Goal: Task Accomplishment & Management: Manage account settings

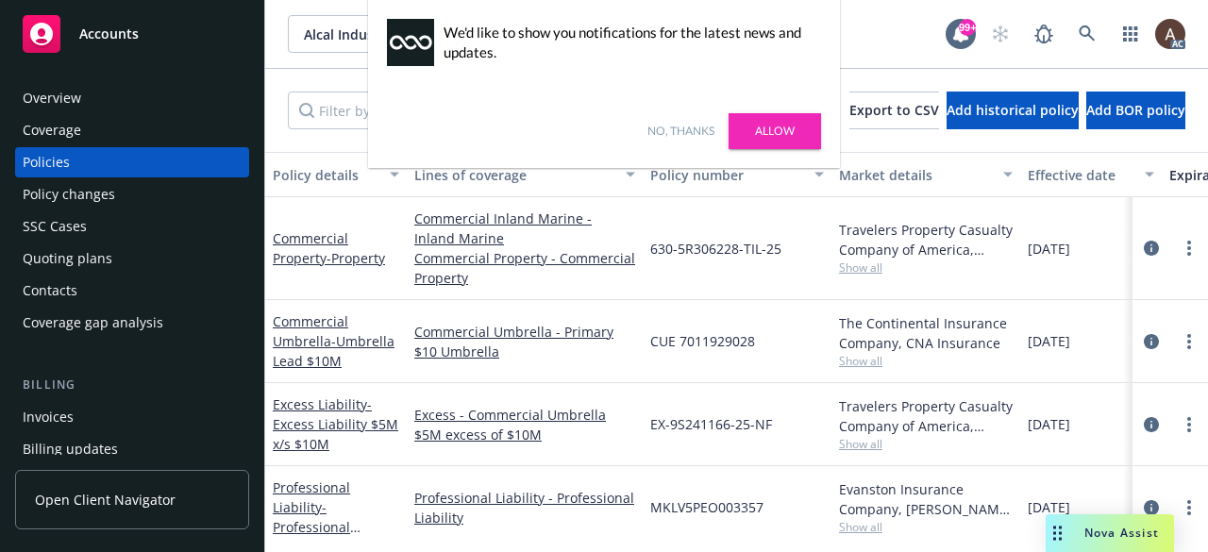
click at [773, 124] on link "Allow" at bounding box center [775, 131] width 93 height 36
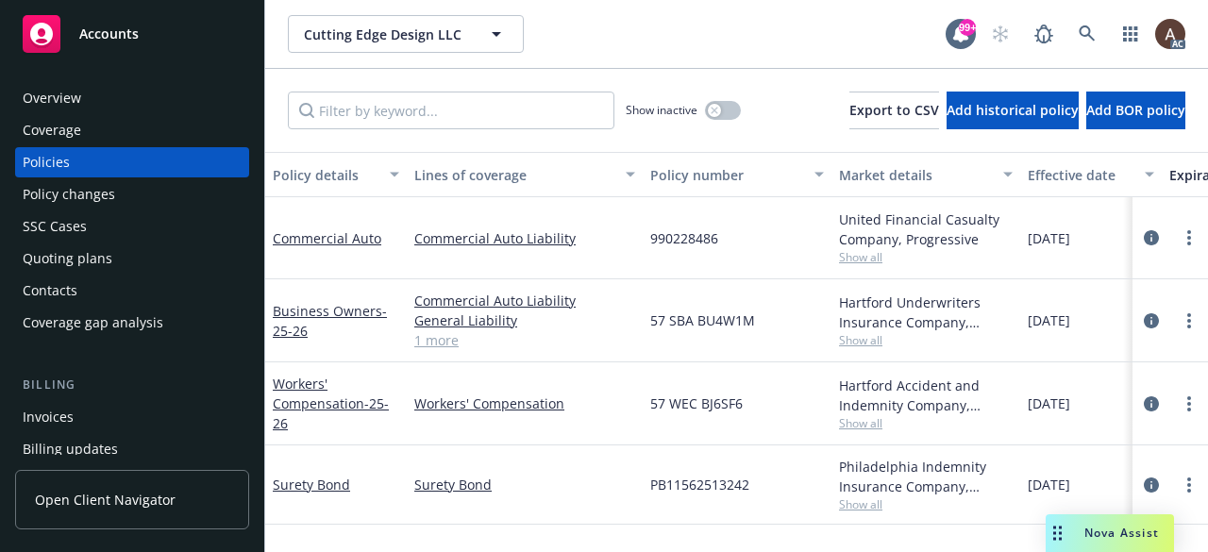
click at [46, 163] on div "Policies" at bounding box center [46, 162] width 47 height 30
click at [438, 106] on input "Filter by keyword..." at bounding box center [451, 111] width 327 height 38
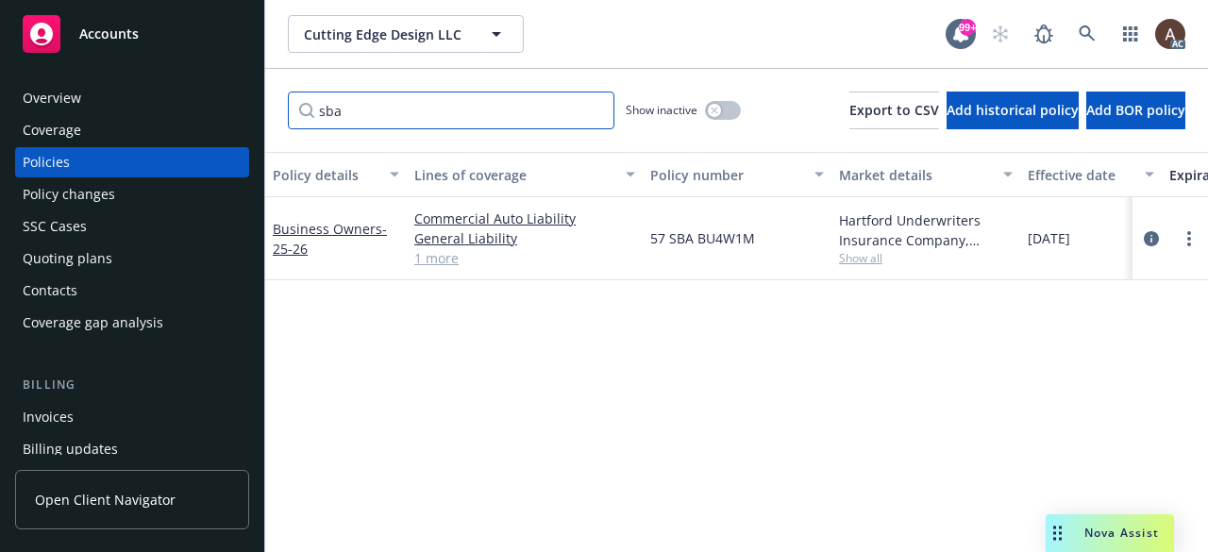
type input "sba"
click at [602, 352] on div "Policy details Lines of coverage Policy number Market details Effective date Ex…" at bounding box center [736, 345] width 943 height 386
click at [621, 331] on div "Policy details Lines of coverage Policy number Market details Effective date Ex…" at bounding box center [736, 345] width 943 height 386
click at [711, 110] on icon "button" at bounding box center [714, 110] width 7 height 7
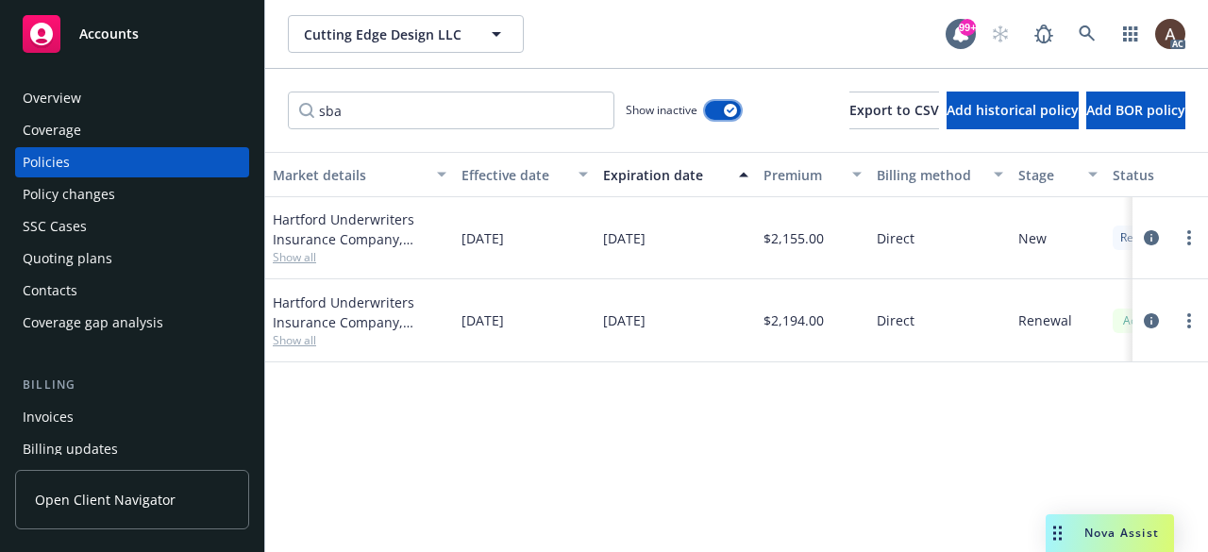
scroll to position [0, 566]
click at [1152, 235] on icon "circleInformation" at bounding box center [1151, 237] width 15 height 15
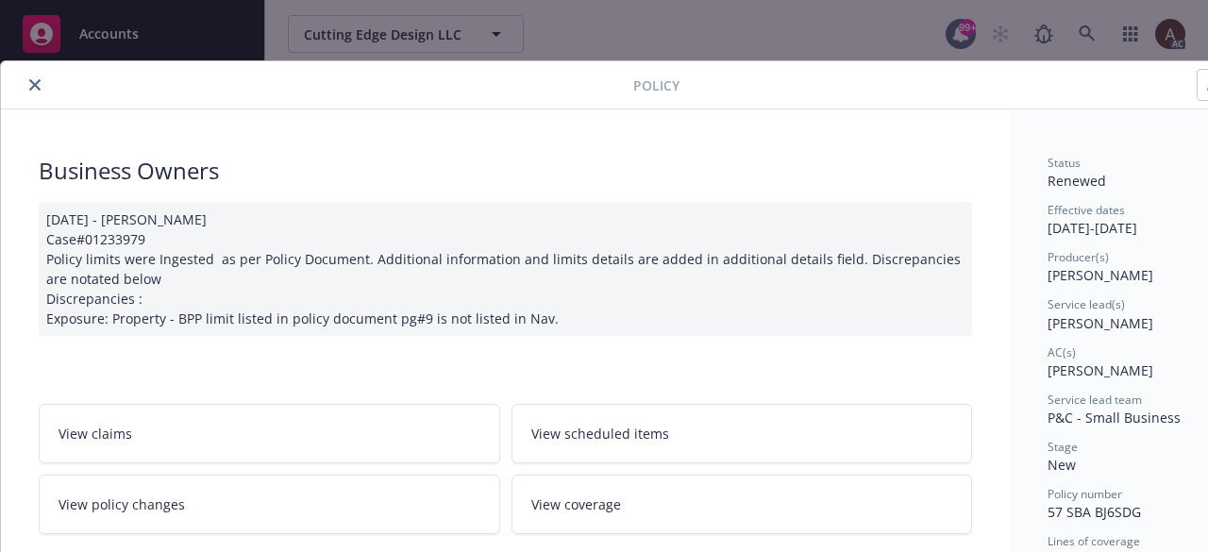
click at [241, 512] on link "View policy changes" at bounding box center [270, 504] width 462 height 59
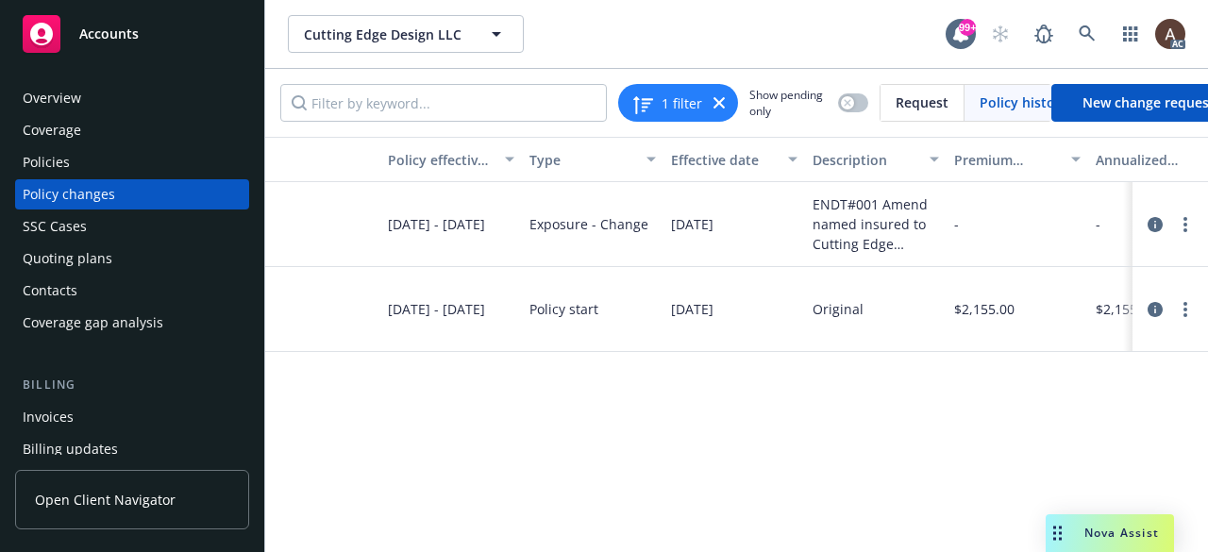
scroll to position [0, 248]
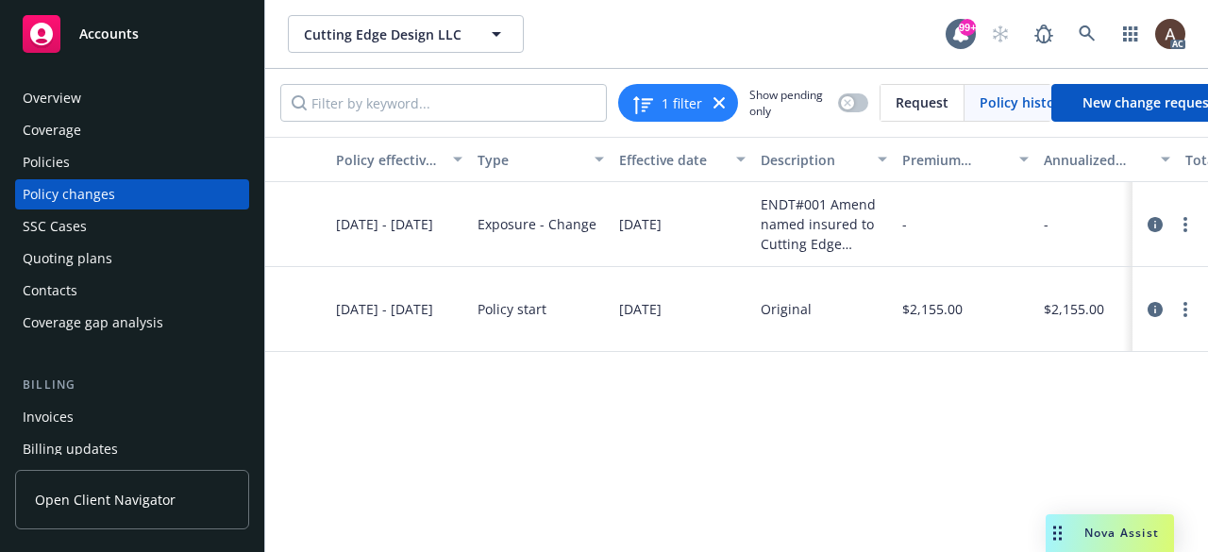
drag, startPoint x: 538, startPoint y: 411, endPoint x: 534, endPoint y: 424, distance: 13.7
click at [538, 411] on div "Policy Policy effective dates Type Effective date Description Premium change An…" at bounding box center [736, 337] width 943 height 401
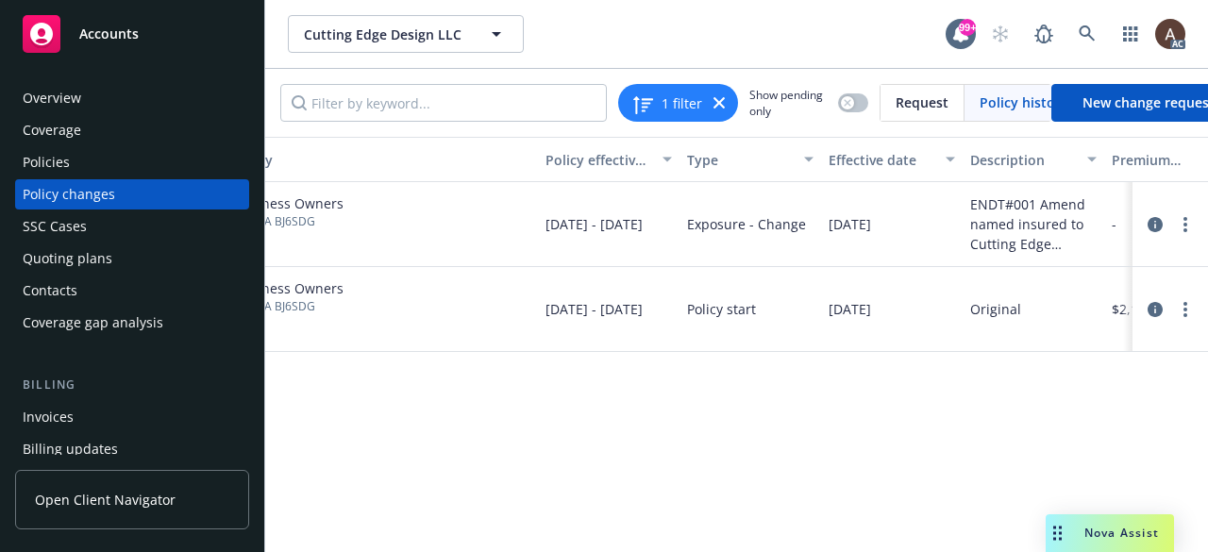
scroll to position [0, 0]
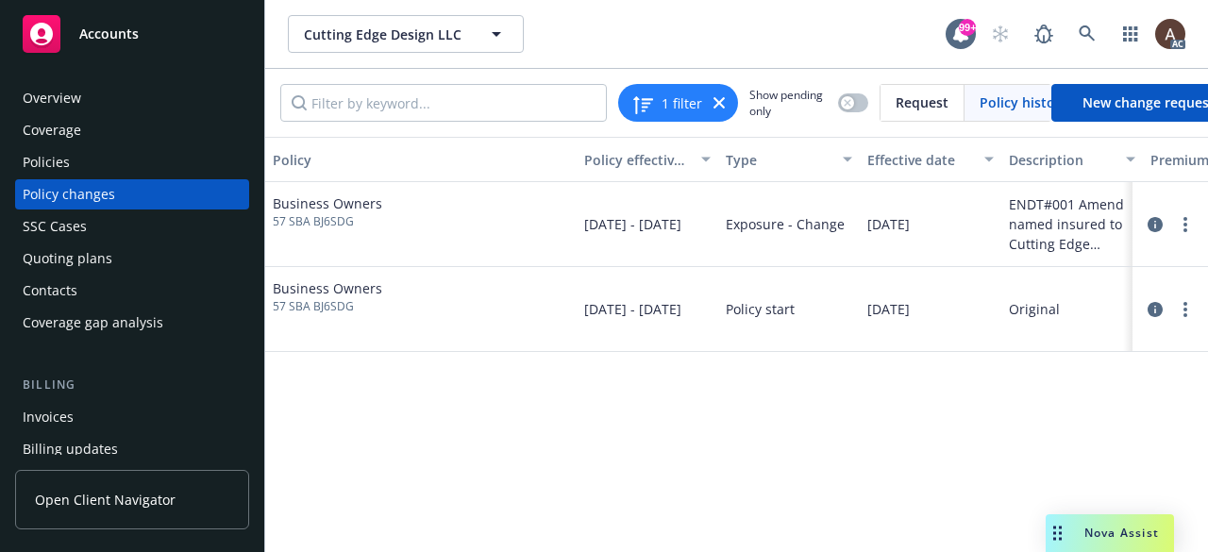
click at [358, 434] on div "Policy Policy effective dates Type Effective date Description Premium change An…" at bounding box center [736, 337] width 943 height 401
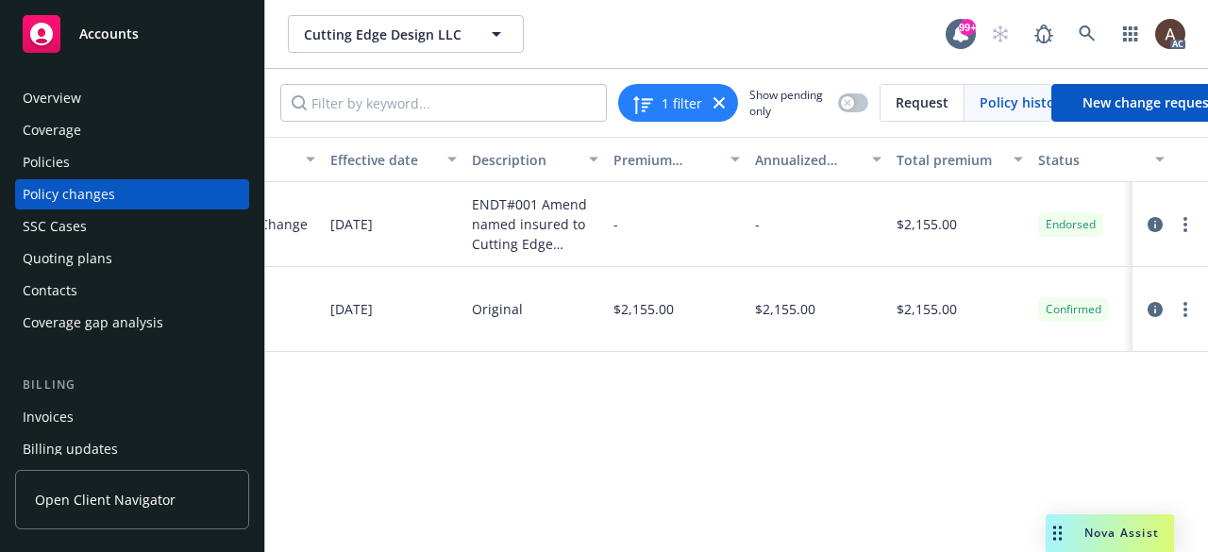
scroll to position [0, 577]
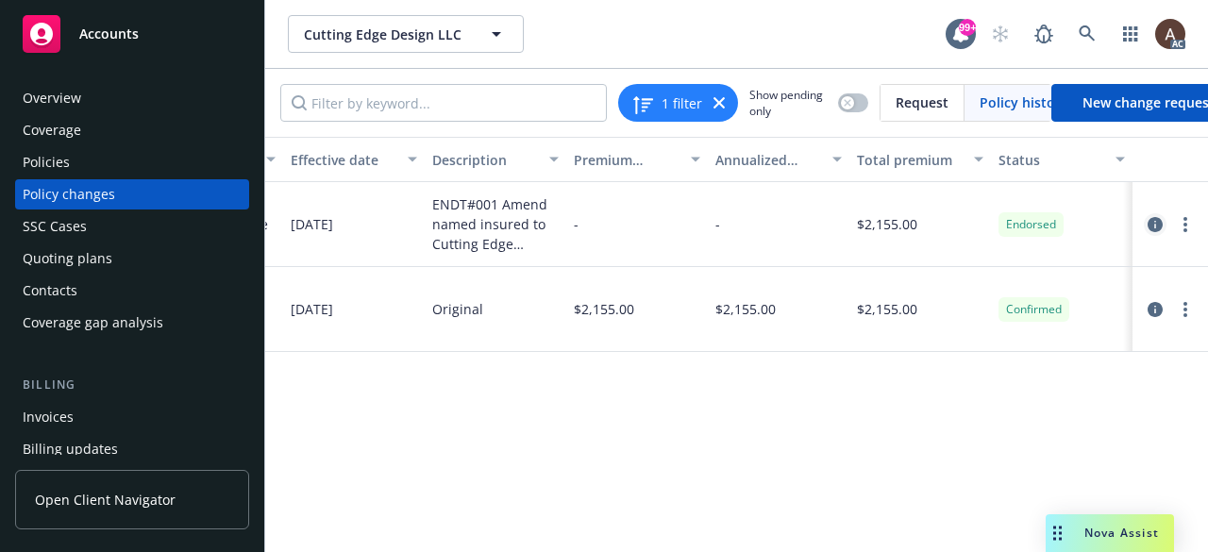
click at [1158, 220] on icon "circleInformation" at bounding box center [1155, 224] width 15 height 15
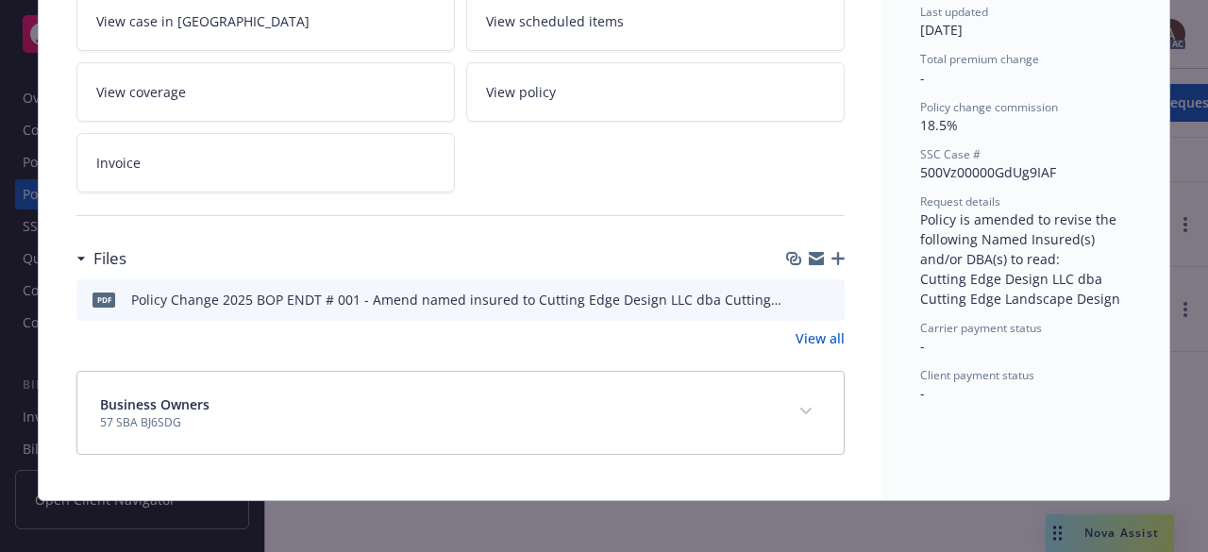
scroll to position [57, 0]
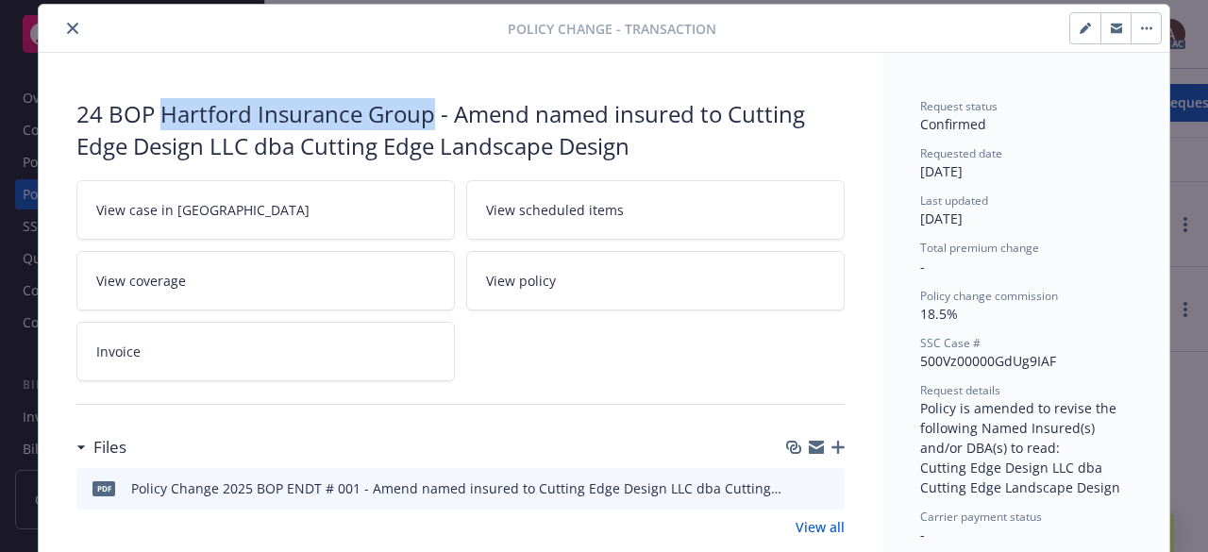
drag, startPoint x: 156, startPoint y: 112, endPoint x: 426, endPoint y: 117, distance: 270.0
click at [426, 117] on div "24 BOP Hartford Insurance Group - Amend named insured to Cutting Edge Design LL…" at bounding box center [460, 129] width 768 height 63
copy div "Hartford Insurance Group"
click at [67, 25] on icon "close" at bounding box center [72, 28] width 11 height 11
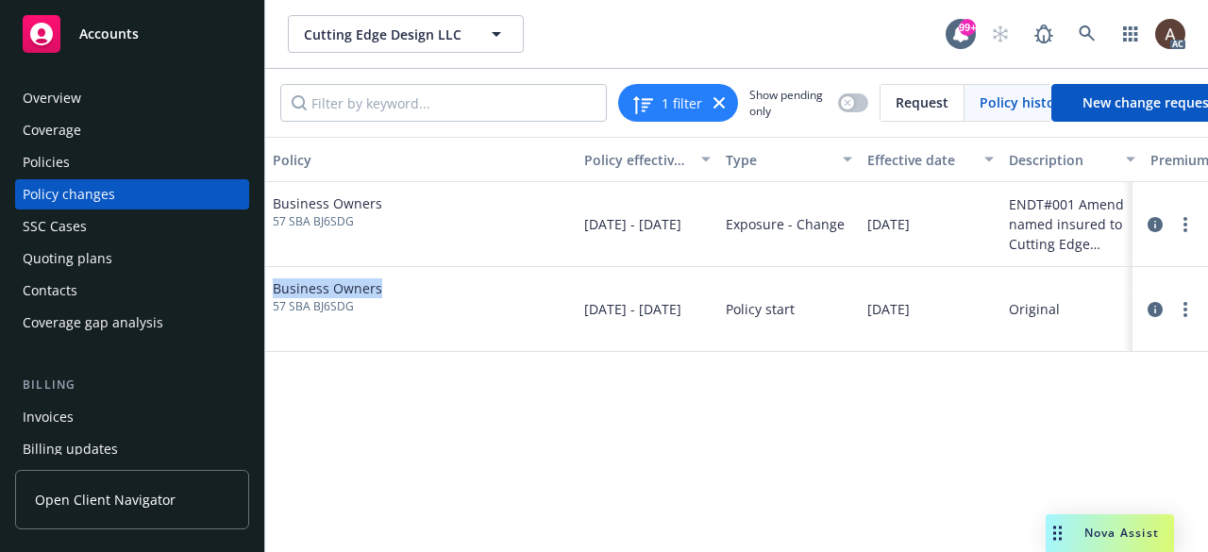
drag, startPoint x: 396, startPoint y: 279, endPoint x: 274, endPoint y: 289, distance: 122.2
click at [274, 289] on div "Business Owners 57 SBA BJ6SDG" at bounding box center [421, 309] width 312 height 85
copy span "Business Owners"
click at [675, 424] on div "Policy Policy effective dates Type Effective date Description Premium change An…" at bounding box center [736, 337] width 943 height 401
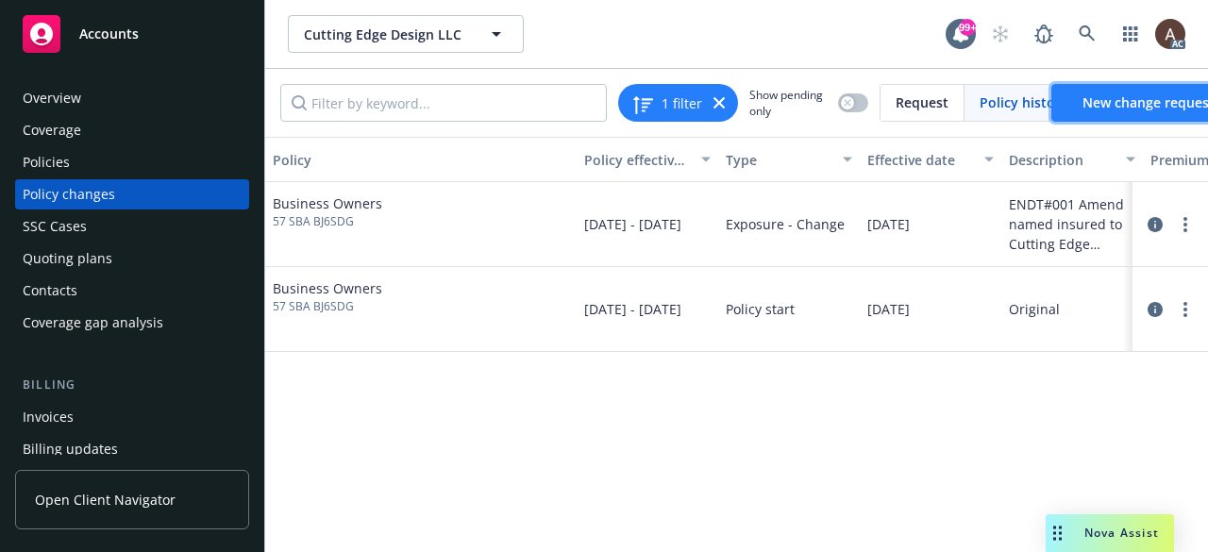
click at [1090, 102] on span "New change request" at bounding box center [1149, 102] width 132 height 18
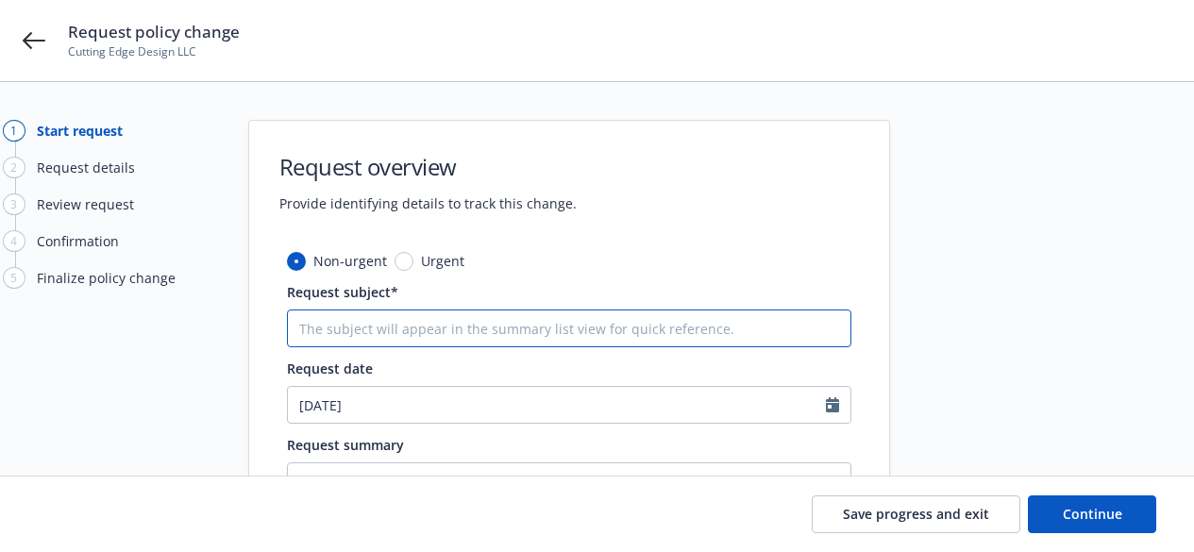
click at [431, 328] on input "Request subject*" at bounding box center [569, 329] width 565 height 38
paste input "24-25 Business Owners Hartford Insurance Group Audit statement"
type textarea "x"
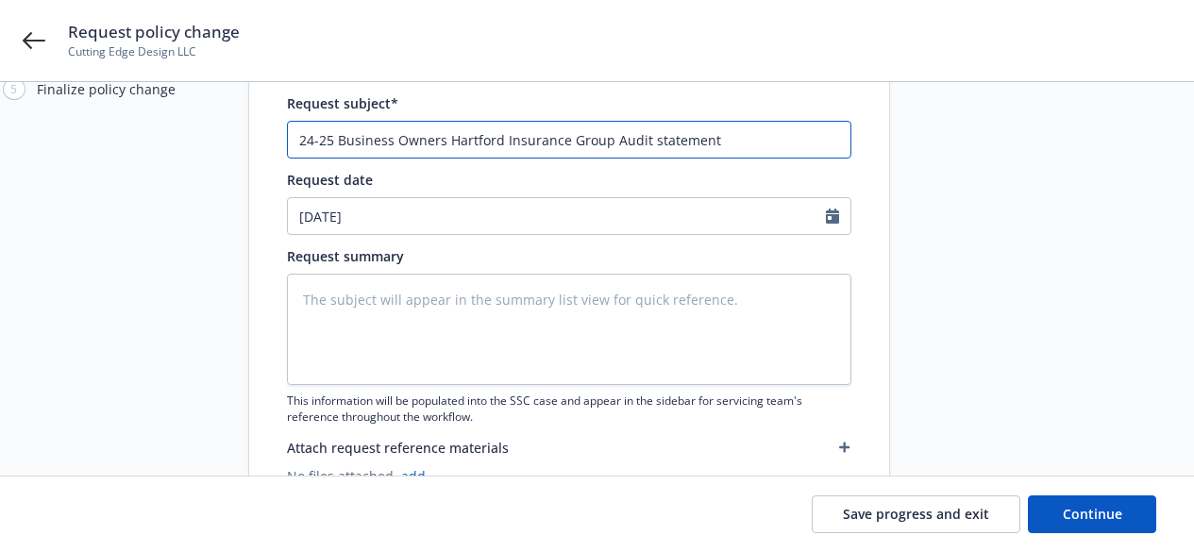
type input "24-25 Business Owners Hartford Insurance Group Audit statement"
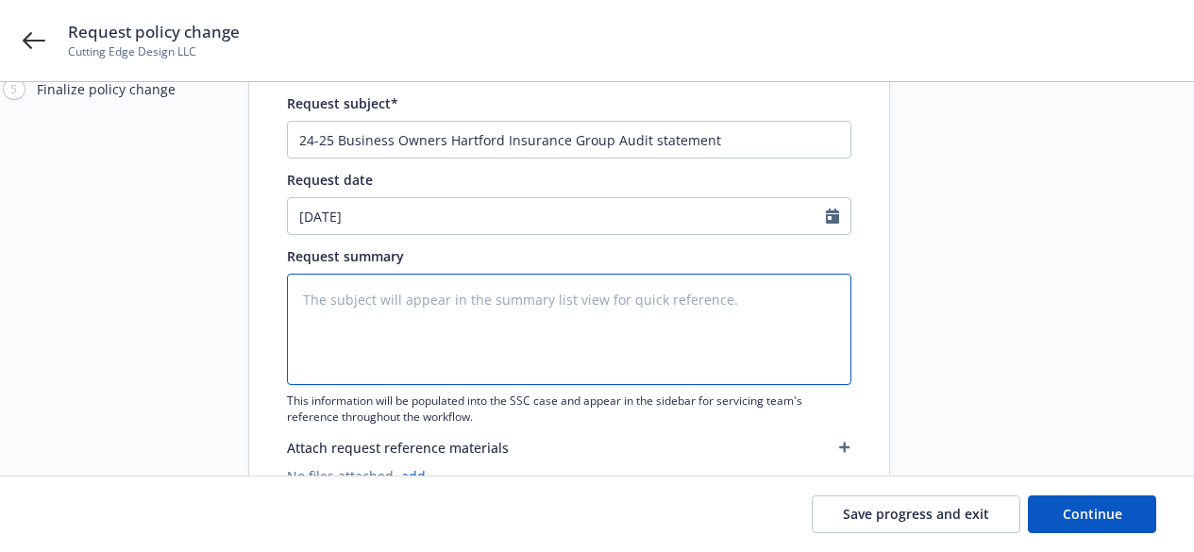
click at [390, 301] on textarea at bounding box center [569, 329] width 565 height 111
click at [457, 316] on textarea at bounding box center [569, 329] width 565 height 111
paste textarea "2024-2025 Final Audit Results Original Estimated Premium - $ Audited Actual Pre…"
type textarea "x"
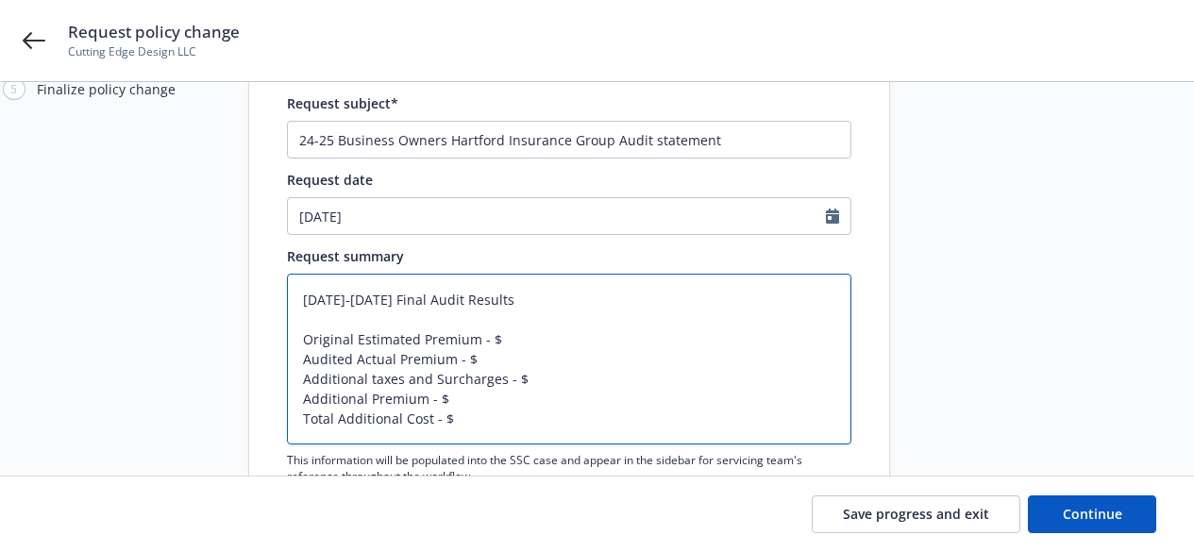
type textarea "2024-2025 Final Audit Results Original Estimated Premium - $ Audited Actual Pre…"
click at [462, 350] on textarea "2024-2025 Final Audit Results Original Estimated Premium - $ Audited Actual Pre…" at bounding box center [569, 359] width 565 height 171
click at [498, 337] on textarea "2024-2025 Final Audit Results Original Estimated Premium - $ Audited Actual Pre…" at bounding box center [569, 359] width 565 height 171
type textarea "x"
type textarea "2024-2025 Final Audit Results Original Estimated Premium - $2 Audited Actual Pr…"
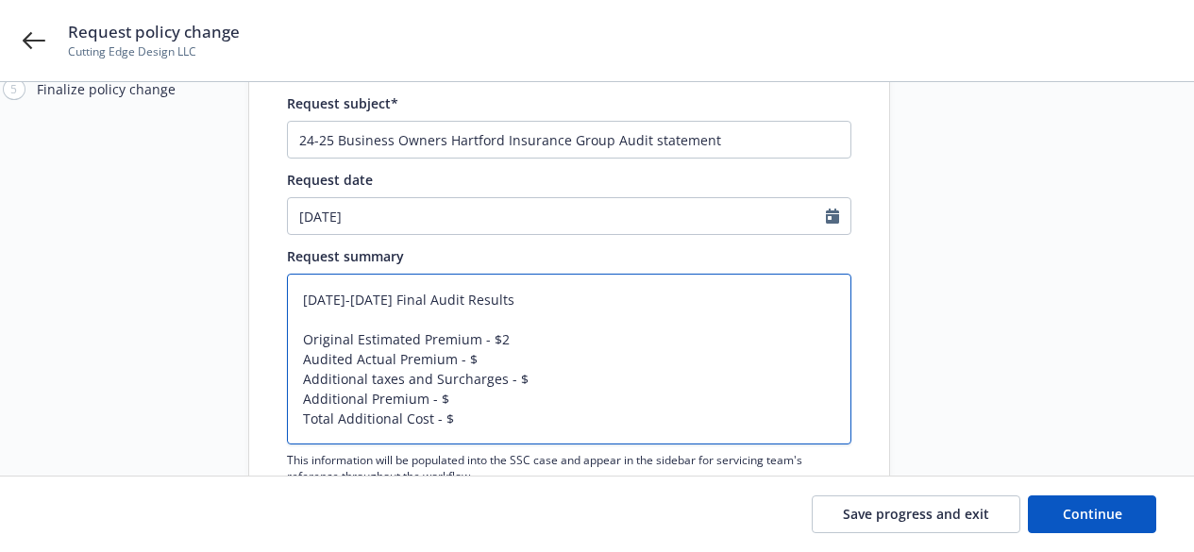
type textarea "x"
type textarea "2024-2025 Final Audit Results Original Estimated Premium - $2, Audited Actual P…"
type textarea "x"
type textarea "2024-2025 Final Audit Results Original Estimated Premium - $2,1 Audited Actual …"
type textarea "x"
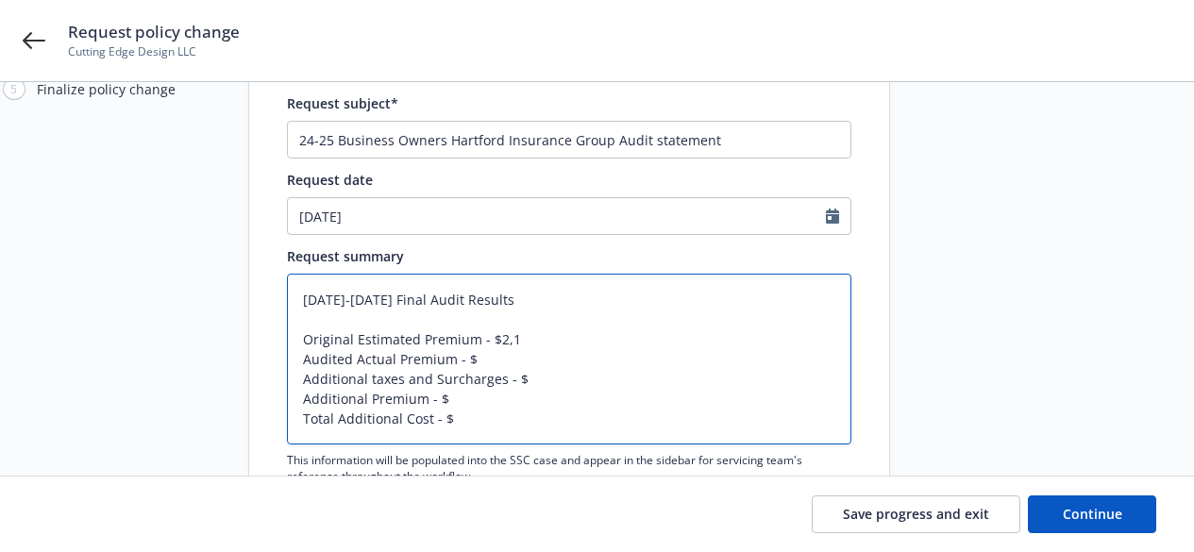
type textarea "2024-2025 Final Audit Results Original Estimated Premium - $2,15 Audited Actual…"
type textarea "x"
type textarea "2024-2025 Final Audit Results Original Estimated Premium - $2,155 Audited Actua…"
click at [516, 357] on textarea "2024-2025 Final Audit Results Original Estimated Premium - $2,155 Audited Actua…" at bounding box center [569, 359] width 565 height 171
type textarea "x"
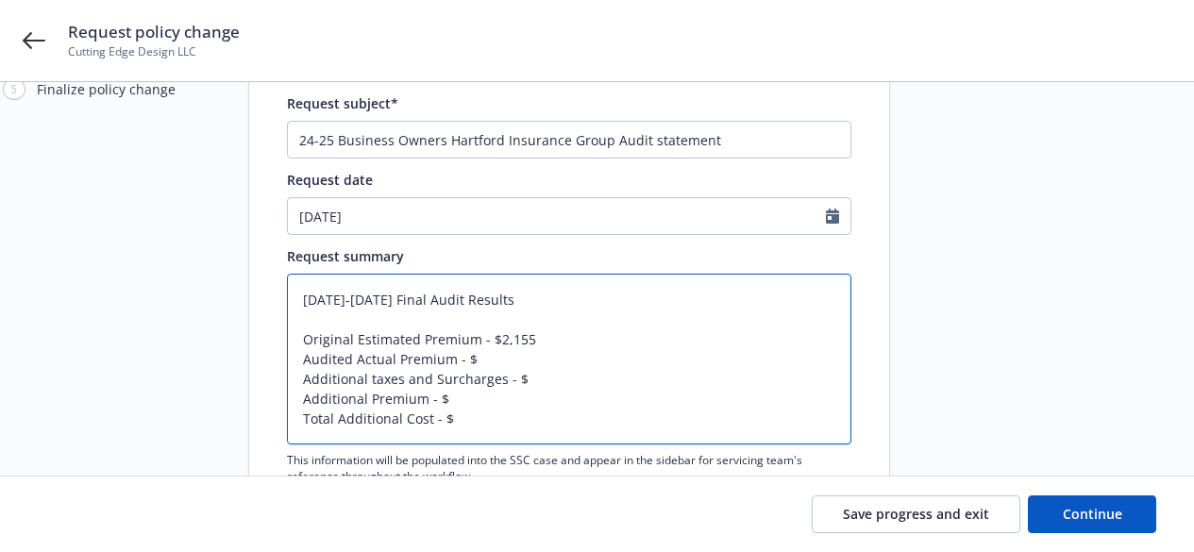
type textarea "2024-2025 Final Audit Results Original Estimated Premium - $2,155 Audited Actua…"
type textarea "x"
type textarea "2024-2025 Final Audit Results Original Estimated Premium - $2,155 Audited Actua…"
type textarea "x"
type textarea "2024-2025 Final Audit Results Original Estimated Premium - $2,155 Audited Actua…"
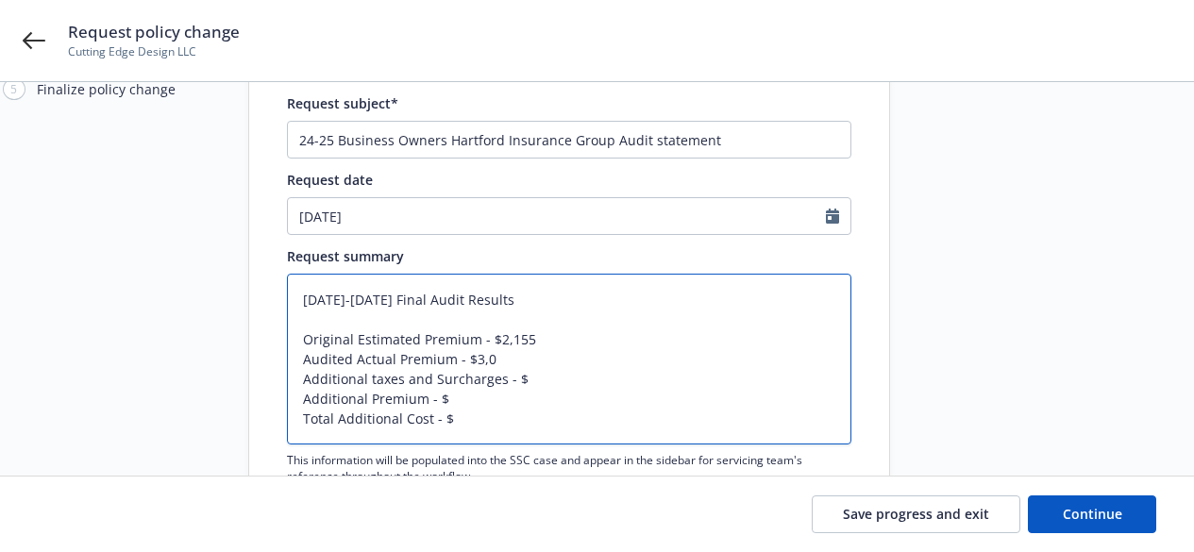
type textarea "x"
type textarea "2024-2025 Final Audit Results Original Estimated Premium - $2,155 Audited Actua…"
type textarea "x"
type textarea "2024-2025 Final Audit Results Original Estimated Premium - $2,155 Audited Actua…"
click at [526, 380] on textarea "2024-2025 Final Audit Results Original Estimated Premium - $2,155 Audited Actua…" at bounding box center [569, 359] width 565 height 171
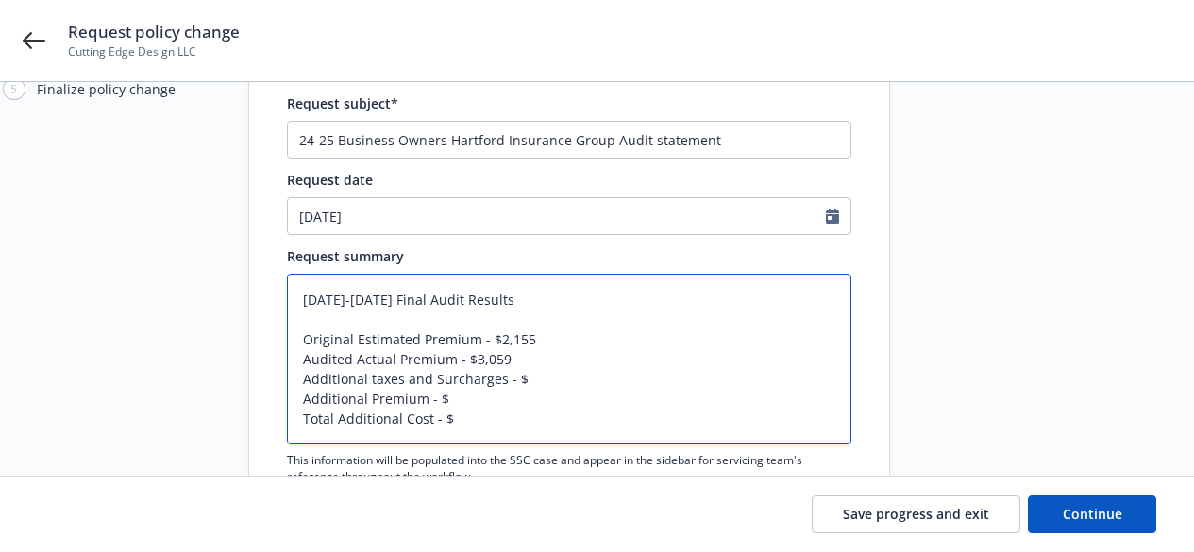
type textarea "x"
type textarea "2024-2025 Final Audit Results Original Estimated Premium - $2,155 Audited Actua…"
click at [481, 399] on textarea "2024-2025 Final Audit Results Original Estimated Premium - $2,155 Audited Actua…" at bounding box center [569, 359] width 565 height 171
type textarea "x"
type textarea "2024-2025 Final Audit Results Original Estimated Premium - $2,155 Audited Actua…"
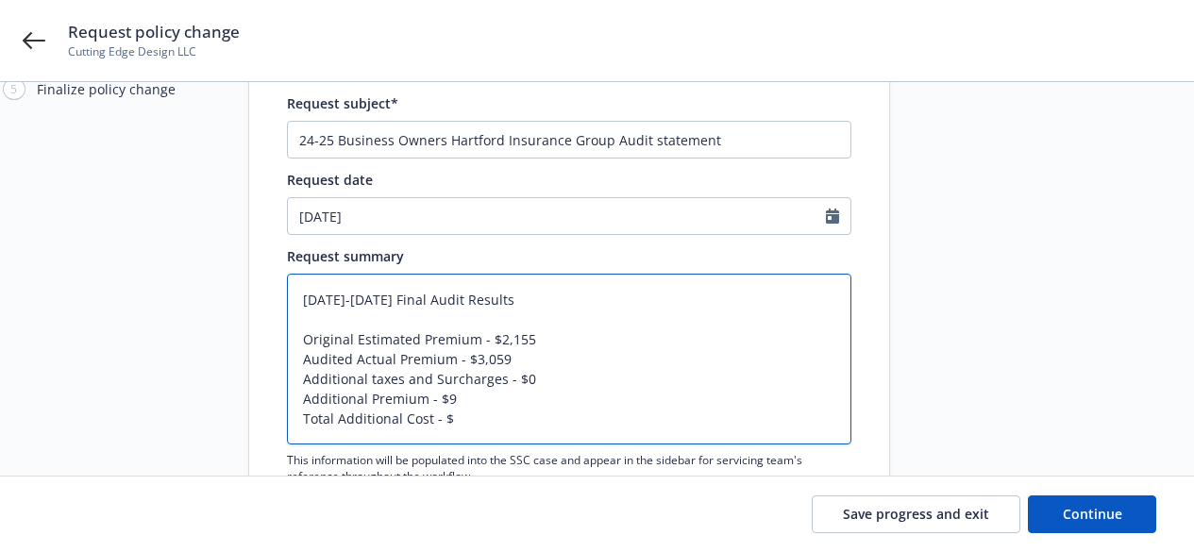
type textarea "x"
type textarea "2024-2025 Final Audit Results Original Estimated Premium - $2,155 Audited Actua…"
type textarea "x"
type textarea "2024-2025 Final Audit Results Original Estimated Premium - $2,155 Audited Actua…"
click at [474, 418] on textarea "2024-2025 Final Audit Results Original Estimated Premium - $2,155 Audited Actua…" at bounding box center [569, 359] width 565 height 171
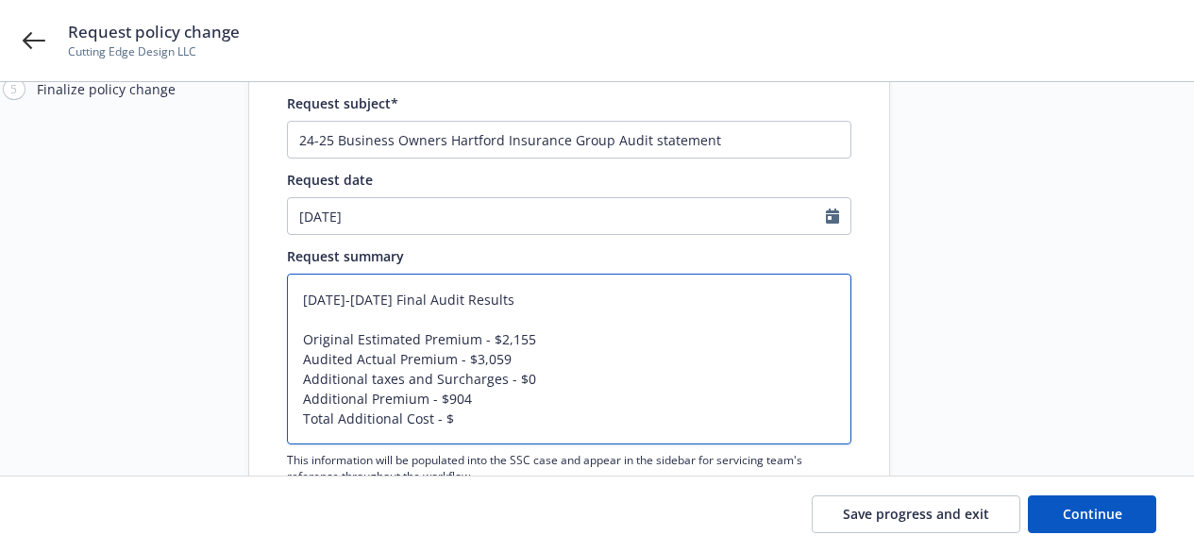
type textarea "x"
type textarea "2024-2025 Final Audit Results Original Estimated Premium - $2,155 Audited Actua…"
type textarea "x"
type textarea "2024-2025 Final Audit Results Original Estimated Premium - $2,155 Audited Actua…"
type textarea "x"
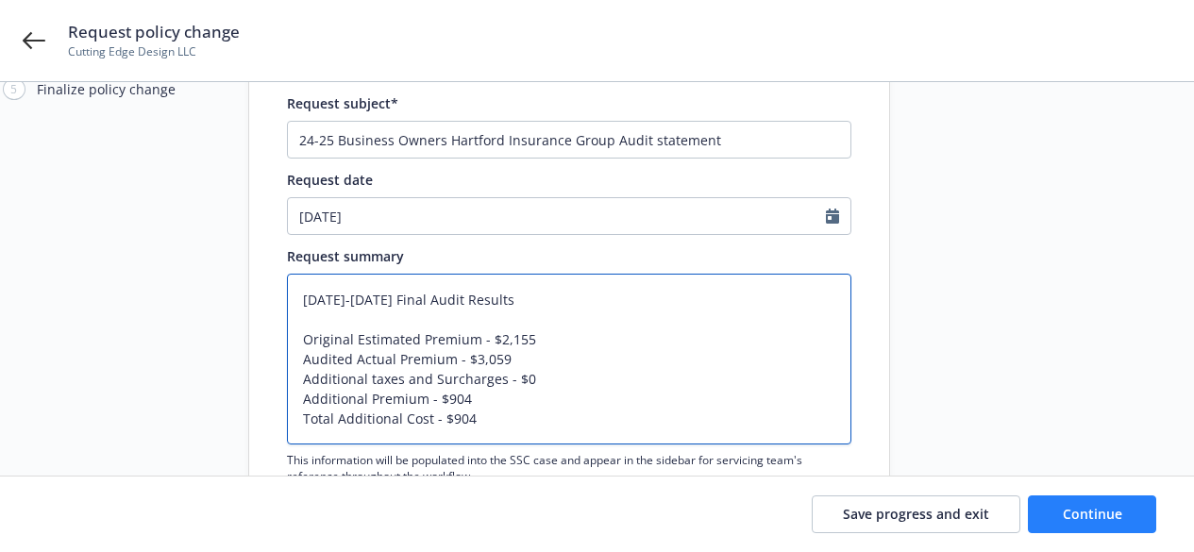
type textarea "2024-2025 Final Audit Results Original Estimated Premium - $2,155 Audited Actua…"
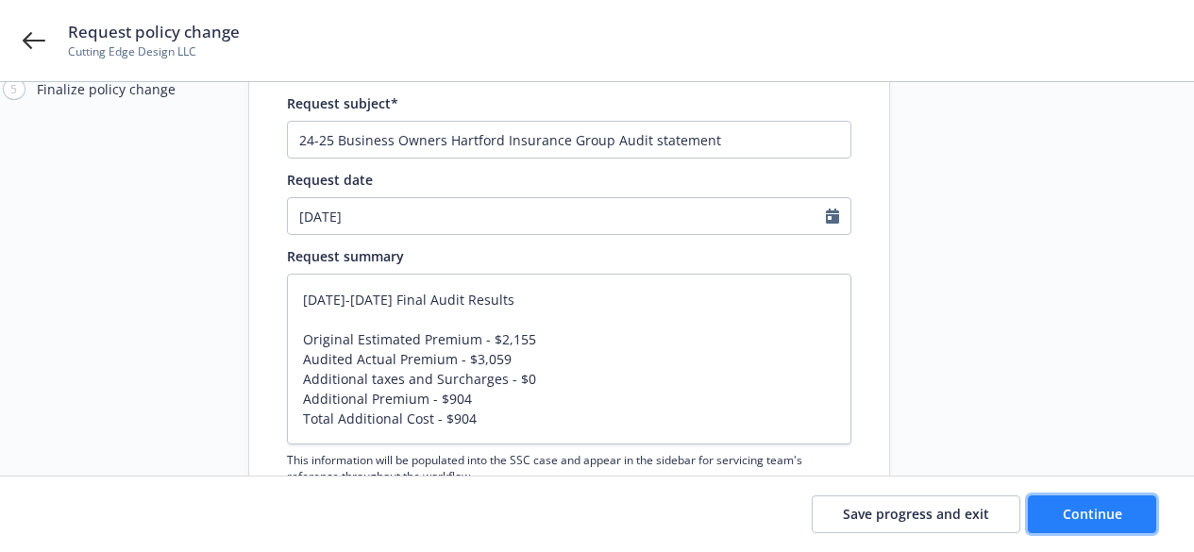
click at [1061, 516] on button "Continue" at bounding box center [1092, 515] width 128 height 38
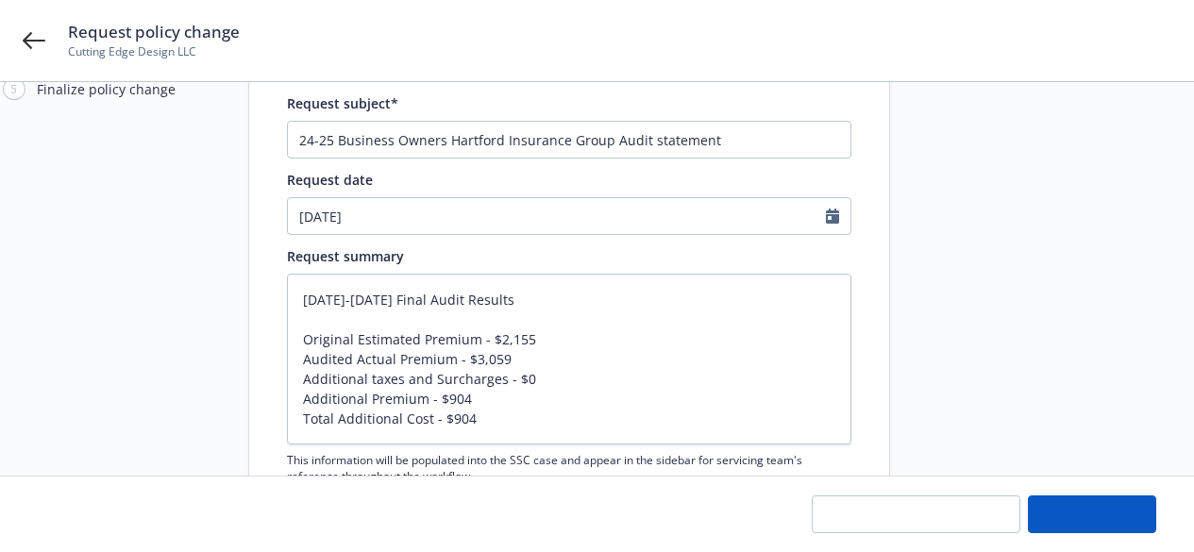
type textarea "x"
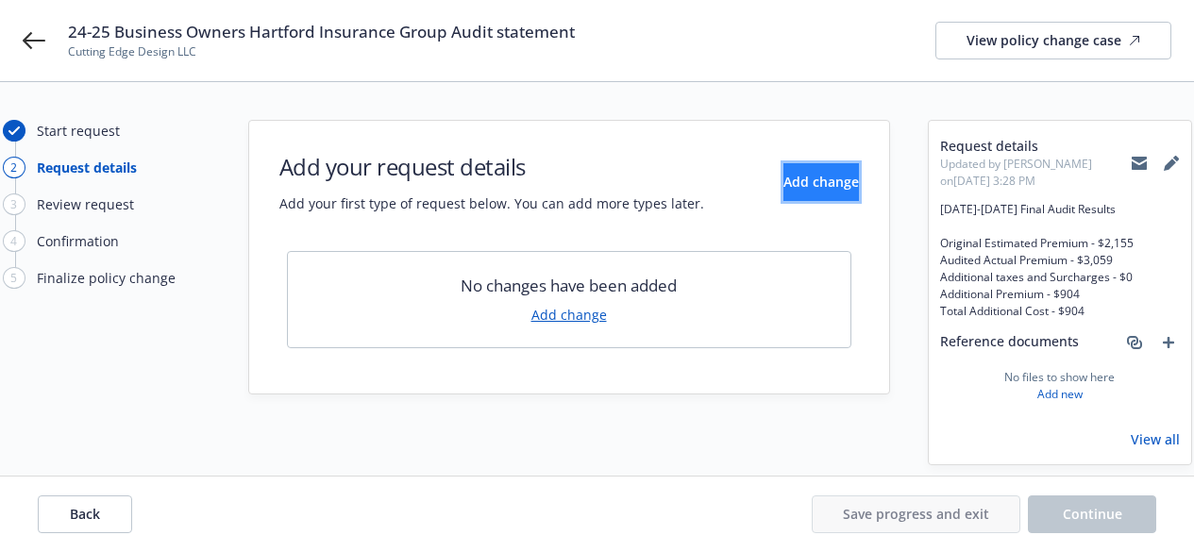
click at [784, 187] on span "Add change" at bounding box center [822, 182] width 76 height 18
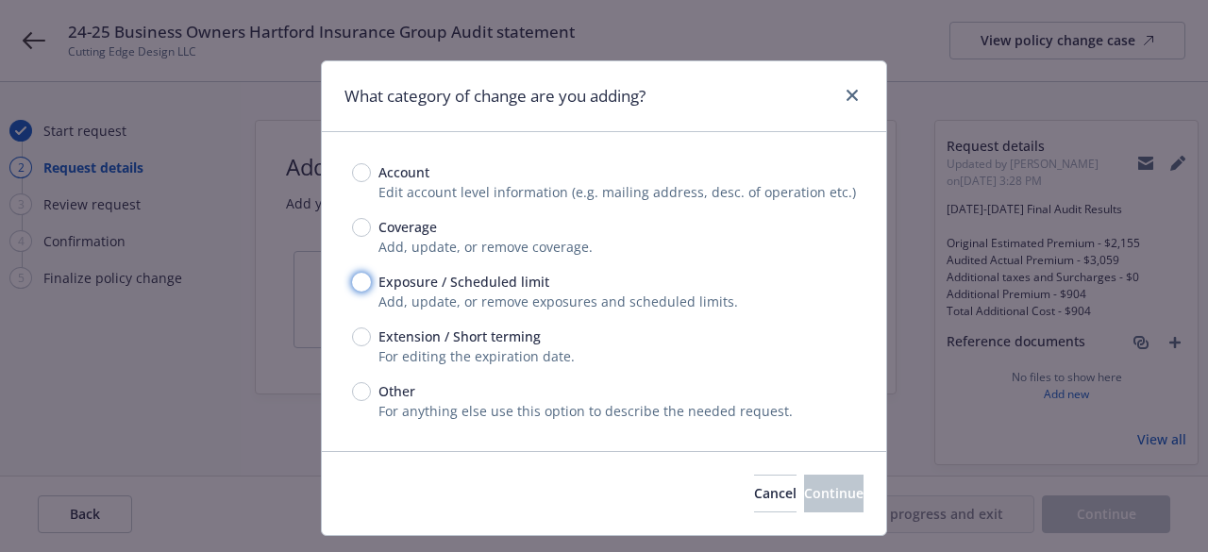
drag, startPoint x: 357, startPoint y: 283, endPoint x: 442, endPoint y: 290, distance: 85.2
click at [357, 283] on input "Exposure / Scheduled limit" at bounding box center [361, 282] width 19 height 19
radio input "true"
click at [804, 498] on span "Continue" at bounding box center [833, 493] width 59 height 18
type textarea "x"
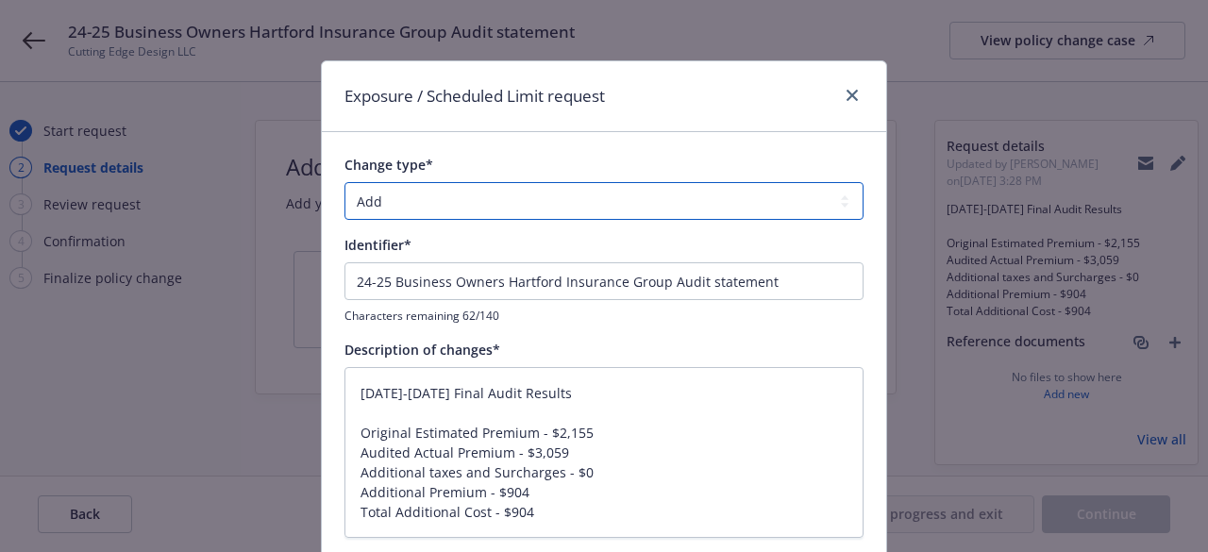
click at [453, 208] on select "Add Audit Change Remove" at bounding box center [604, 201] width 519 height 38
select select "AUDIT"
click at [345, 182] on select "Add Audit Change Remove" at bounding box center [604, 201] width 519 height 38
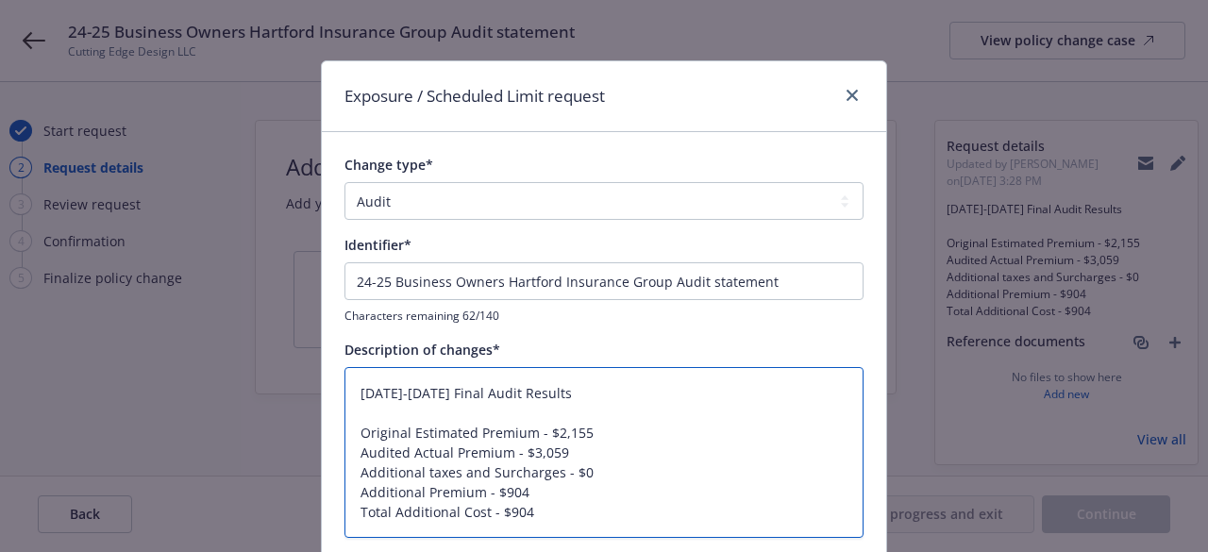
drag, startPoint x: 544, startPoint y: 393, endPoint x: 297, endPoint y: 400, distance: 246.5
click at [297, 400] on div "Exposure / Scheduled Limit request Change type* Add Audit Change Remove Identif…" at bounding box center [604, 276] width 1208 height 552
type textarea "x"
type textarea "Original Estimated Premium - $2,155 Audited Actual Premium - $3,059 Additional …"
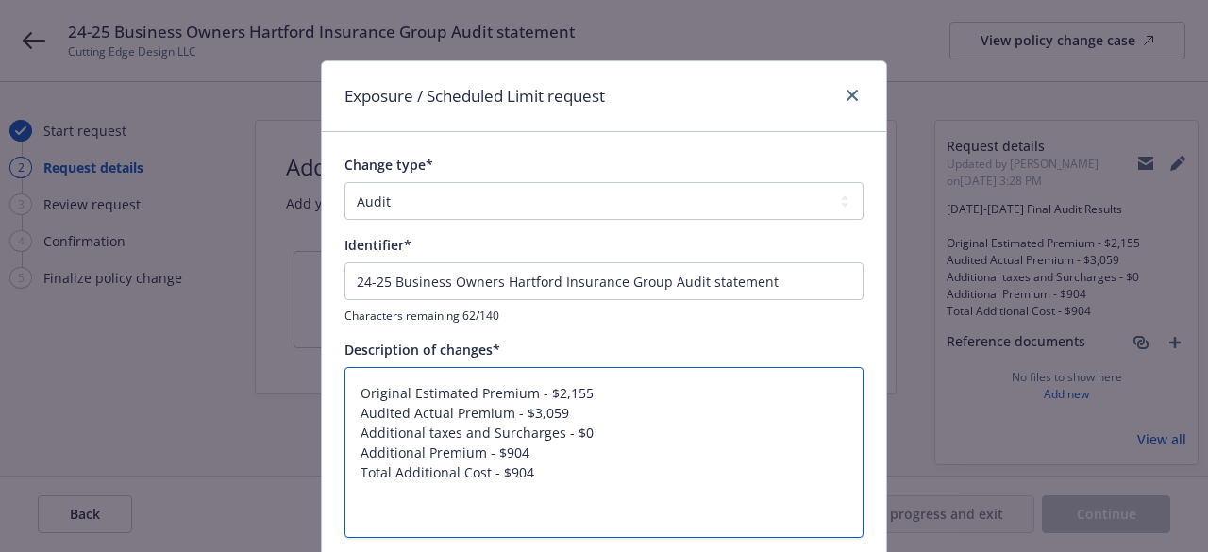
type textarea "x"
type textarea "Original Estimated Premium - $2,155 Audited Actual Premium - $3,059 Additional …"
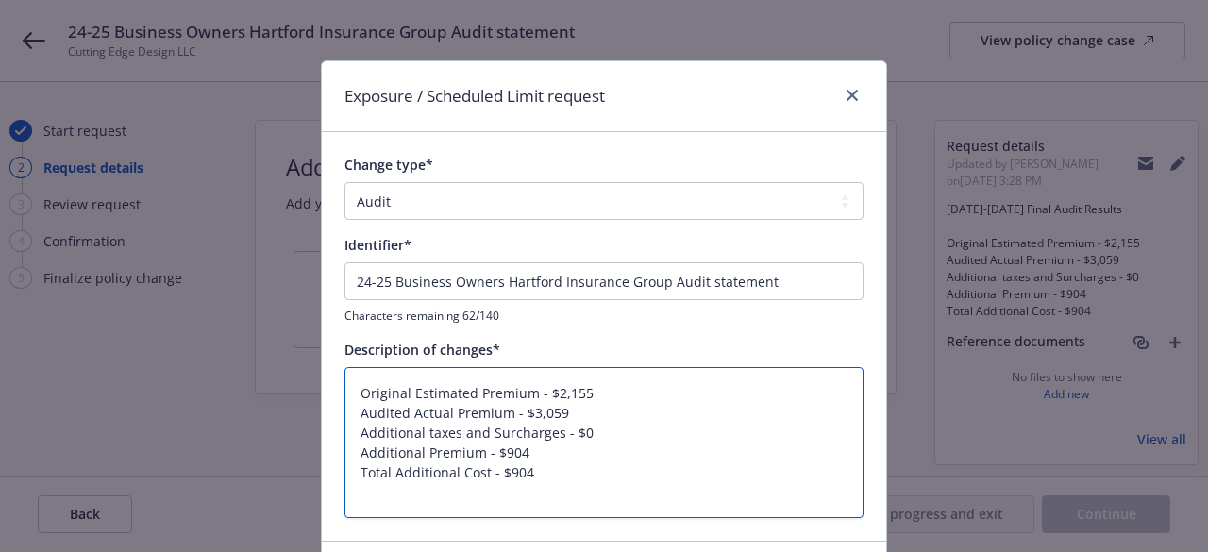
type textarea "x"
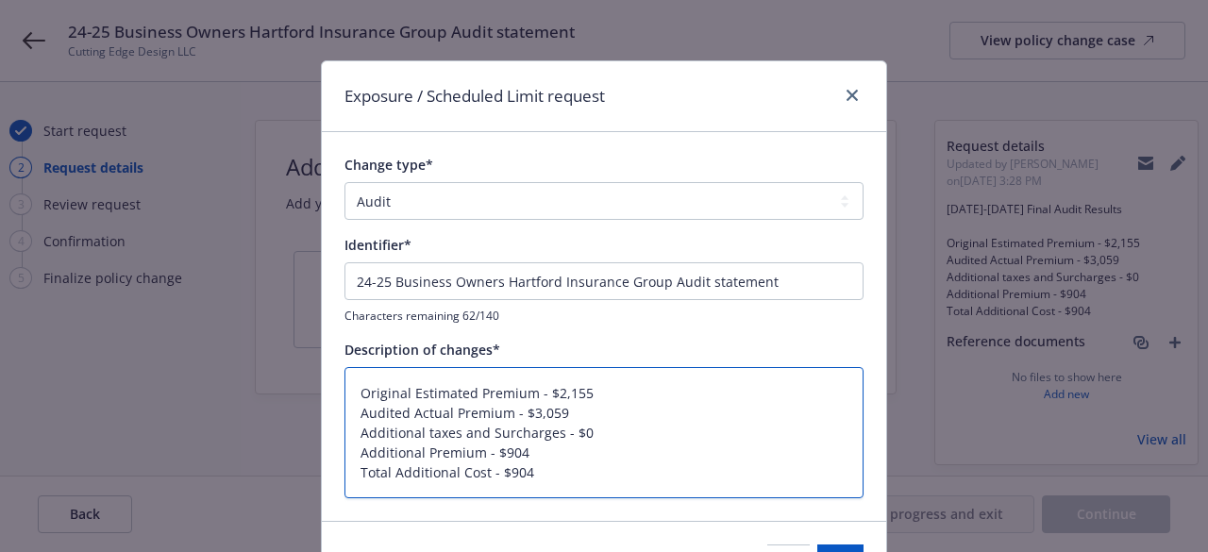
type textarea "Original Estimated Premium - $2,155 Audited Actual Premium - $3,059 Additional …"
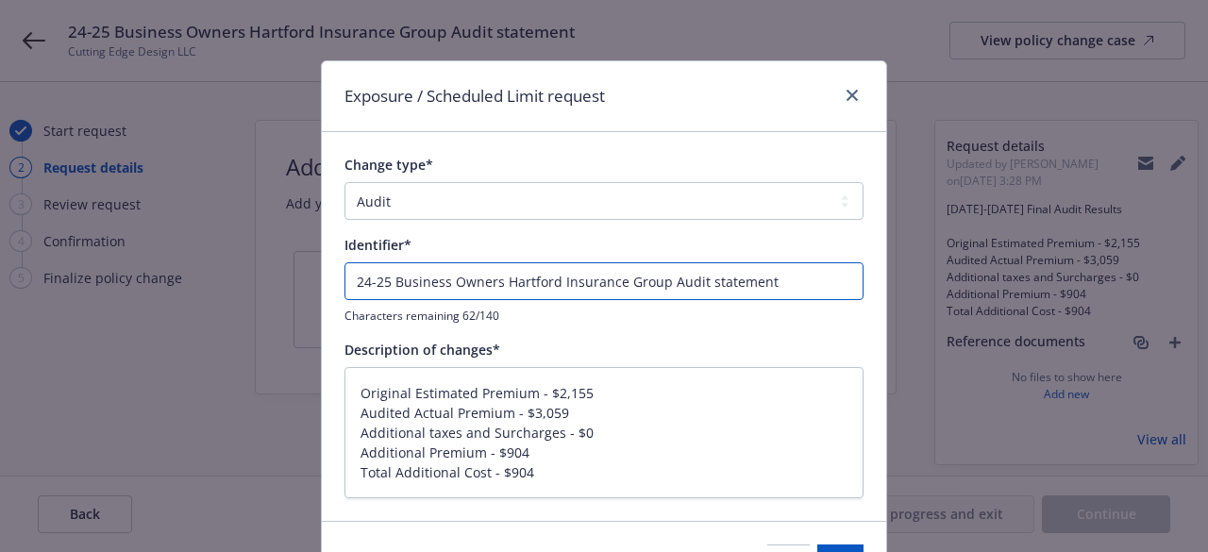
drag, startPoint x: 772, startPoint y: 277, endPoint x: 318, endPoint y: 290, distance: 454.3
click at [322, 290] on div "Change type* Add Audit Change Remove Identifier* 24-25 Business Owners Hartford…" at bounding box center [604, 326] width 565 height 388
paste input "024-2025 Final Audit Results"
type textarea "x"
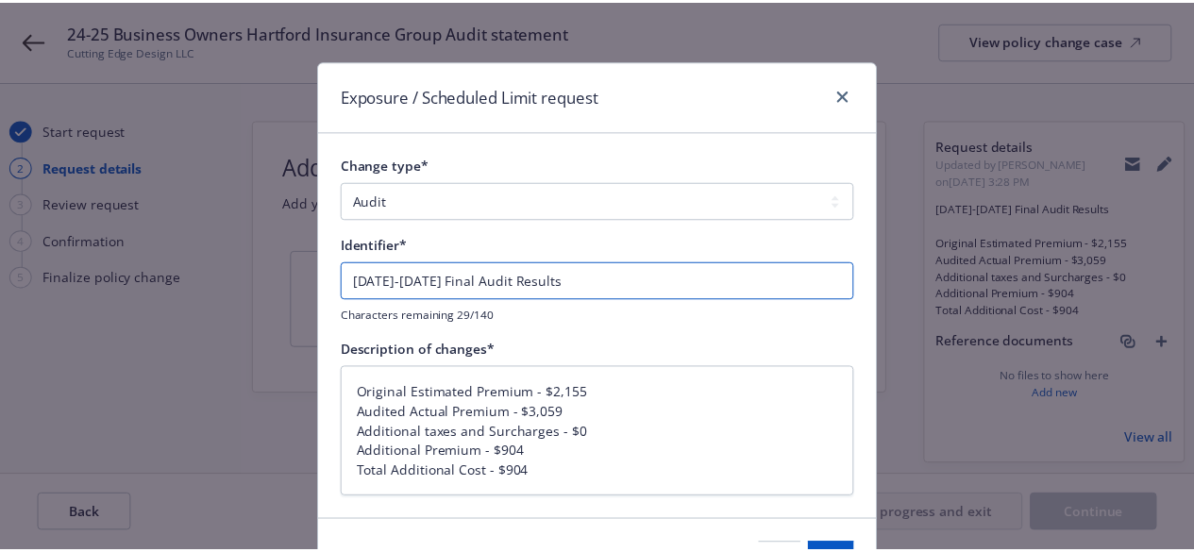
scroll to position [94, 0]
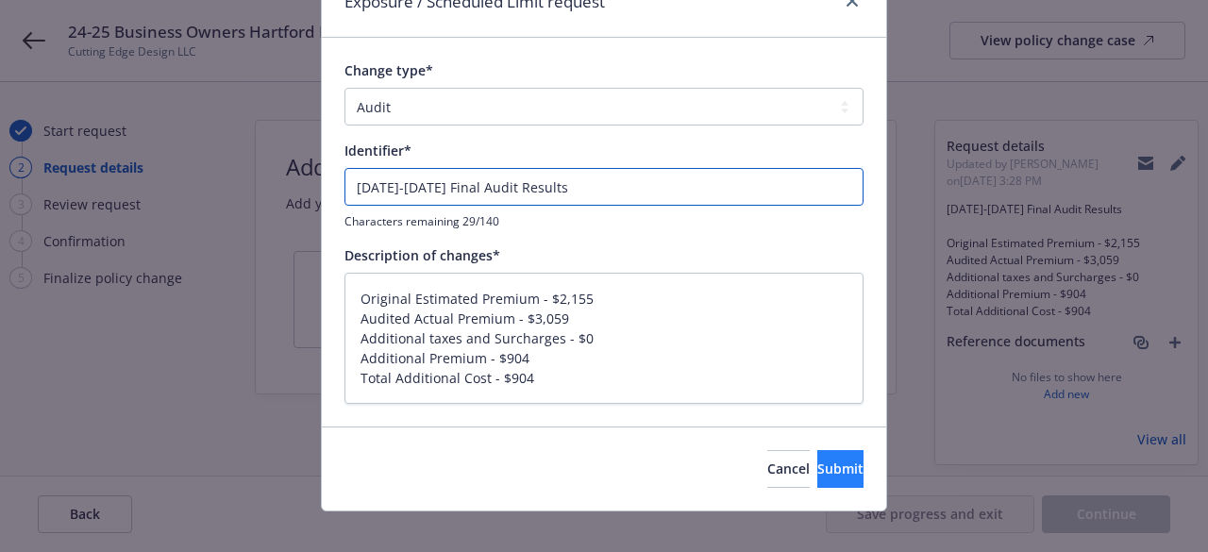
type input "2024-2025 Final Audit Results"
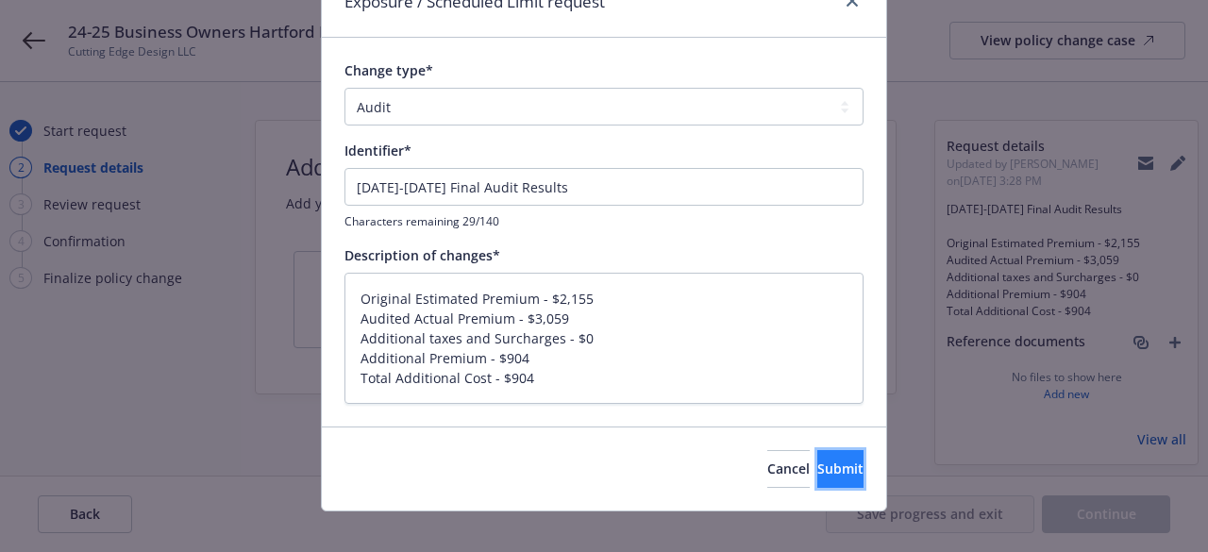
click at [818, 472] on span "Submit" at bounding box center [841, 469] width 46 height 18
type textarea "x"
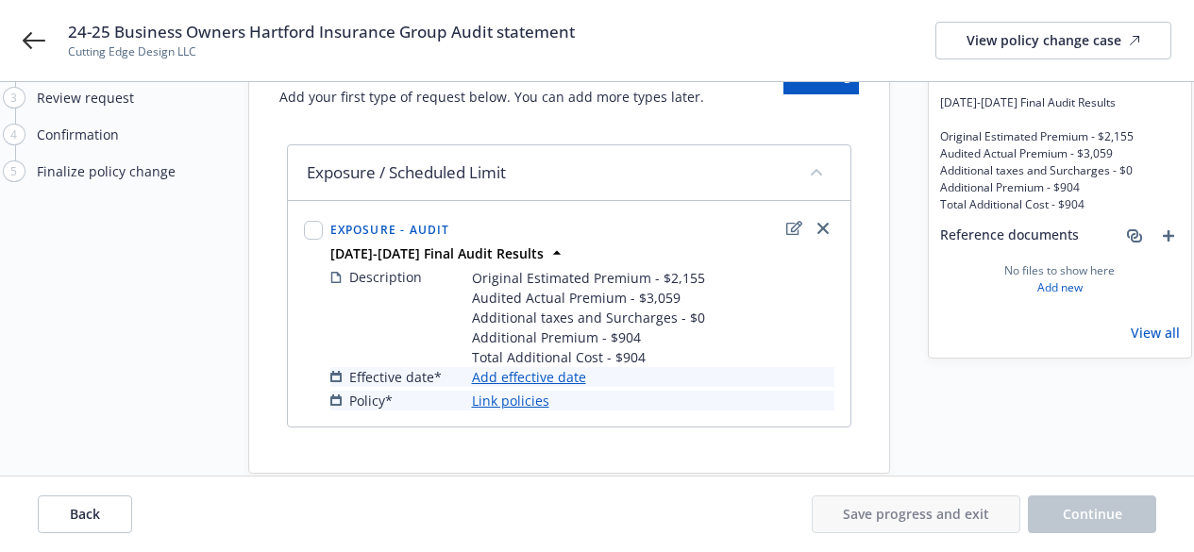
scroll to position [142, 0]
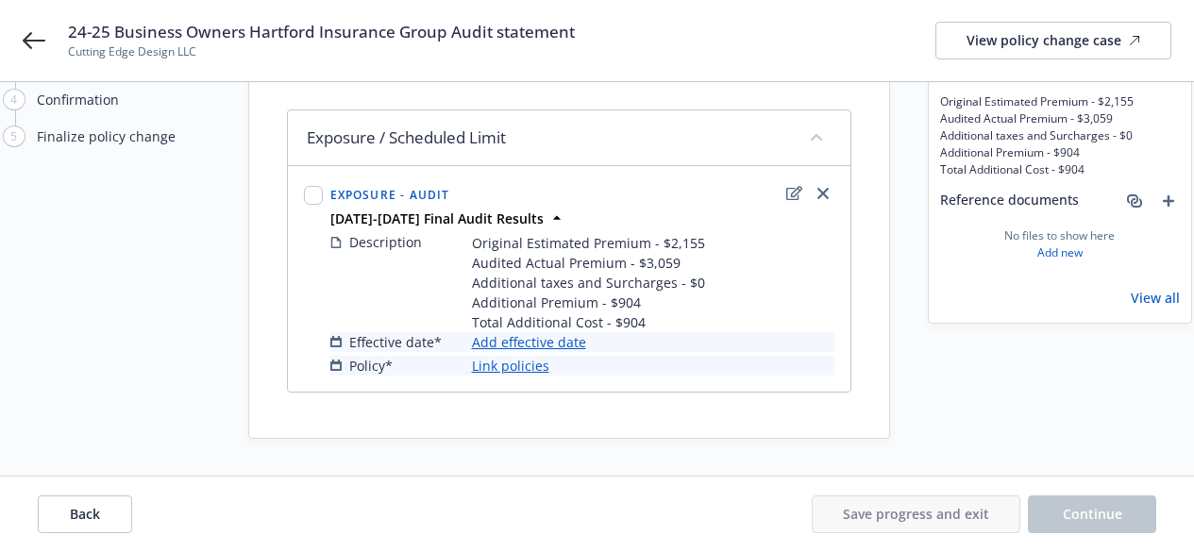
click at [536, 343] on link "Add effective date" at bounding box center [529, 342] width 114 height 20
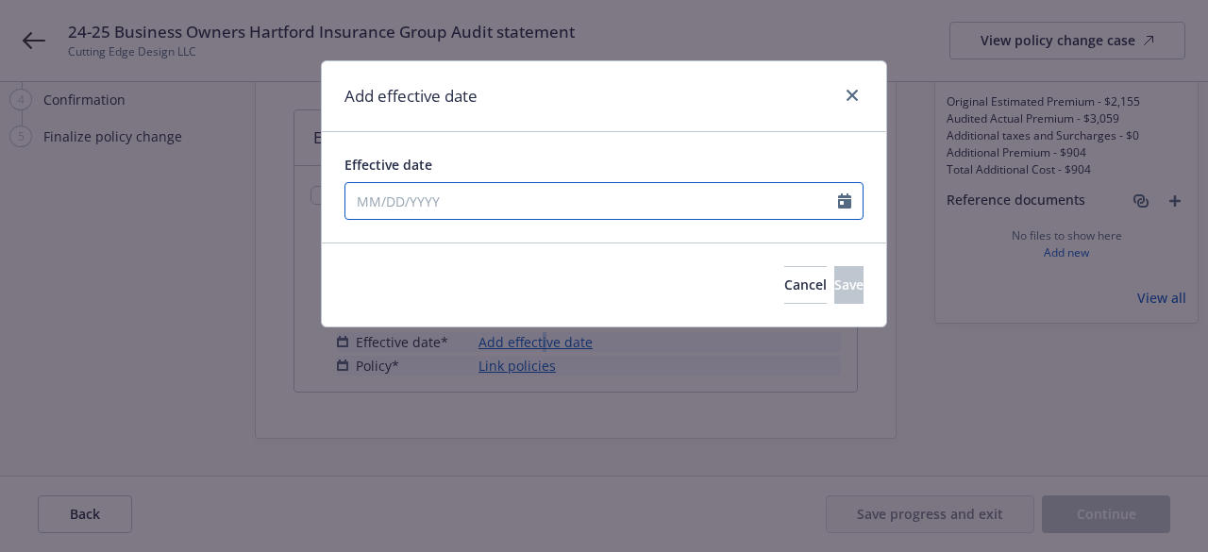
select select "10"
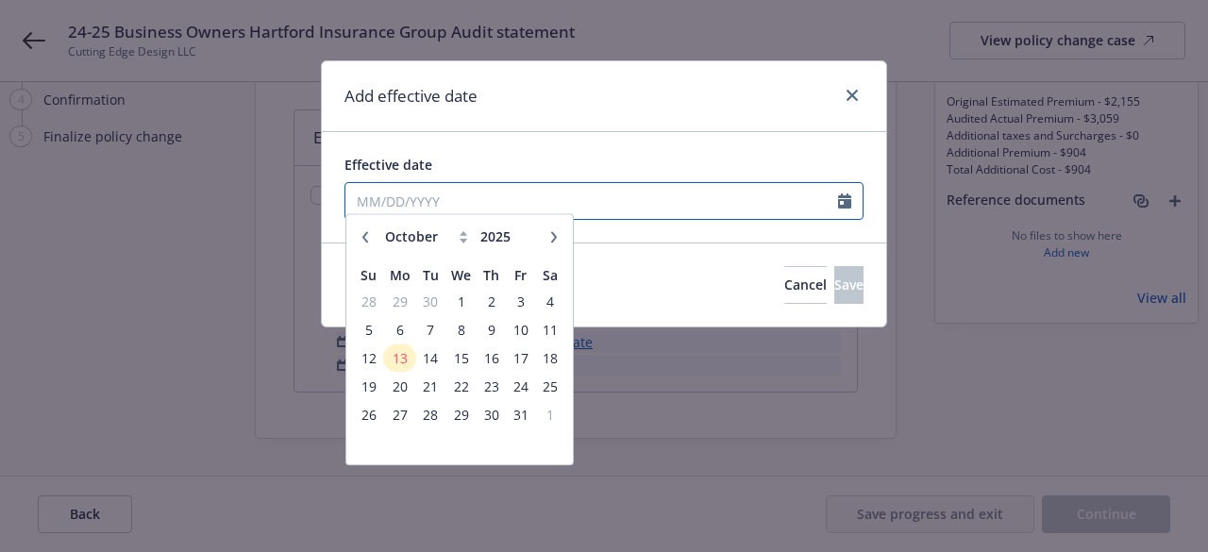
click at [494, 198] on input "Effective date" at bounding box center [592, 201] width 493 height 36
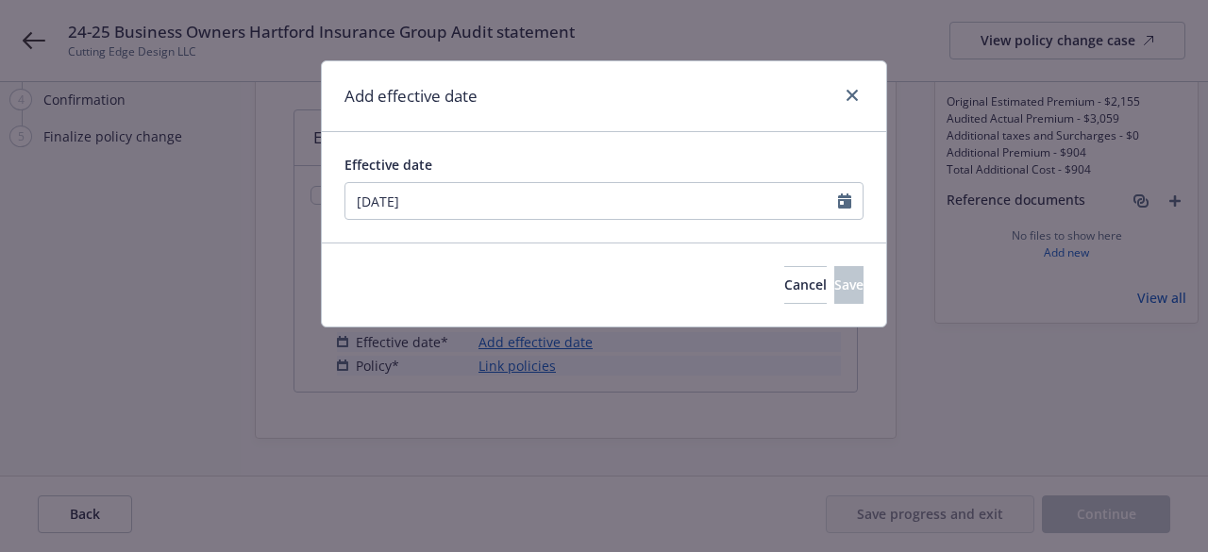
type input "08/16/2024"
click at [579, 113] on div "Add effective date" at bounding box center [604, 96] width 565 height 71
click at [835, 287] on span "Save" at bounding box center [849, 285] width 29 height 18
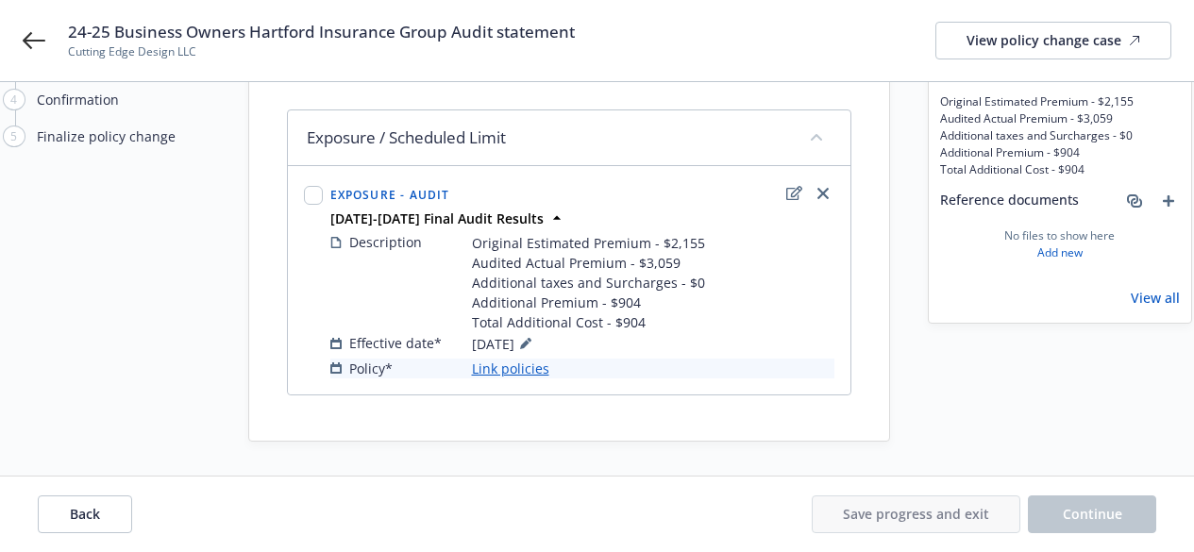
click at [526, 368] on link "Link policies" at bounding box center [510, 369] width 77 height 20
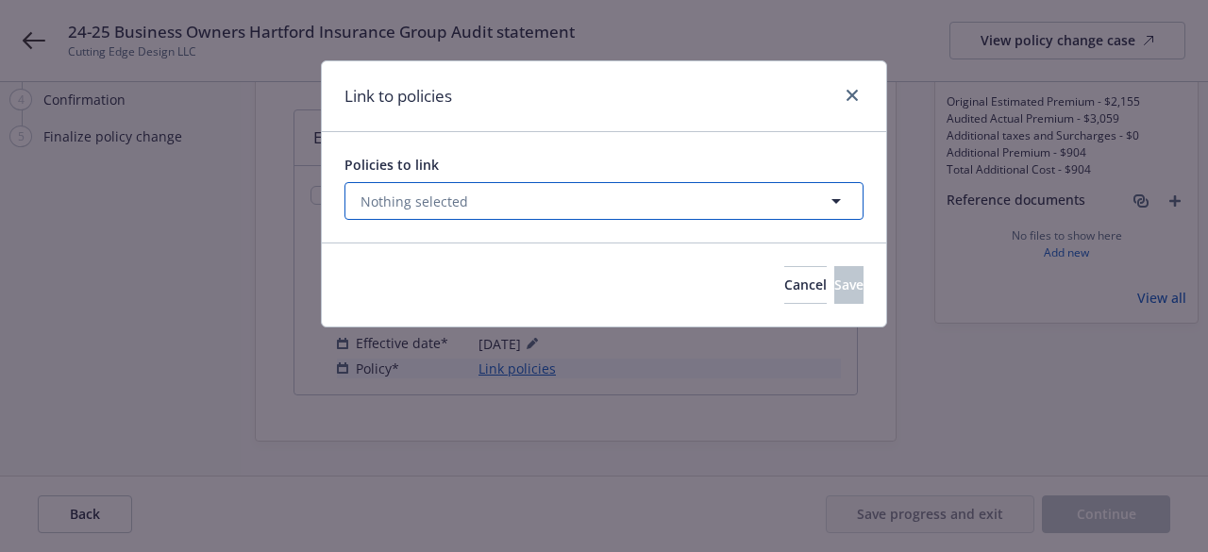
click at [790, 207] on button "Nothing selected" at bounding box center [604, 201] width 519 height 38
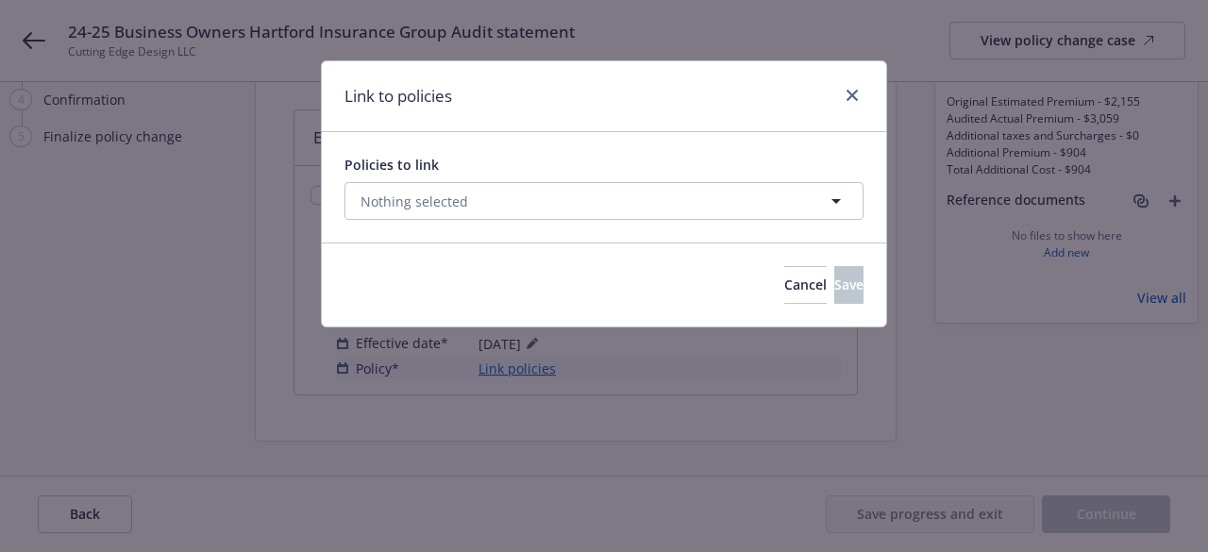
click at [774, 248] on select "All Active Upcoming Expired Cancelled" at bounding box center [771, 247] width 108 height 30
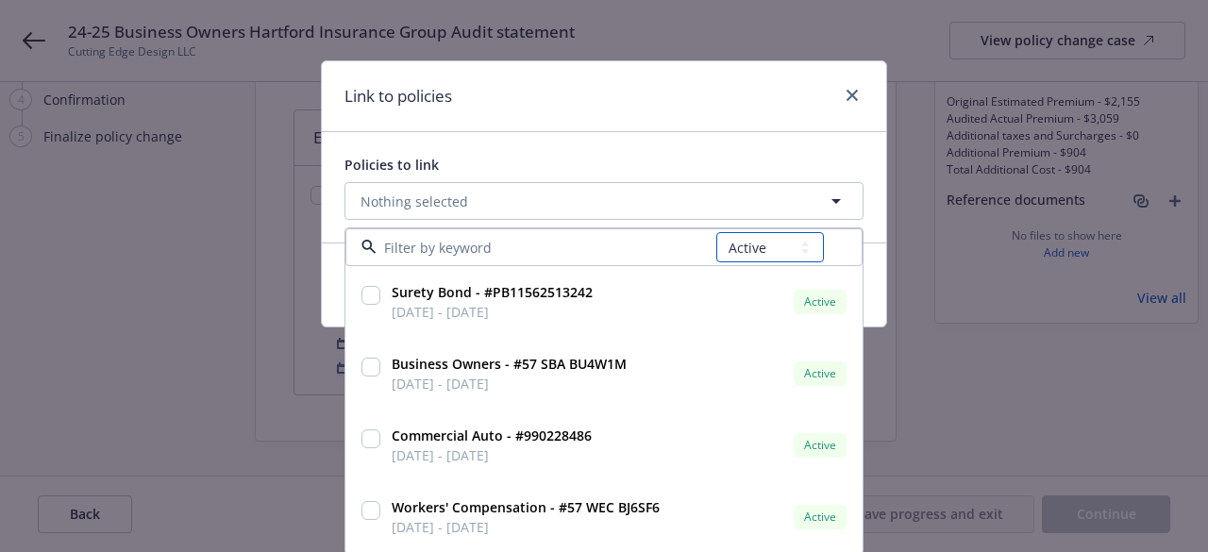
select select "EXPIRED"
click at [717, 232] on select "All Active Upcoming Expired Cancelled" at bounding box center [771, 247] width 108 height 30
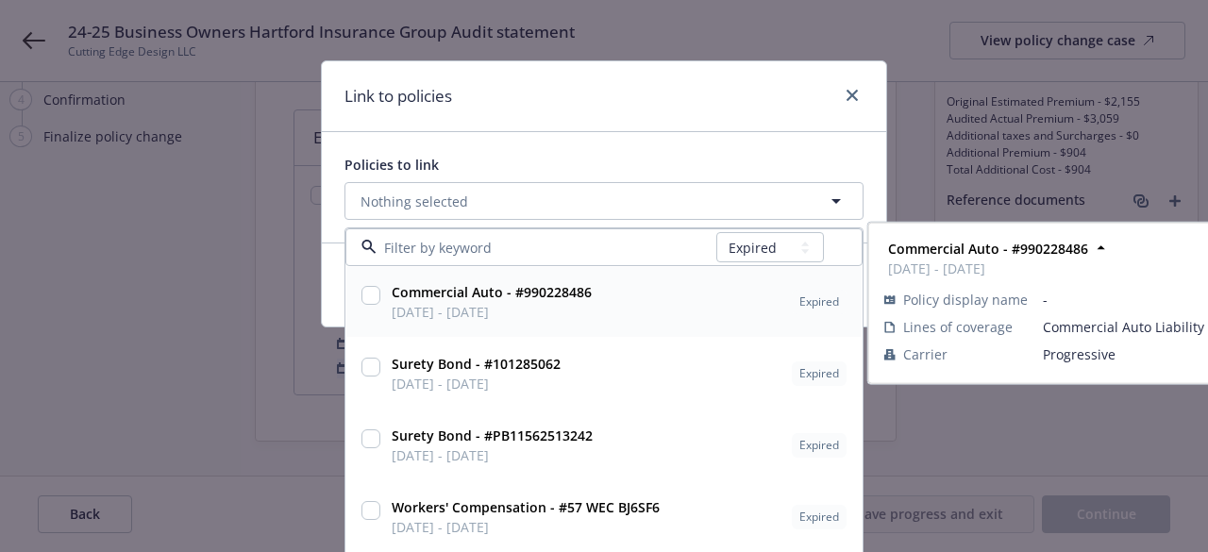
click at [548, 250] on input at bounding box center [547, 248] width 340 height 20
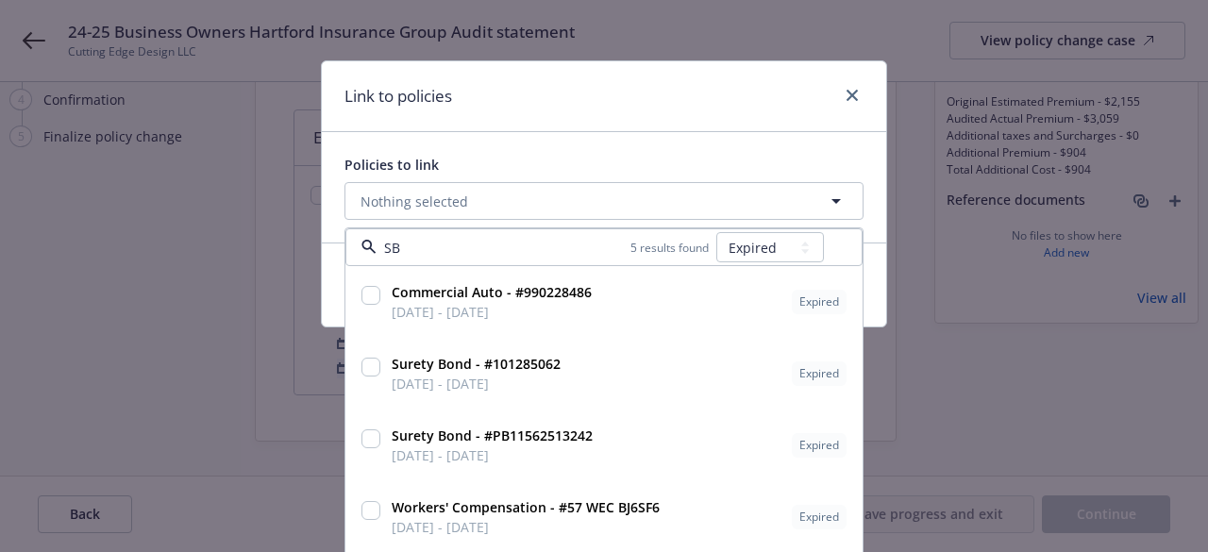
type input "SBA"
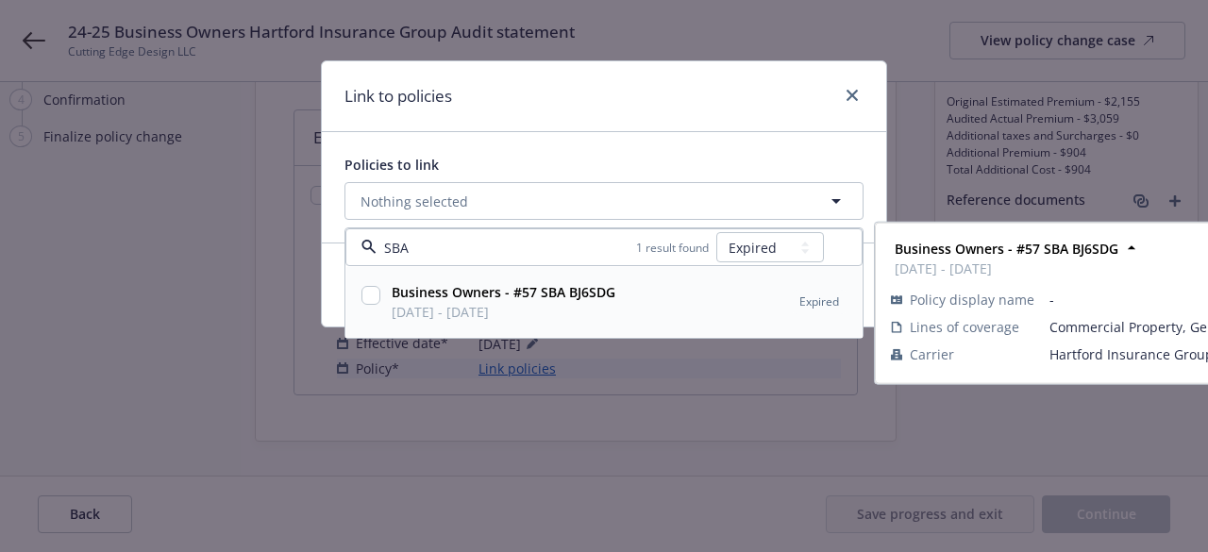
click at [370, 294] on input "checkbox" at bounding box center [371, 295] width 19 height 19
checkbox input "true"
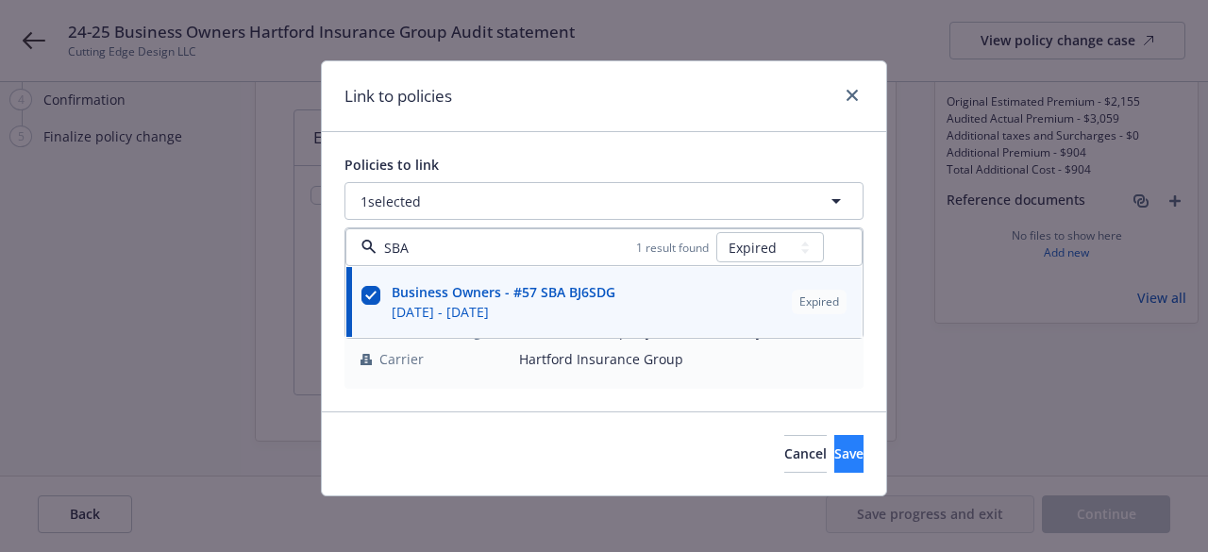
type input "SBA"
drag, startPoint x: 823, startPoint y: 468, endPoint x: 893, endPoint y: 443, distance: 74.4
click at [835, 468] on button "Save" at bounding box center [849, 454] width 29 height 38
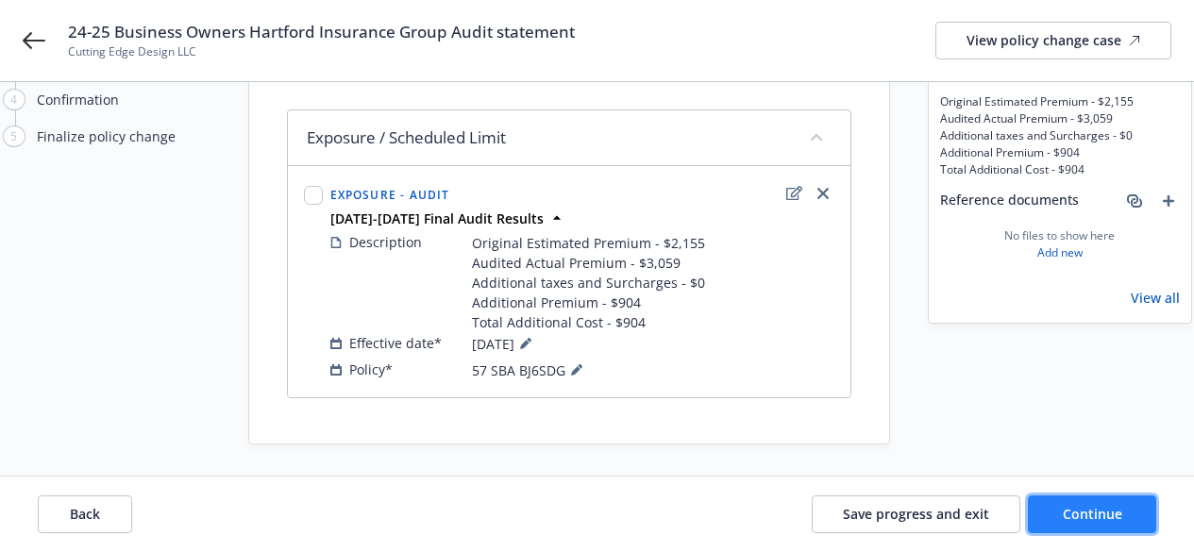
click at [1072, 511] on span "Continue" at bounding box center [1092, 514] width 59 height 18
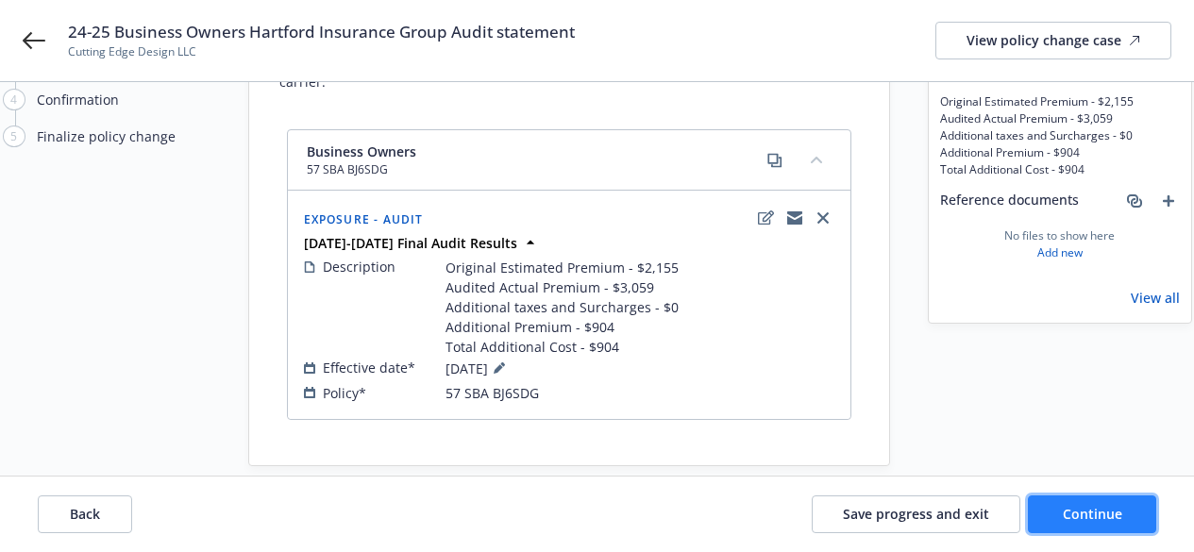
click at [1046, 503] on button "Continue" at bounding box center [1092, 515] width 128 height 38
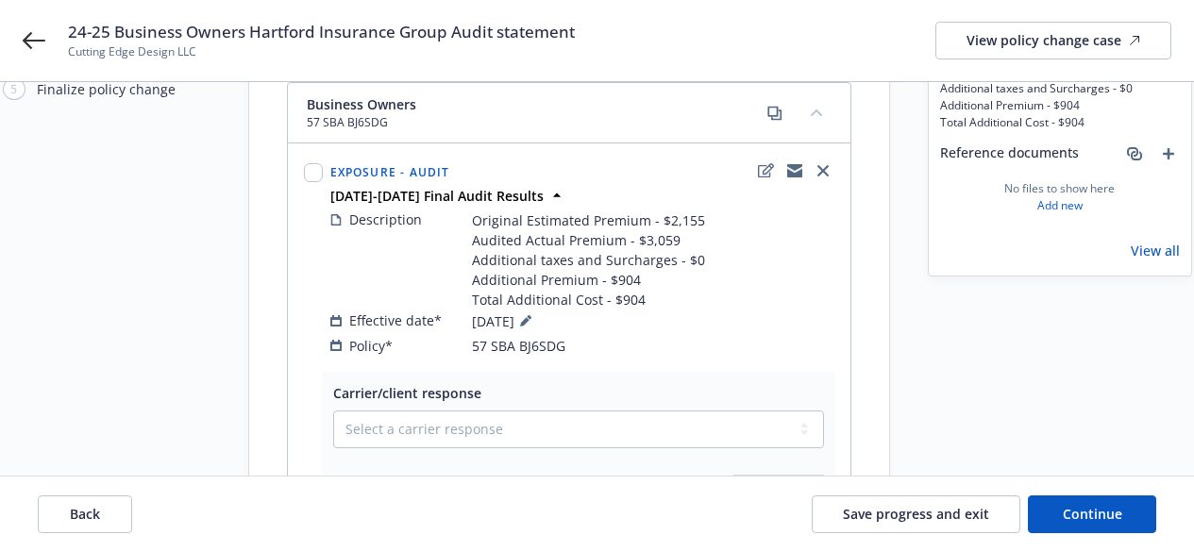
scroll to position [283, 0]
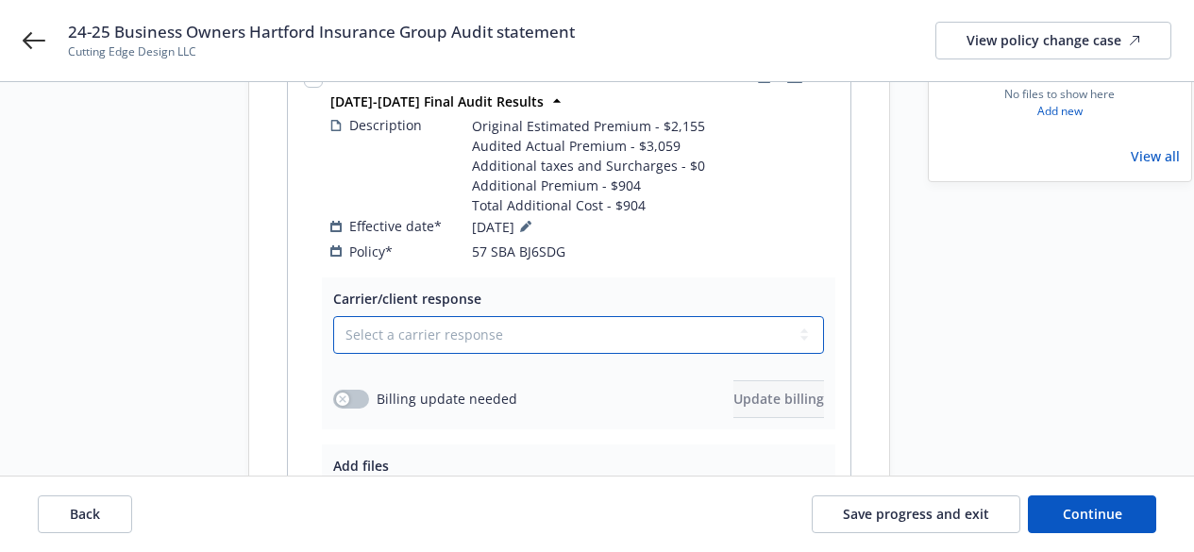
click at [409, 316] on select "Select a carrier response Accepted Accepted with revision No endorsement needed…" at bounding box center [578, 335] width 491 height 38
select select "ACCEPTED"
click at [333, 316] on select "Select a carrier response Accepted Accepted with revision No endorsement needed…" at bounding box center [578, 335] width 491 height 38
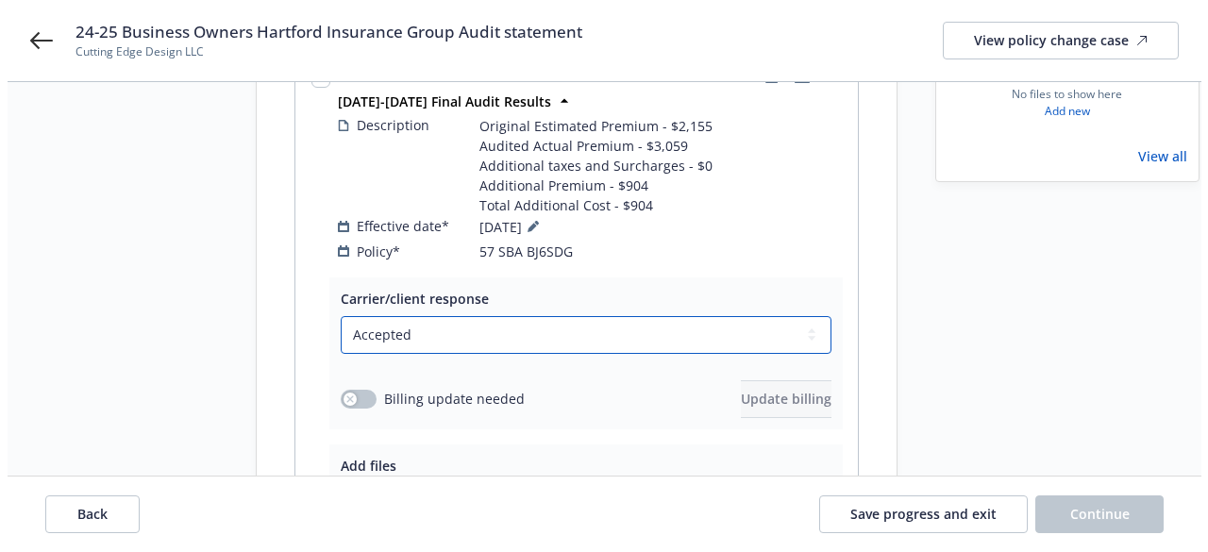
scroll to position [378, 0]
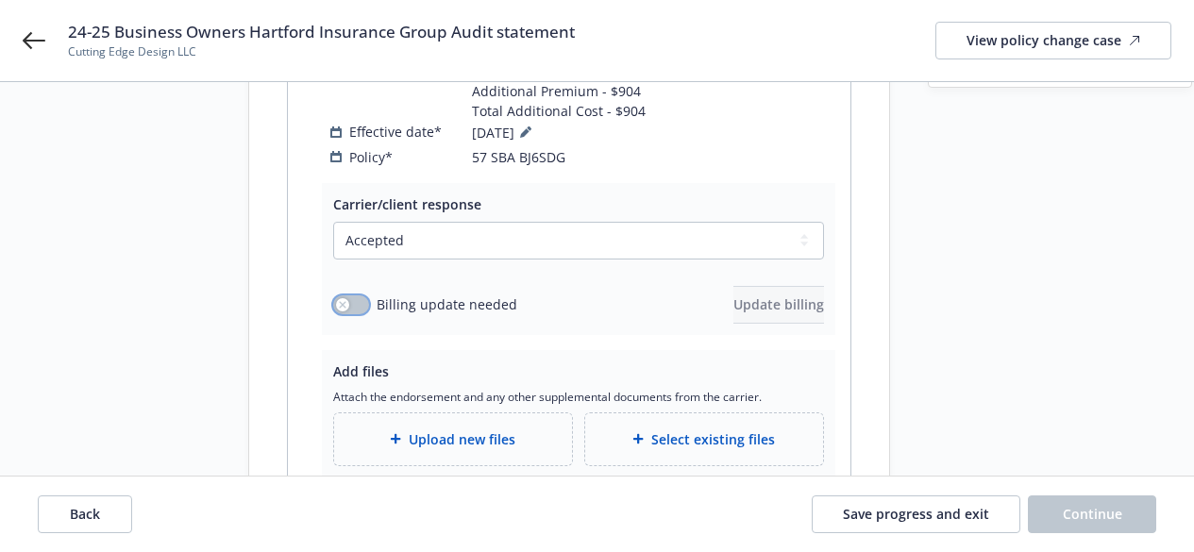
click at [350, 295] on button "button" at bounding box center [351, 304] width 36 height 19
click at [734, 295] on span "Update billing" at bounding box center [779, 304] width 91 height 18
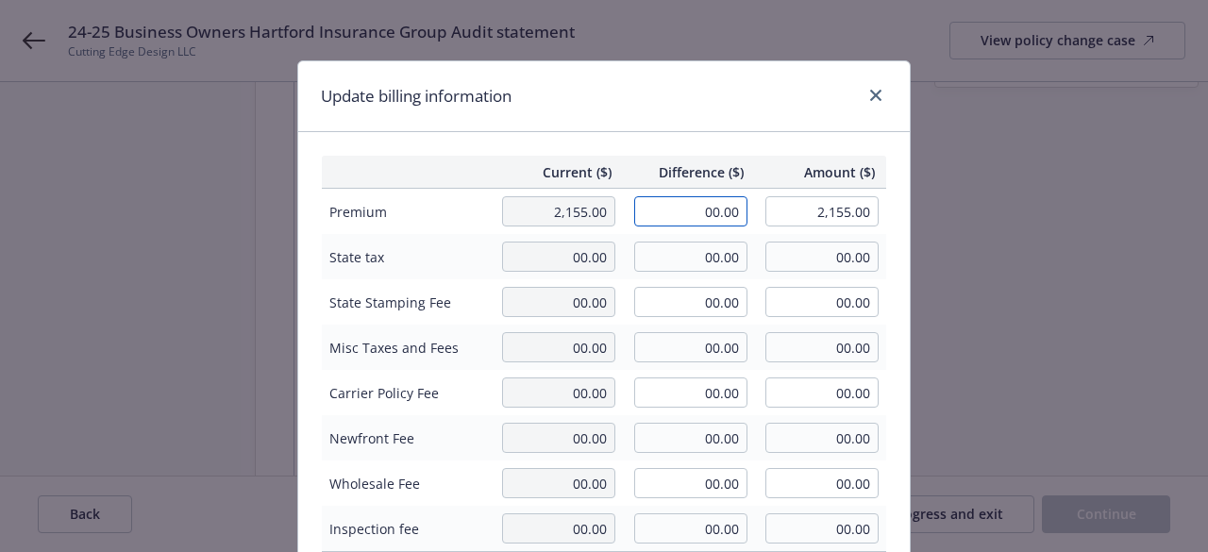
click at [693, 215] on input "00.00" at bounding box center [690, 211] width 113 height 30
type input "904.00"
type input "3,059.00"
type input "167.24"
drag, startPoint x: 729, startPoint y: 110, endPoint x: 732, endPoint y: 136, distance: 26.6
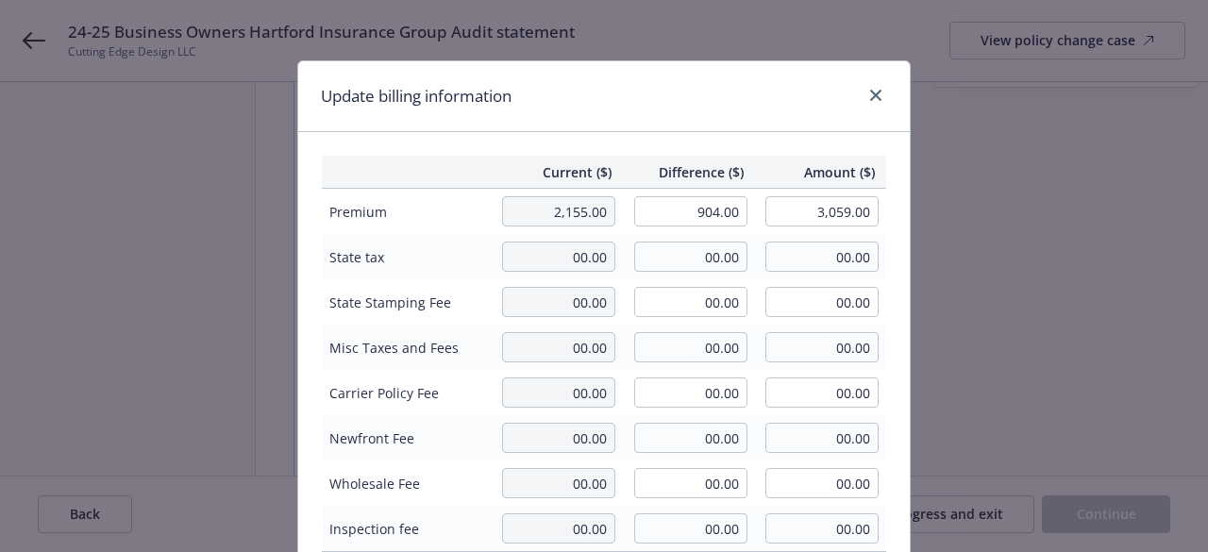
click at [730, 110] on div "Update billing information" at bounding box center [604, 96] width 612 height 71
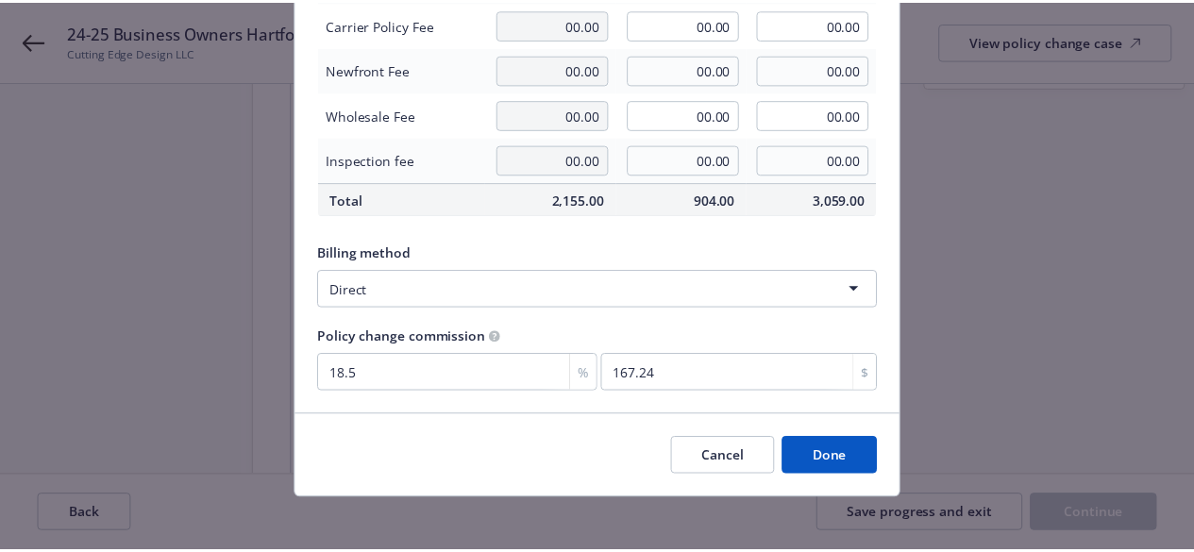
scroll to position [377, 0]
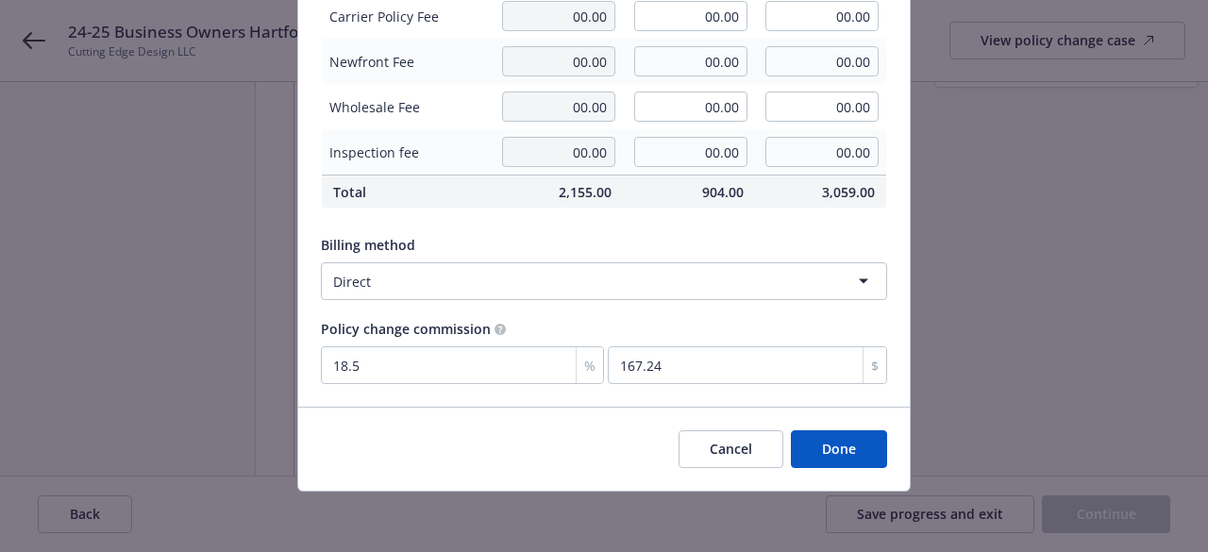
click at [806, 449] on button "Done" at bounding box center [839, 450] width 96 height 38
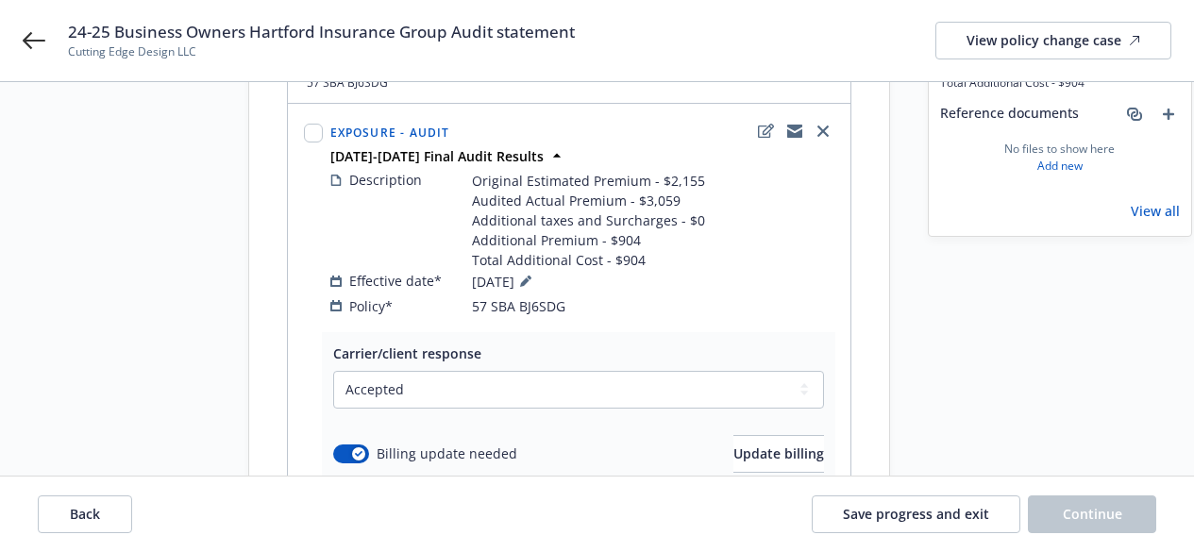
scroll to position [40, 0]
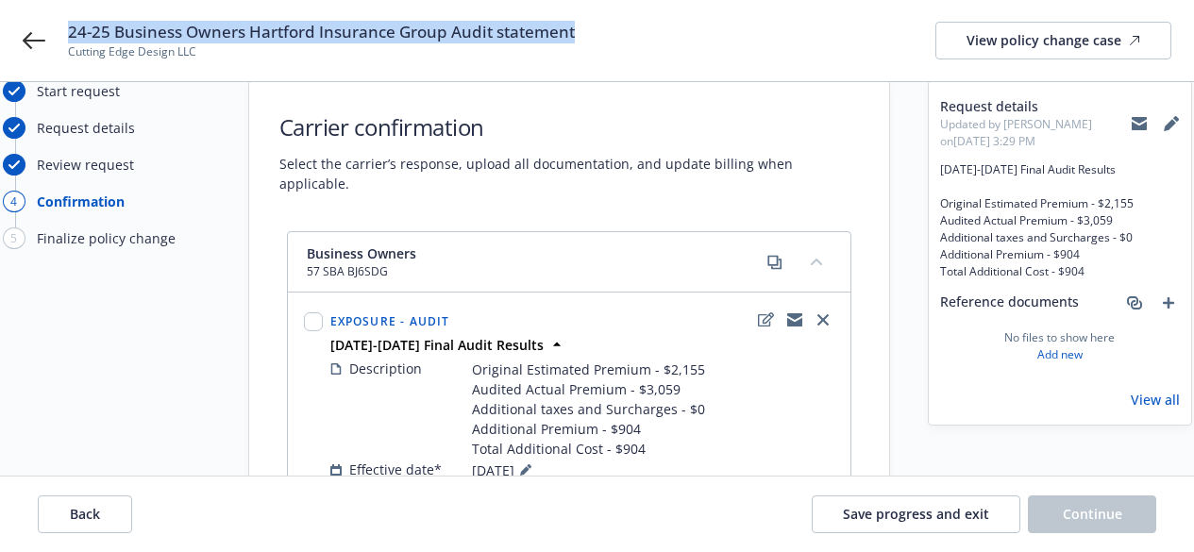
drag, startPoint x: 69, startPoint y: 28, endPoint x: 621, endPoint y: 27, distance: 552.3
click at [621, 27] on div "24-25 Business Owners Hartford Insurance Group Audit statement Cutting Edge Des…" at bounding box center [620, 41] width 1104 height 40
copy span "24-25 Business Owners Hartford Insurance Group Audit statement"
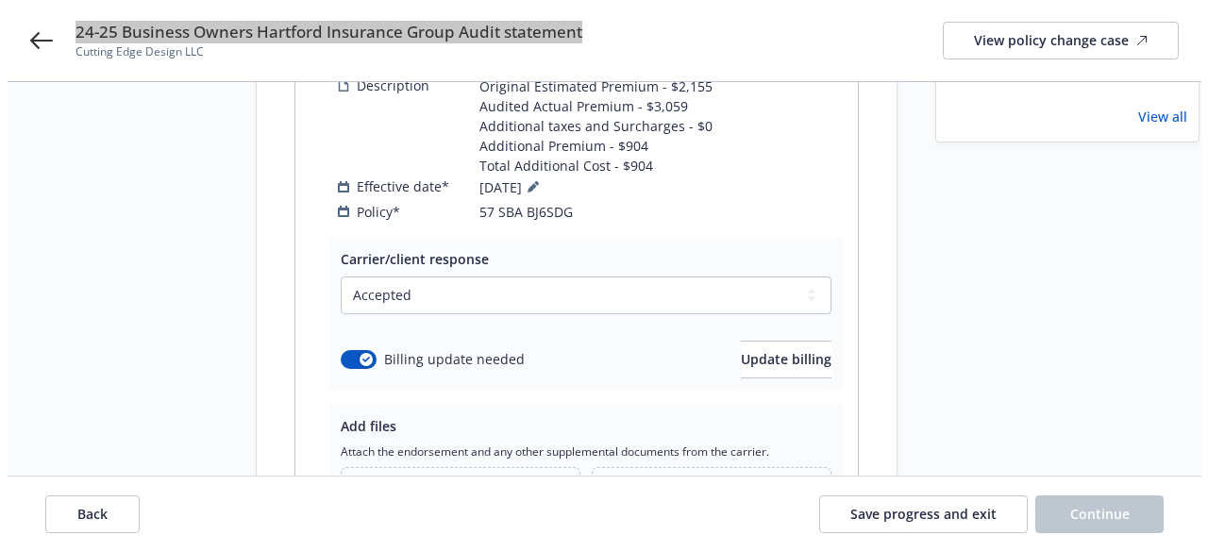
scroll to position [512, 0]
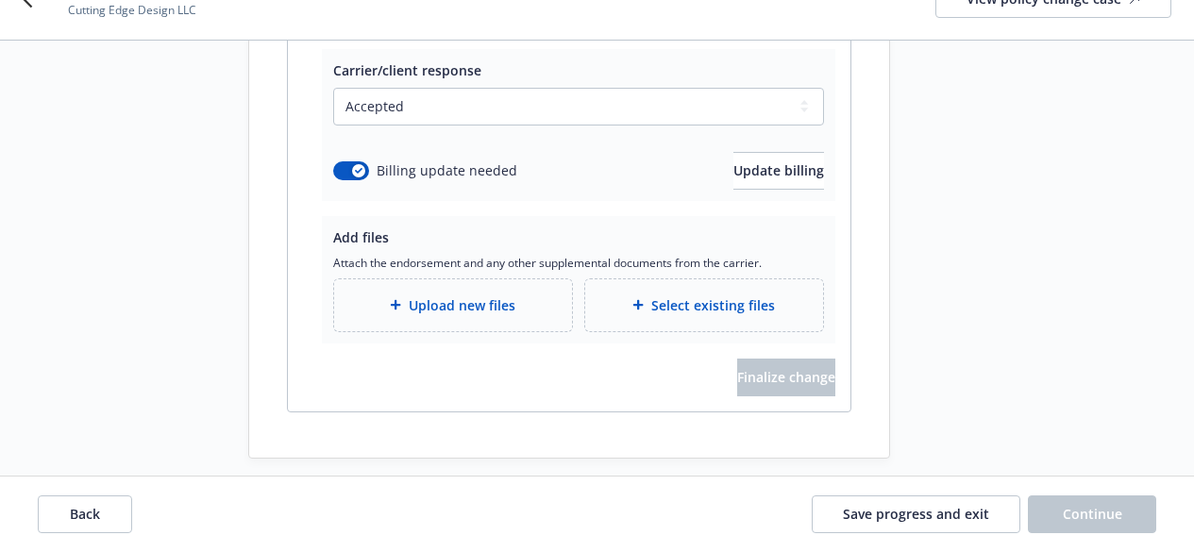
click at [451, 297] on div "Upload new files" at bounding box center [453, 305] width 238 height 52
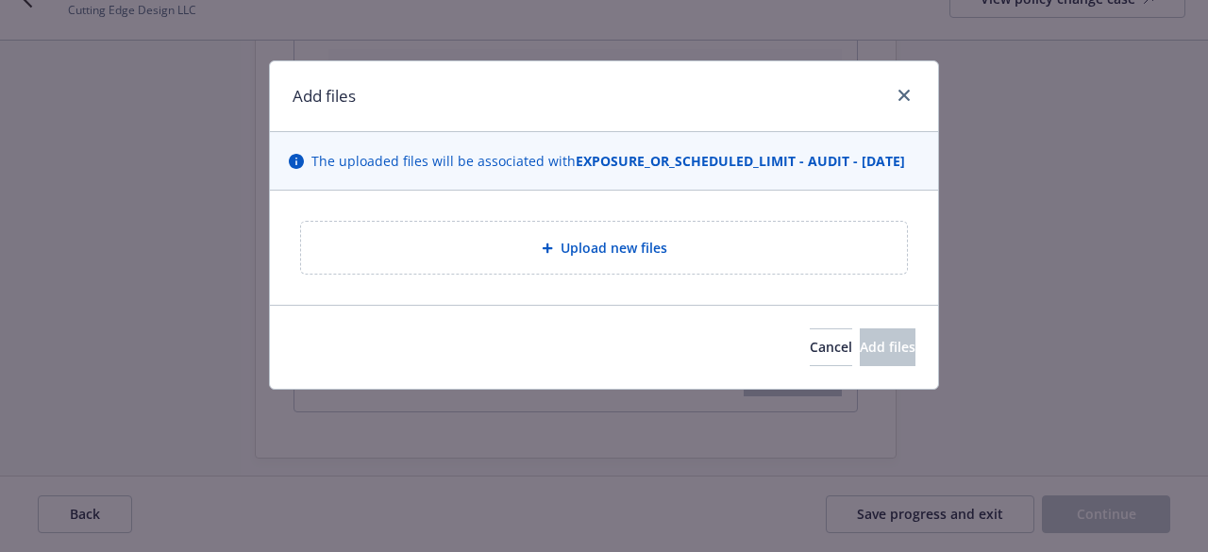
click at [536, 259] on div "Upload new files" at bounding box center [604, 248] width 576 height 22
type textarea "x"
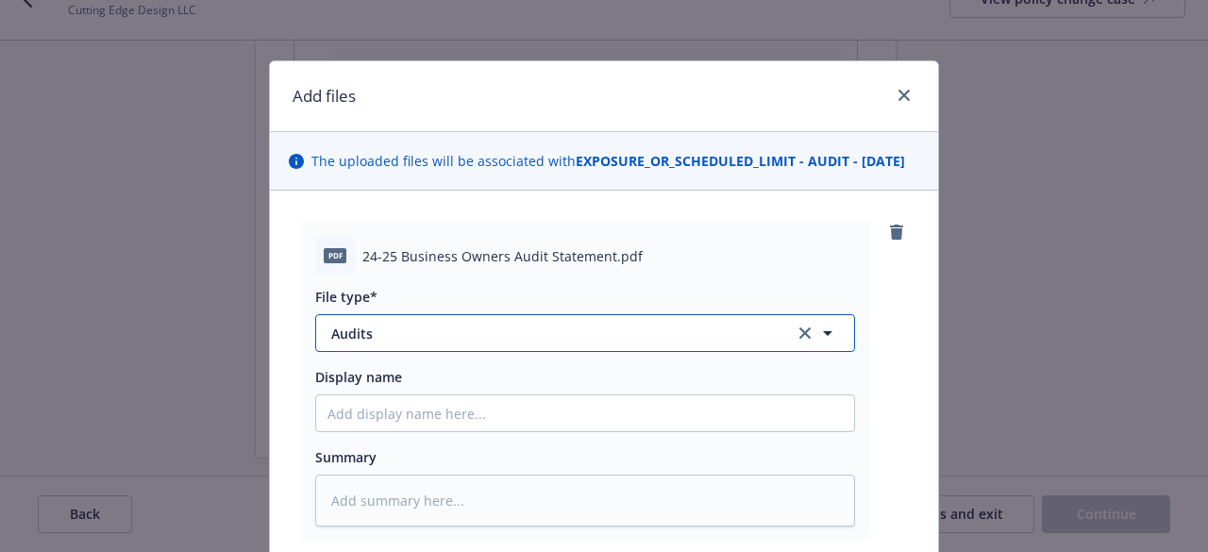
click at [470, 344] on span "Audits" at bounding box center [549, 334] width 437 height 20
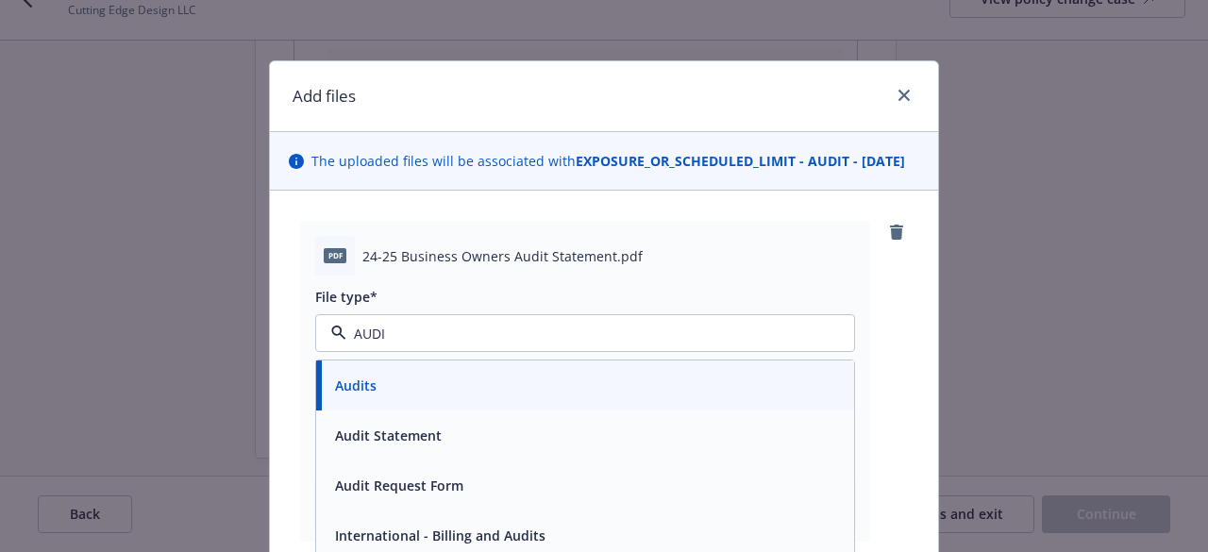
type input "AUDIT"
click at [435, 449] on div "Audit Statement" at bounding box center [387, 435] width 118 height 27
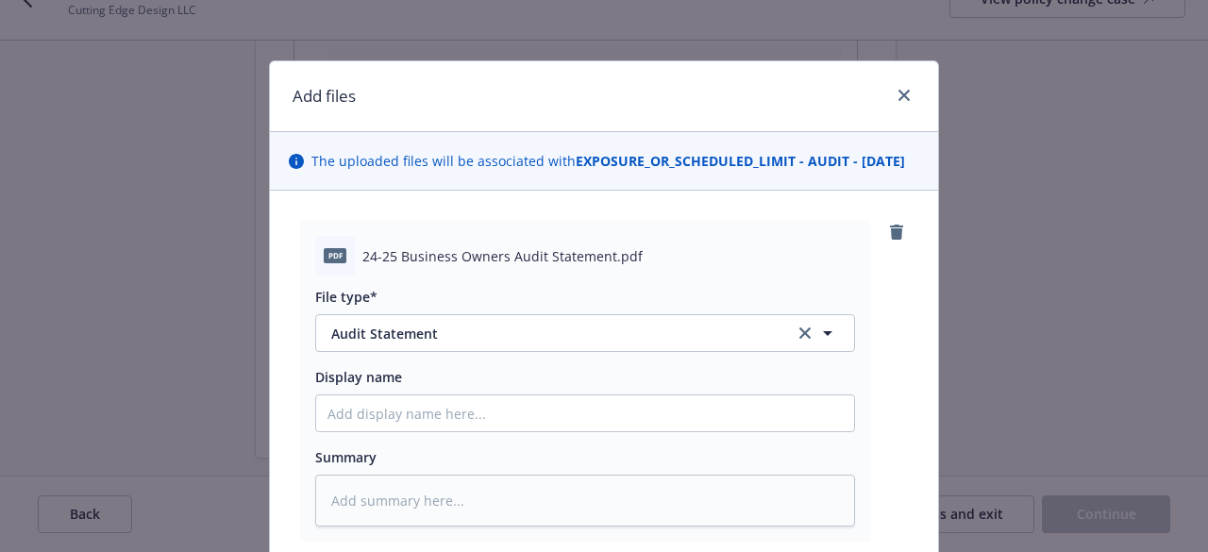
scroll to position [189, 0]
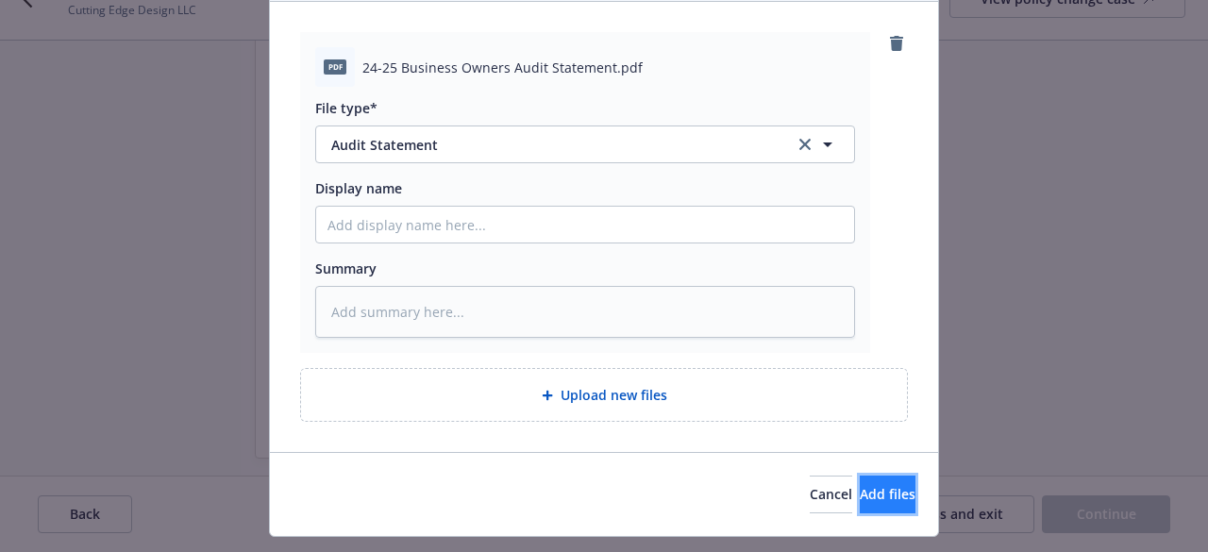
click at [860, 503] on span "Add files" at bounding box center [888, 494] width 56 height 18
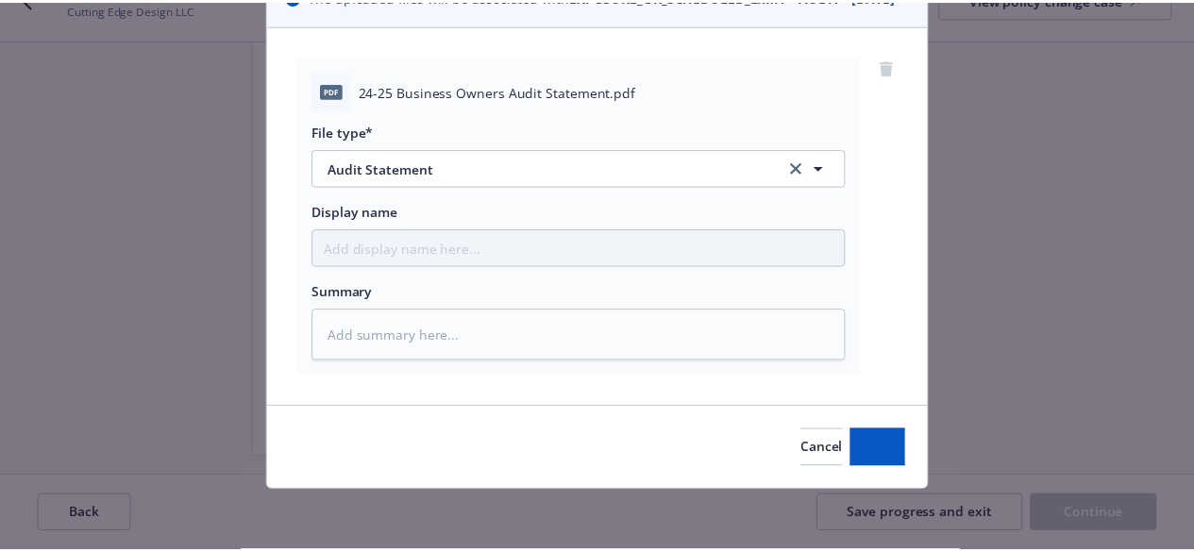
scroll to position [185, 0]
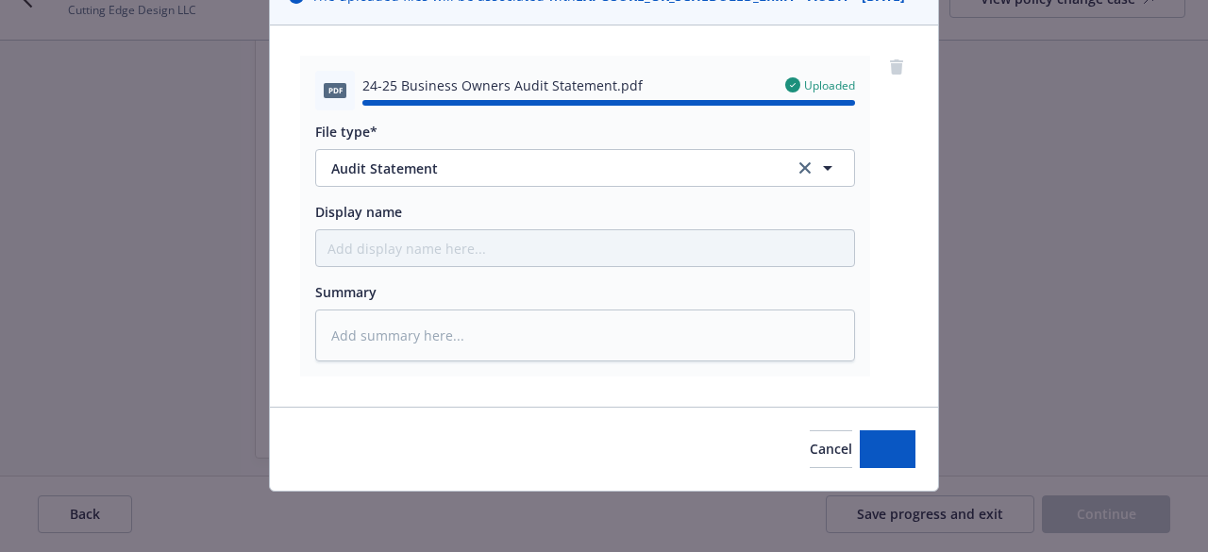
type textarea "x"
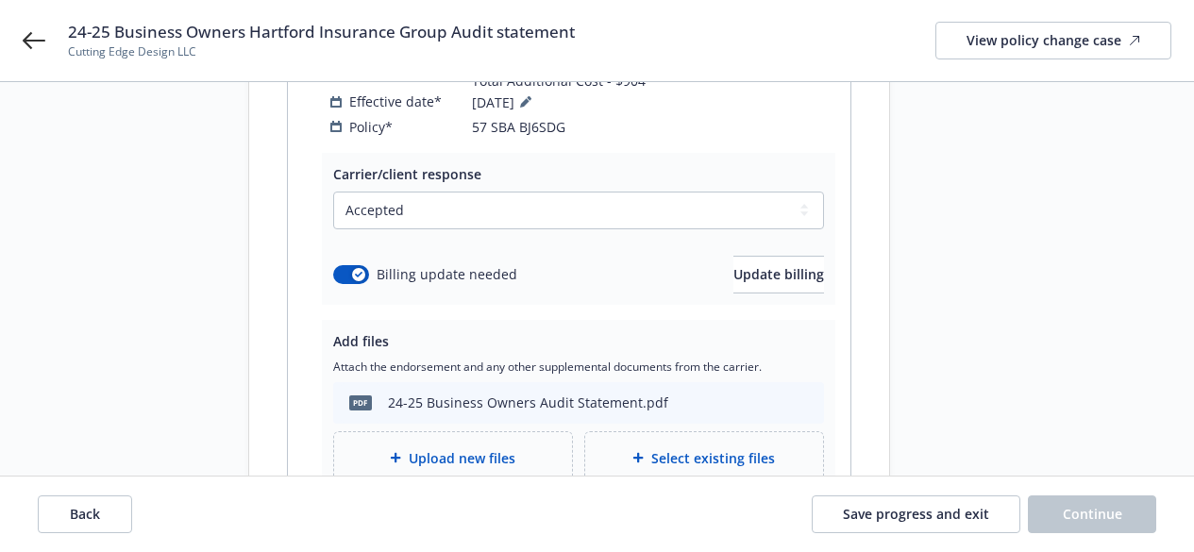
scroll to position [417, 0]
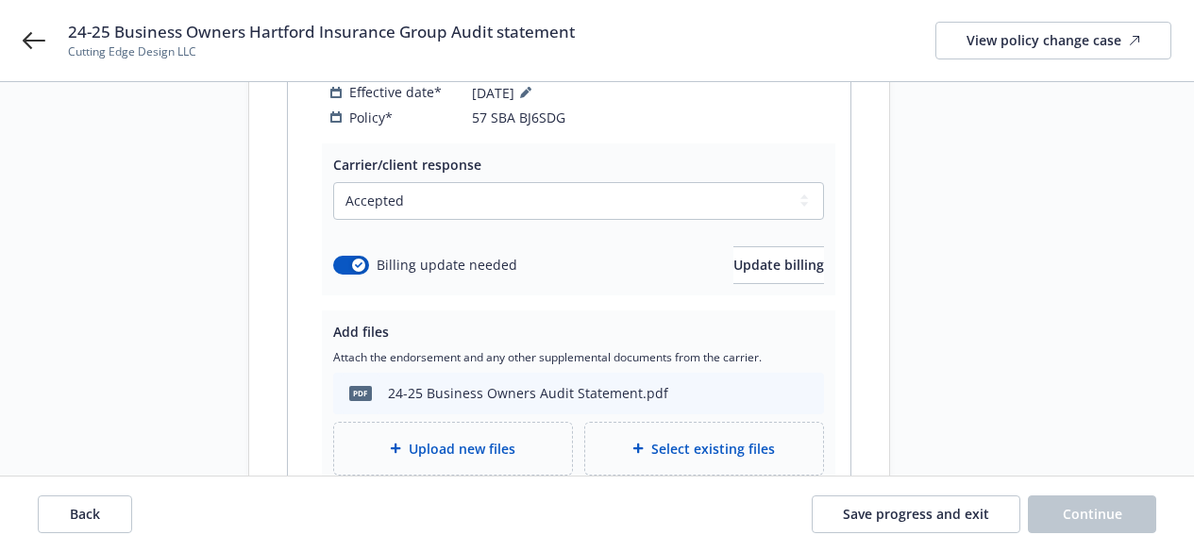
click at [563, 383] on div "24-25 Business Owners Audit Statement.pdf" at bounding box center [528, 393] width 280 height 20
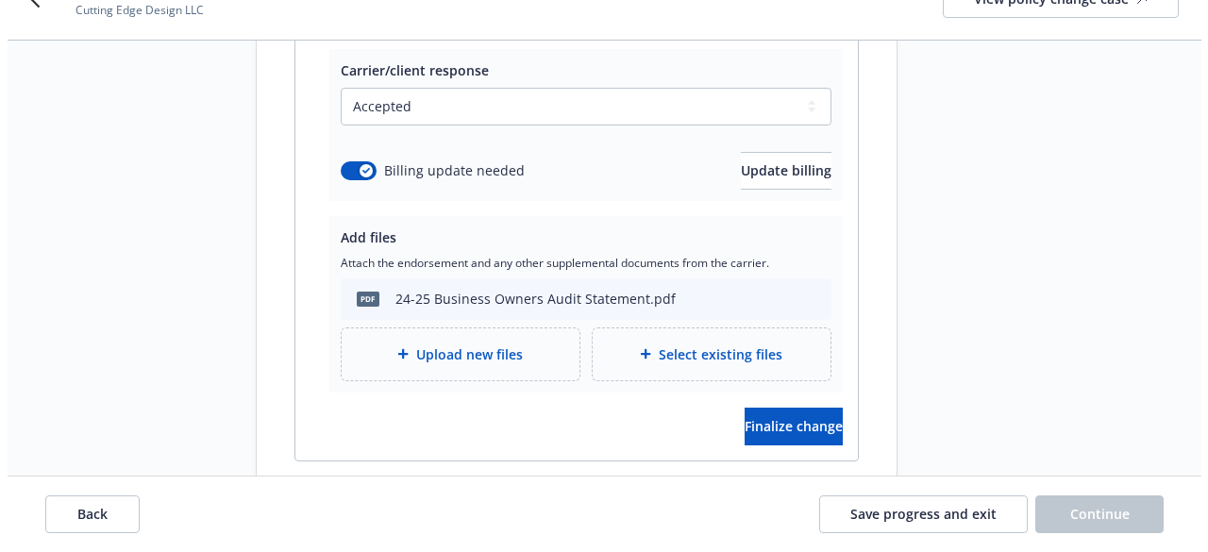
scroll to position [466, 0]
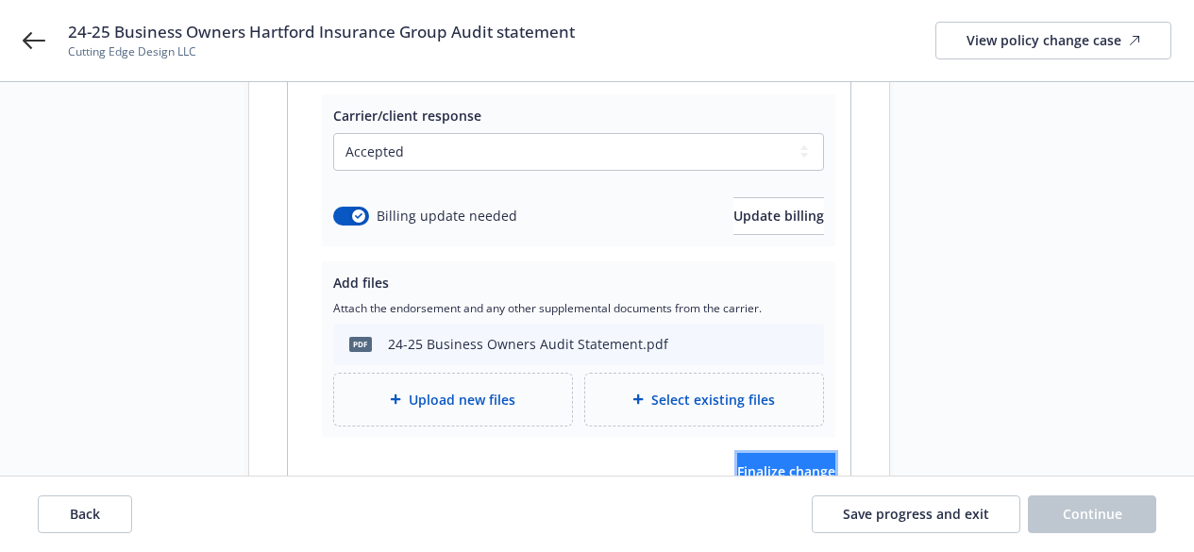
click at [737, 463] on span "Finalize change" at bounding box center [786, 472] width 98 height 18
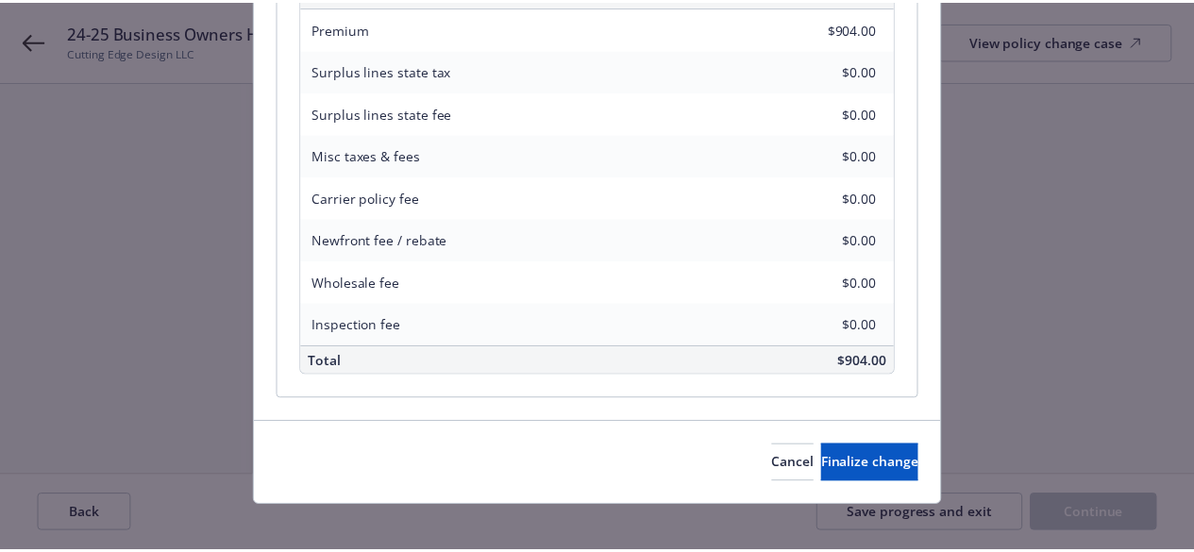
scroll to position [803, 0]
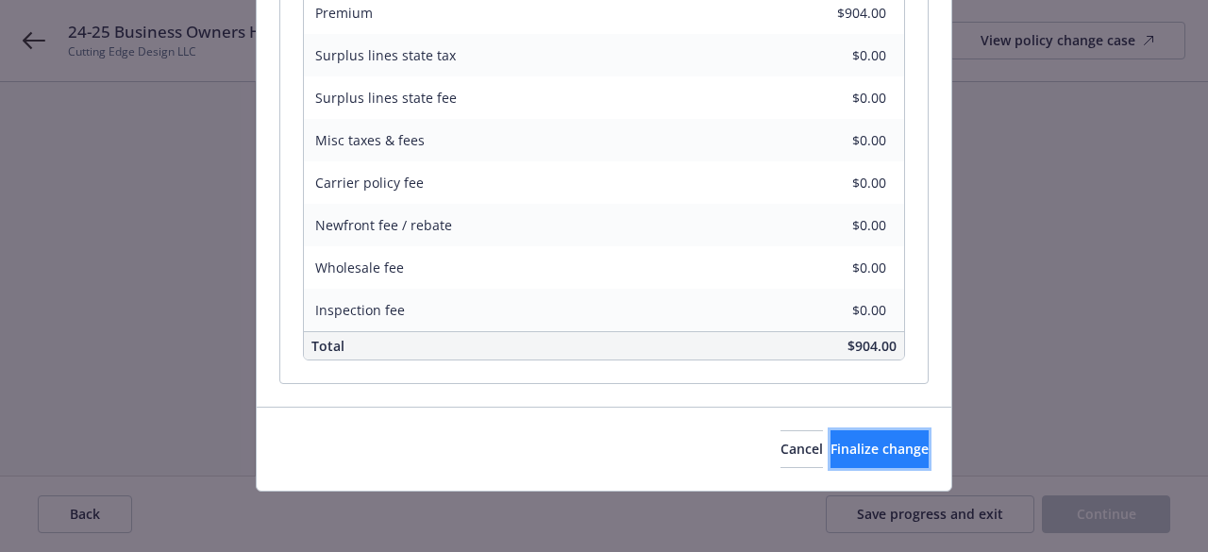
click at [847, 454] on span "Finalize change" at bounding box center [880, 449] width 98 height 18
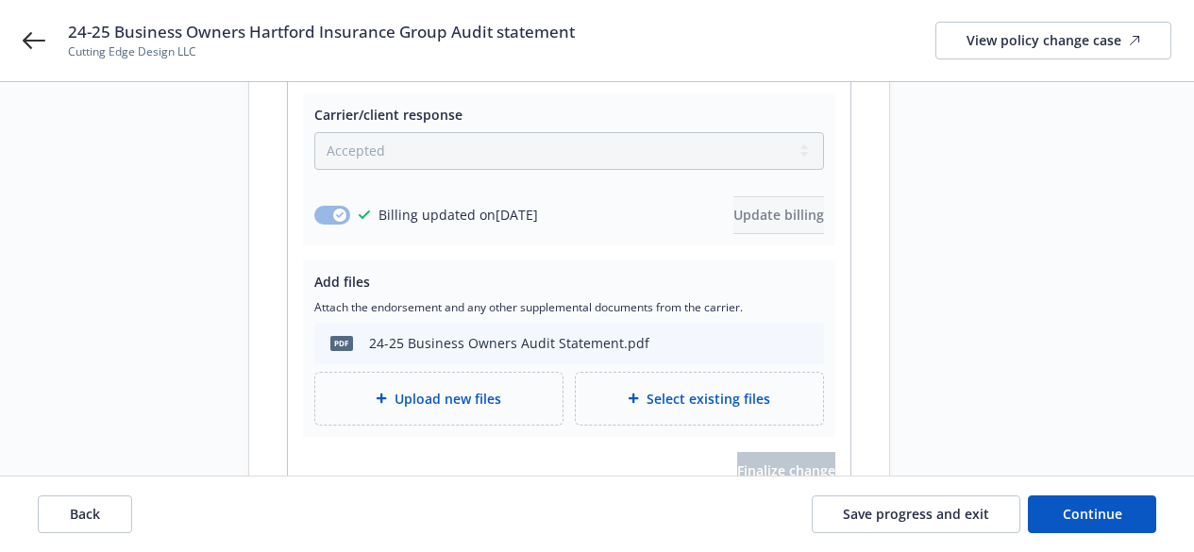
scroll to position [560, 0]
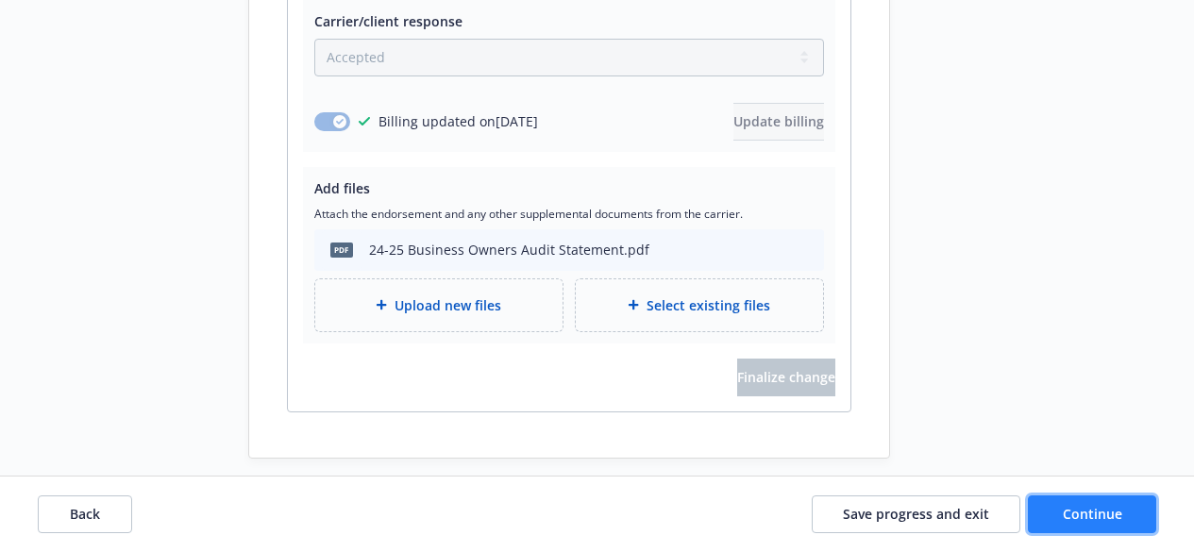
click at [1074, 507] on span "Continue" at bounding box center [1092, 514] width 59 height 18
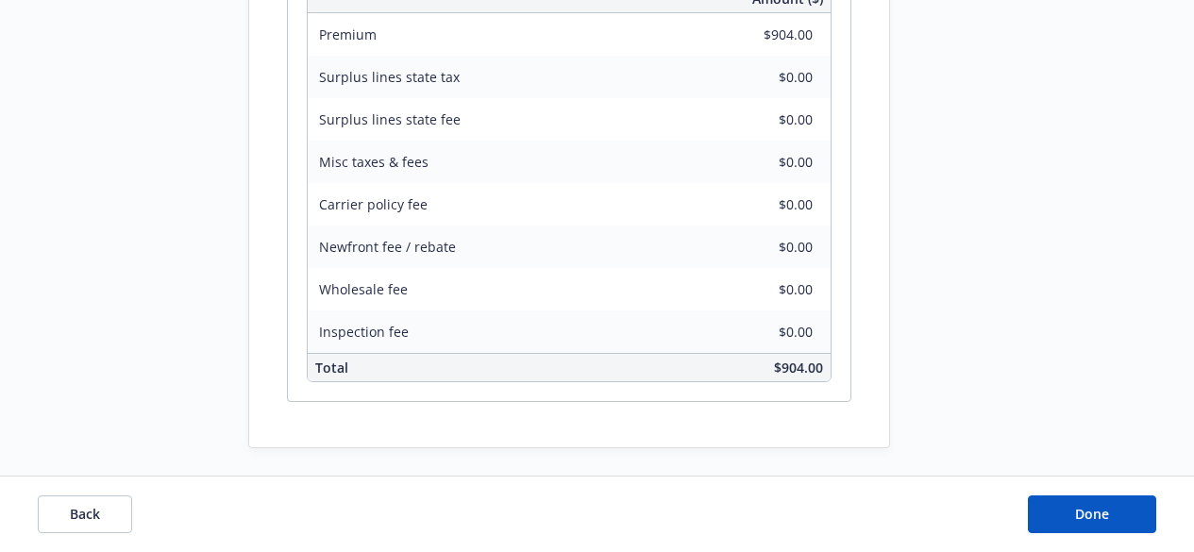
scroll to position [684, 0]
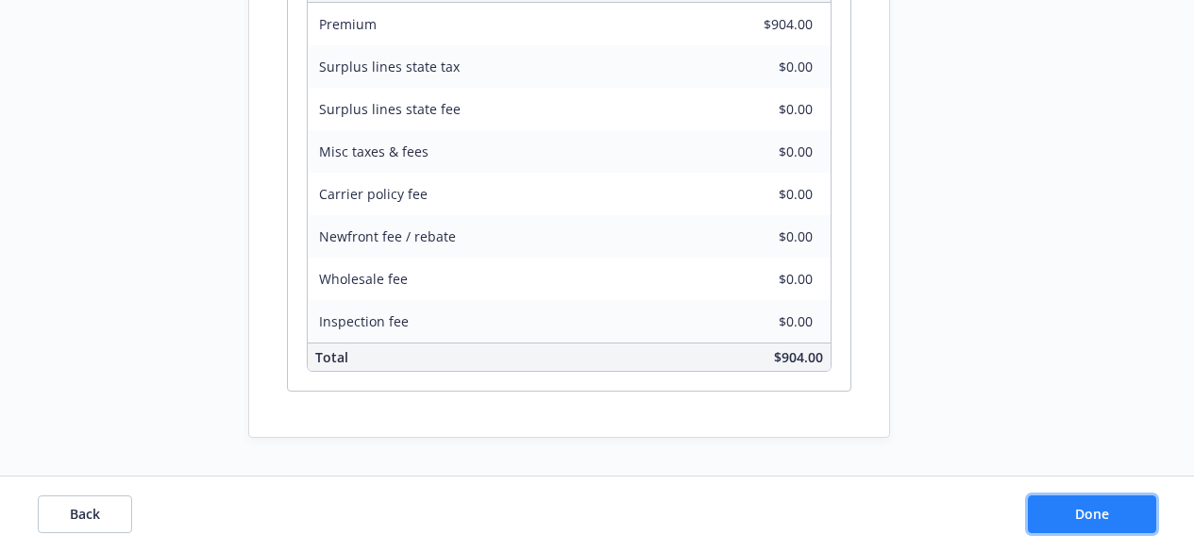
click at [1084, 519] on span "Done" at bounding box center [1092, 514] width 34 height 18
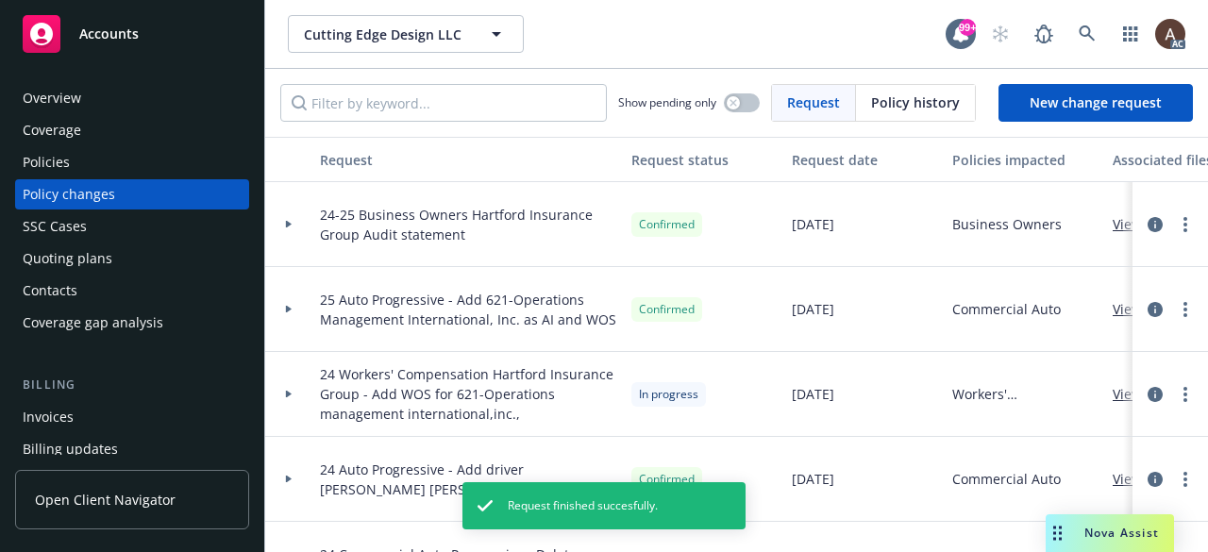
click at [289, 226] on icon at bounding box center [289, 224] width 8 height 7
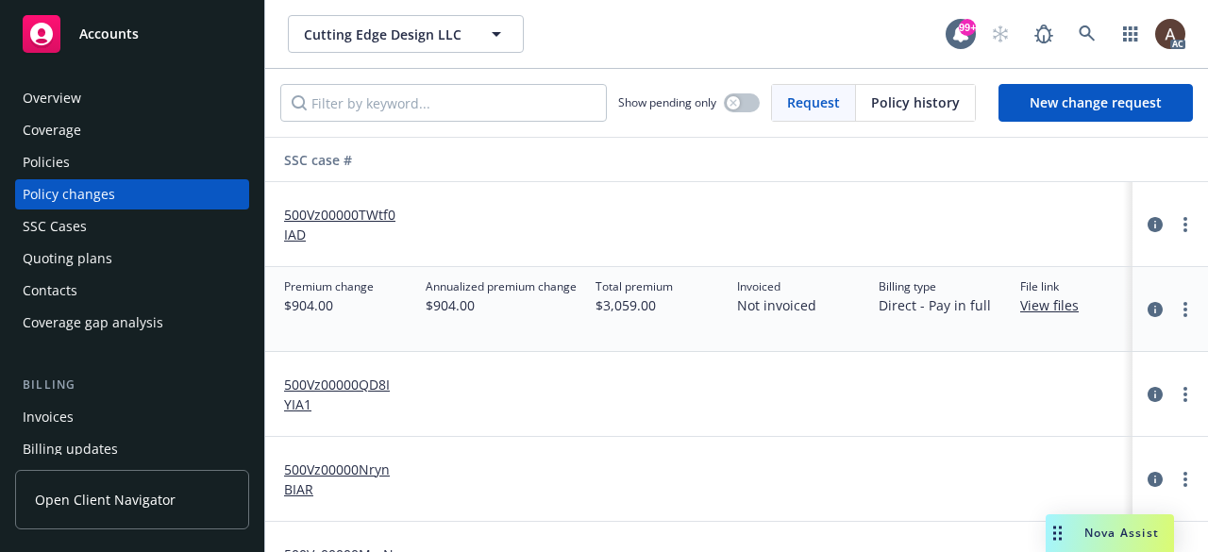
scroll to position [0, 994]
click at [367, 211] on link "500Vz00000TWtf0IAD" at bounding box center [342, 225] width 127 height 40
click at [92, 166] on div "Policies" at bounding box center [132, 162] width 219 height 30
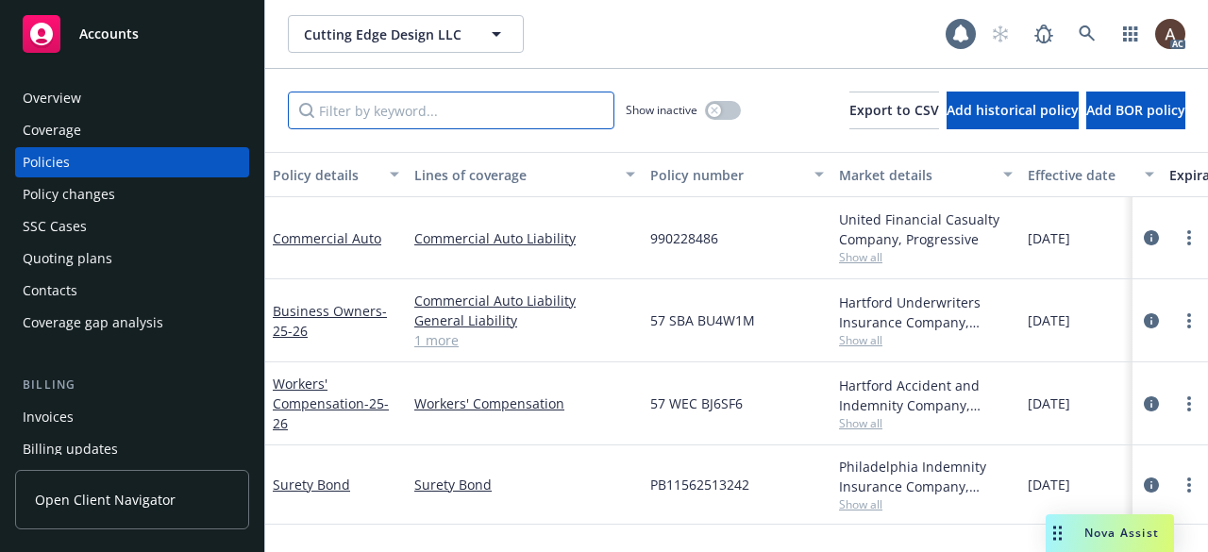
click at [427, 107] on input "Filter by keyword..." at bounding box center [451, 111] width 327 height 38
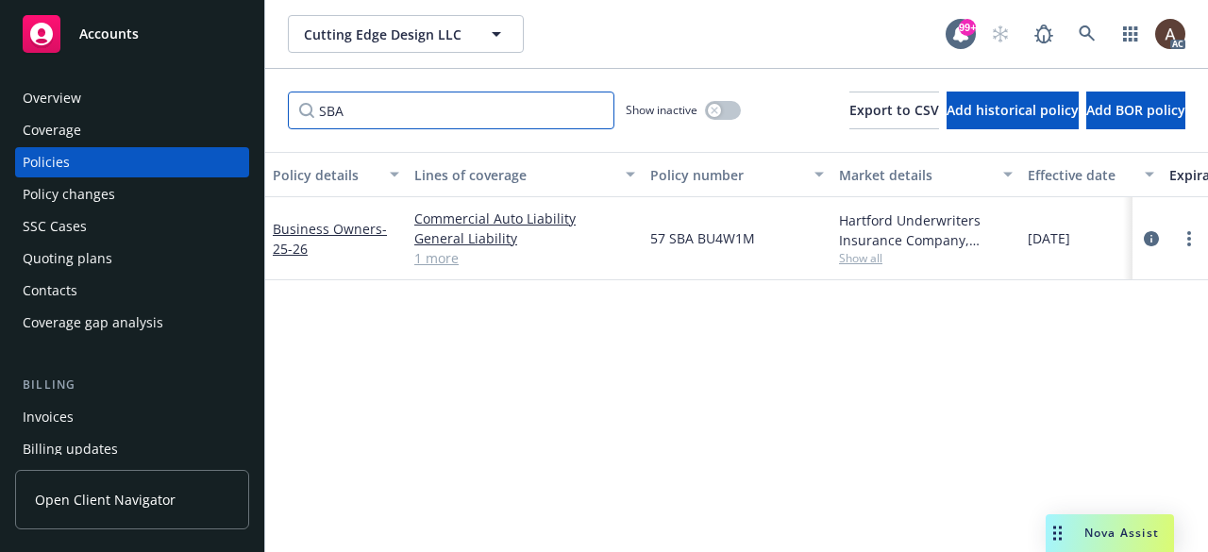
type input "SBA"
drag, startPoint x: 696, startPoint y: 109, endPoint x: 690, endPoint y: 122, distance: 14.4
click at [711, 109] on icon "button" at bounding box center [715, 111] width 8 height 8
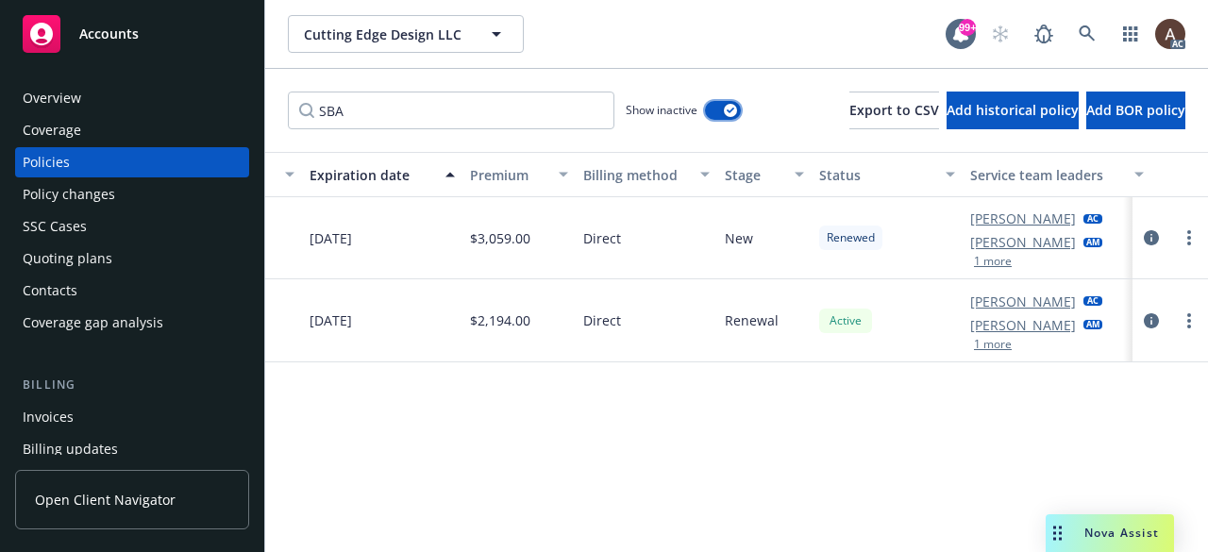
scroll to position [0, 866]
click at [1158, 237] on icon "circleInformation" at bounding box center [1151, 237] width 15 height 15
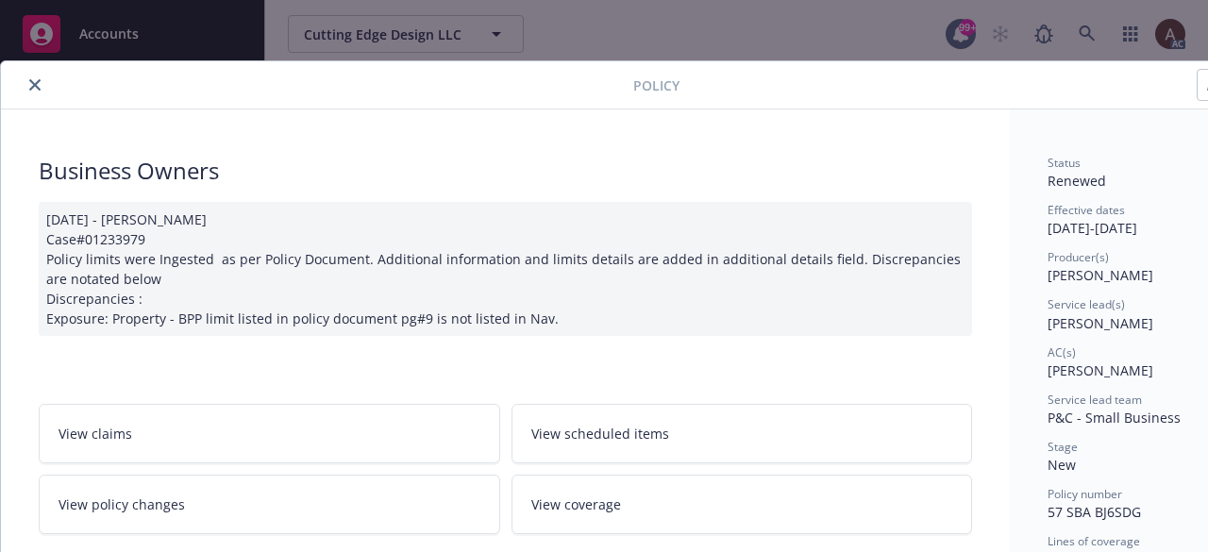
scroll to position [57, 0]
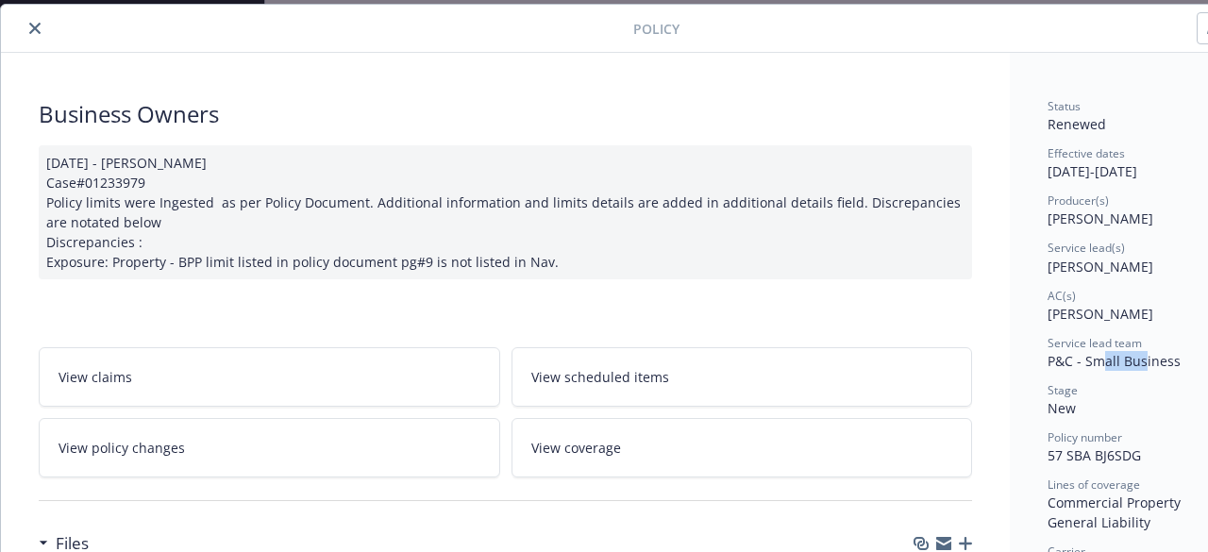
drag, startPoint x: 1100, startPoint y: 356, endPoint x: 1118, endPoint y: 344, distance: 21.7
click at [1142, 360] on span "P&C - Small Business" at bounding box center [1114, 361] width 133 height 18
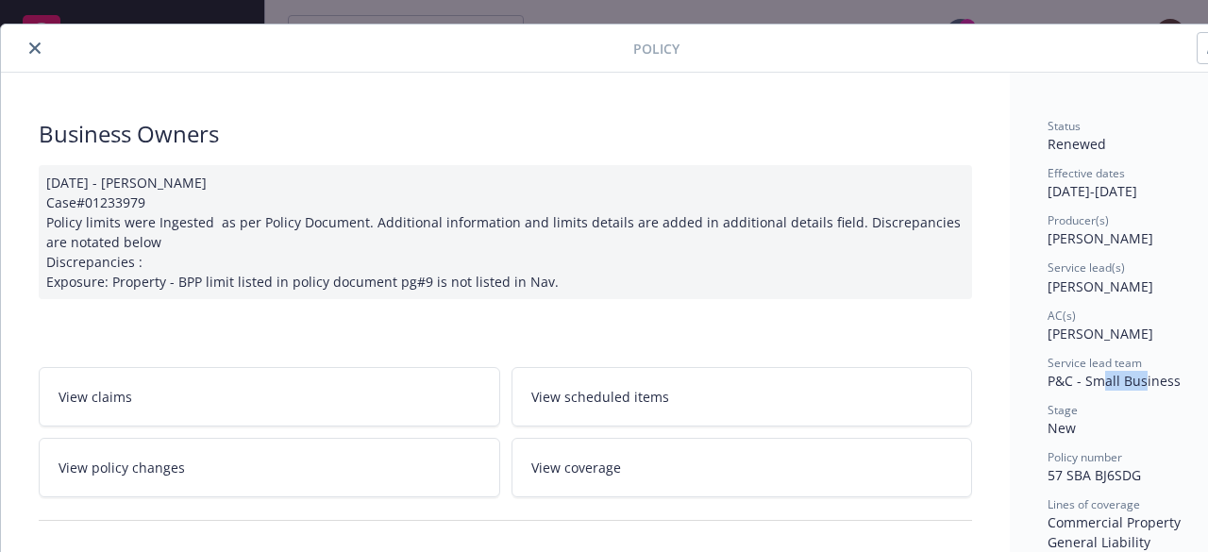
scroll to position [0, 0]
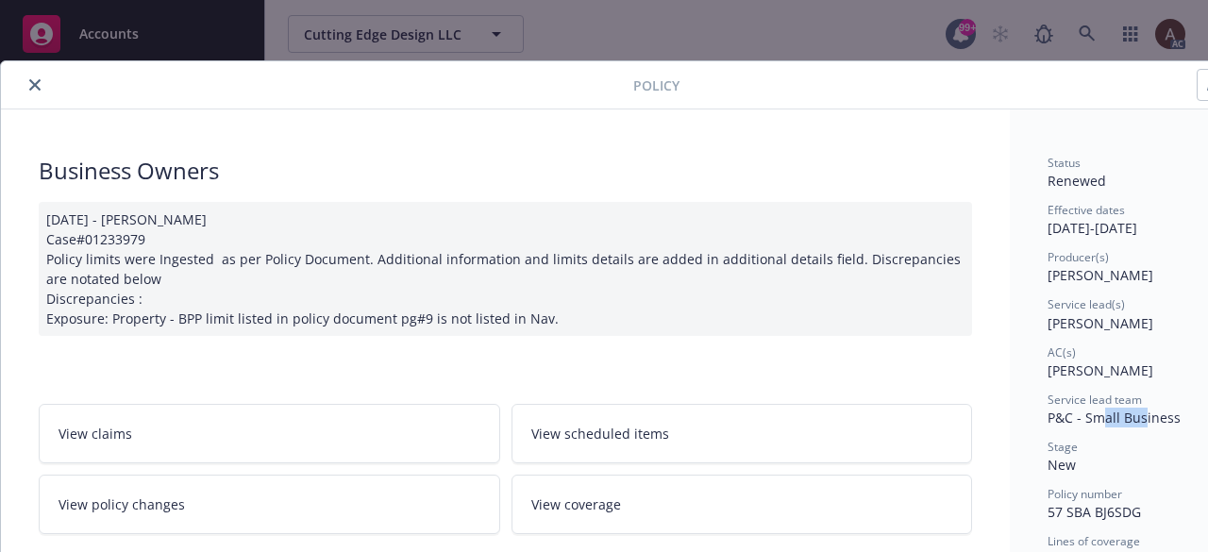
click at [33, 87] on icon "close" at bounding box center [34, 84] width 11 height 11
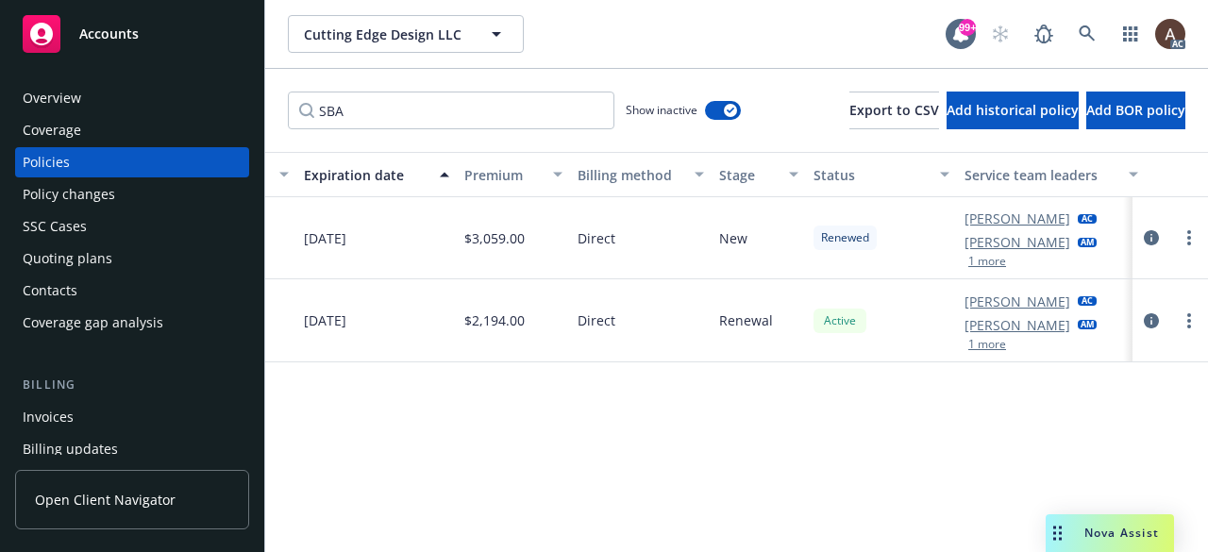
drag, startPoint x: 75, startPoint y: 93, endPoint x: 175, endPoint y: 146, distance: 113.6
click at [75, 93] on div "Overview" at bounding box center [52, 98] width 59 height 30
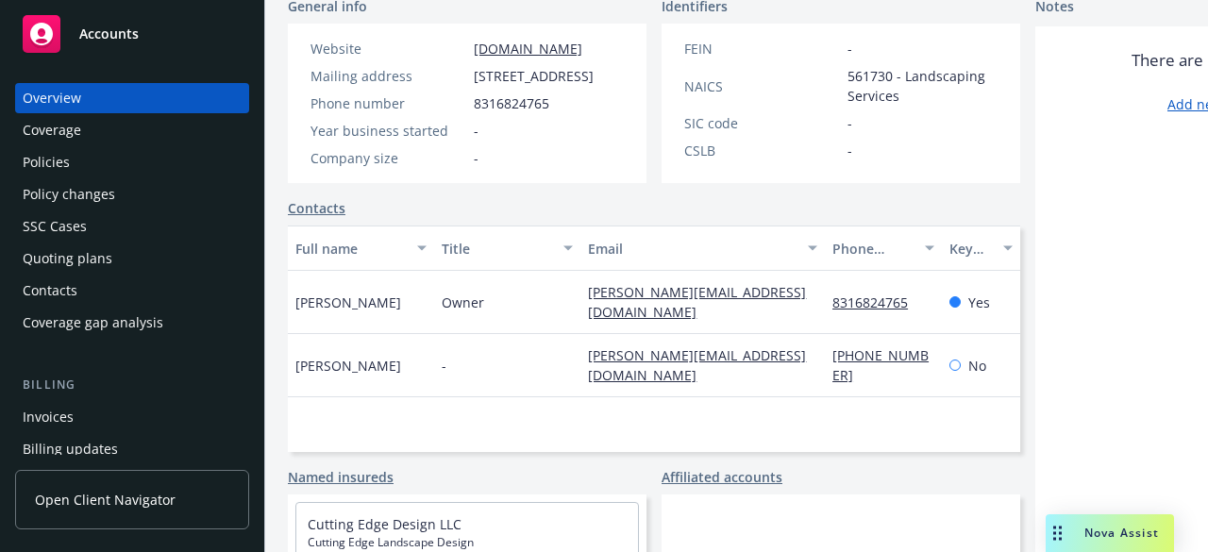
scroll to position [378, 0]
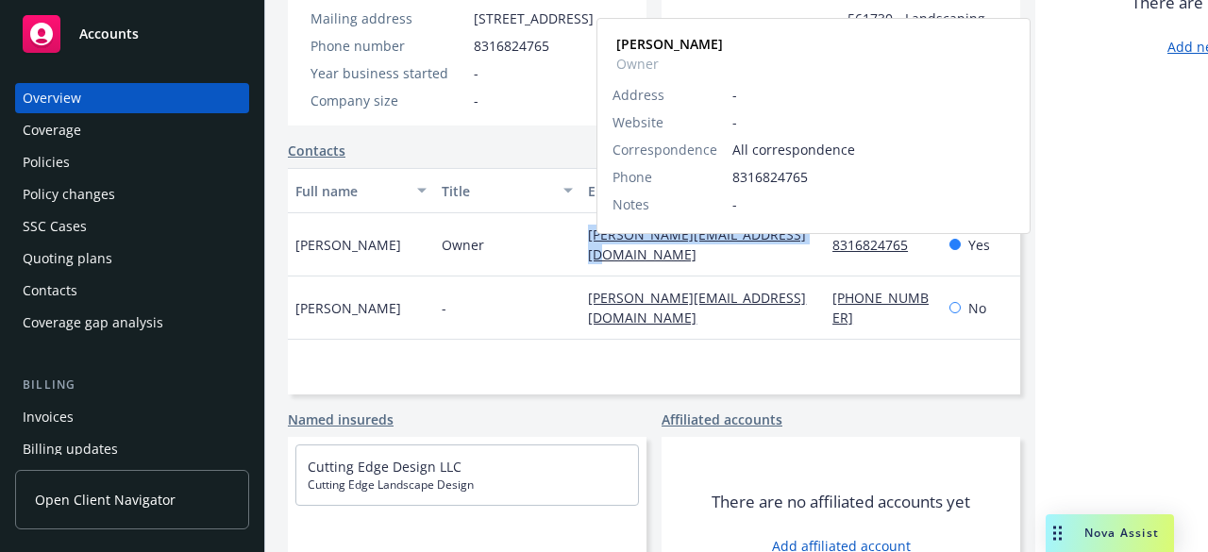
drag, startPoint x: 593, startPoint y: 261, endPoint x: 810, endPoint y: 261, distance: 217.1
click at [810, 261] on div "luis@thecuttingedgedesigns.com Luis Barerra Owner Address - Website - Correspon…" at bounding box center [703, 244] width 245 height 63
copy link "luis@thecuttingedgedesigns.com"
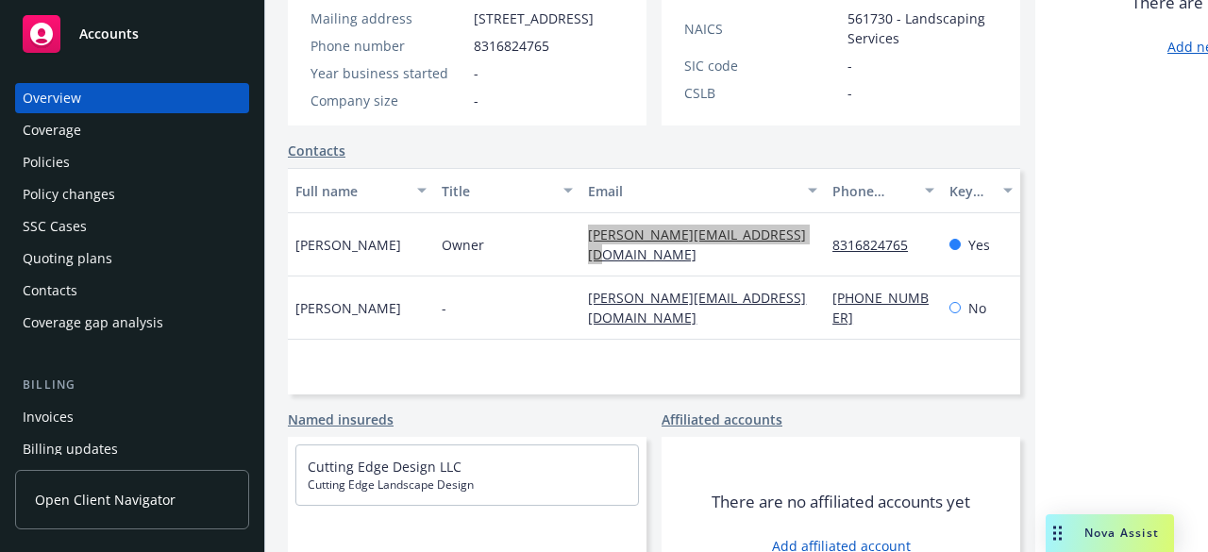
scroll to position [469, 0]
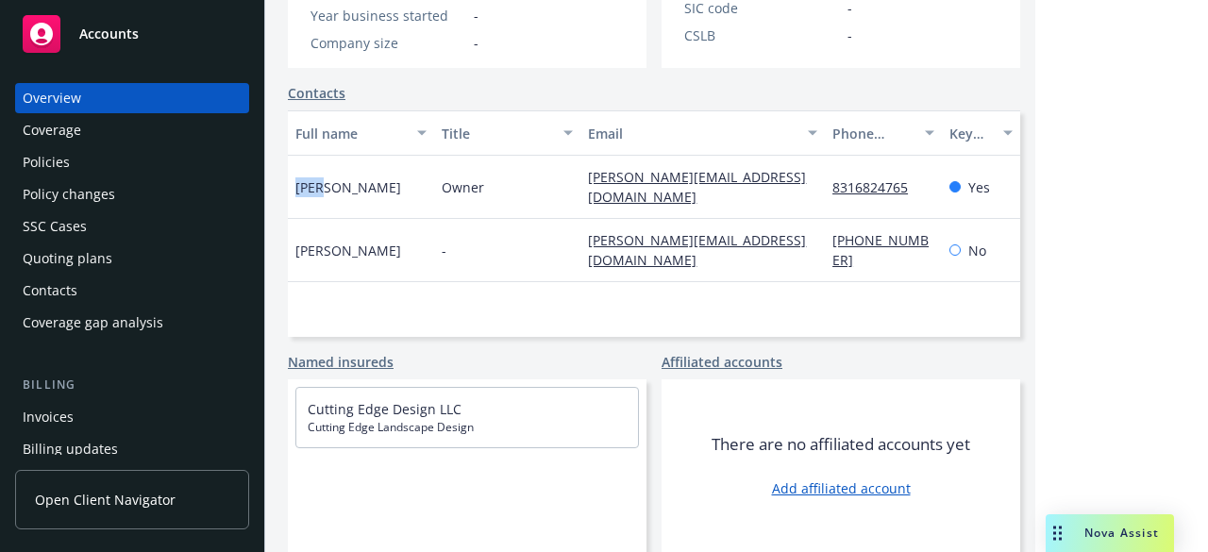
drag, startPoint x: 297, startPoint y: 168, endPoint x: 319, endPoint y: 170, distance: 21.8
click at [319, 170] on div "Luis Barerra" at bounding box center [361, 187] width 146 height 63
click at [82, 161] on div "Policies" at bounding box center [132, 162] width 219 height 30
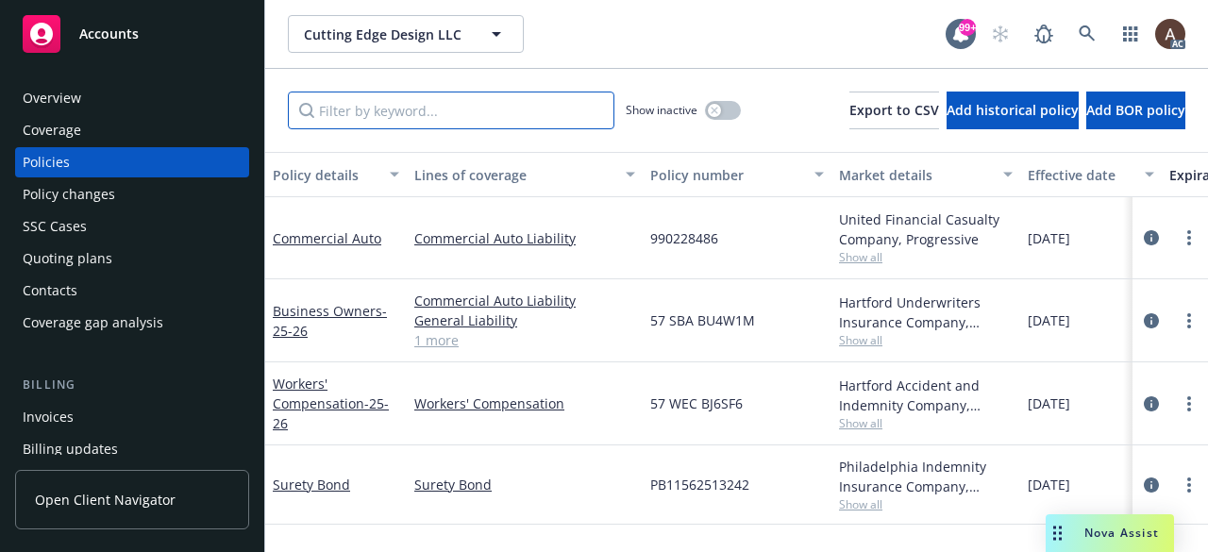
click at [389, 105] on input "Filter by keyword..." at bounding box center [451, 111] width 327 height 38
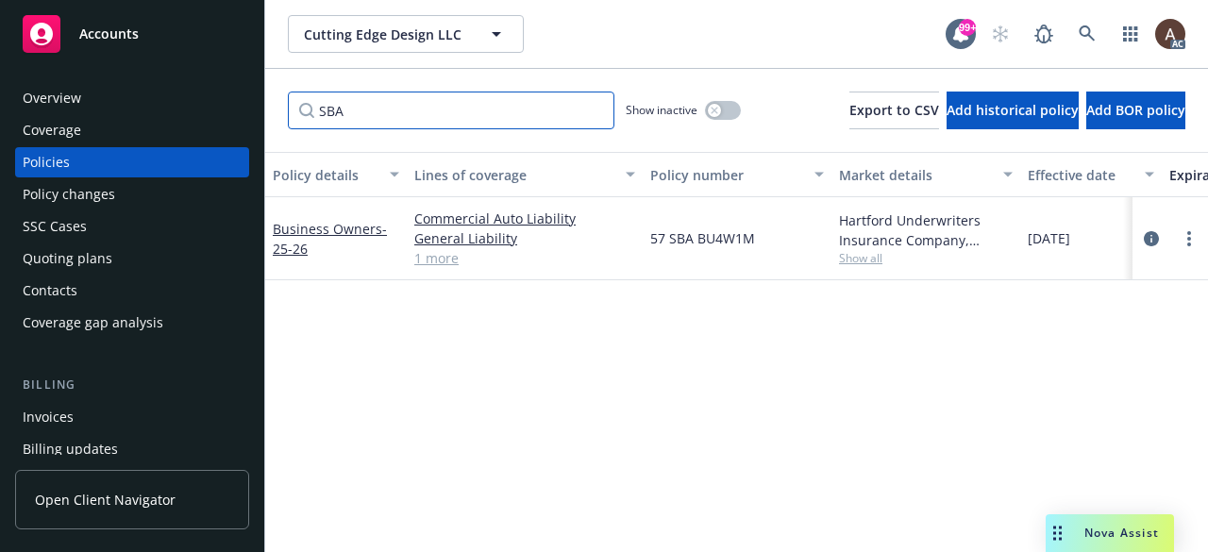
type input "SBA"
click at [711, 113] on icon "button" at bounding box center [715, 111] width 8 height 8
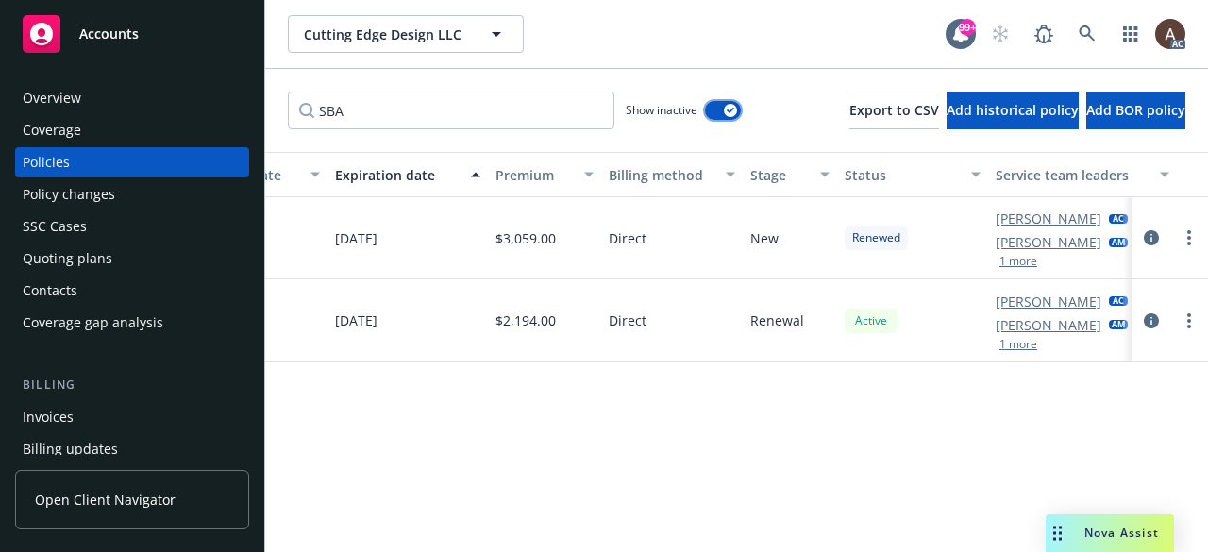
scroll to position [0, 879]
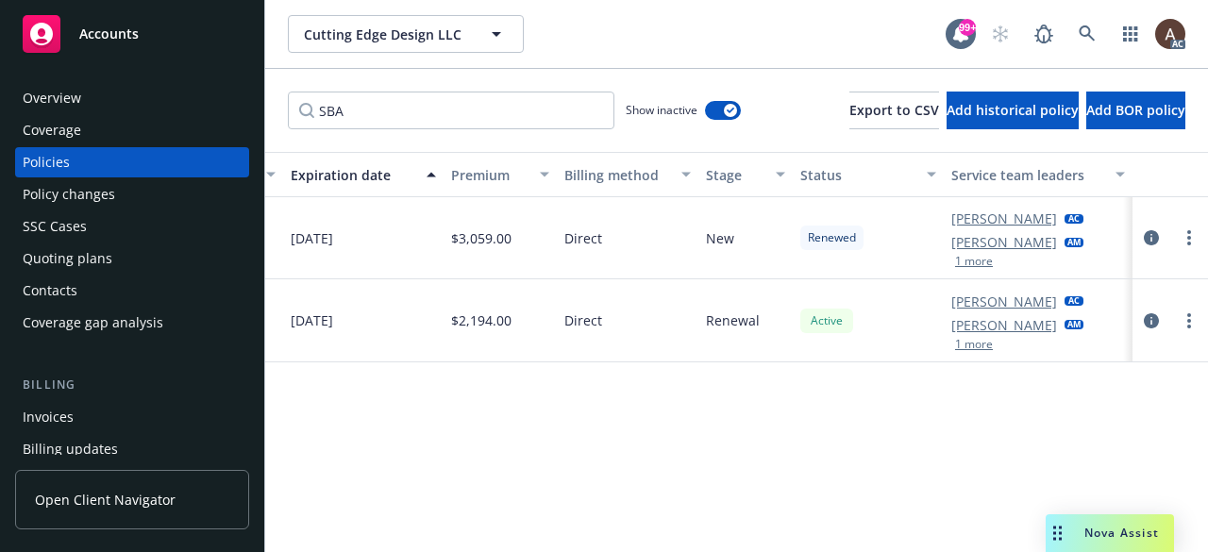
drag, startPoint x: 1155, startPoint y: 321, endPoint x: 1126, endPoint y: 323, distance: 28.4
click at [1155, 321] on icon "circleInformation" at bounding box center [1151, 320] width 15 height 15
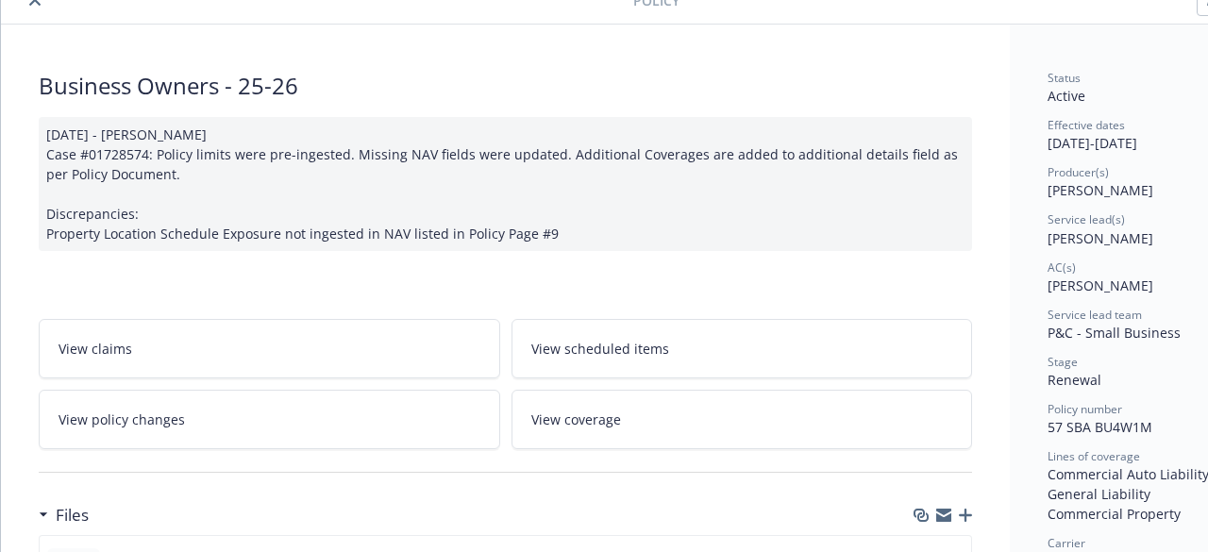
scroll to position [94, 0]
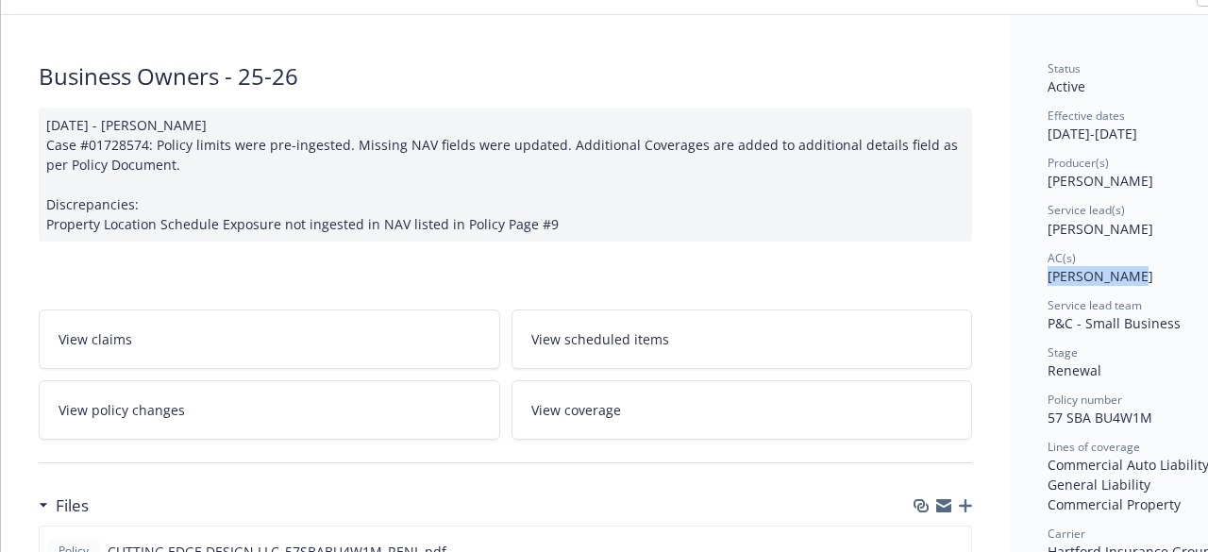
drag, startPoint x: 1047, startPoint y: 278, endPoint x: 1144, endPoint y: 282, distance: 97.4
click at [1110, 278] on span "Megan Napoli" at bounding box center [1101, 276] width 106 height 18
click at [1085, 275] on span "Megan Napoli" at bounding box center [1101, 276] width 106 height 18
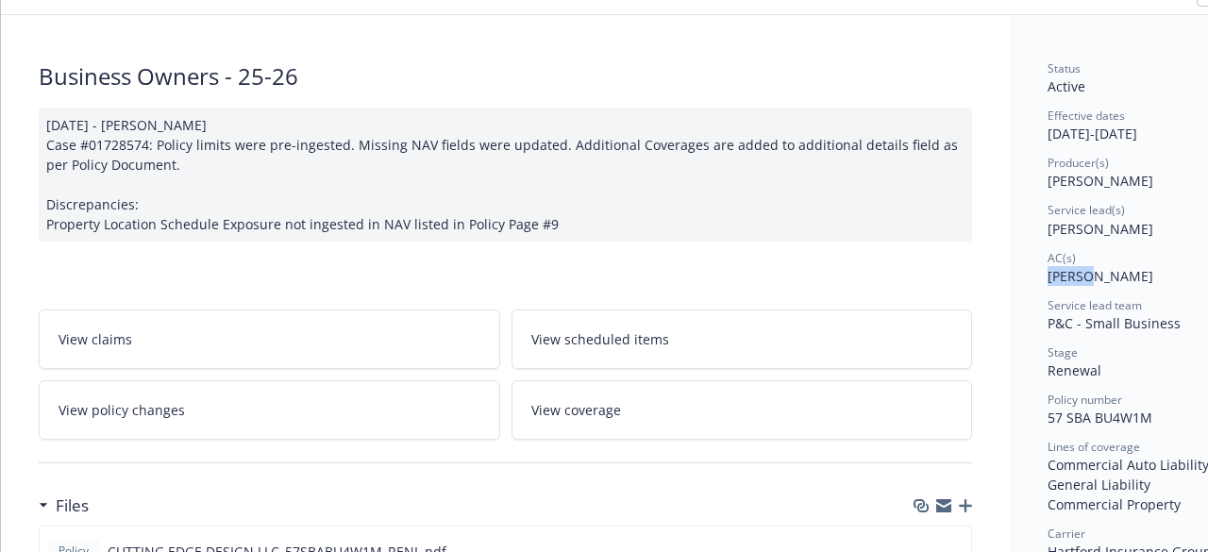
copy span "Megan"
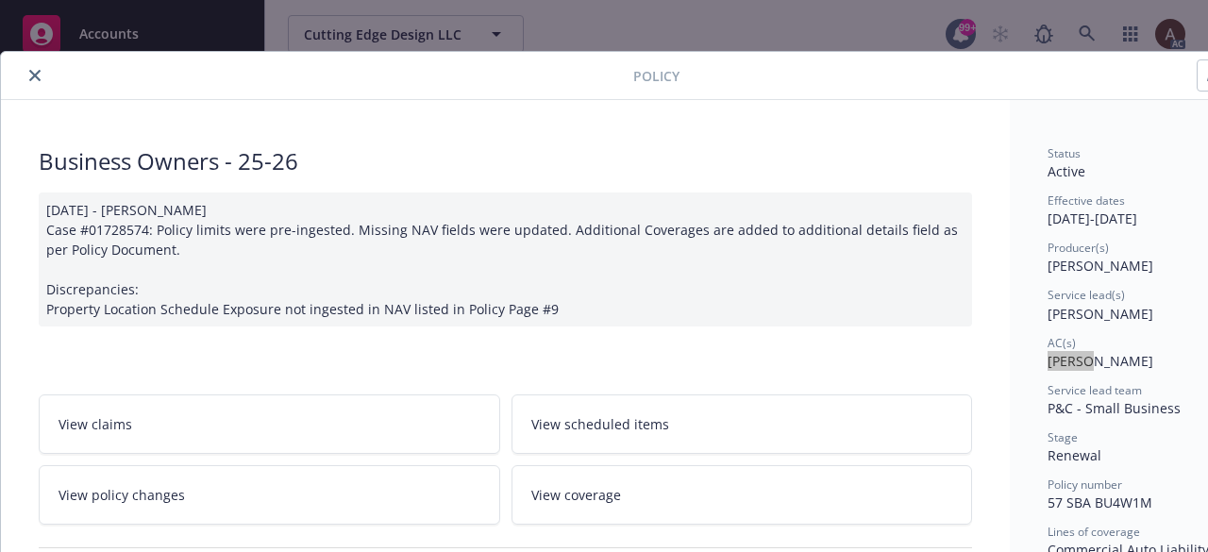
scroll to position [0, 0]
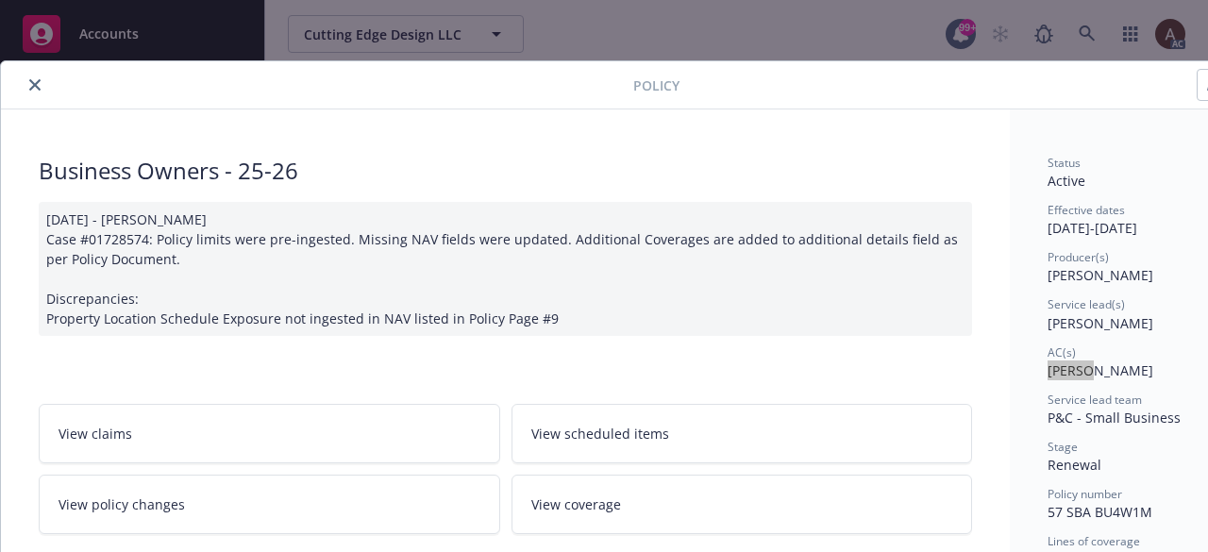
click at [37, 82] on icon "close" at bounding box center [34, 84] width 11 height 11
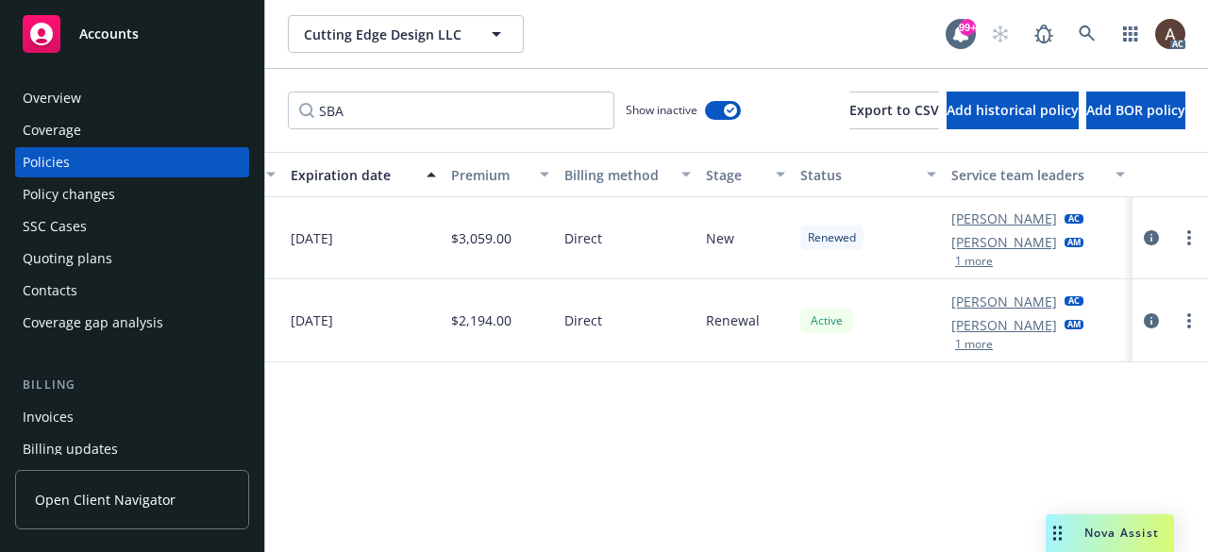
click at [116, 196] on div "Policy changes" at bounding box center [132, 194] width 219 height 30
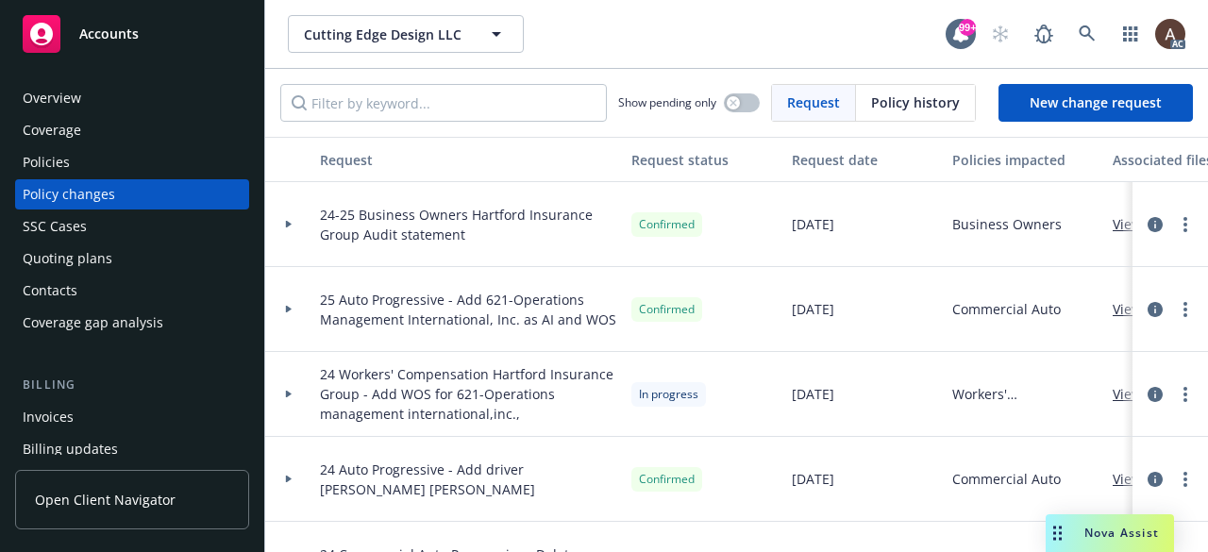
click at [291, 225] on icon at bounding box center [289, 224] width 8 height 7
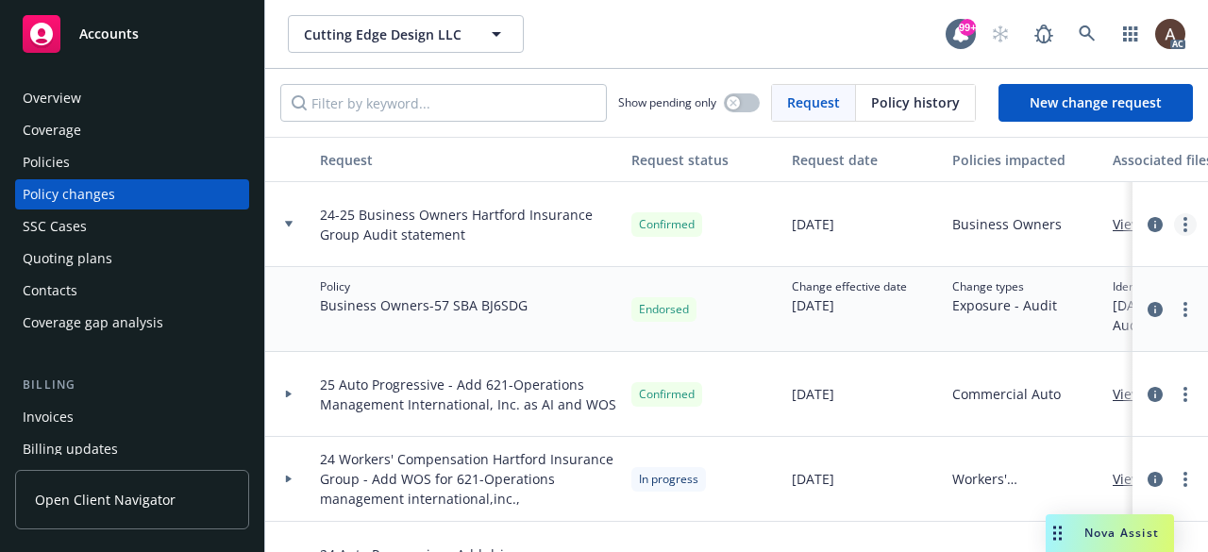
click at [1176, 227] on link "more" at bounding box center [1185, 224] width 23 height 23
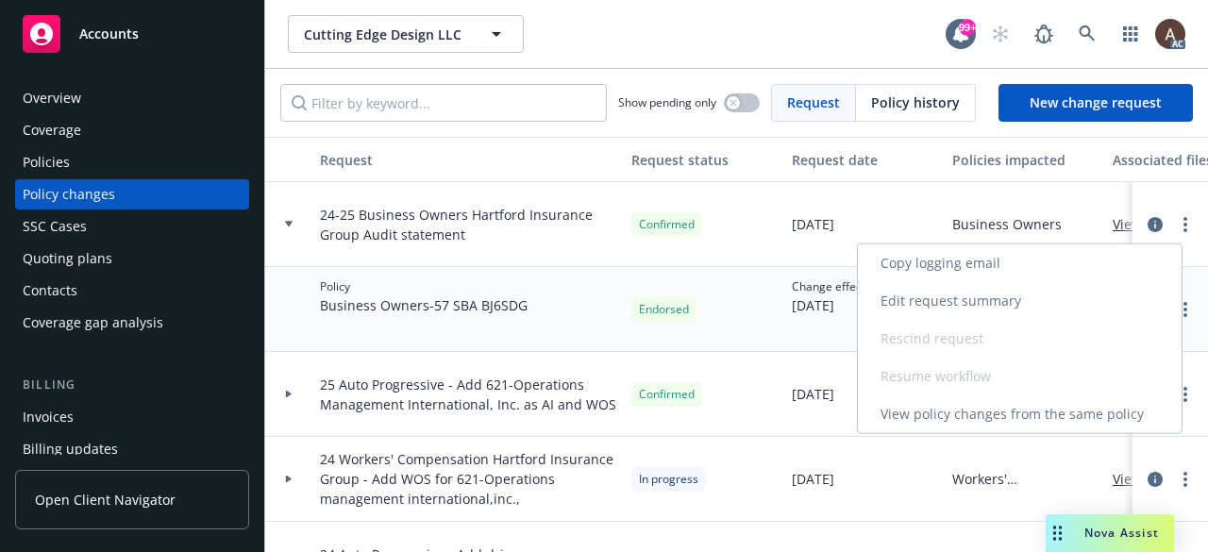
click at [938, 263] on link "Copy logging email" at bounding box center [1020, 264] width 324 height 38
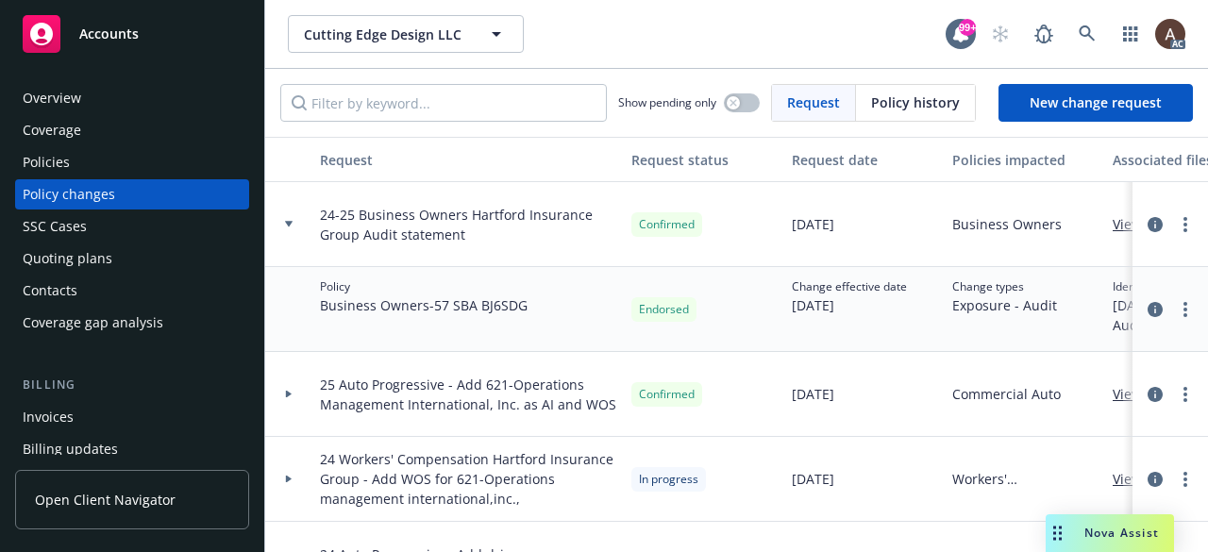
click at [111, 98] on div "Overview" at bounding box center [132, 98] width 219 height 30
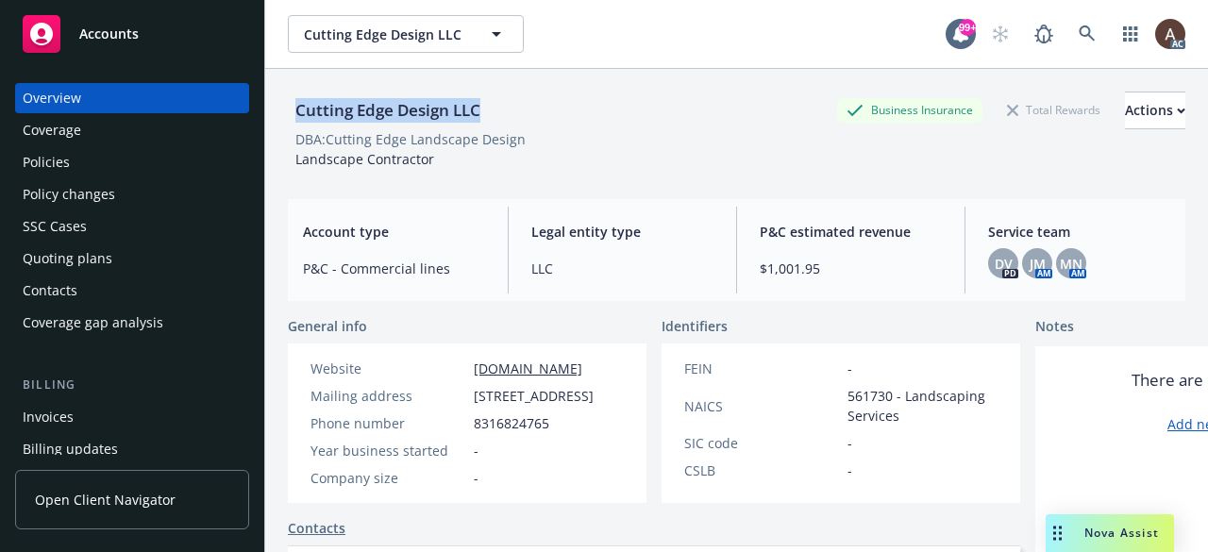
drag, startPoint x: 296, startPoint y: 108, endPoint x: 493, endPoint y: 113, distance: 196.5
click at [493, 113] on div "Cutting Edge Design LLC Business Insurance Total Rewards Actions" at bounding box center [737, 111] width 898 height 38
copy div "Cutting Edge Design LLC"
click at [439, 266] on span "P&C - Commercial lines" at bounding box center [394, 269] width 182 height 20
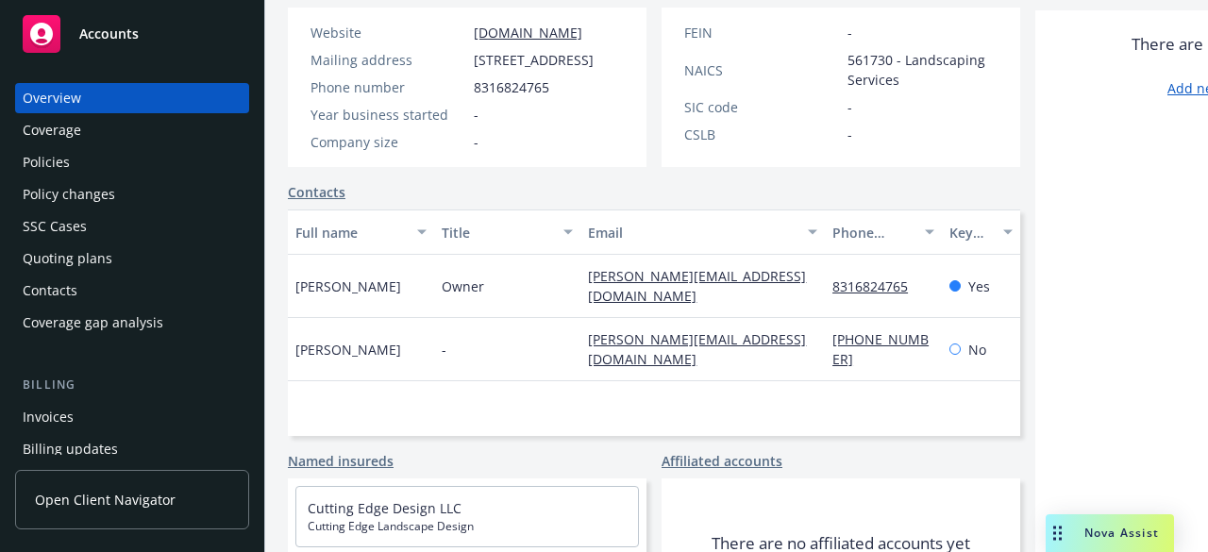
scroll to position [378, 0]
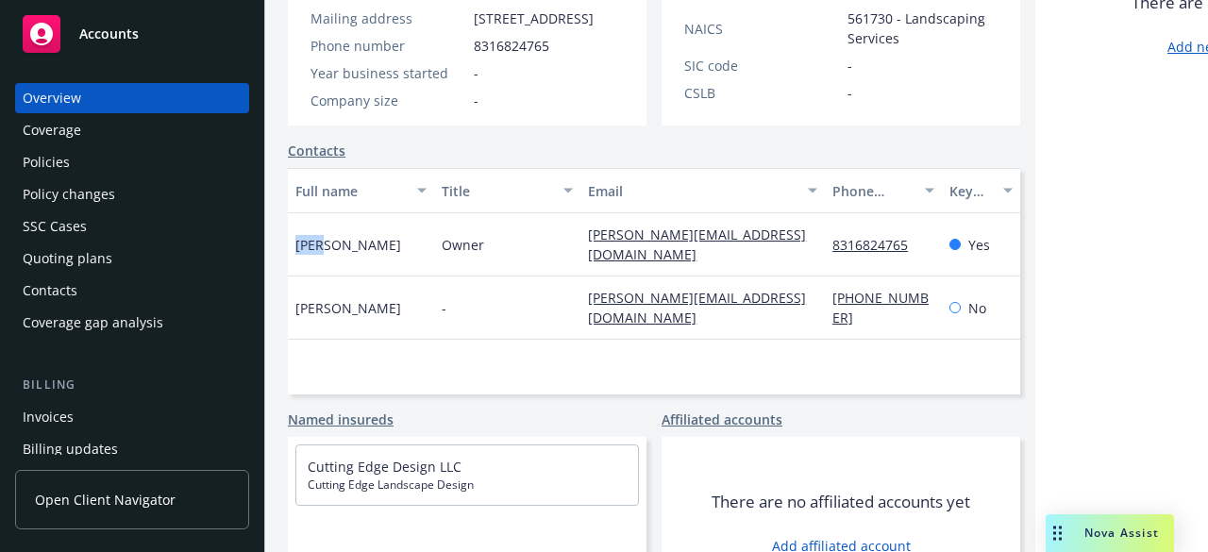
drag, startPoint x: 294, startPoint y: 255, endPoint x: 320, endPoint y: 262, distance: 27.2
click at [320, 262] on div "Luis Barerra" at bounding box center [361, 244] width 146 height 63
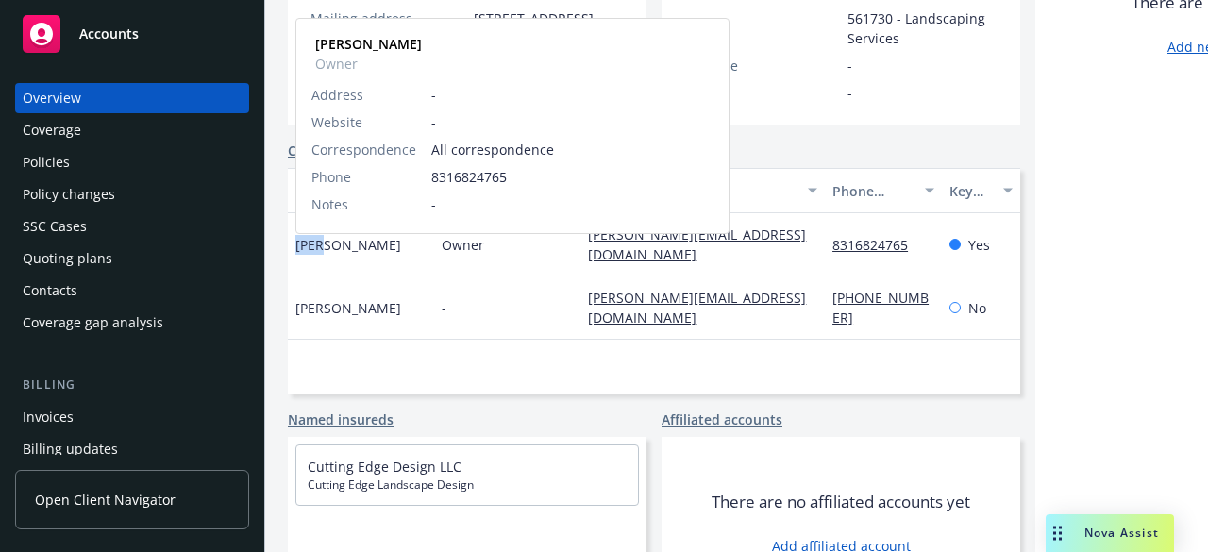
copy span "Luis"
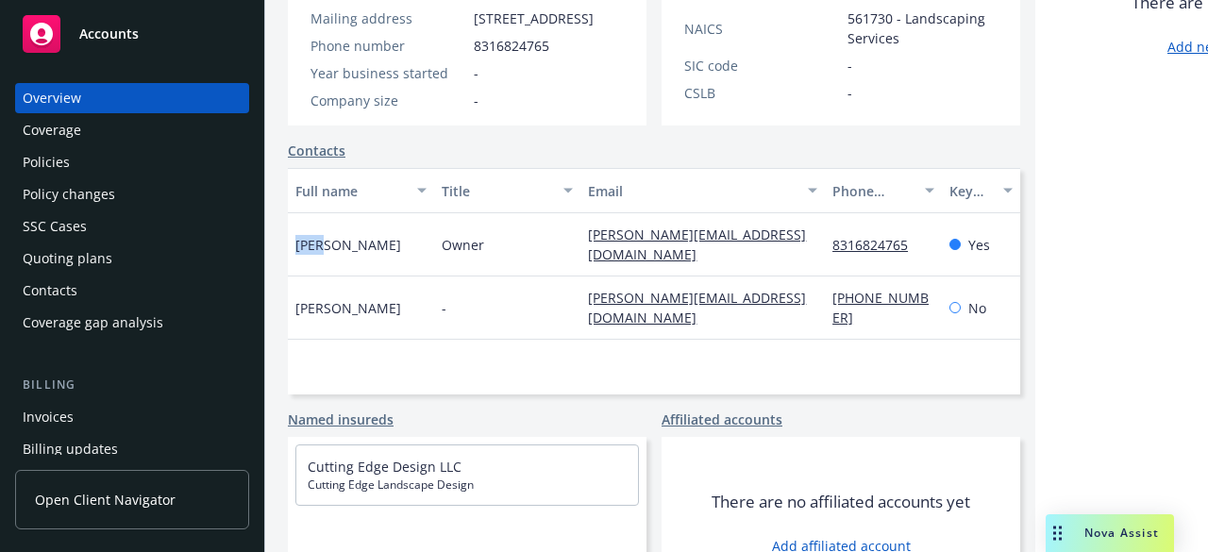
drag, startPoint x: 93, startPoint y: 162, endPoint x: 136, endPoint y: 169, distance: 43.9
click at [93, 162] on div "Policies" at bounding box center [132, 162] width 219 height 30
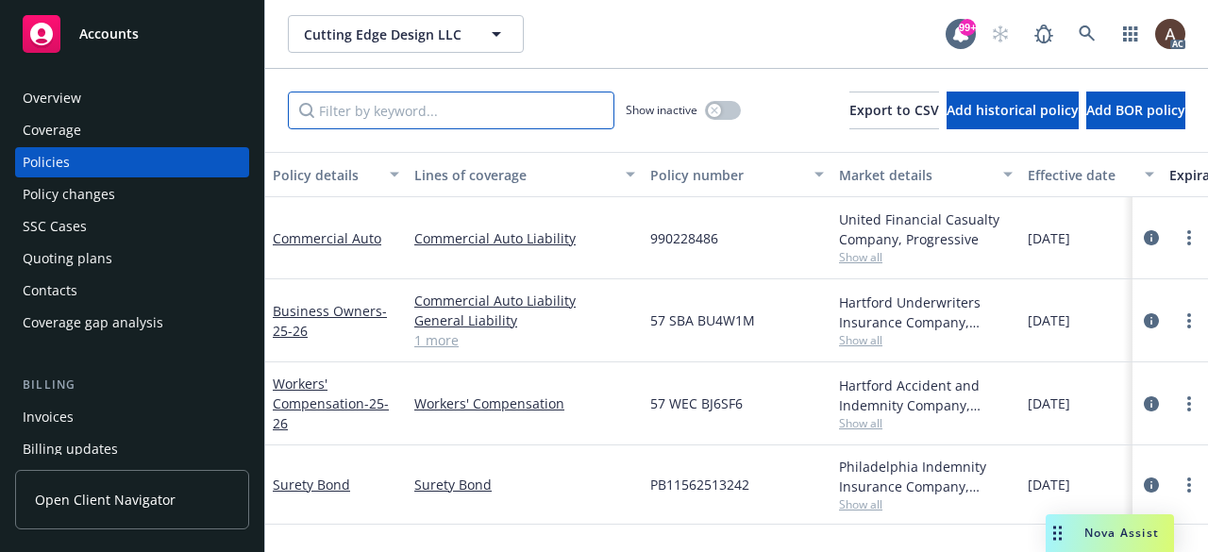
click at [386, 112] on input "Filter by keyword..." at bounding box center [451, 111] width 327 height 38
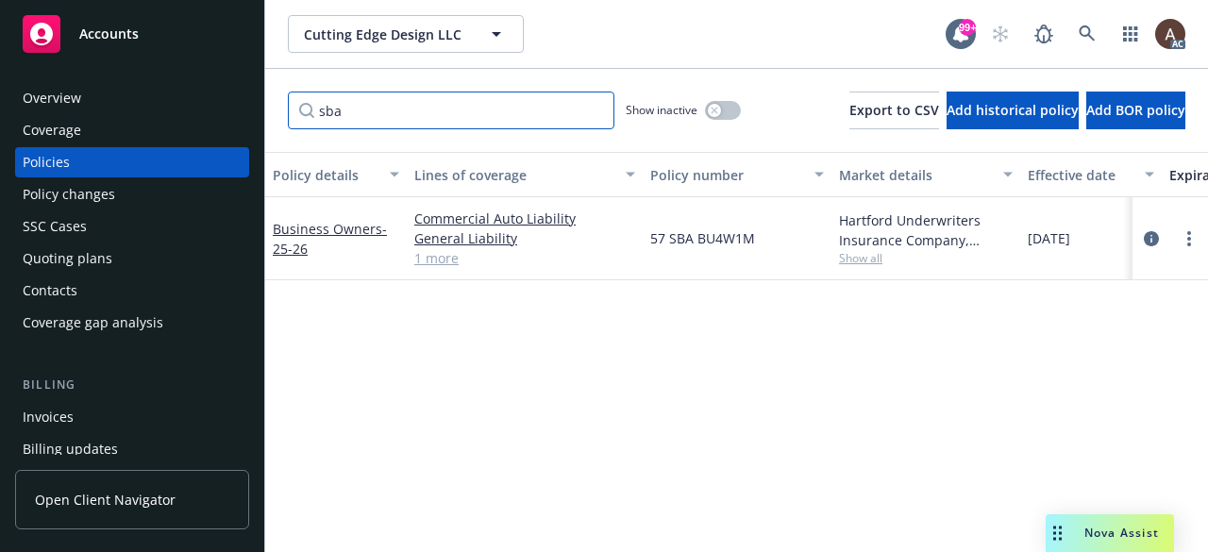
type input "sba"
click at [711, 110] on icon "button" at bounding box center [715, 111] width 8 height 8
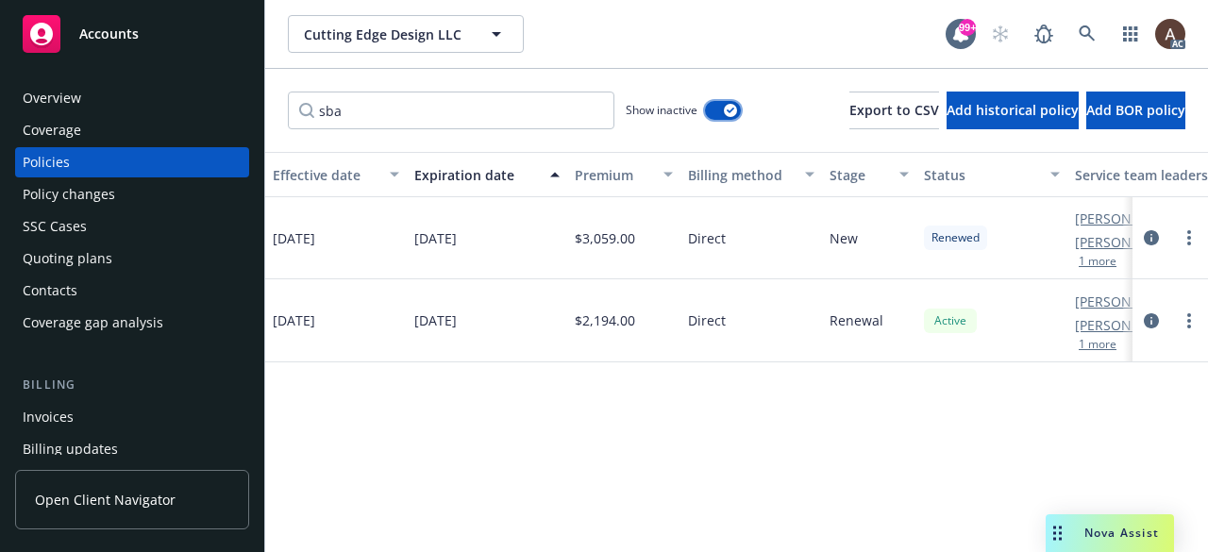
scroll to position [0, 879]
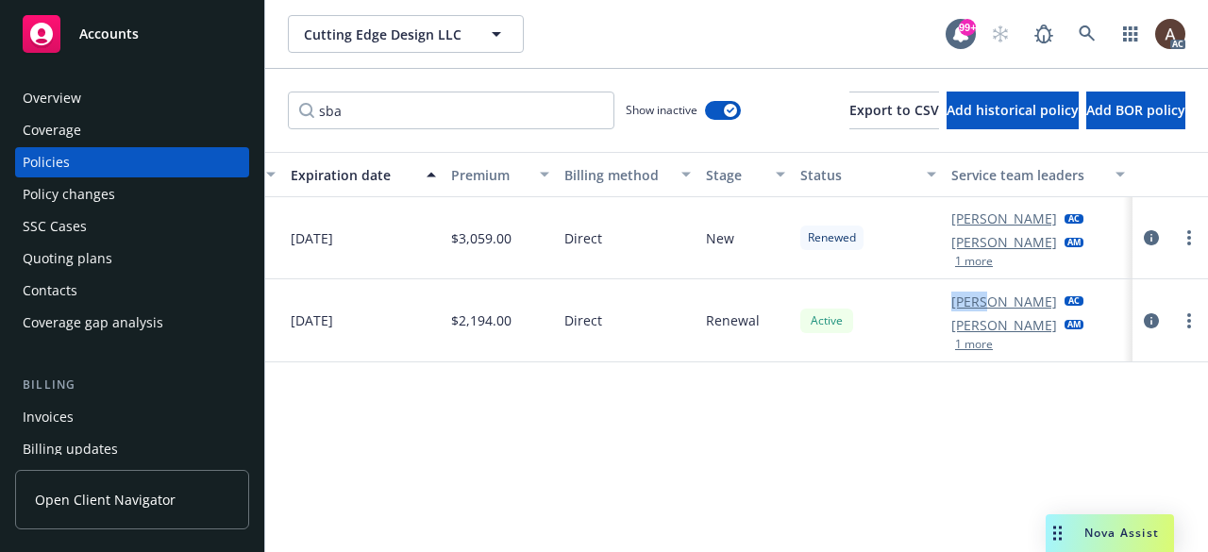
drag, startPoint x: 947, startPoint y: 305, endPoint x: 993, endPoint y: 305, distance: 46.3
click at [993, 305] on div "Megan Napoli AC Jennifer Martinez AM 1 more" at bounding box center [1038, 320] width 189 height 83
copy link "Megan"
click at [100, 193] on div "Policy changes" at bounding box center [69, 194] width 93 height 30
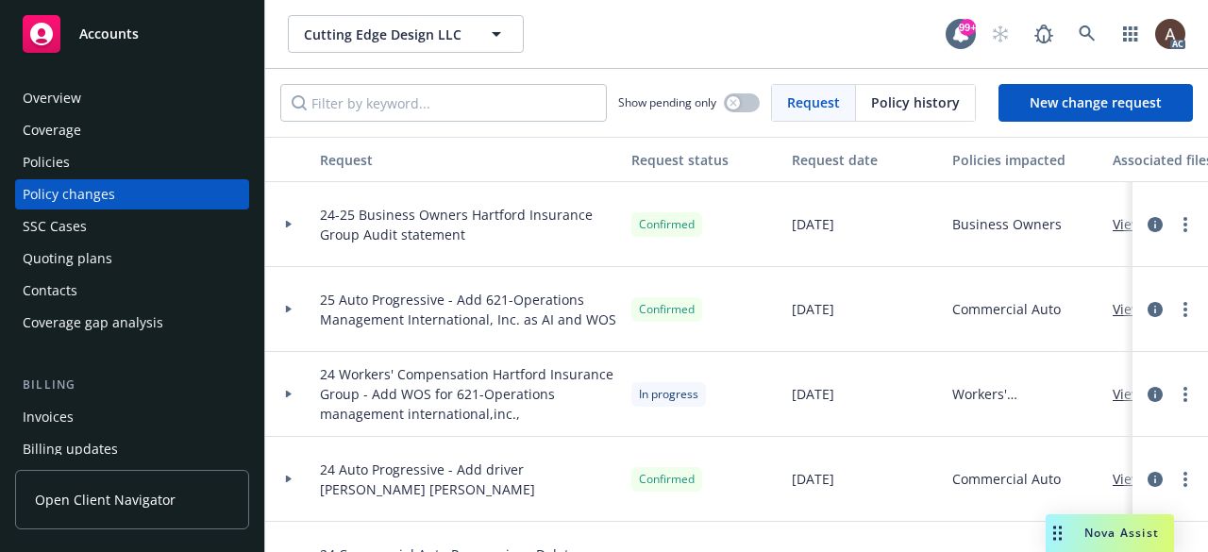
click at [293, 223] on div at bounding box center [289, 224] width 32 height 7
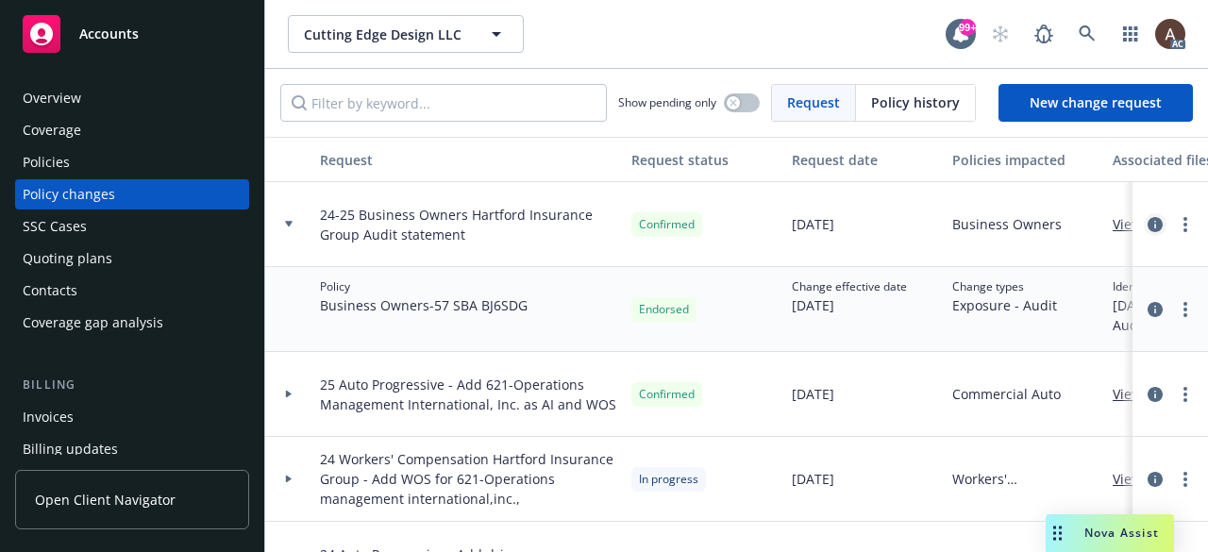
click at [1148, 221] on icon "circleInformation" at bounding box center [1155, 224] width 15 height 15
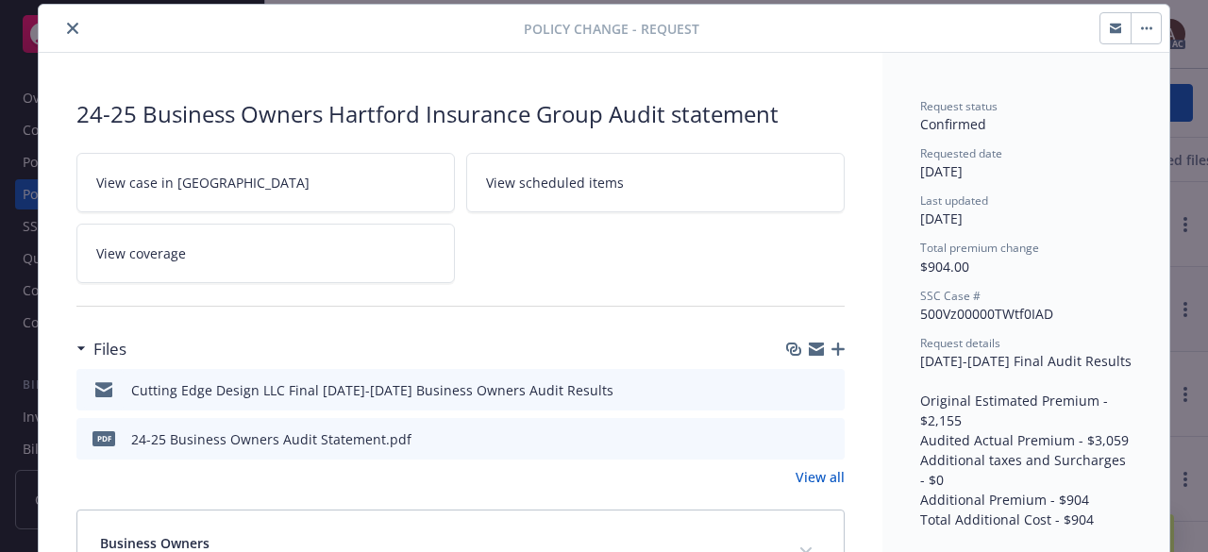
scroll to position [151, 0]
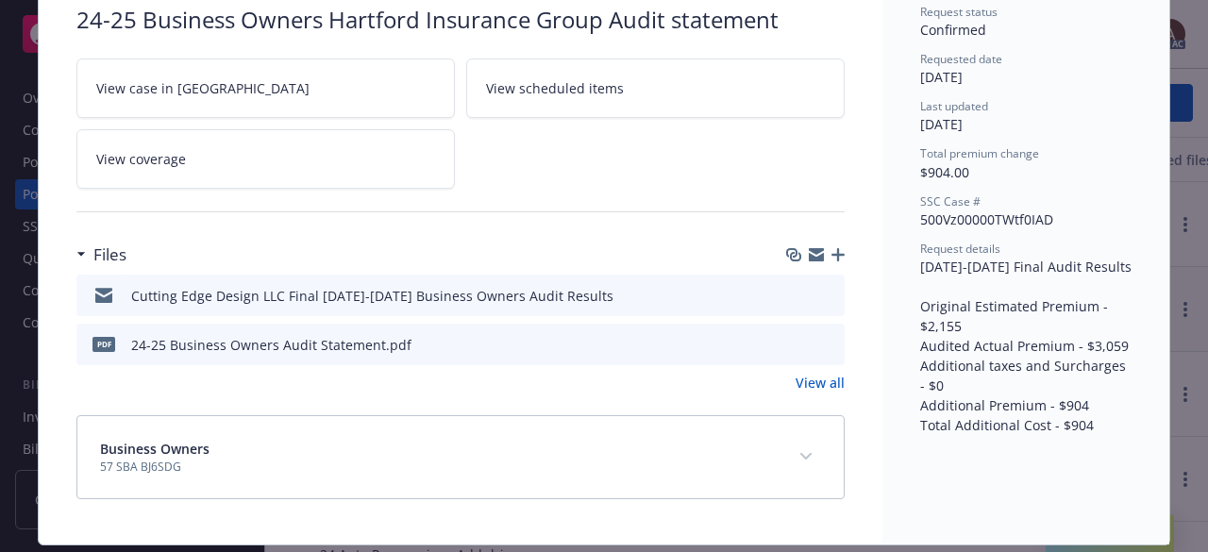
click at [812, 383] on link "View all" at bounding box center [820, 383] width 49 height 20
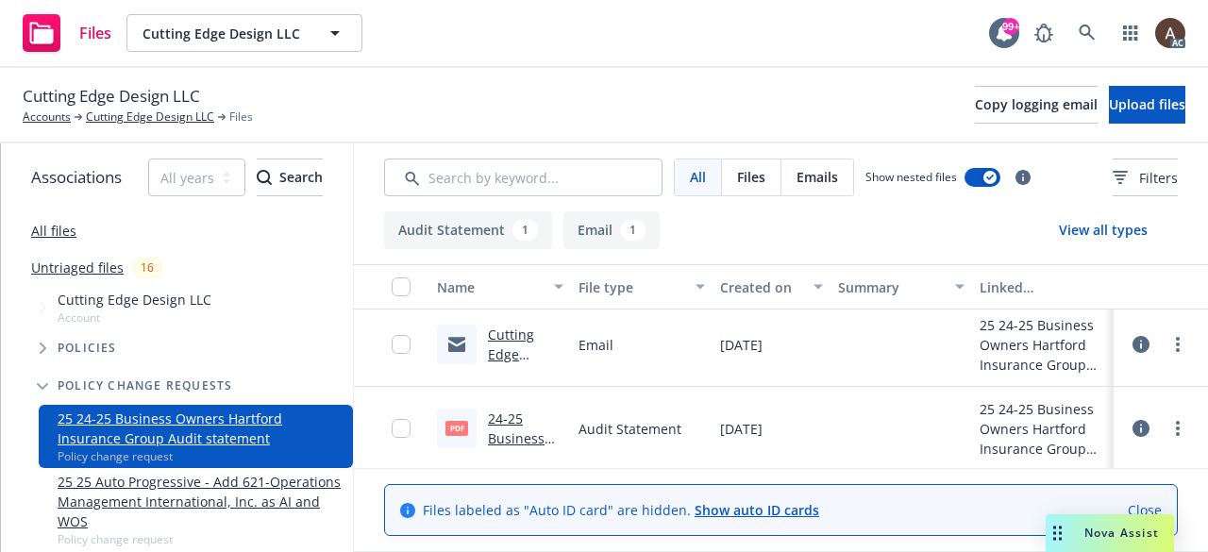
scroll to position [9, 0]
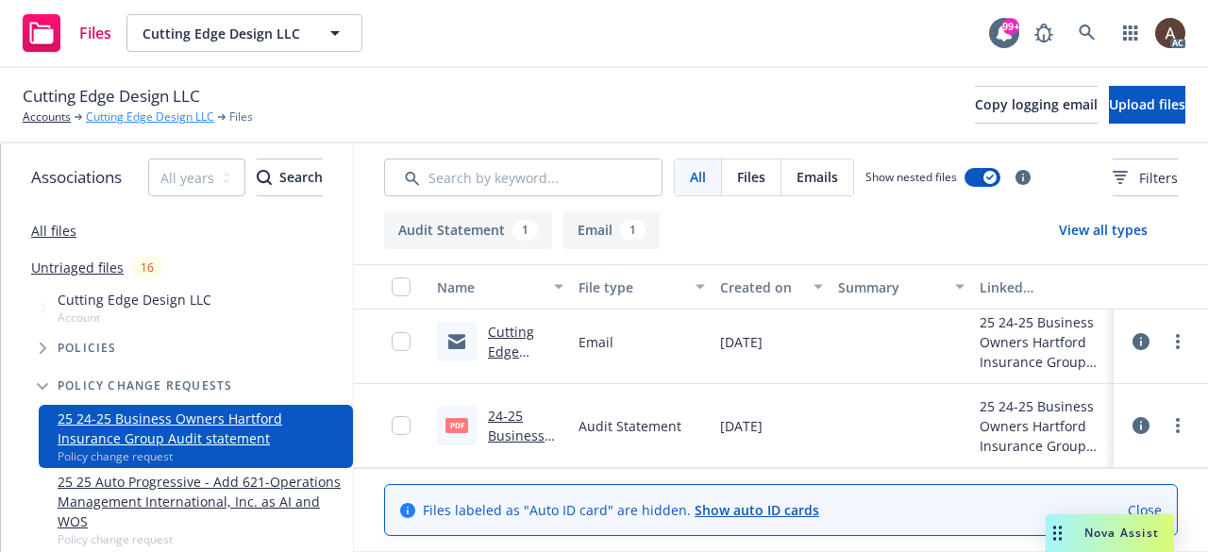
click at [121, 114] on link "Cutting Edge Design LLC" at bounding box center [150, 117] width 128 height 17
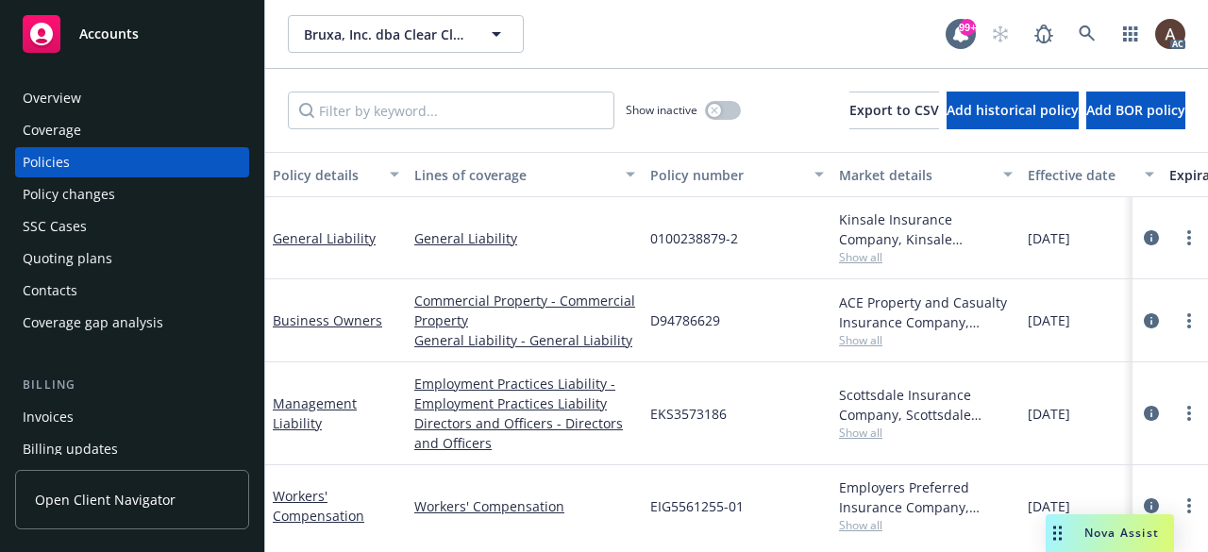
click at [134, 187] on div "Policy changes" at bounding box center [132, 194] width 219 height 30
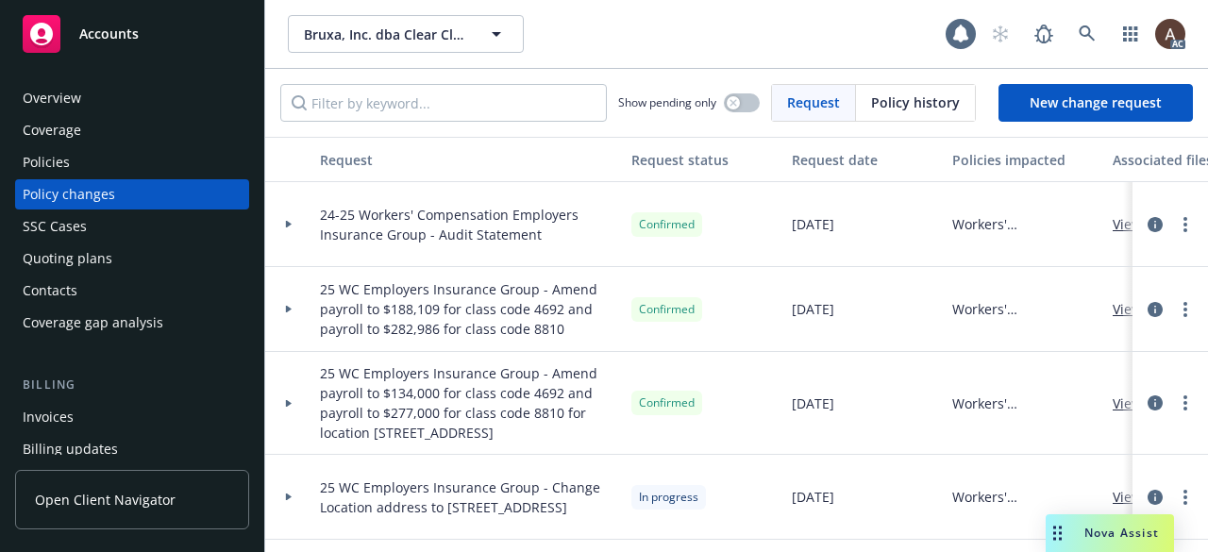
click at [292, 220] on div at bounding box center [288, 224] width 47 height 85
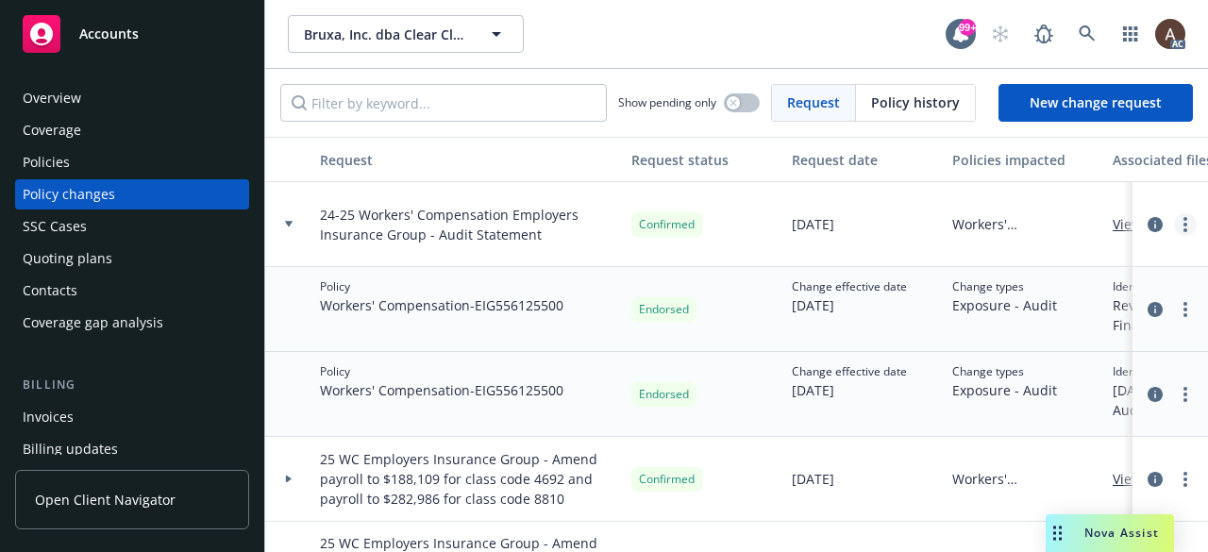
click at [1184, 223] on circle "more" at bounding box center [1186, 225] width 4 height 4
click at [803, 322] on div "Change effective date 05/21/2024" at bounding box center [865, 309] width 160 height 85
click at [1184, 311] on circle "more" at bounding box center [1186, 310] width 4 height 4
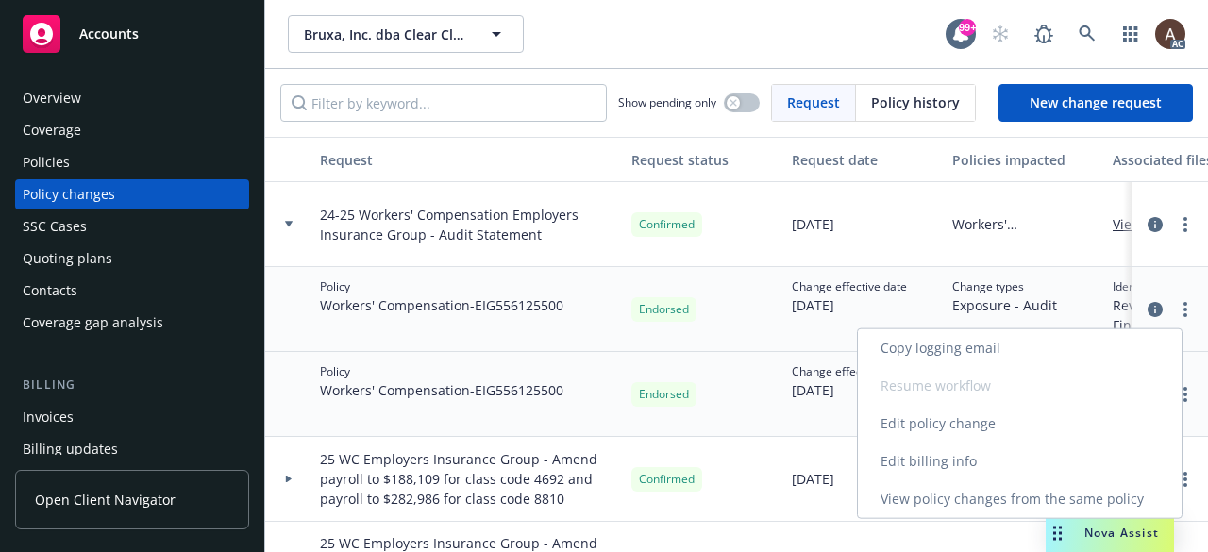
click at [992, 461] on link "Edit billing info" at bounding box center [1020, 462] width 324 height 38
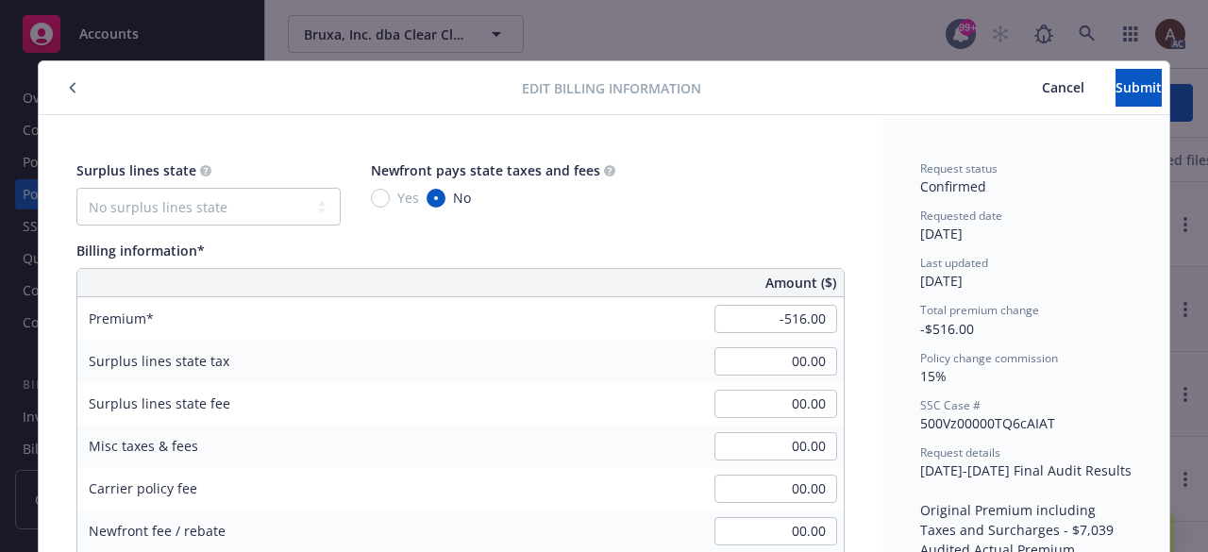
scroll to position [57, 0]
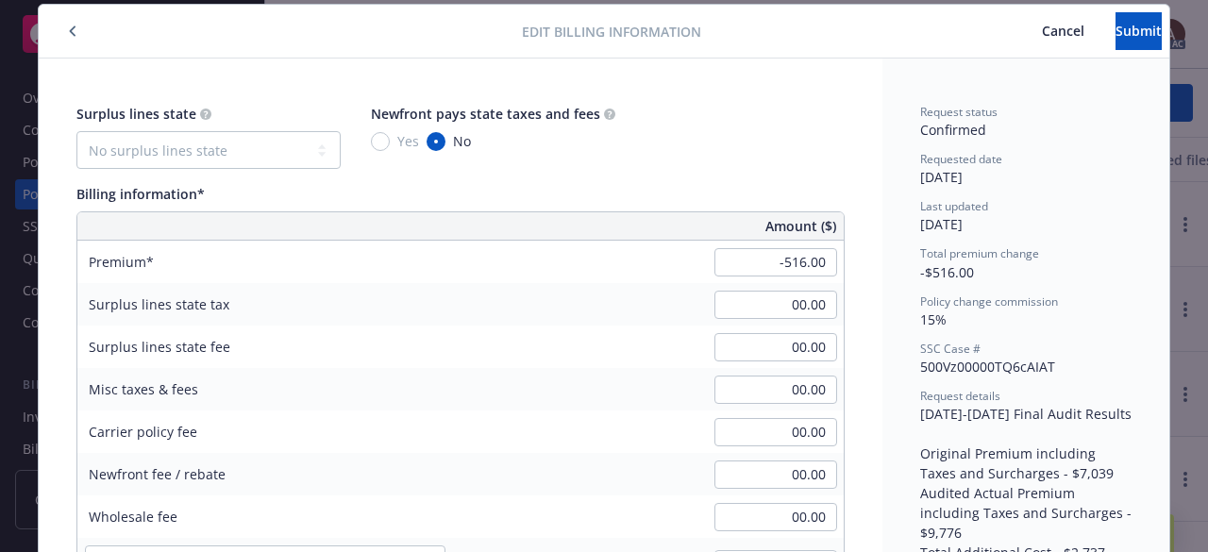
click at [69, 34] on icon "button" at bounding box center [73, 30] width 8 height 11
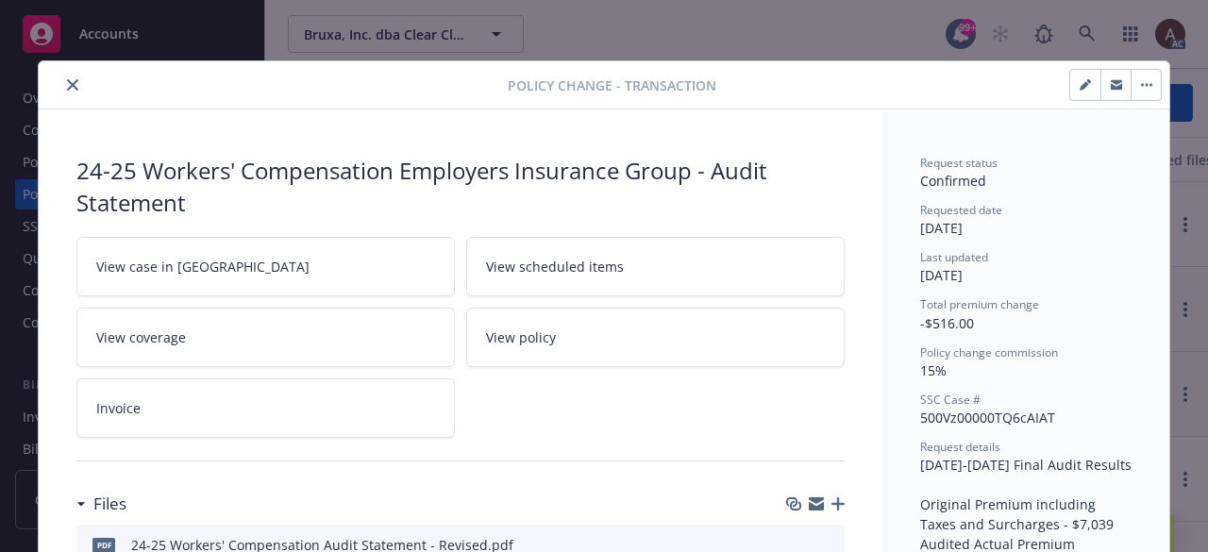
click at [52, 89] on div at bounding box center [277, 85] width 462 height 23
click at [67, 86] on icon "close" at bounding box center [72, 84] width 11 height 11
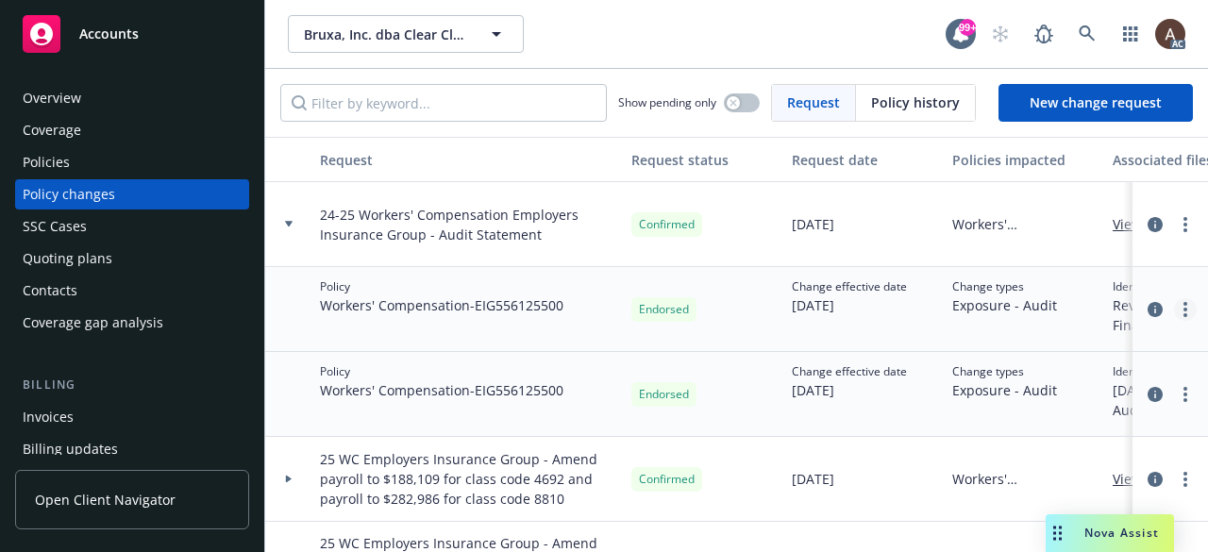
click at [1176, 309] on link "more" at bounding box center [1185, 309] width 23 height 23
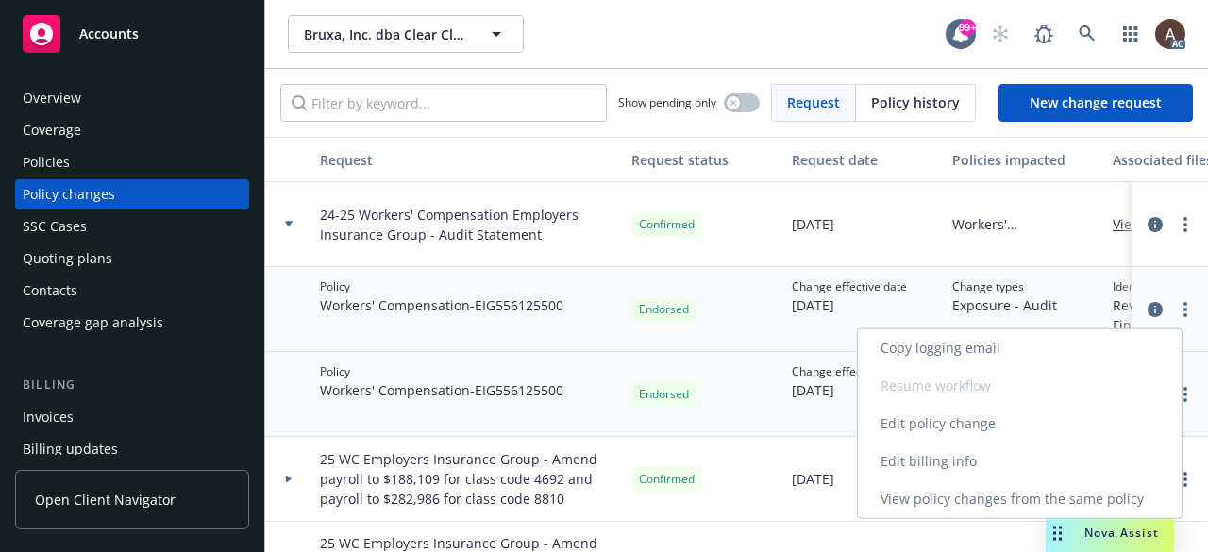
click at [991, 425] on link "Edit policy change" at bounding box center [1020, 424] width 324 height 38
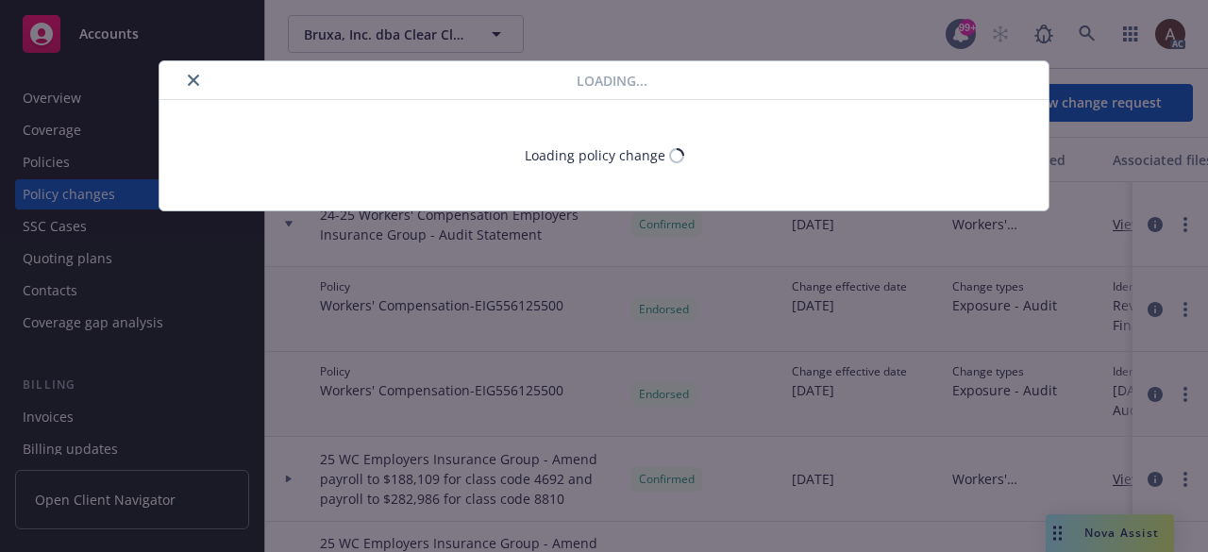
select select "ACCEPTED"
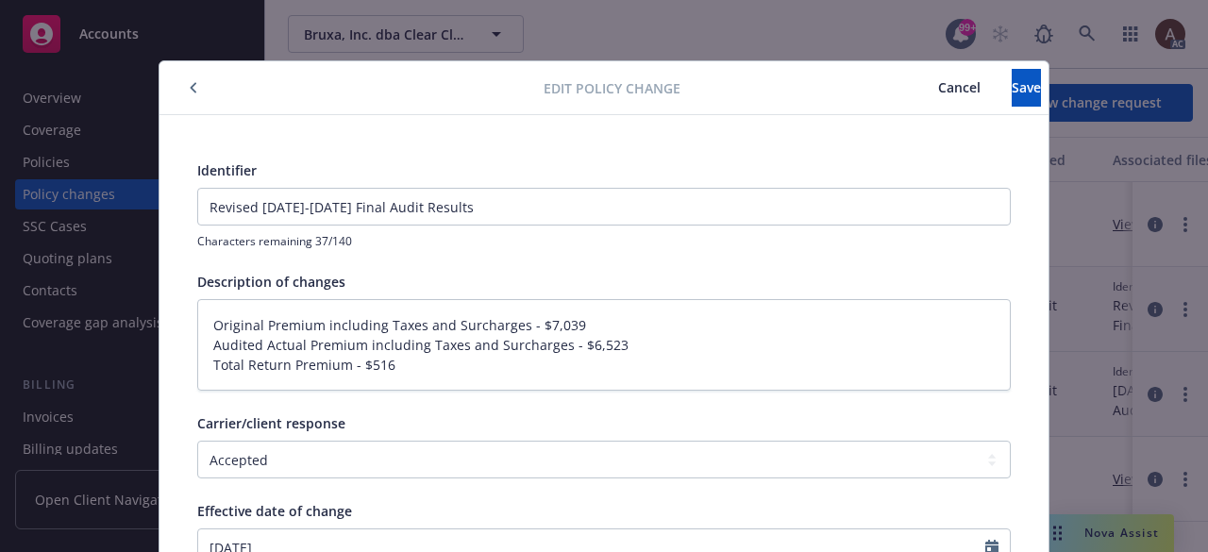
scroll to position [57, 0]
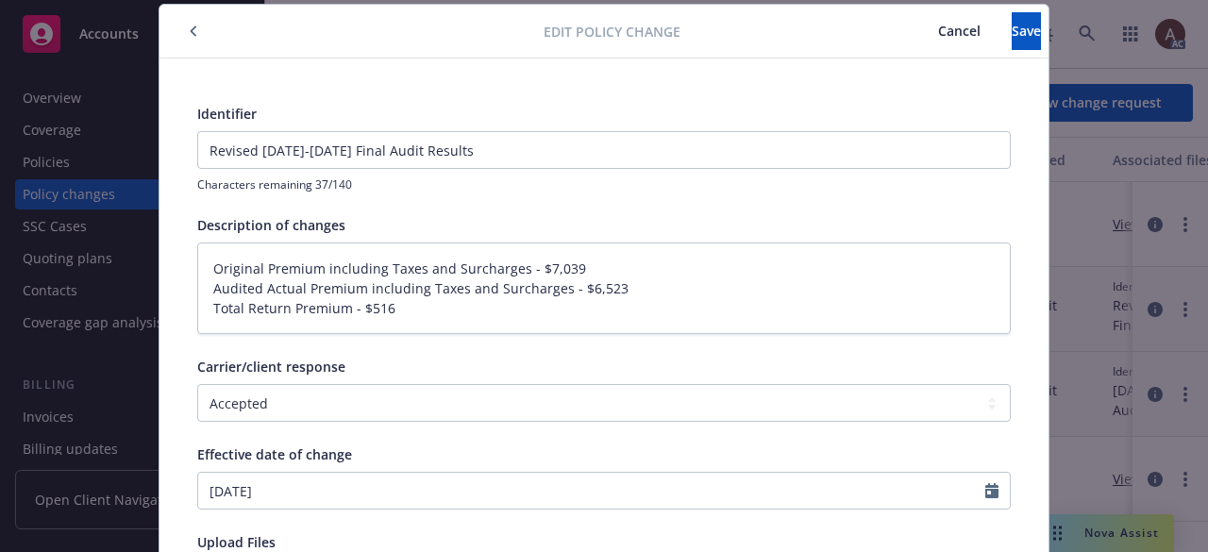
click at [938, 33] on span "Cancel" at bounding box center [959, 31] width 42 height 18
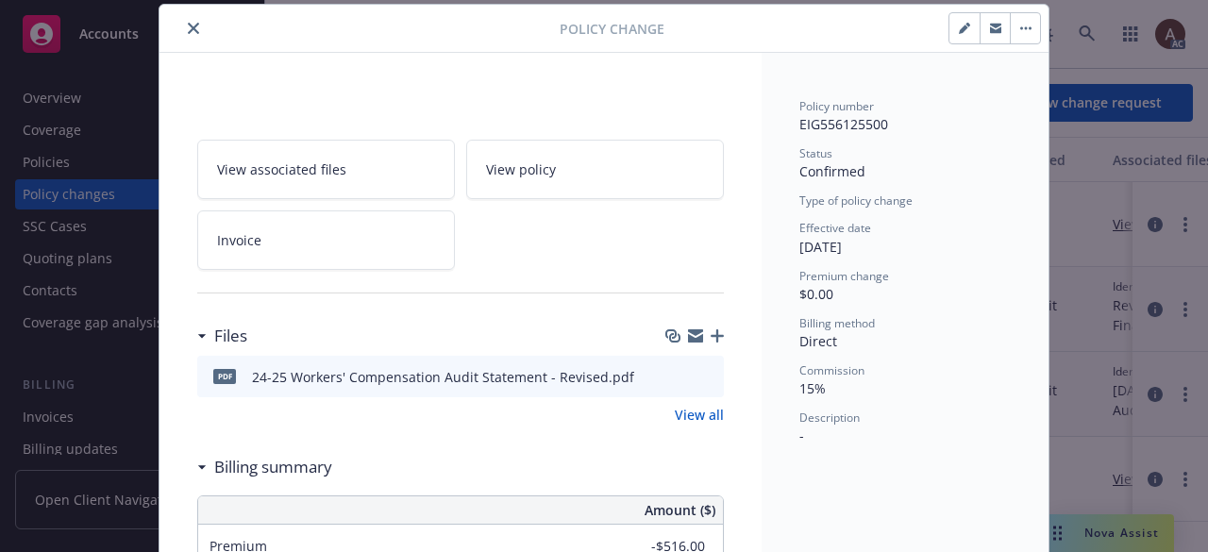
click at [188, 29] on icon "close" at bounding box center [193, 28] width 11 height 11
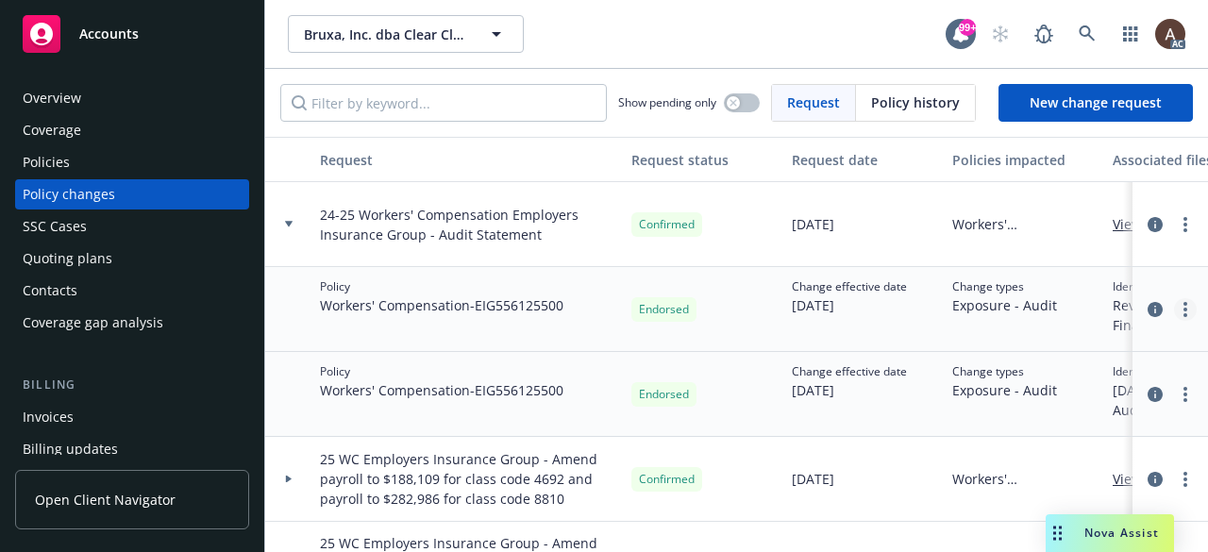
click at [1174, 308] on link "more" at bounding box center [1185, 309] width 23 height 23
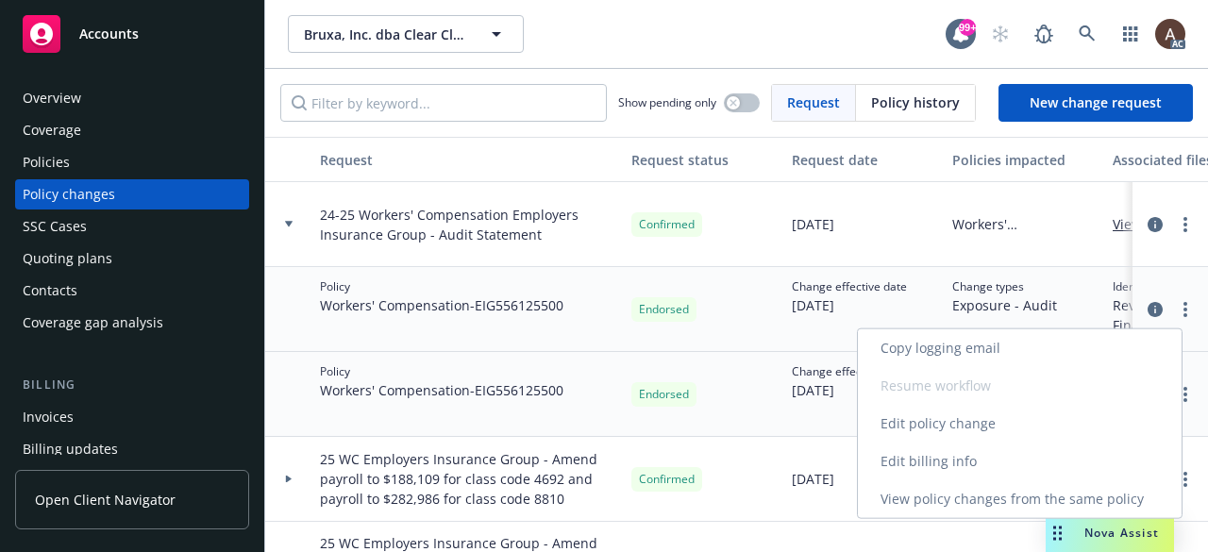
click at [982, 462] on link "Edit billing info" at bounding box center [1020, 462] width 324 height 38
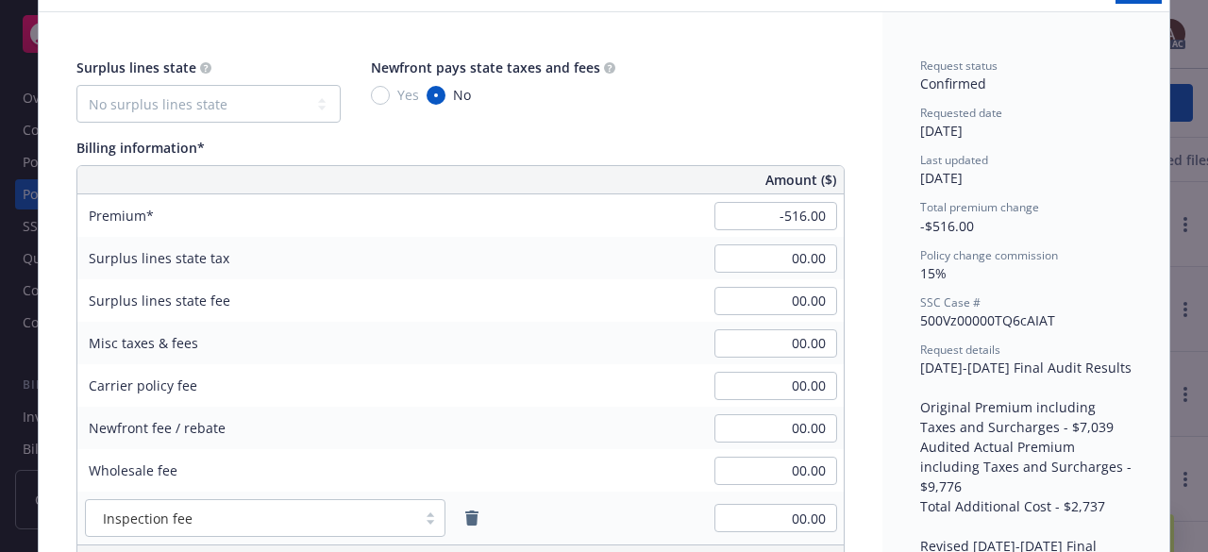
scroll to position [57, 0]
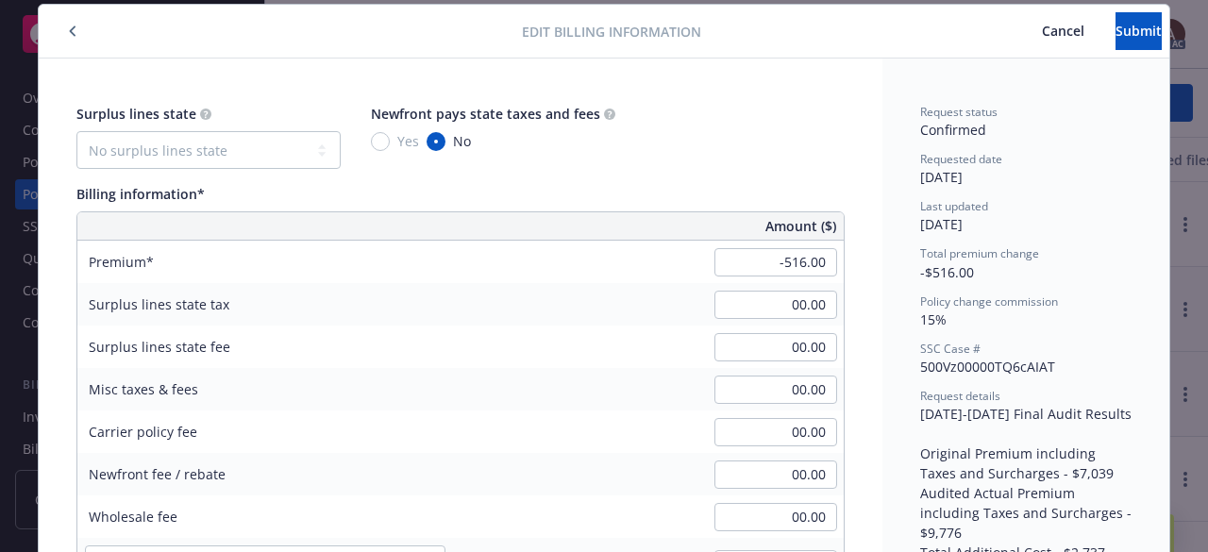
click at [1042, 34] on span "Cancel" at bounding box center [1063, 31] width 42 height 18
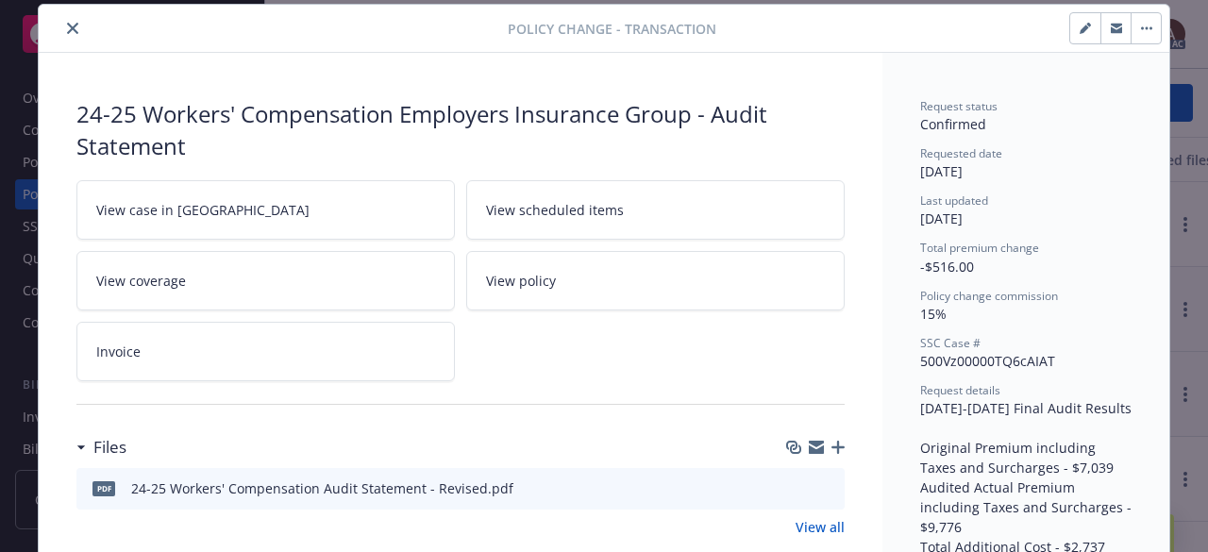
click at [67, 26] on icon "close" at bounding box center [72, 28] width 11 height 11
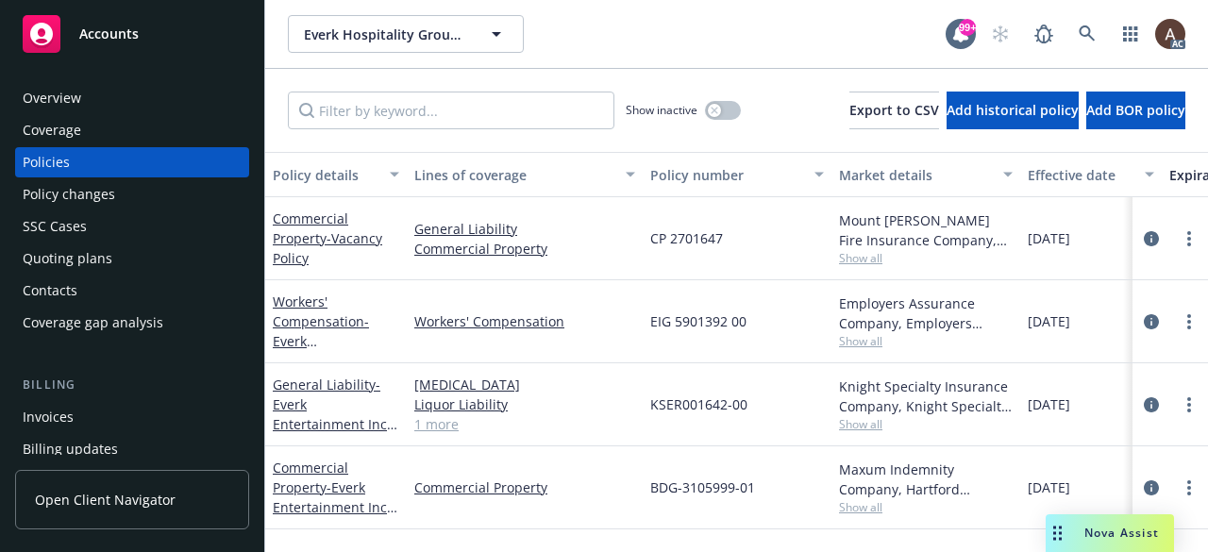
drag, startPoint x: 72, startPoint y: 193, endPoint x: 87, endPoint y: 194, distance: 15.2
click at [72, 193] on div "Policy changes" at bounding box center [69, 194] width 93 height 30
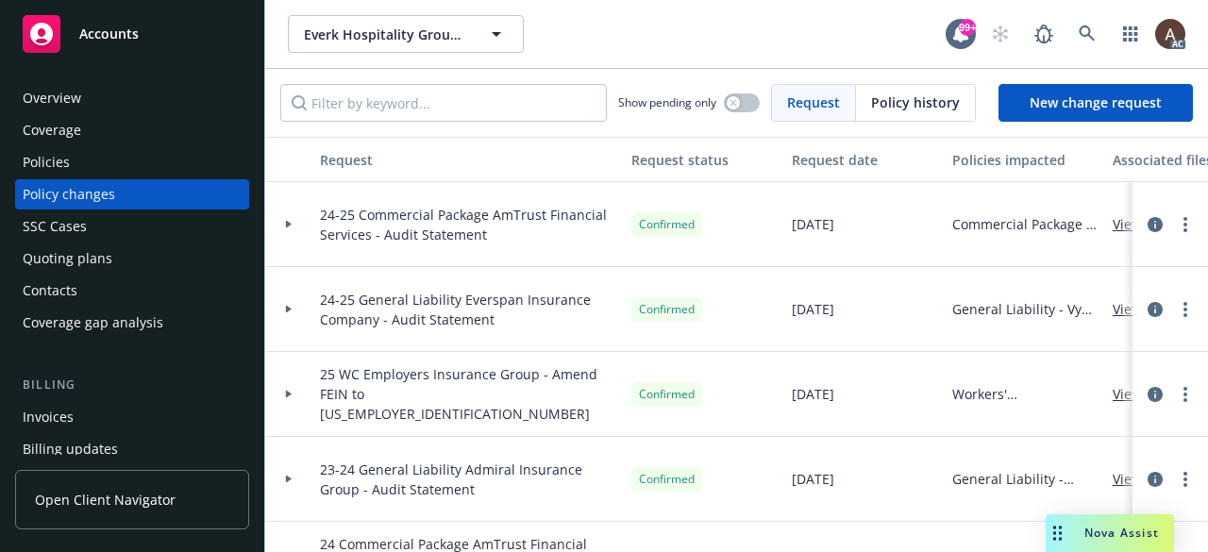
click at [292, 220] on div at bounding box center [288, 224] width 47 height 85
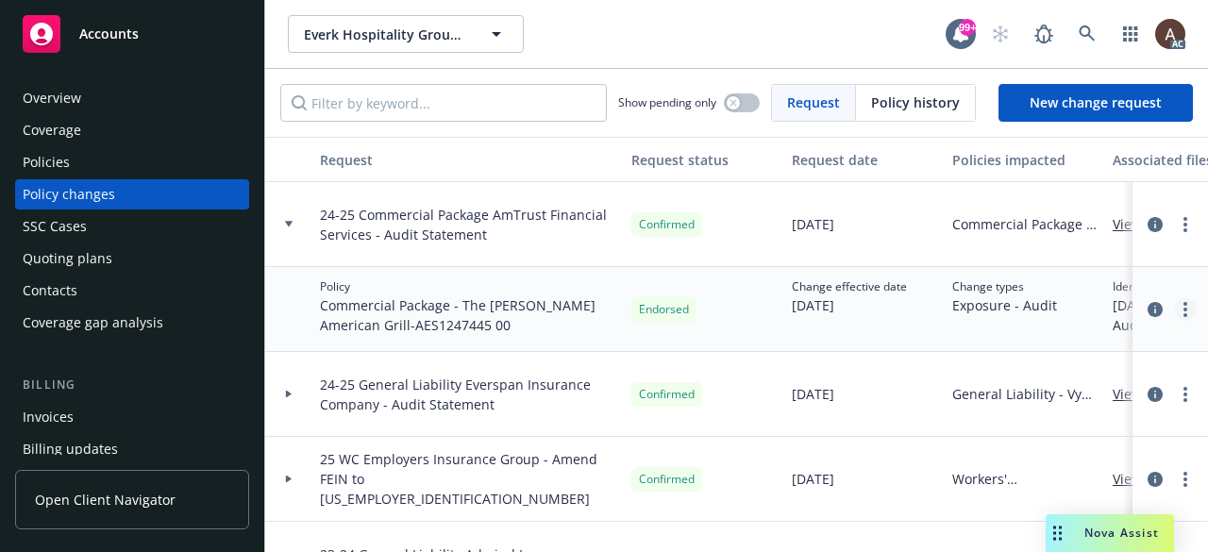
click at [1184, 310] on circle "more" at bounding box center [1186, 310] width 4 height 4
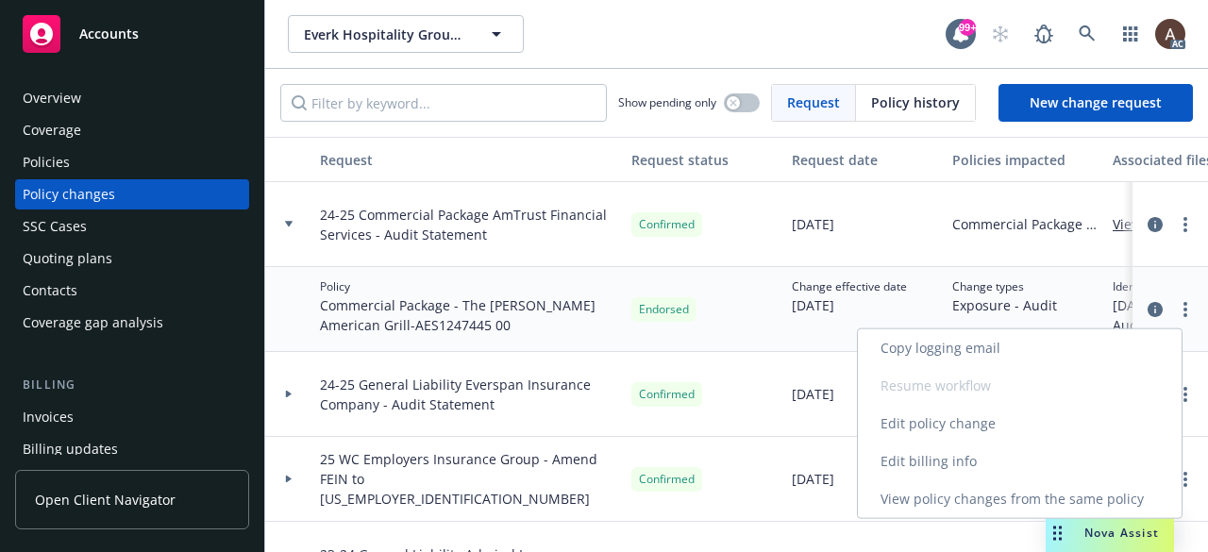
click at [971, 461] on link "Edit billing info" at bounding box center [1020, 462] width 324 height 38
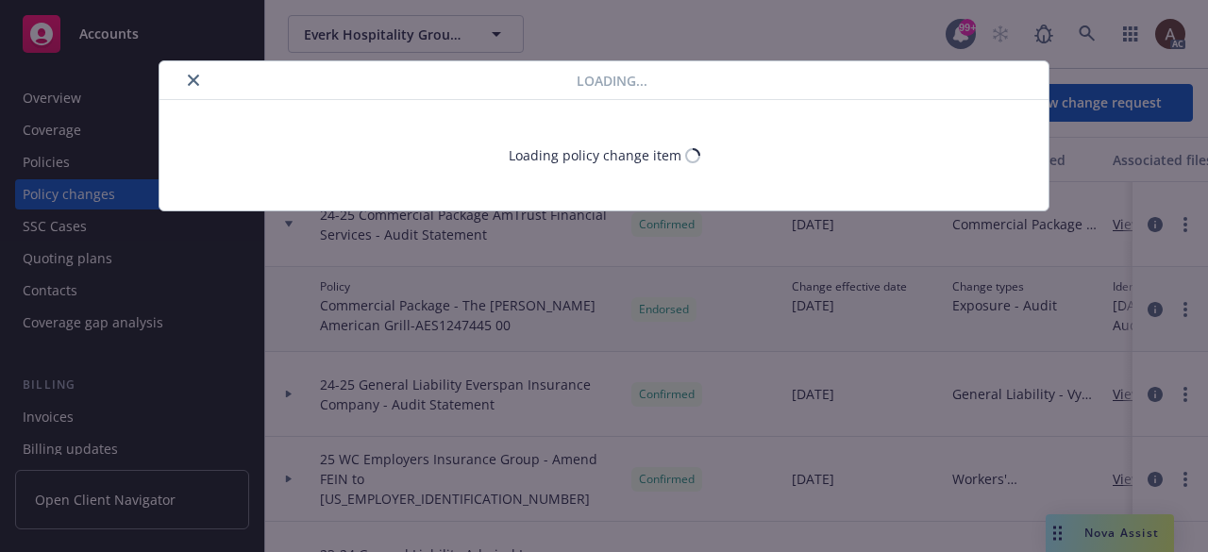
select select "CA"
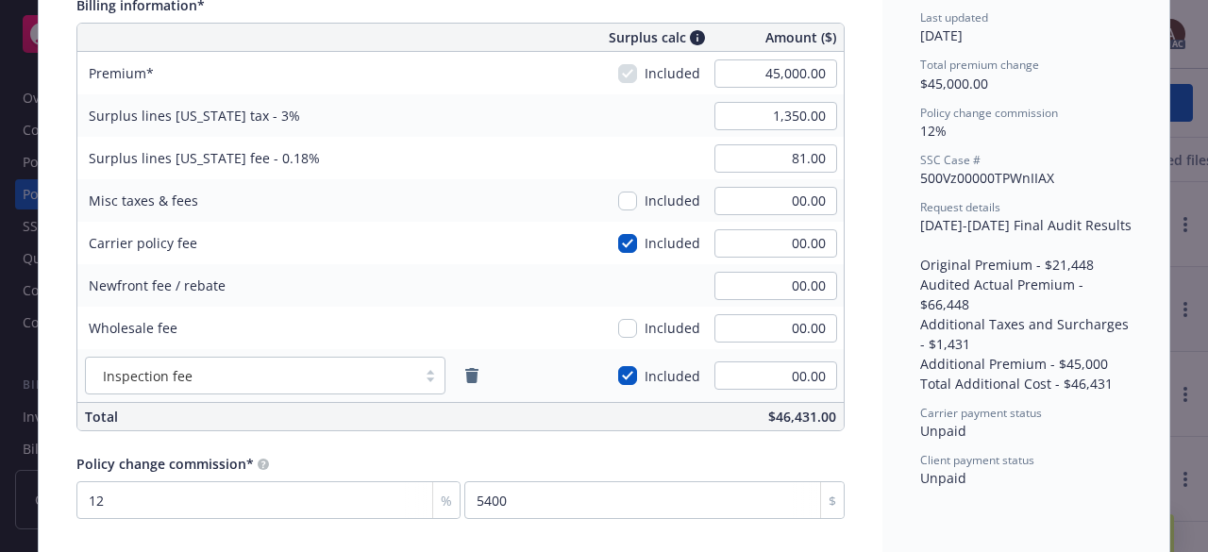
scroll to position [57, 0]
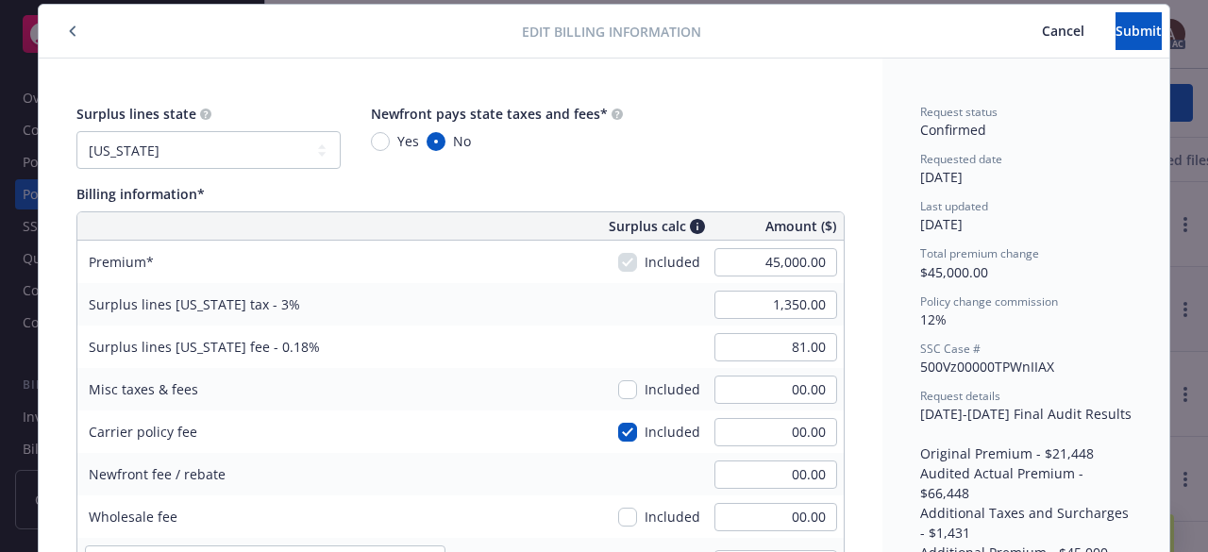
click at [1042, 35] on span "Cancel" at bounding box center [1063, 31] width 42 height 18
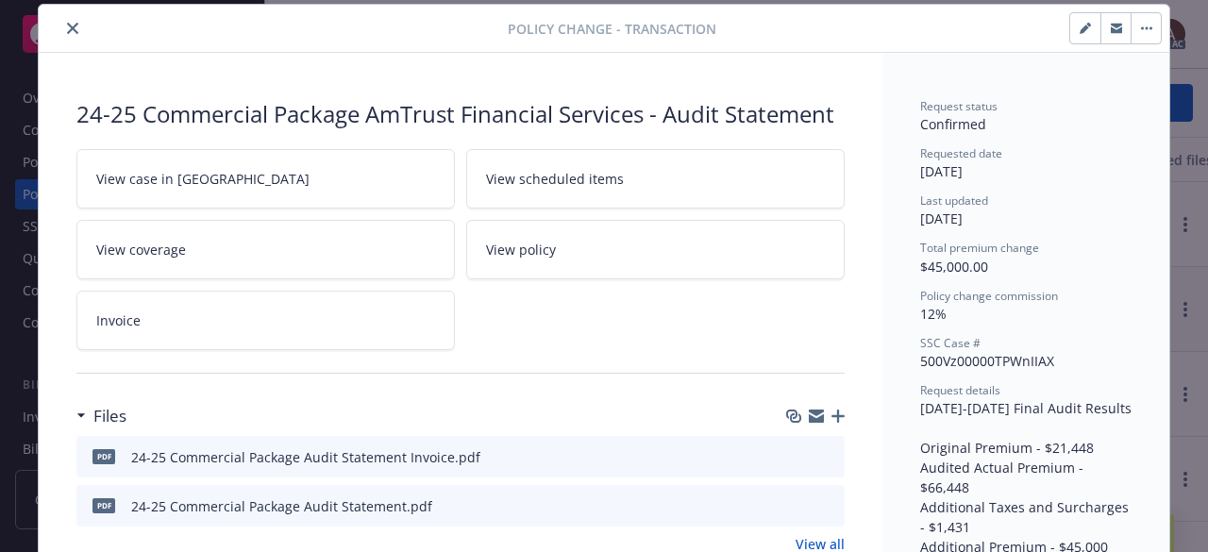
click at [69, 29] on icon "close" at bounding box center [72, 28] width 11 height 11
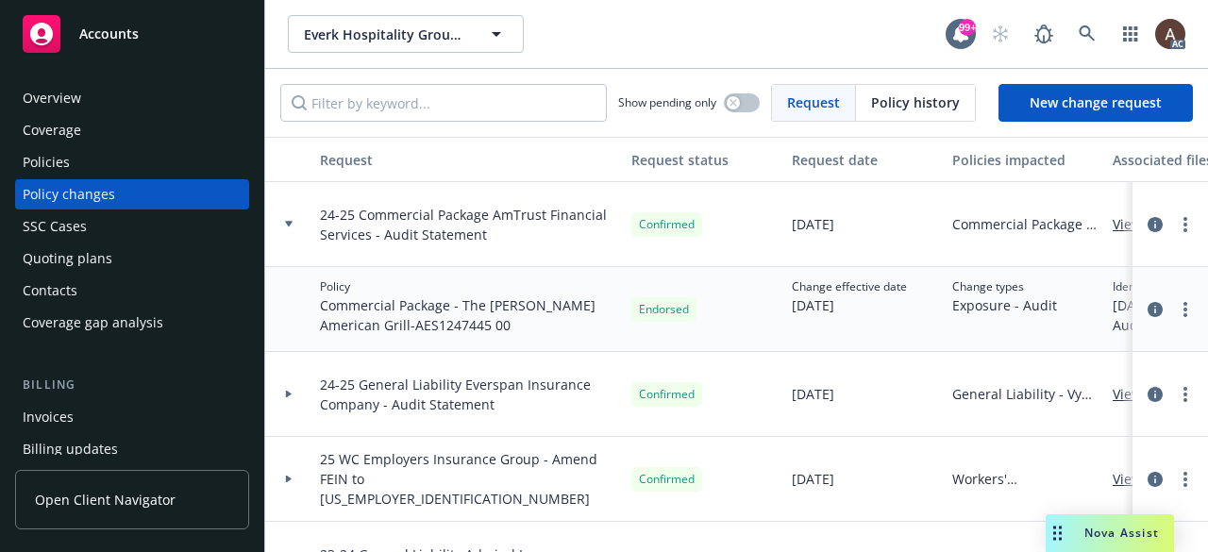
click at [56, 158] on div "Policies" at bounding box center [46, 162] width 47 height 30
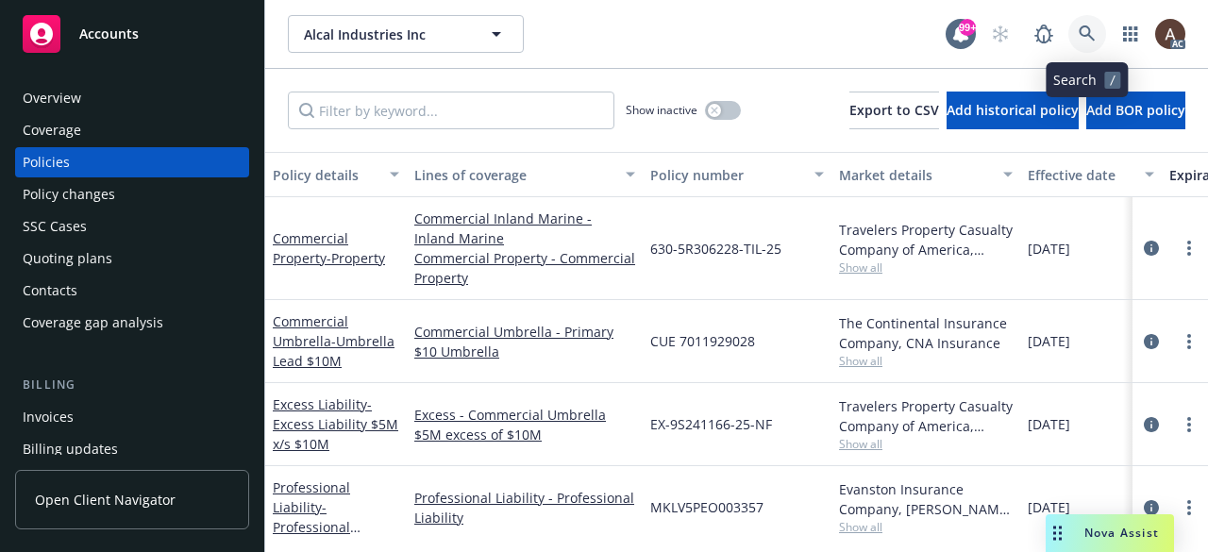
click at [1088, 36] on icon at bounding box center [1087, 33] width 16 height 16
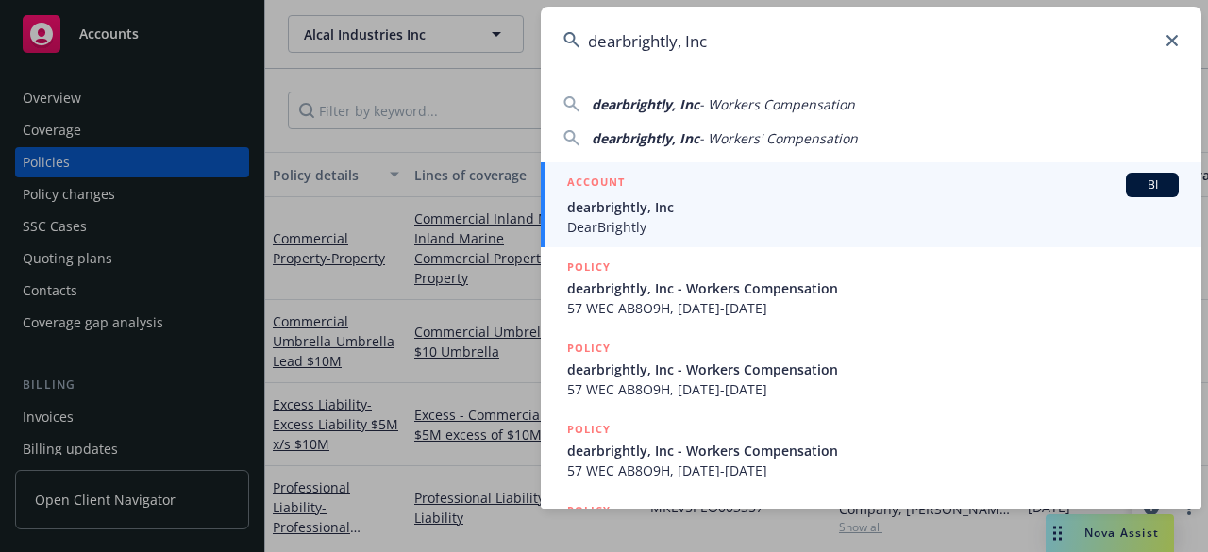
type input "dearbrightly, Inc"
click at [1156, 185] on span "BI" at bounding box center [1153, 185] width 38 height 17
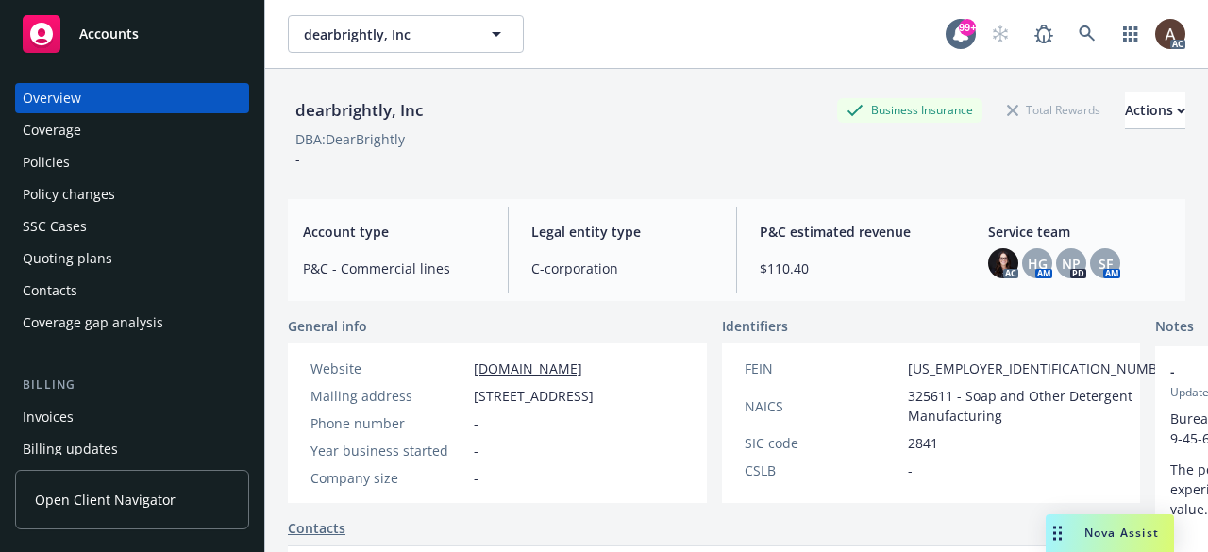
click at [94, 155] on div "Policies" at bounding box center [132, 162] width 219 height 30
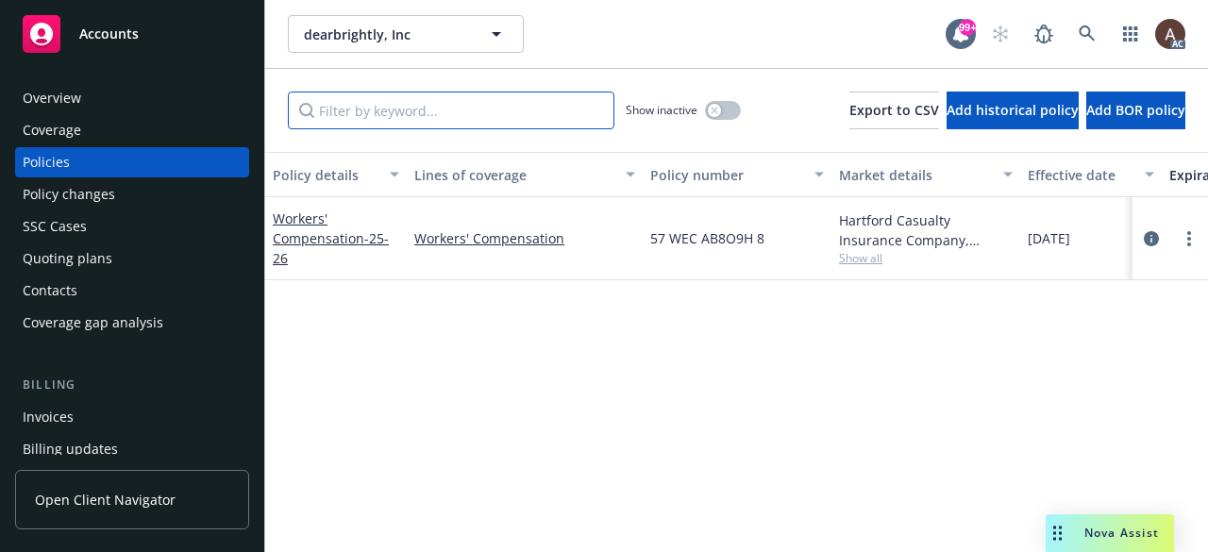
click at [466, 117] on input "Filter by keyword..." at bounding box center [451, 111] width 327 height 38
type input "o9h"
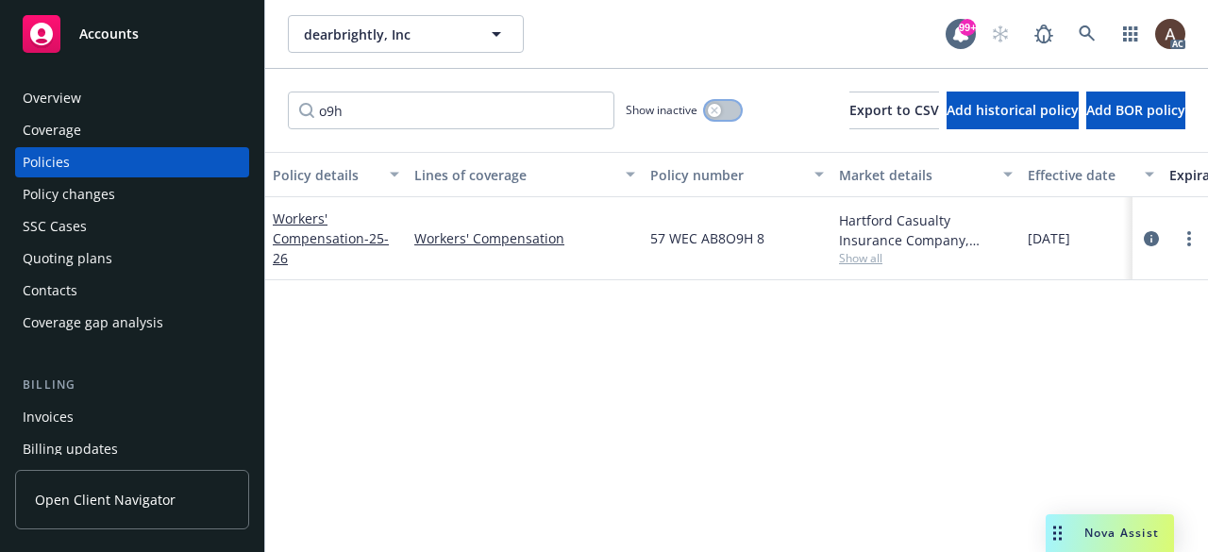
click at [711, 113] on icon "button" at bounding box center [715, 111] width 8 height 8
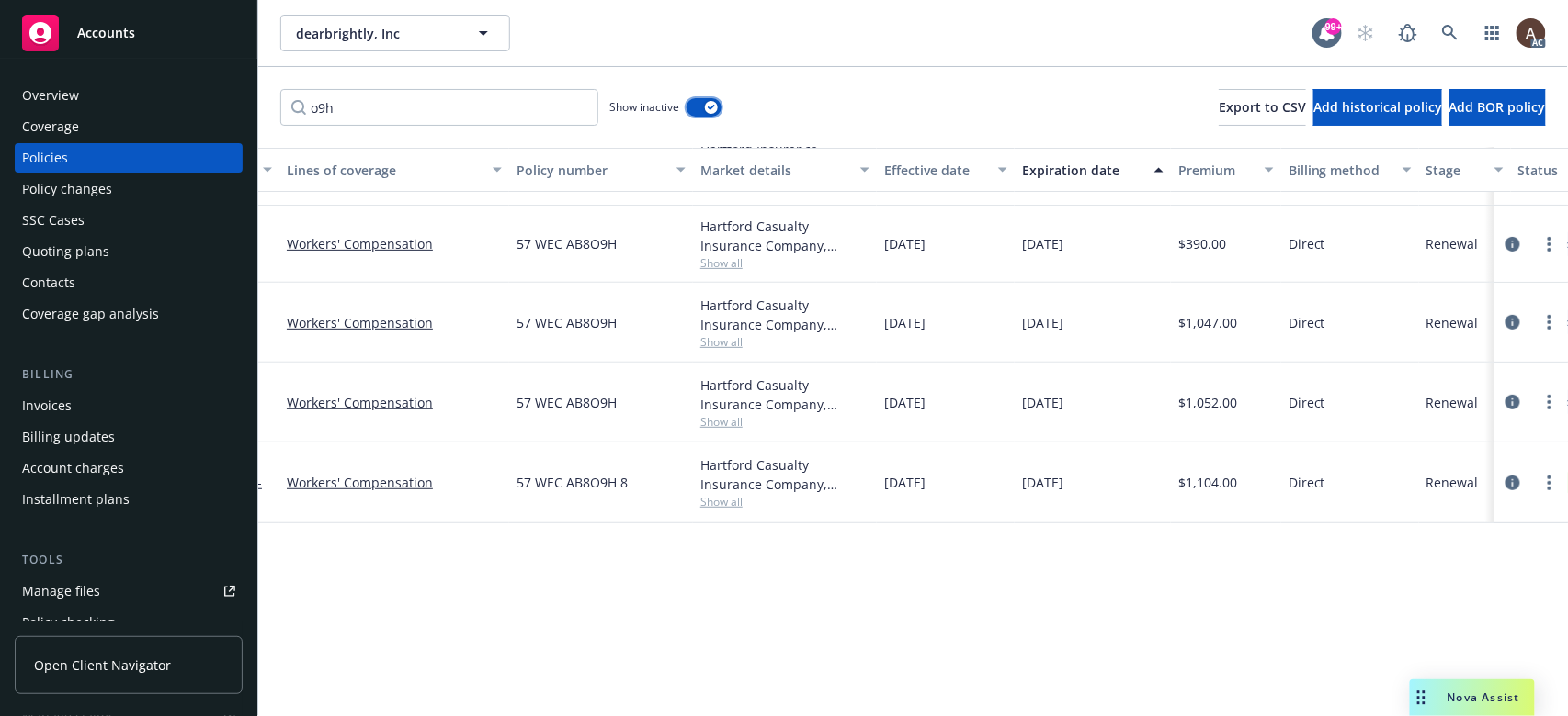
scroll to position [224, 0]
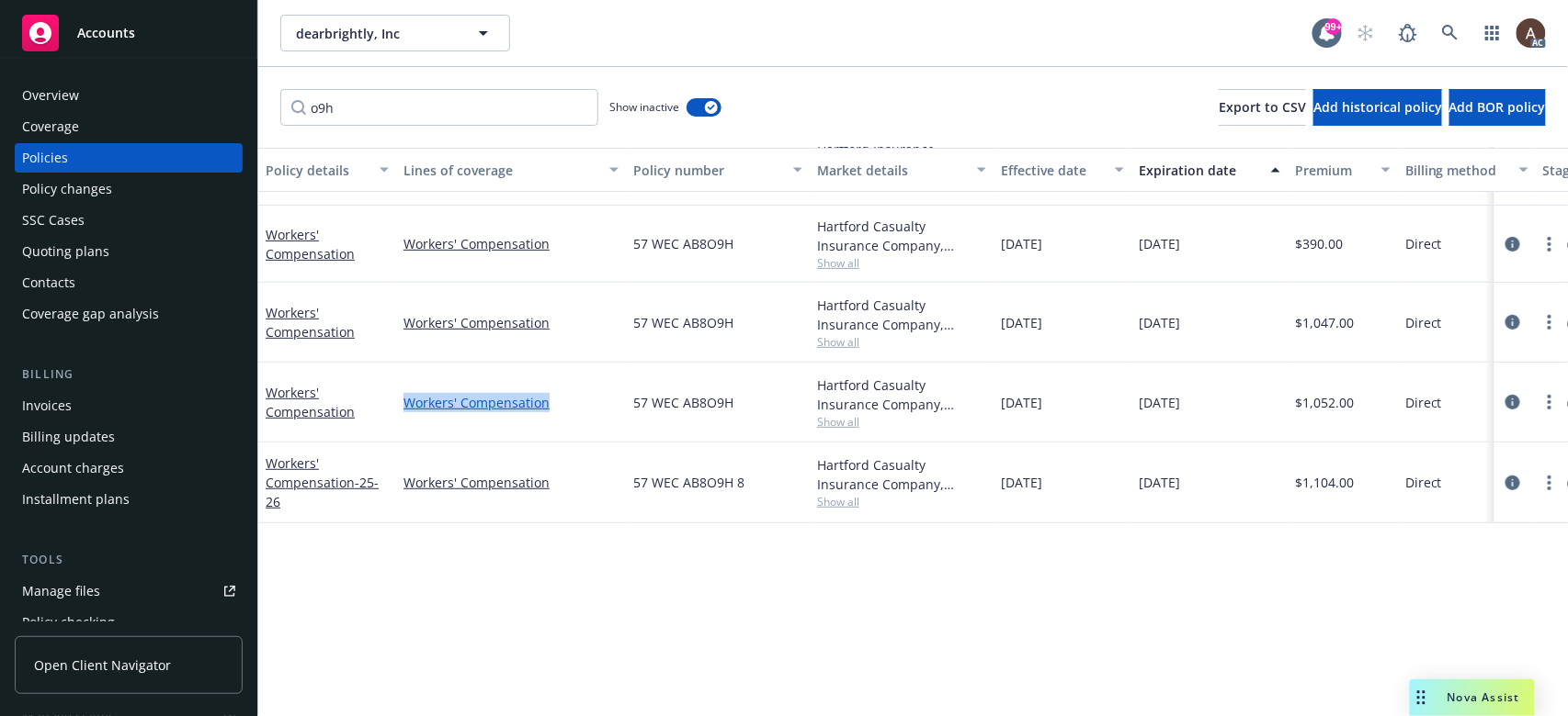
drag, startPoint x: 395, startPoint y: 380, endPoint x: 566, endPoint y: 392, distance: 171.4
click at [566, 392] on div "Workers' Compensation" at bounding box center [511, 403] width 230 height 80
copy link "Workers' Compensation"
click at [848, 414] on span "Show all" at bounding box center [901, 422] width 169 height 16
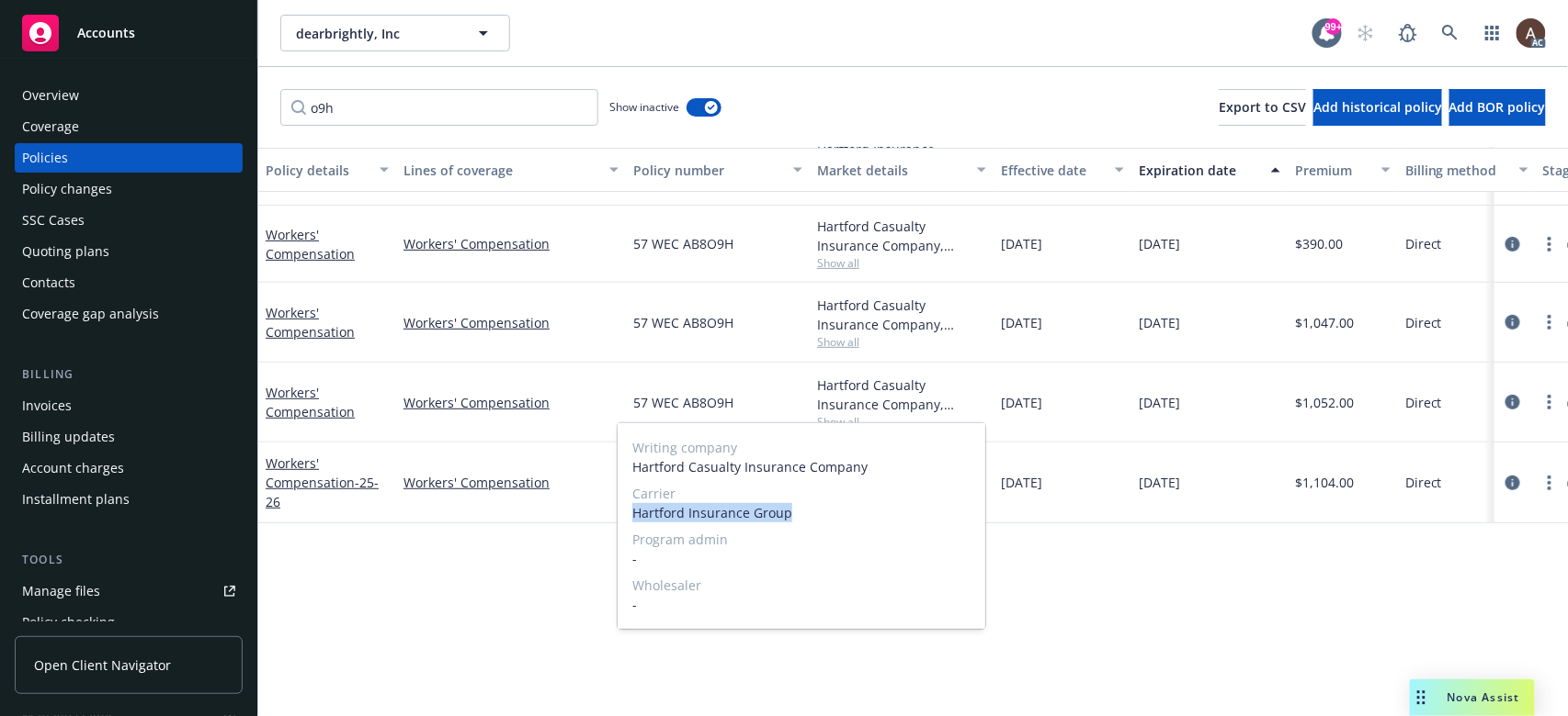
drag, startPoint x: 629, startPoint y: 511, endPoint x: 851, endPoint y: 504, distance: 222.1
click at [851, 504] on div "Writing company Hartford Casualty Insurance Company Carrier Hartford Insurance …" at bounding box center [801, 525] width 368 height 205
copy span "Hartford Insurance Group"
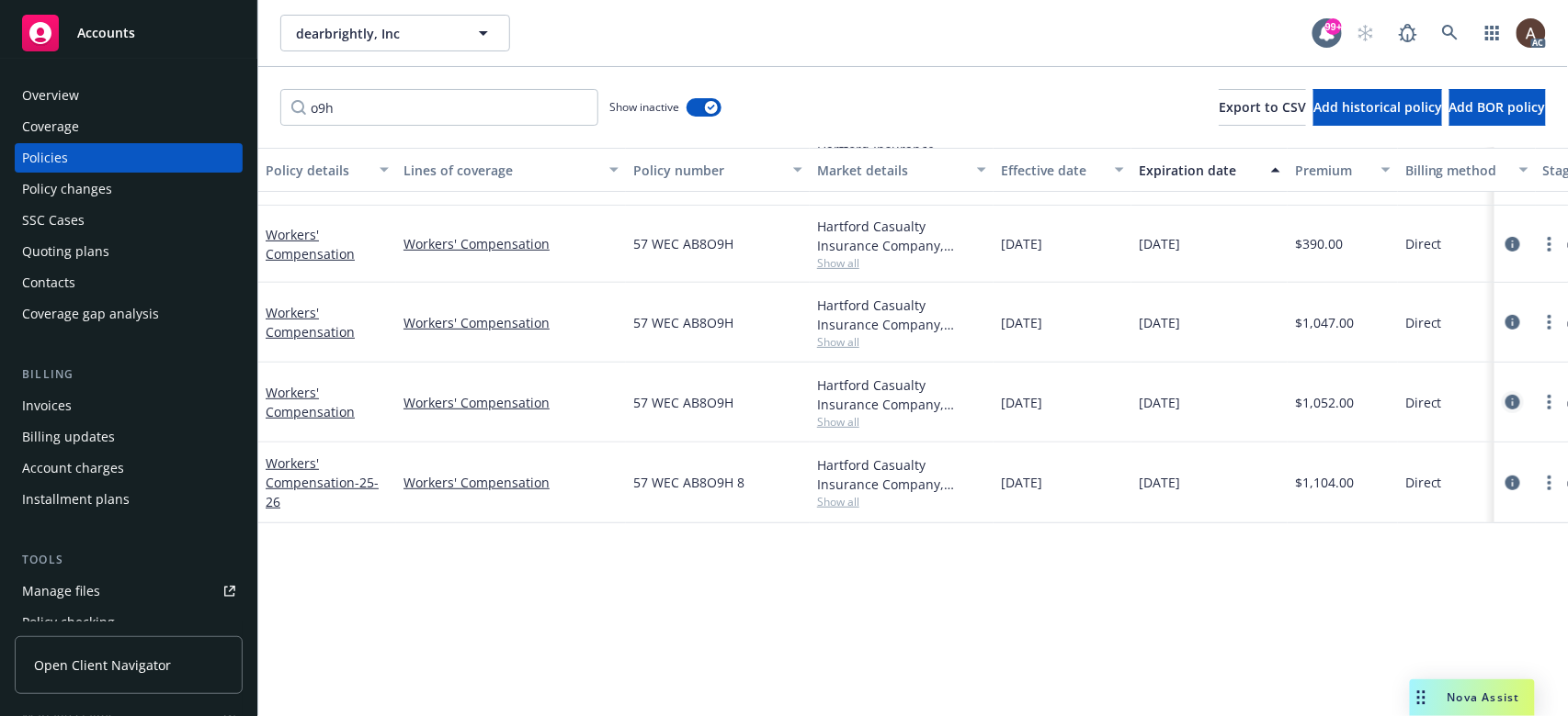
click at [1175, 395] on icon "circleInformation" at bounding box center [1512, 402] width 15 height 15
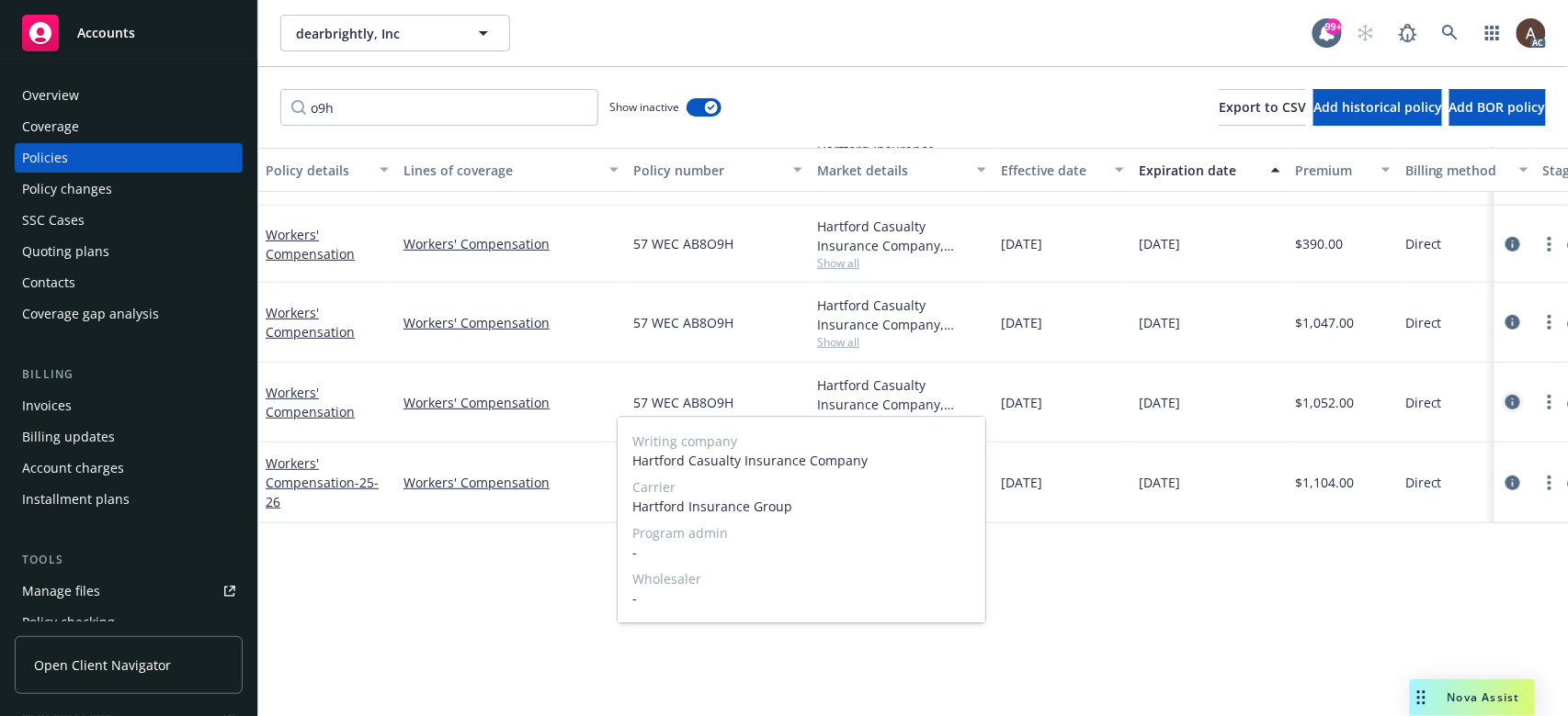
scroll to position [35, 0]
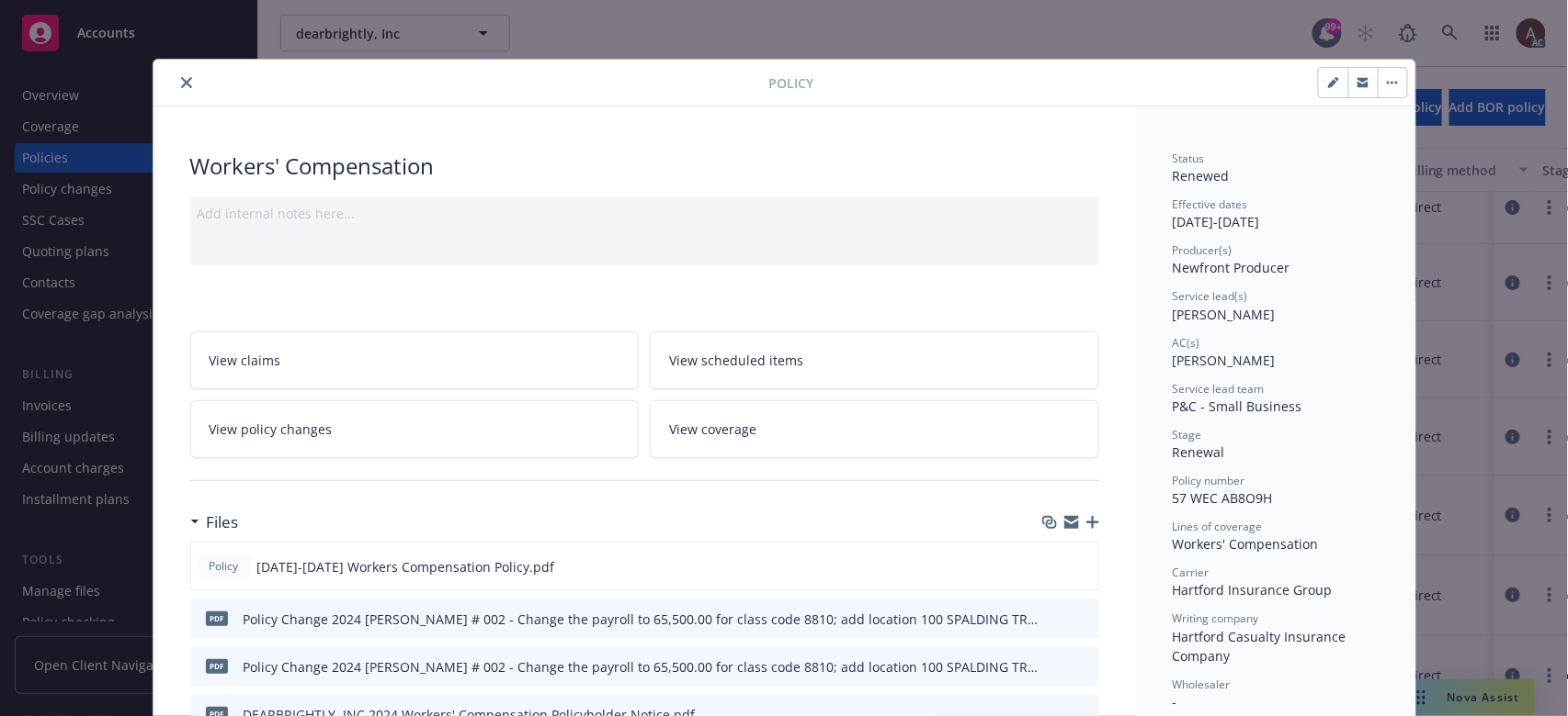
click at [430, 436] on link "View policy changes" at bounding box center [415, 429] width 450 height 57
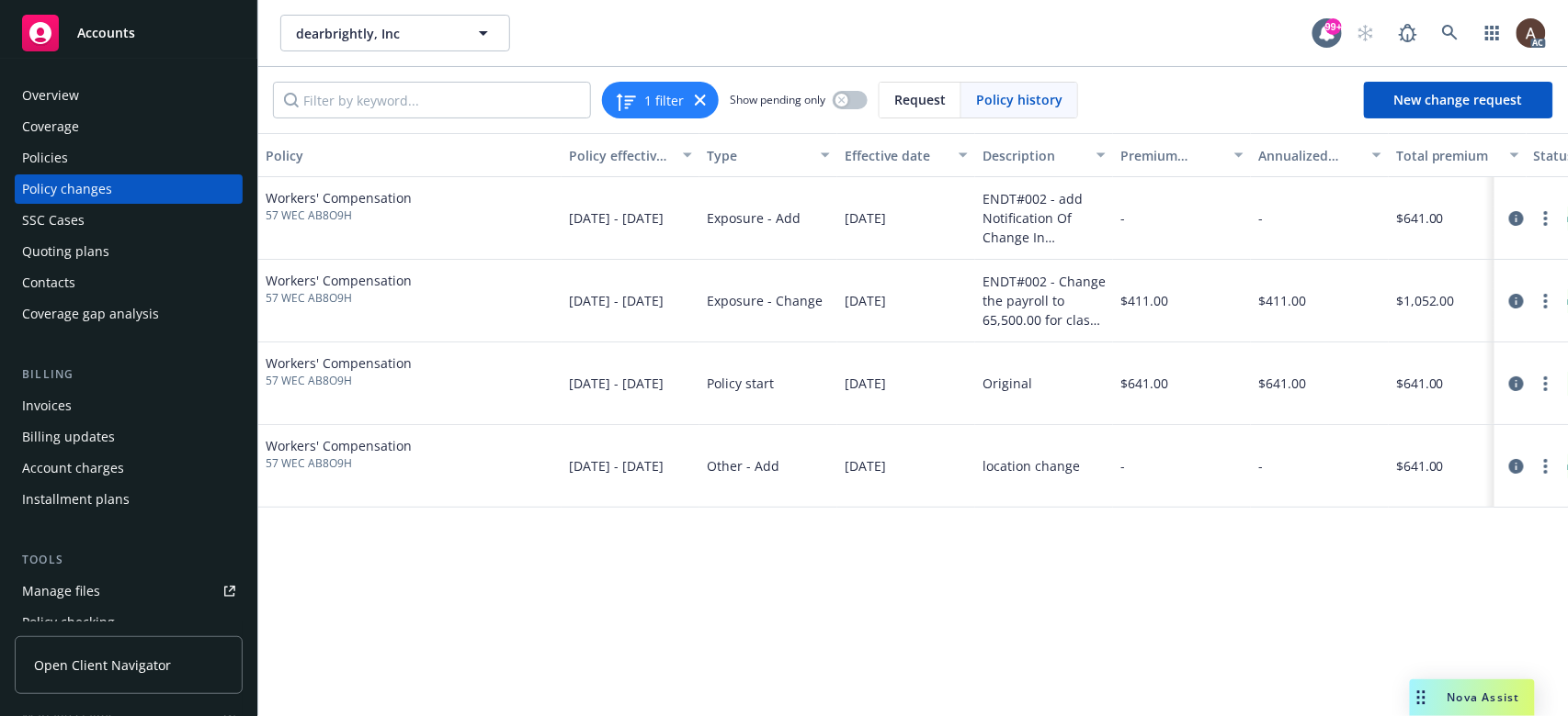
click at [55, 180] on div "Policy changes" at bounding box center [67, 189] width 91 height 29
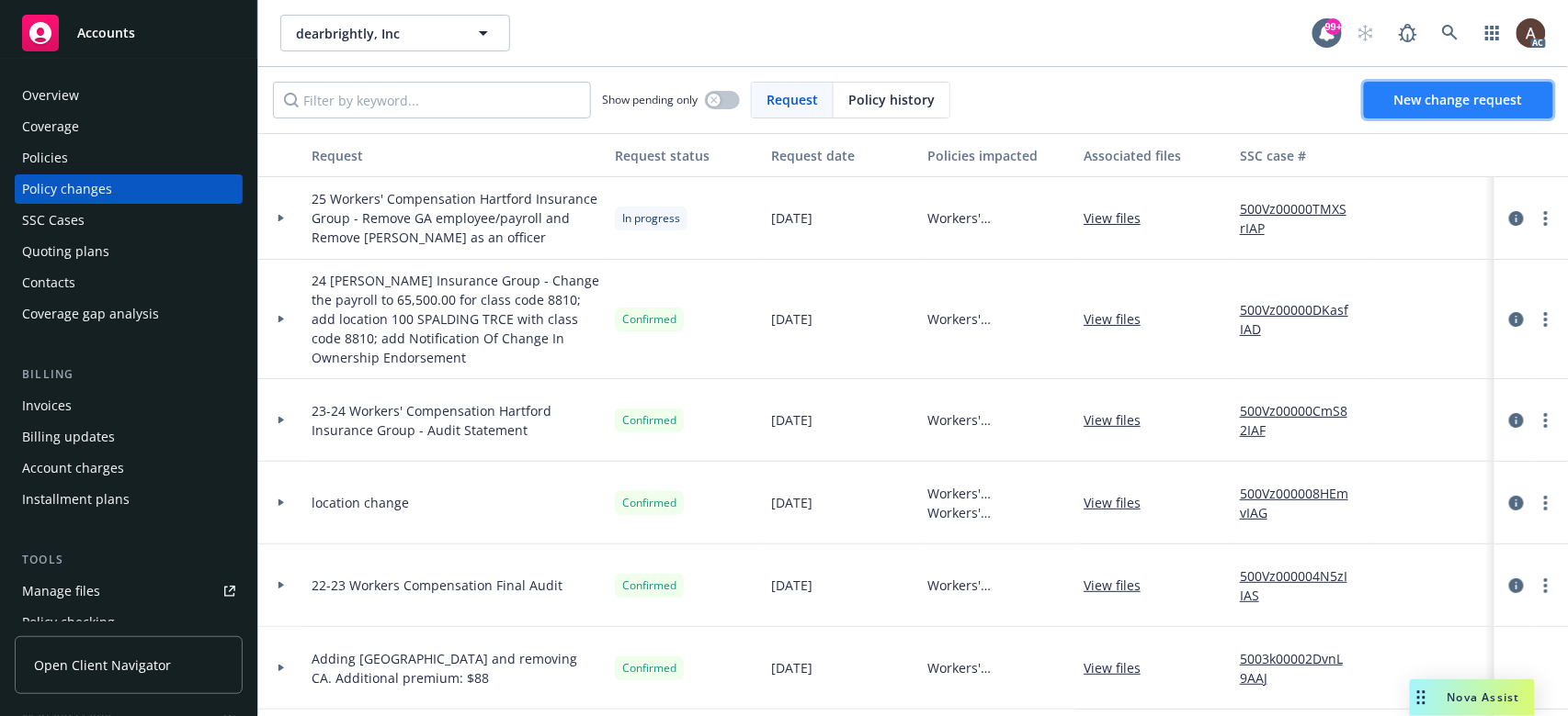
click at [1175, 96] on span "New change request" at bounding box center [1458, 99] width 128 height 18
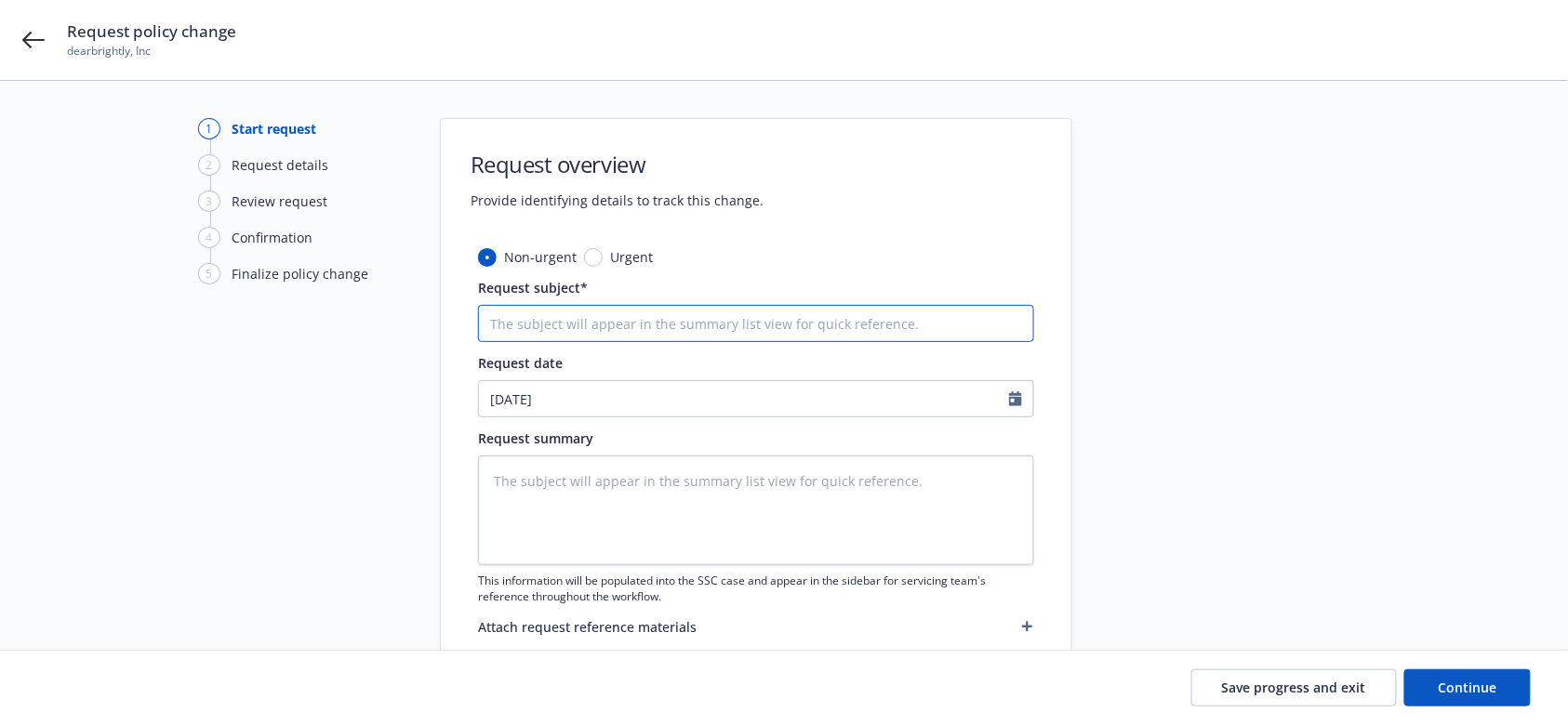
click at [740, 323] on input "Request subject*" at bounding box center [755, 324] width 556 height 37
paste input "24-25 Workers' Compensation Hartford Insurance Group - Audit Statement"
type textarea "x"
type input "24-25 Workers' Compensation Hartford Insurance Group - Audit Statement"
click at [645, 485] on textarea at bounding box center [755, 510] width 556 height 109
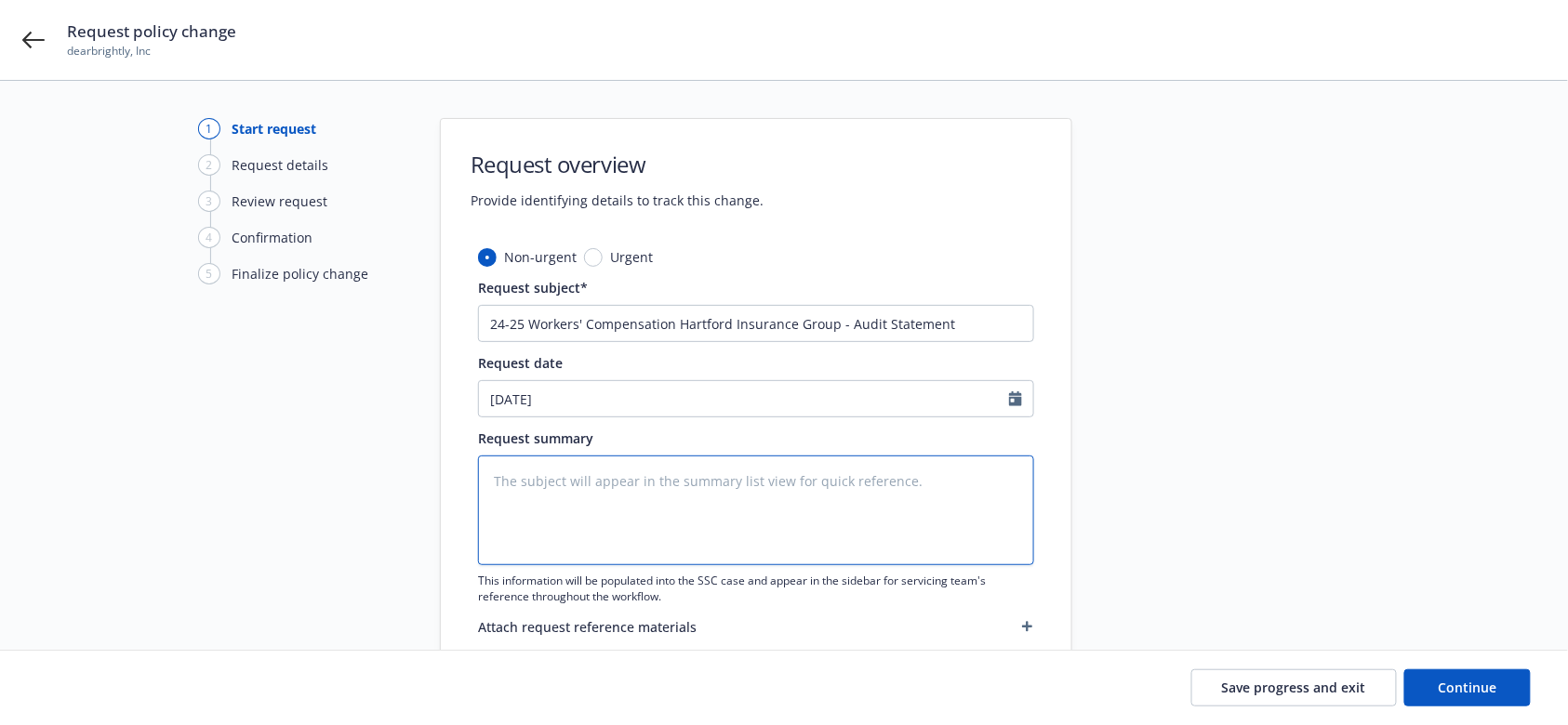
type textarea "x"
type textarea "a"
type textarea "x"
type textarea "au"
type textarea "x"
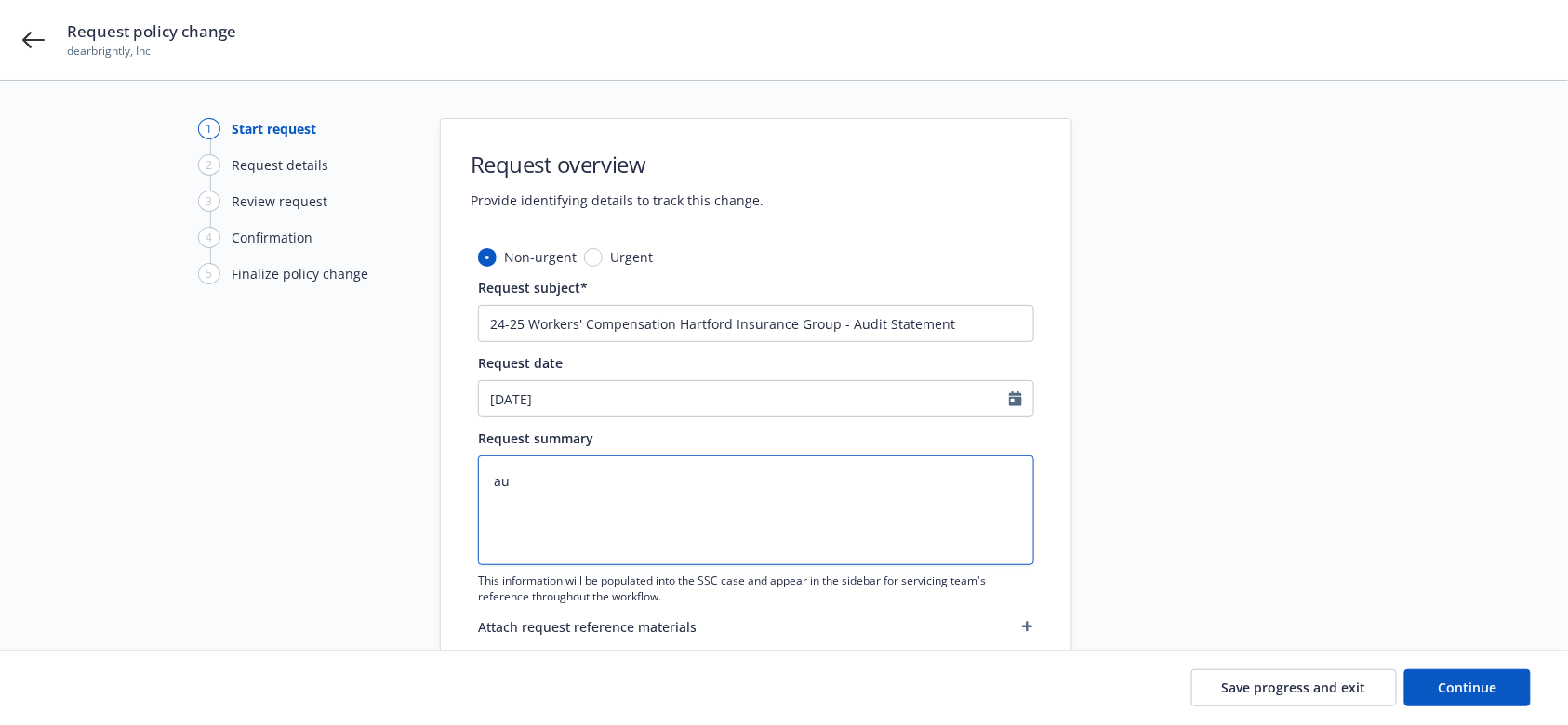
type textarea "aud"
type textarea "x"
type textarea "audi"
type textarea "x"
type textarea "audit"
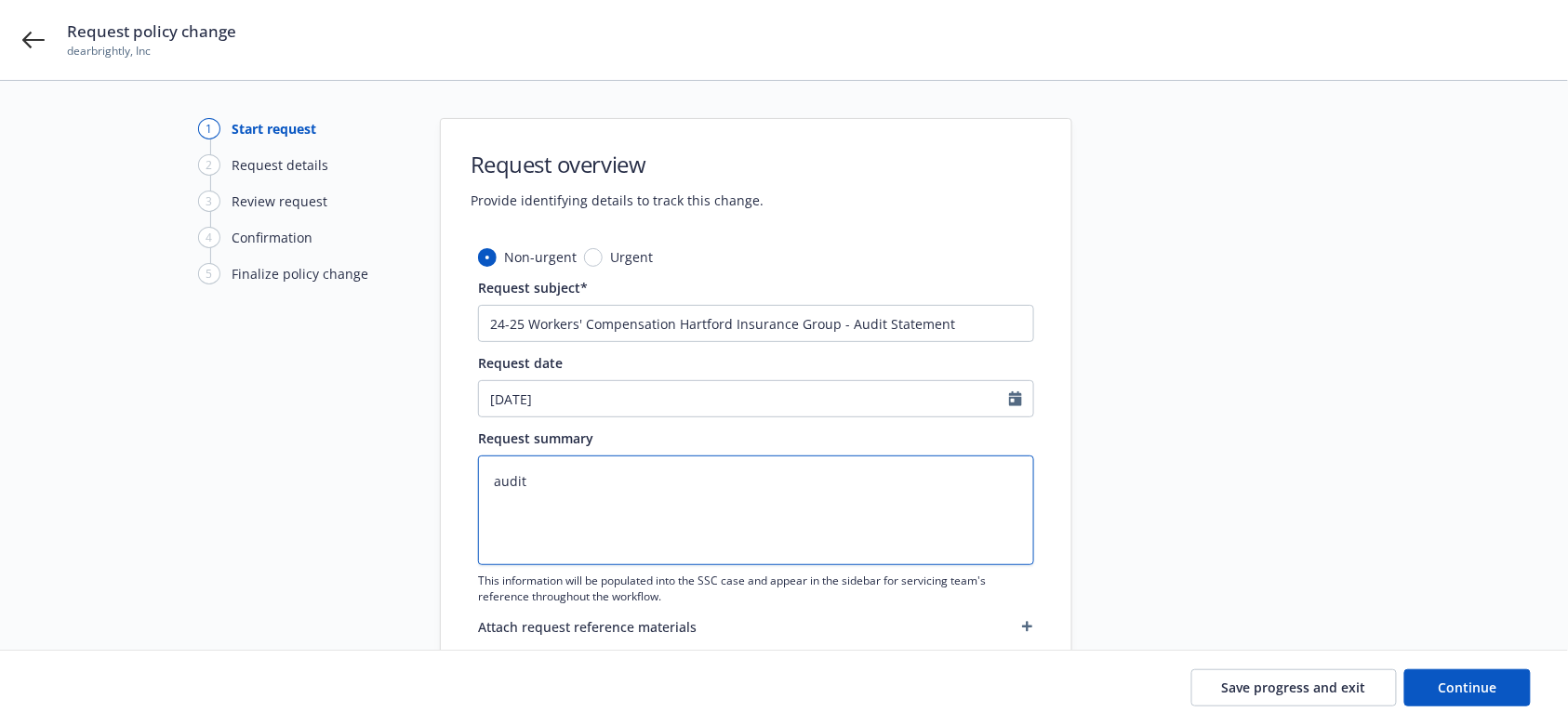
type textarea "x"
type textarea "auditc"
type textarea "x"
type textarea "auditch"
type textarea "x"
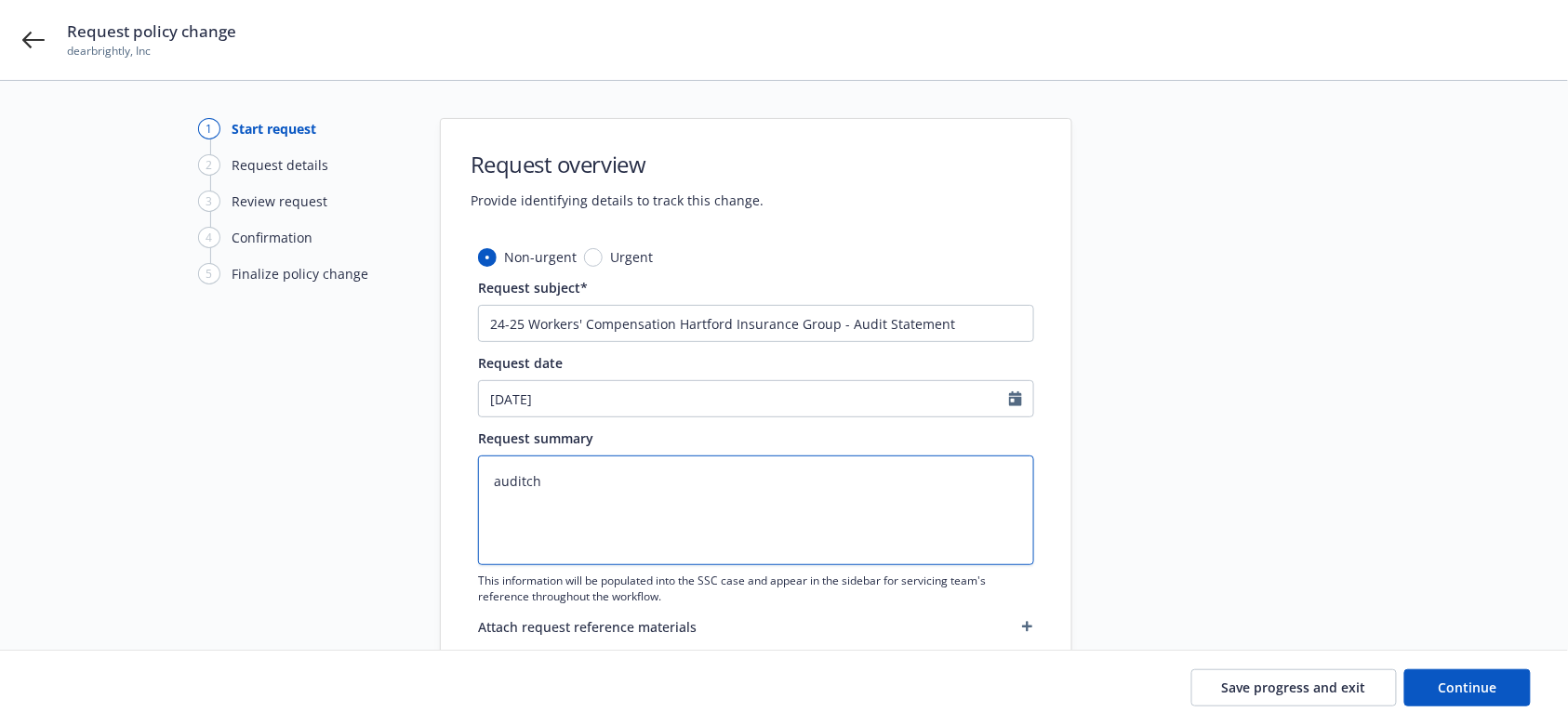
type textarea "auditcha"
type textarea "x"
type textarea "auditchan"
type textarea "x"
type textarea "auditchang"
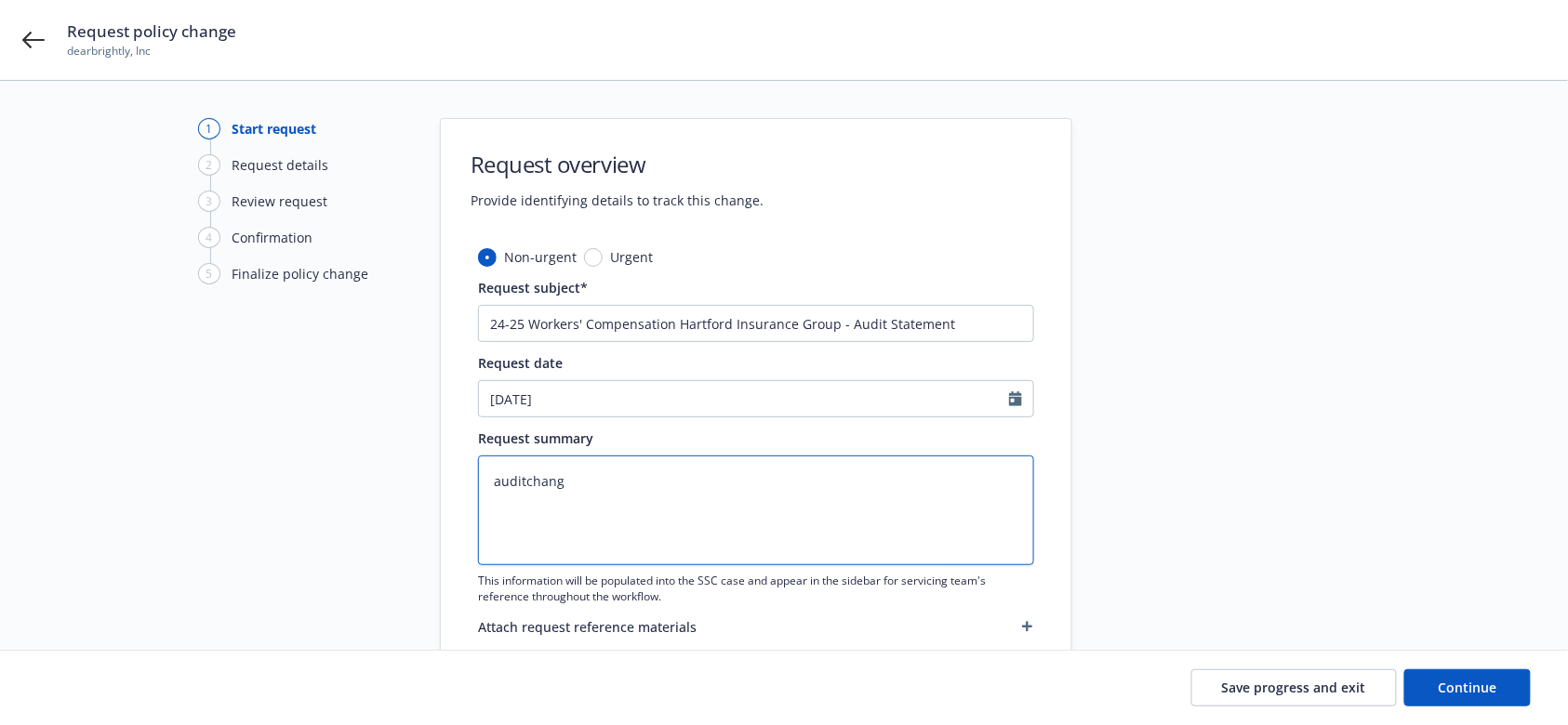
type textarea "x"
type textarea "auditchange"
paste textarea "2024-2025 Final Audit Results Original premium - $ Audited Actual Premium - $ A…"
type textarea "x"
type textarea "2024-2025 Final Audit Results Original premium - $ Audited Actual Premium - $ A…"
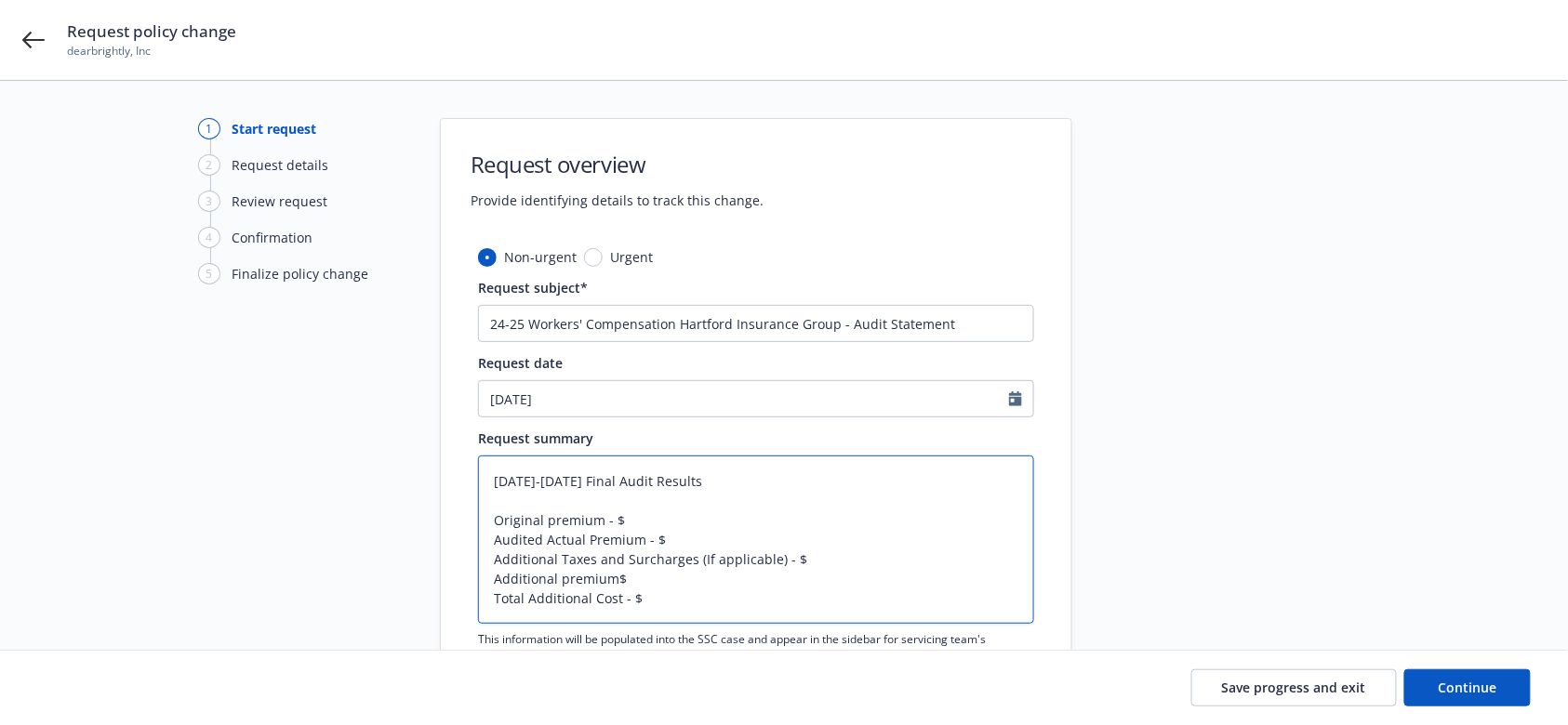
click at [644, 516] on textarea "2024-2025 Final Audit Results Original premium - $ Audited Actual Premium - $ A…" at bounding box center [755, 540] width 556 height 168
type textarea "x"
type textarea "2024-2025 Final Audit Results Original premium - $1 Audited Actual Premium - $ …"
type textarea "x"
type textarea "2024-2025 Final Audit Results Original premium - $1, Audited Actual Premium - $…"
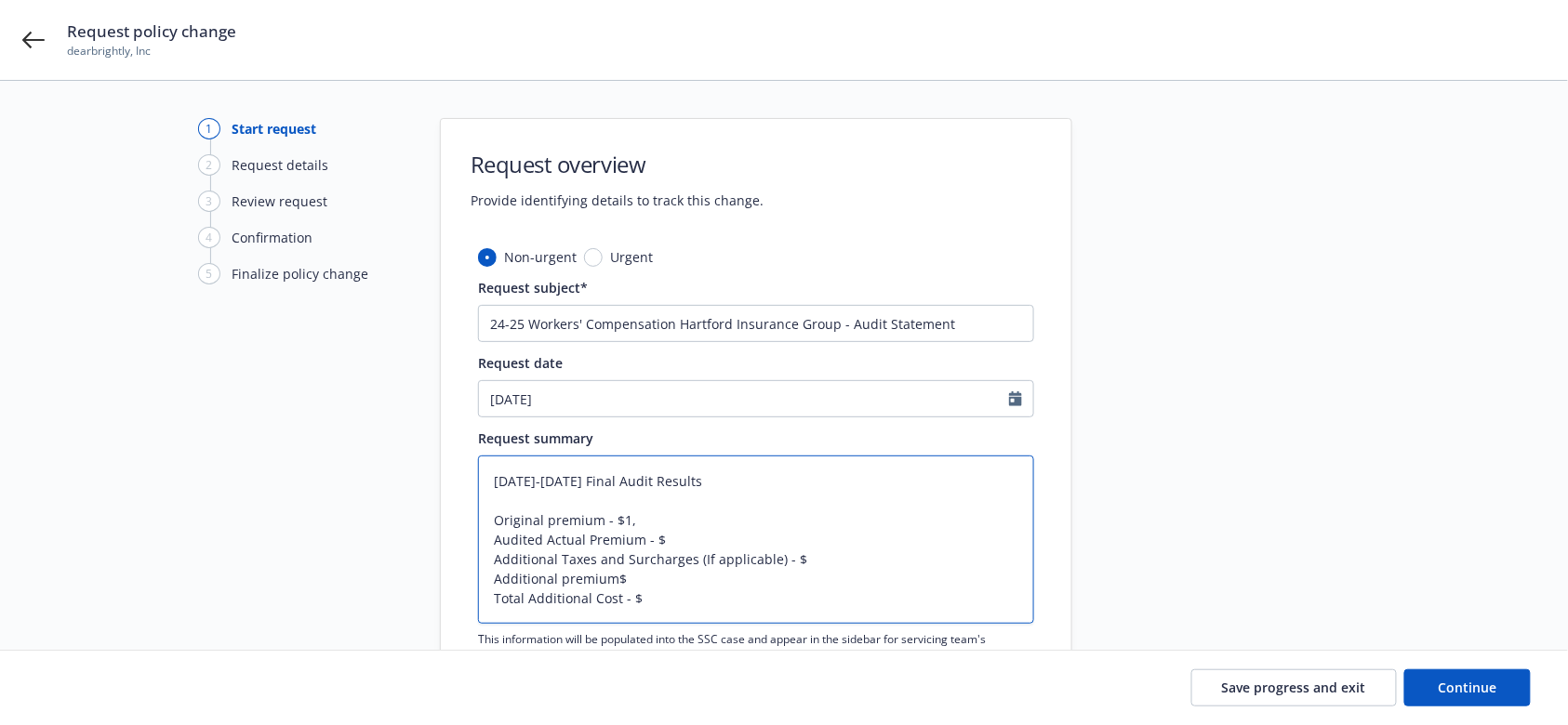
type textarea "x"
type textarea "2024-2025 Final Audit Results Original premium - $1,0 Audited Actual Premium - …"
type textarea "x"
type textarea "2024-2025 Final Audit Results Original premium - $1,05 Audited Actual Premium -…"
type textarea "x"
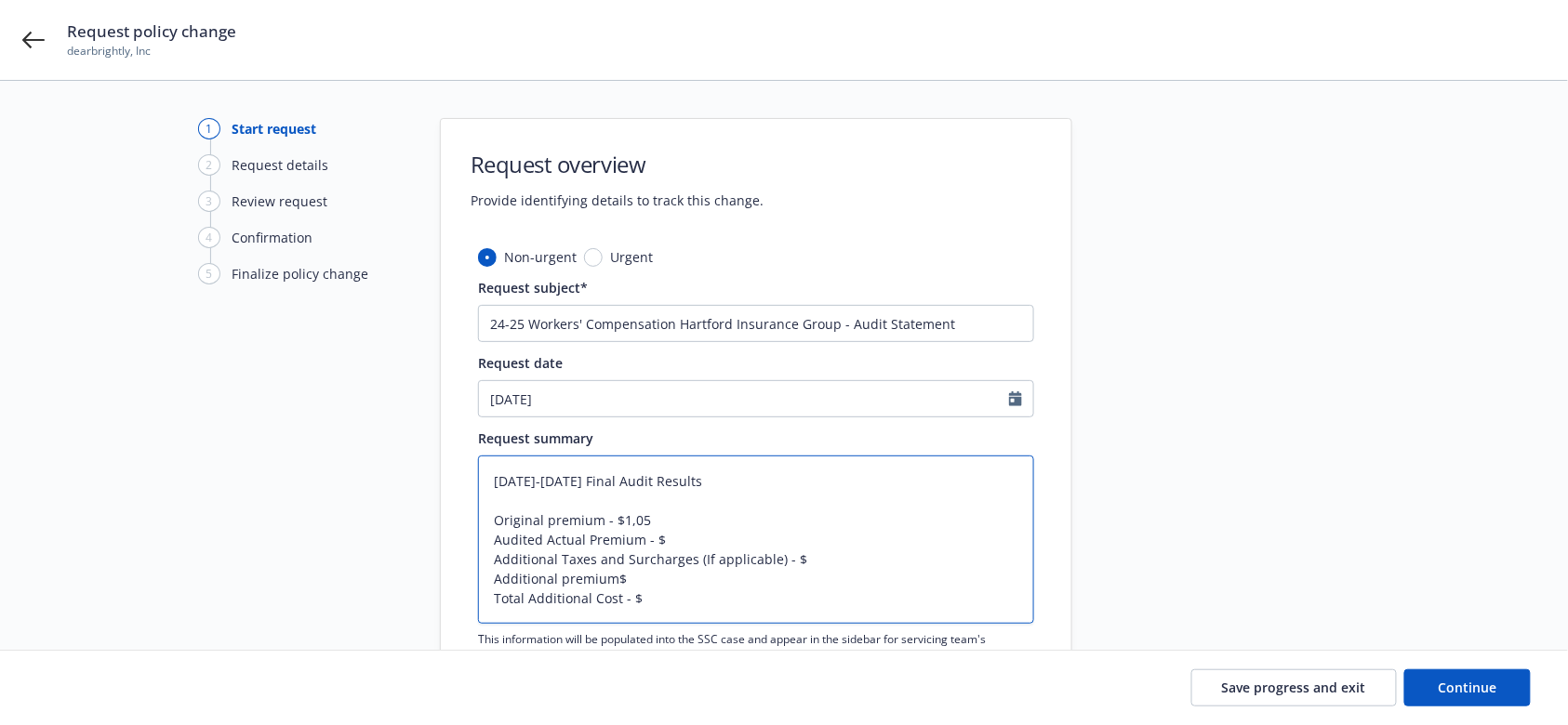
type textarea "2024-2025 Final Audit Results Original premium - $1,052 Audited Actual Premium …"
click at [676, 543] on textarea "2024-2025 Final Audit Results Original premium - $1,052 Audited Actual Premium …" at bounding box center [755, 540] width 556 height 168
type textarea "x"
type textarea "2024-2025 Final Audit Results Original premium - $1,052 Audited Actual Premium …"
type textarea "x"
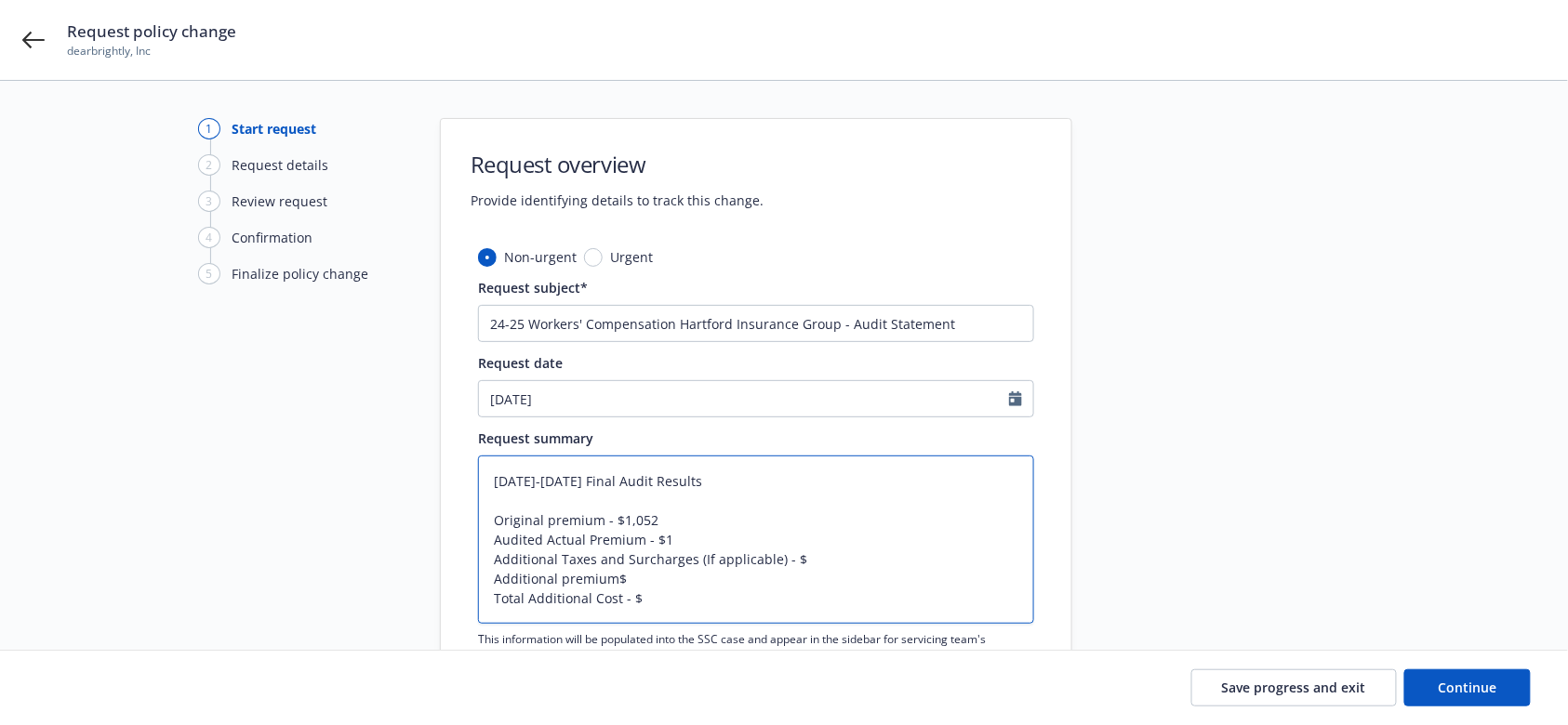
type textarea "2024-2025 Final Audit Results Original premium - $1,052 Audited Actual Premium …"
type textarea "x"
type textarea "2024-2025 Final Audit Results Original premium - $1,052 Audited Actual Premium …"
type textarea "x"
type textarea "2024-2025 Final Audit Results Original premium - $1,052 Audited Actual Premium …"
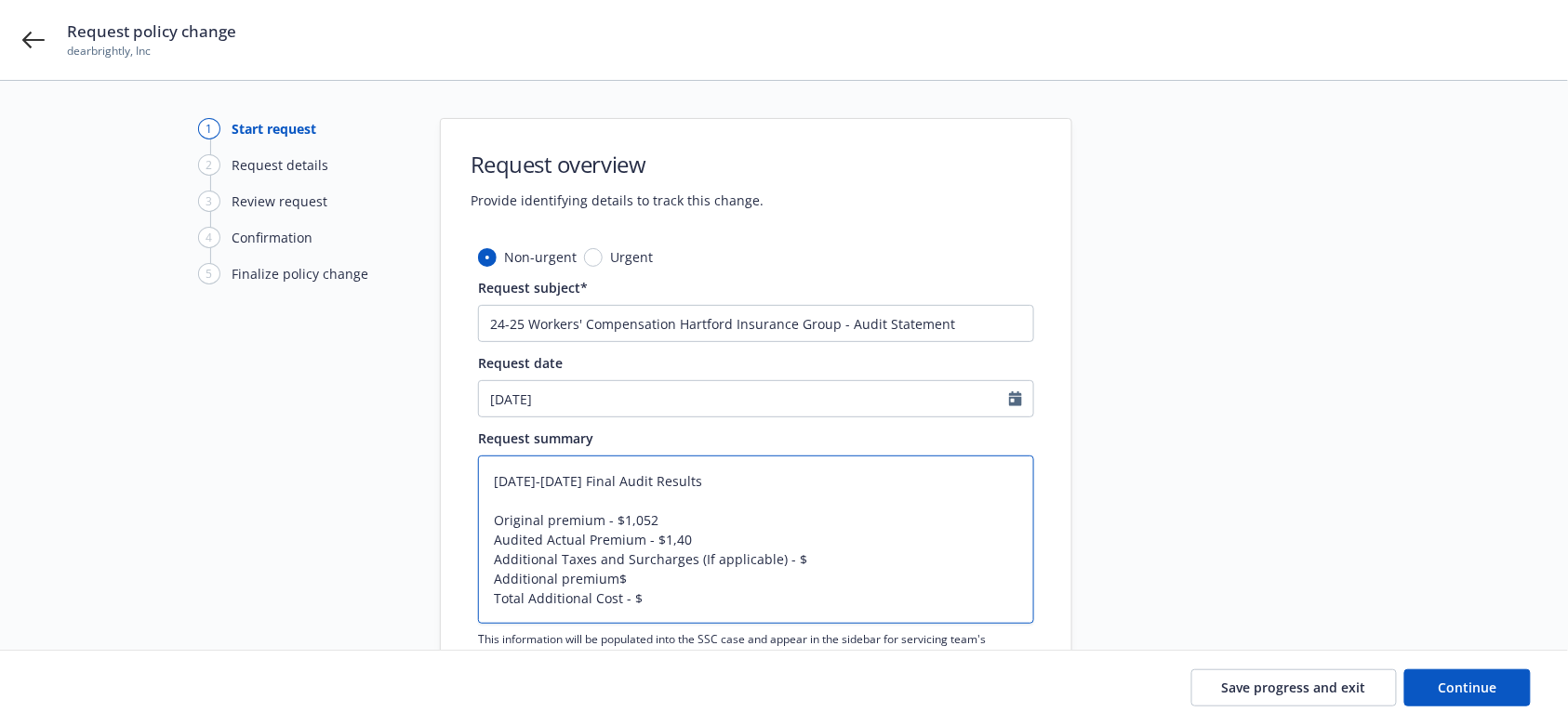
type textarea "x"
type textarea "2024-2025 Final Audit Results Original premium - $1,052 Audited Actual Premium …"
drag, startPoint x: 691, startPoint y: 561, endPoint x: 773, endPoint y: 562, distance: 82.0
click at [773, 543] on textarea "2024-2025 Final Audit Results Original premium - $1,052 Audited Actual Premium …" at bounding box center [755, 540] width 556 height 168
type textarea "x"
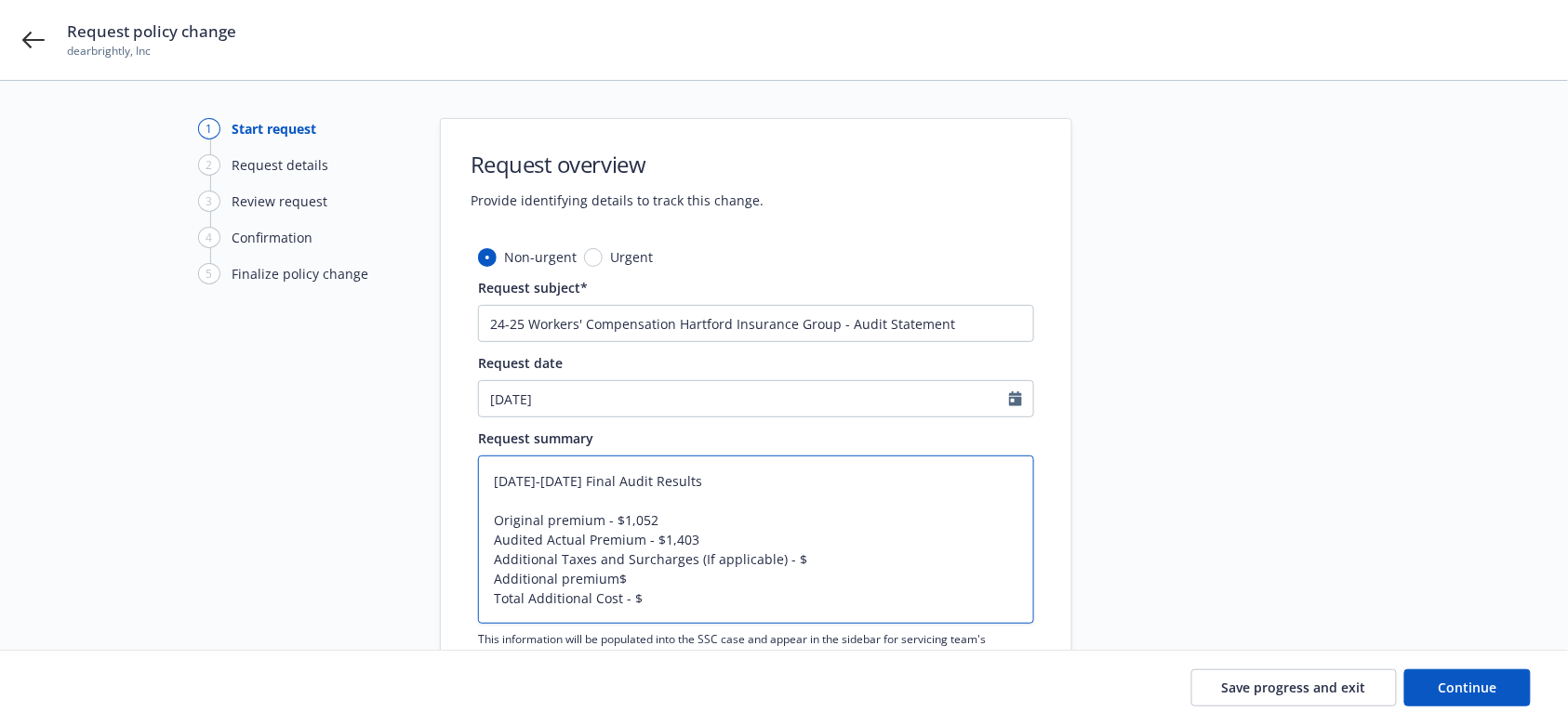
type textarea "2024-2025 Final Audit Results Original premium - $1,052 Audited Actual Premium …"
click at [769, 543] on textarea "2024-2025 Final Audit Results Original premium - $1,052 Audited Actual Premium …" at bounding box center [755, 540] width 556 height 168
type textarea "x"
type textarea "2024-2025 Final Audit Results Original premium - $1,052 Audited Actual Premium …"
click at [618, 543] on textarea "2024-2025 Final Audit Results Original premium - $1,052 Audited Actual Premium …" at bounding box center [755, 540] width 556 height 168
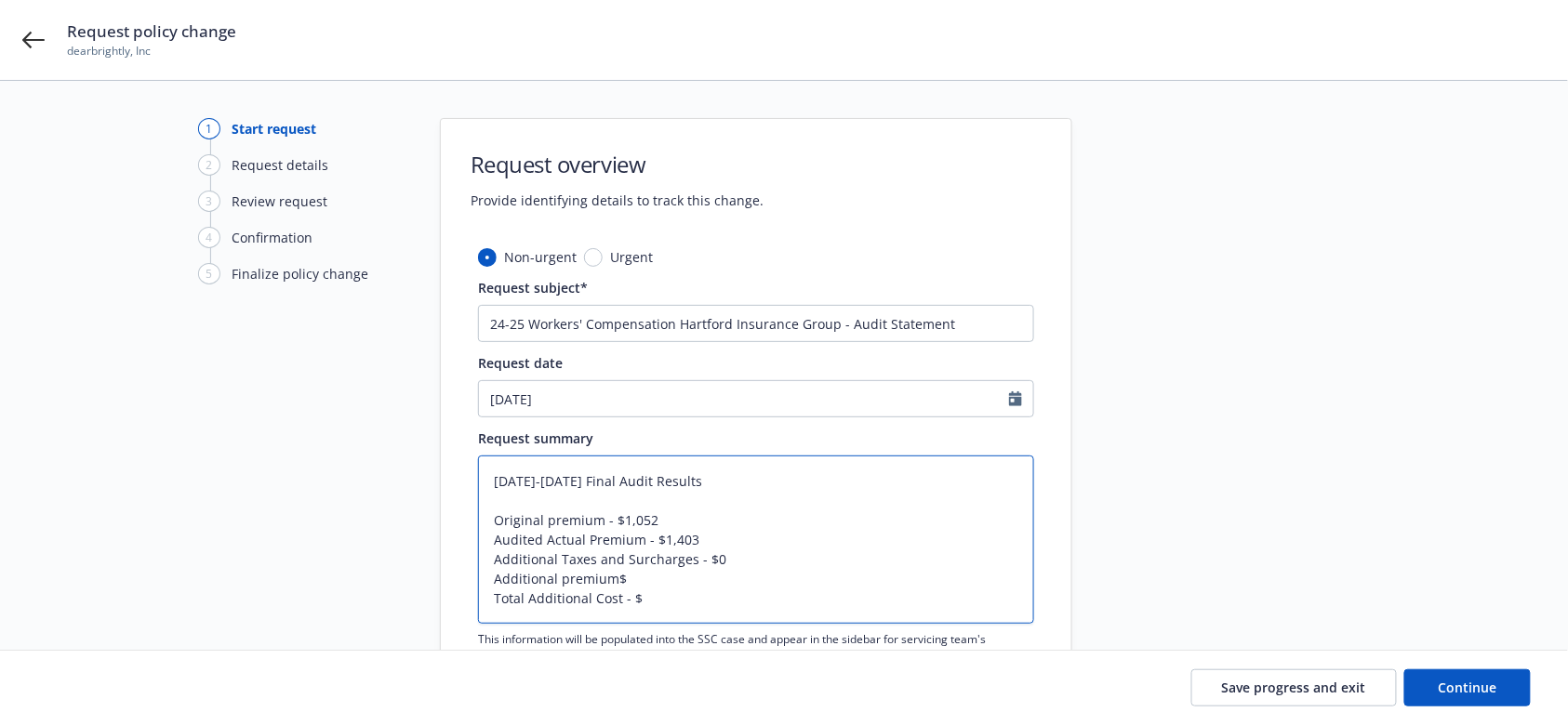
type textarea "x"
type textarea "2024-2025 Final Audit Results Original premium - $1,052 Audited Actual Premium …"
type textarea "x"
type textarea "2024-2025 Final Audit Results Original premium - $1,052 Audited Actual Premium …"
type textarea "x"
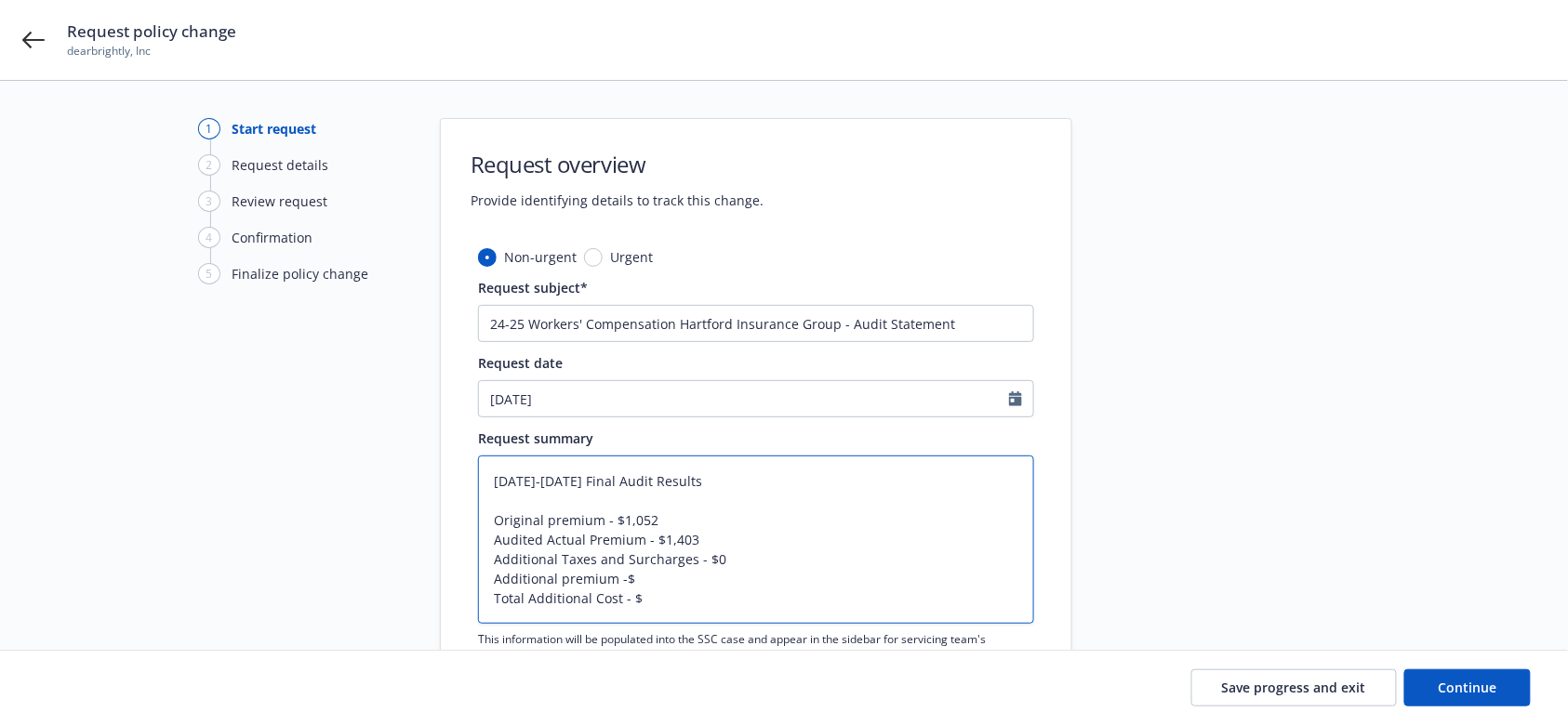
type textarea "2024-2025 Final Audit Results Original premium - $1,052 Audited Actual Premium …"
click at [657, 543] on textarea "2024-2025 Final Audit Results Original premium - $1,052 Audited Actual Premium …" at bounding box center [755, 540] width 556 height 168
click at [651, 543] on textarea "2024-2025 Final Audit Results Original premium - $1,052 Audited Actual Premium …" at bounding box center [755, 540] width 556 height 168
type textarea "x"
type textarea "2024-2025 Final Audit Results Original premium - $1,052 Audited Actual Premium …"
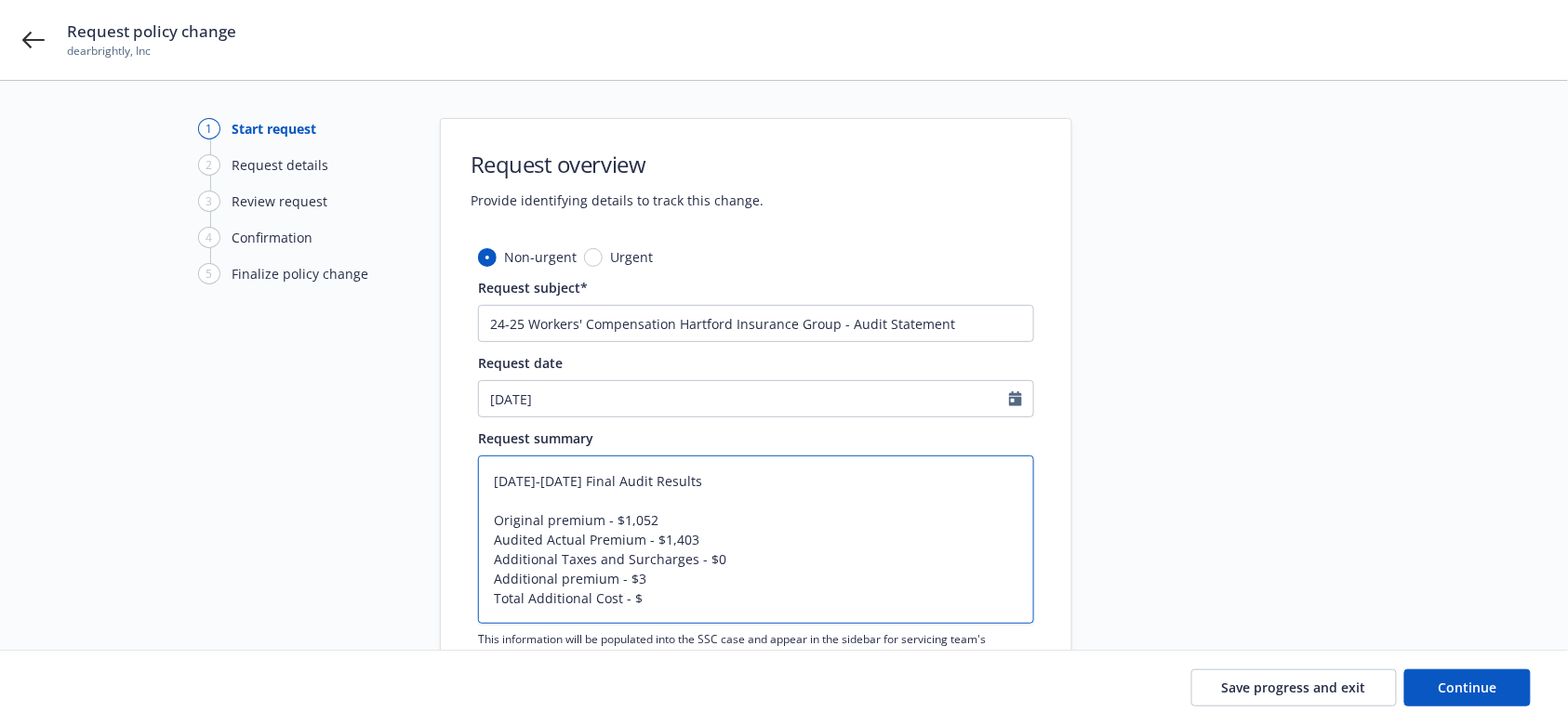
type textarea "x"
type textarea "2024-2025 Final Audit Results Original premium - $1,052 Audited Actual Premium …"
type textarea "x"
type textarea "2024-2025 Final Audit Results Original premium - $1,052 Audited Actual Premium …"
click at [647, 543] on textarea "2024-2025 Final Audit Results Original premium - $1,052 Audited Actual Premium …" at bounding box center [755, 540] width 556 height 168
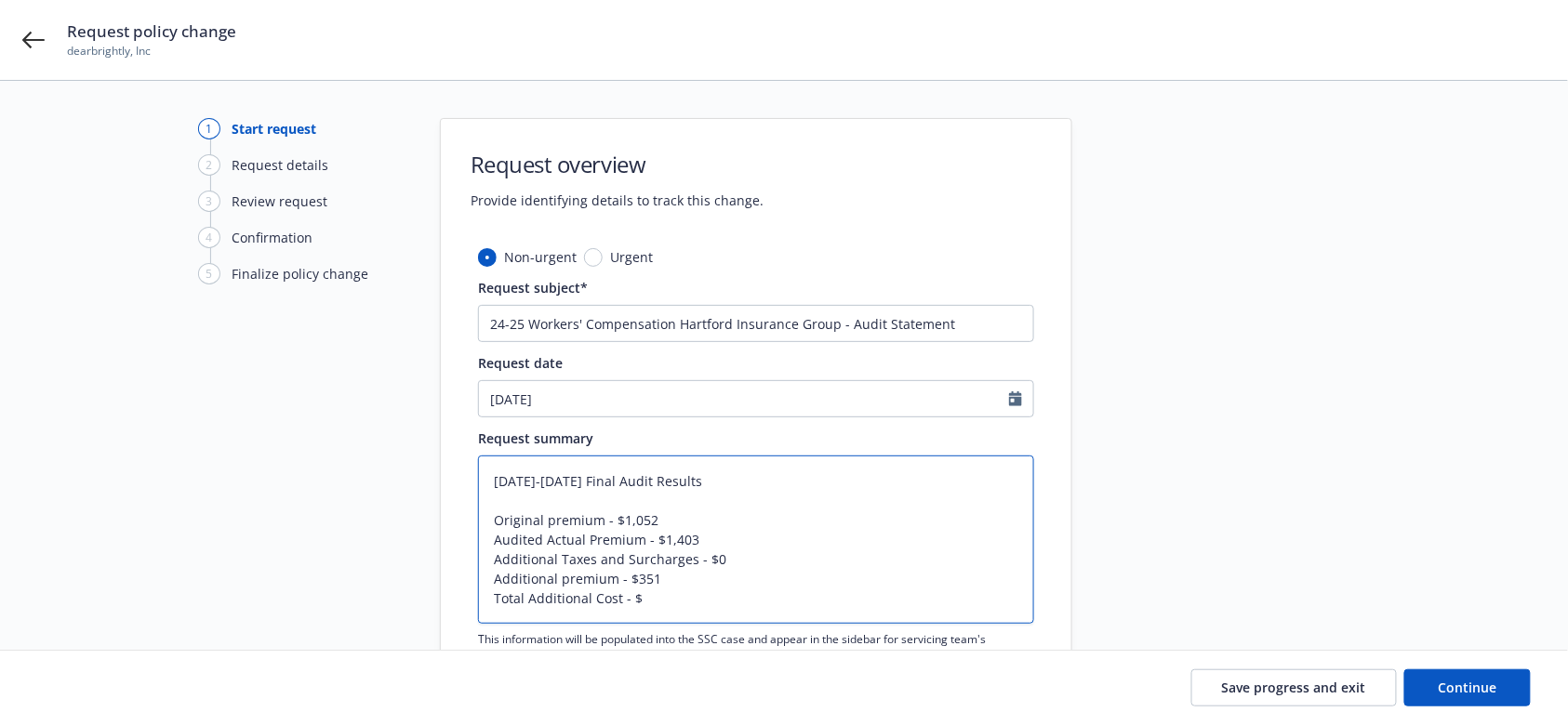
type textarea "x"
type textarea "2024-2025 Final Audit Results Original premium - $1,052 Audited Actual Premium …"
type textarea "x"
type textarea "2024-2025 Final Audit Results Original premium - $1,052 Audited Actual Premium …"
type textarea "x"
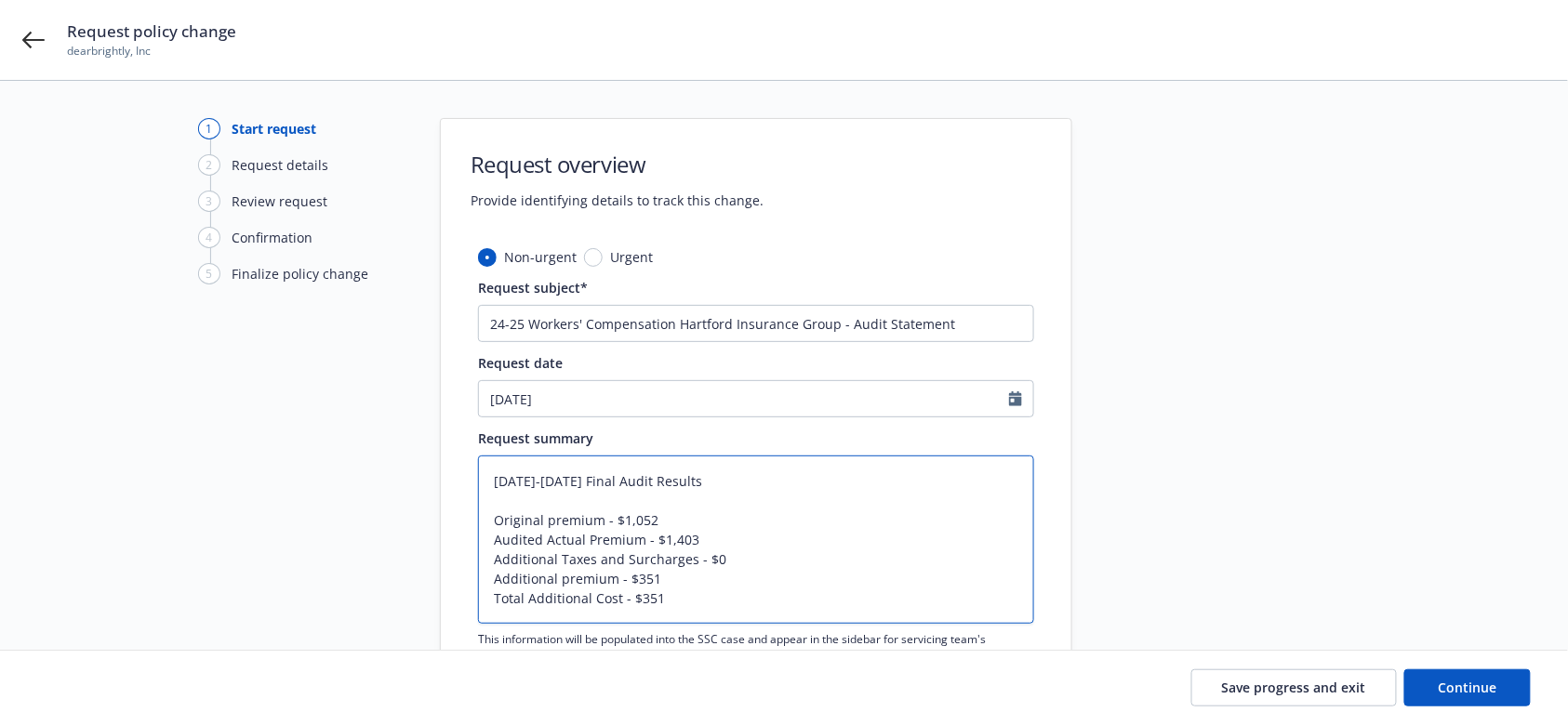
type textarea "2024-2025 Final Audit Results Original premium - $1,052 Audited Actual Premium …"
click at [1182, 543] on div at bounding box center [1239, 436] width 260 height 636
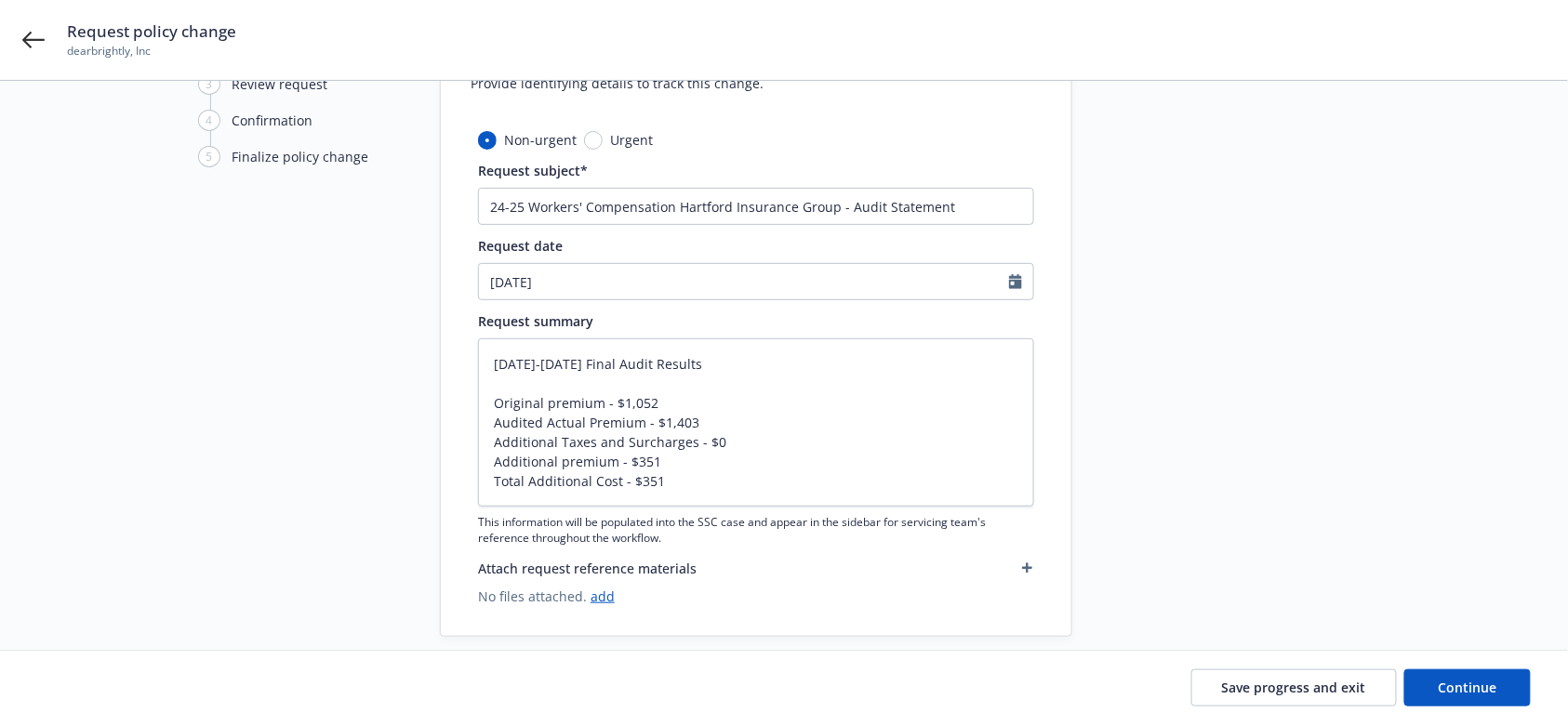
scroll to position [124, 0]
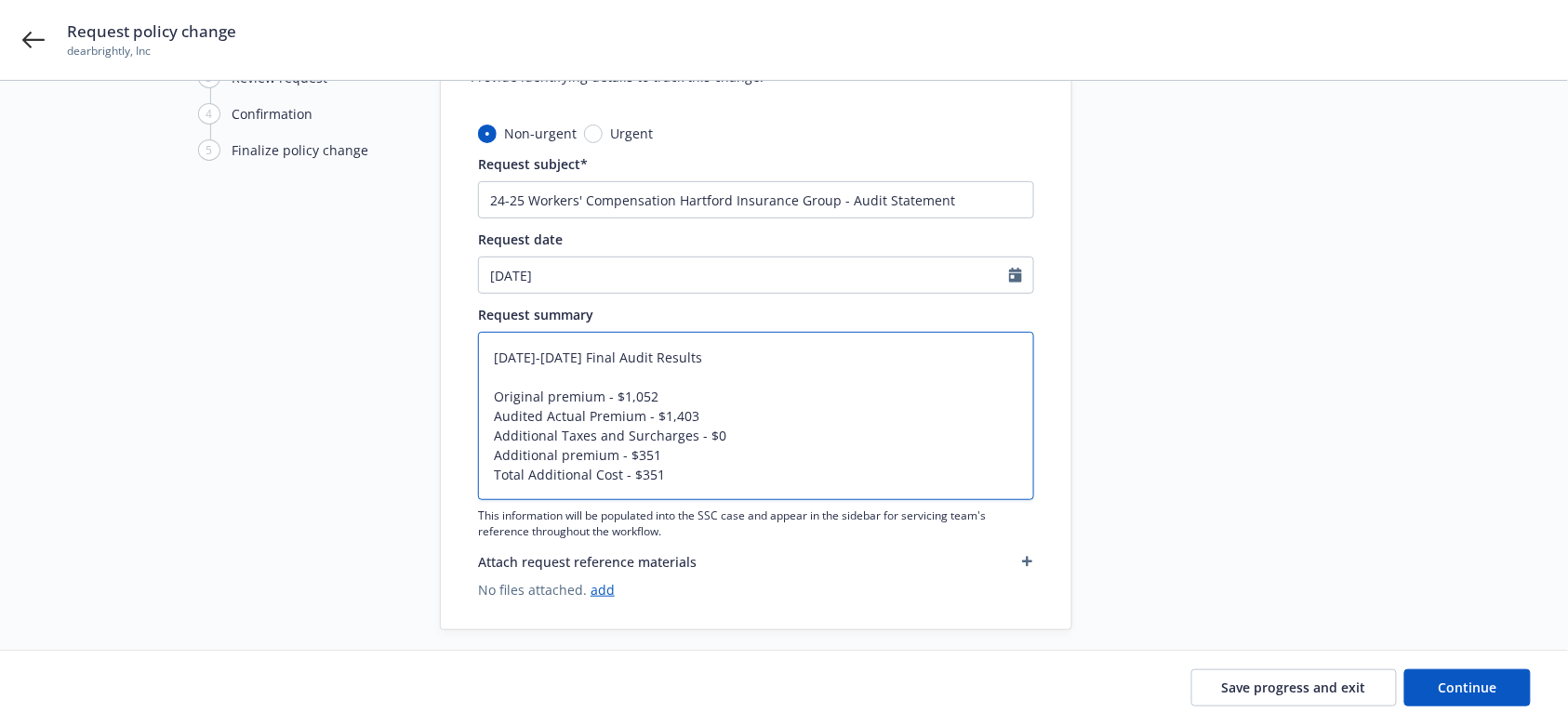
drag, startPoint x: 496, startPoint y: 434, endPoint x: 536, endPoint y: 442, distance: 40.8
click at [536, 442] on textarea "2024-2025 Final Audit Results Original premium - $1,052 Audited Actual Premium …" at bounding box center [755, 416] width 556 height 168
click at [665, 457] on textarea "2024-2025 Final Audit Results Original premium - $1,052 Audited Actual Premium …" at bounding box center [755, 416] width 556 height 168
click at [728, 481] on textarea "2024-2025 Final Audit Results Original premium - $1,052 Audited Actual Premium …" at bounding box center [755, 416] width 556 height 168
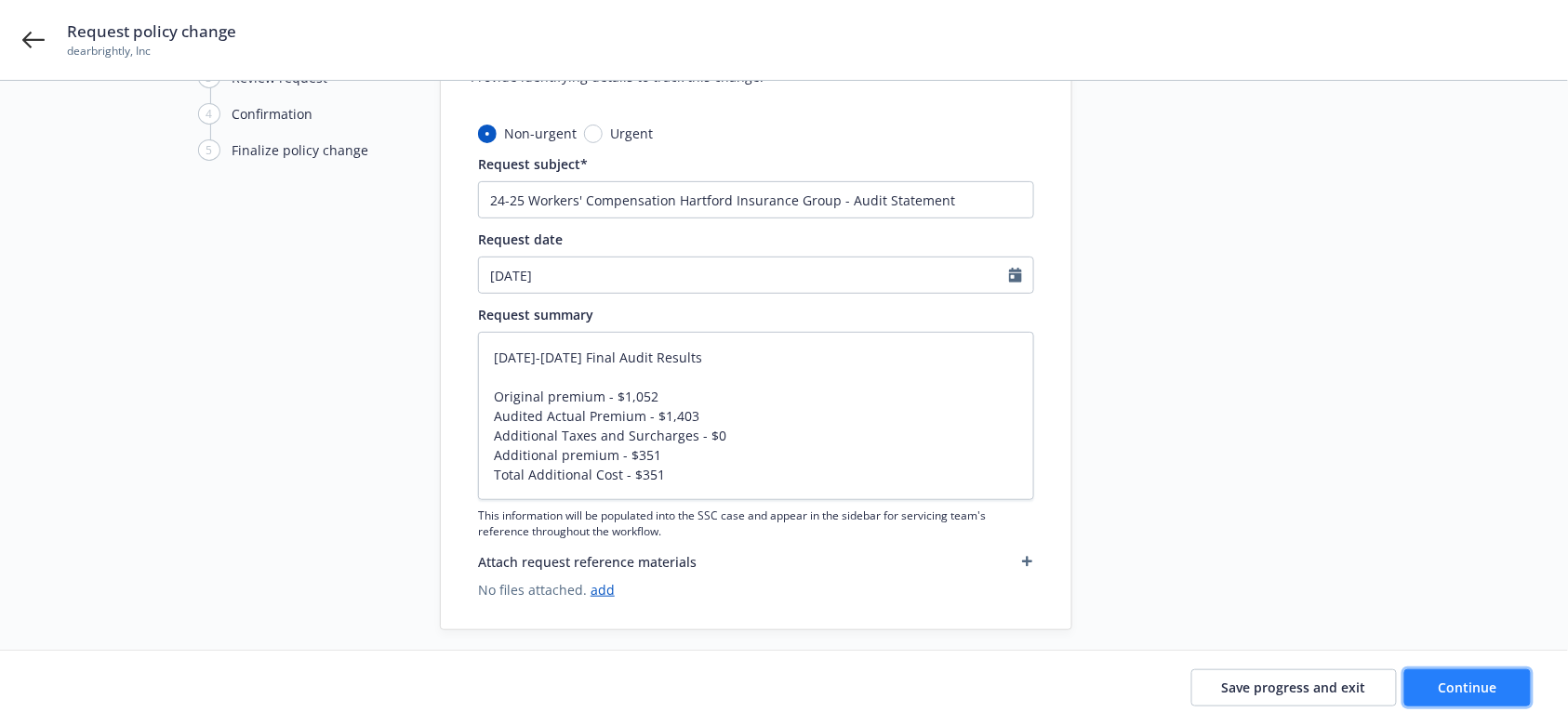
click at [1189, 543] on button "Continue" at bounding box center [1468, 689] width 126 height 37
type textarea "x"
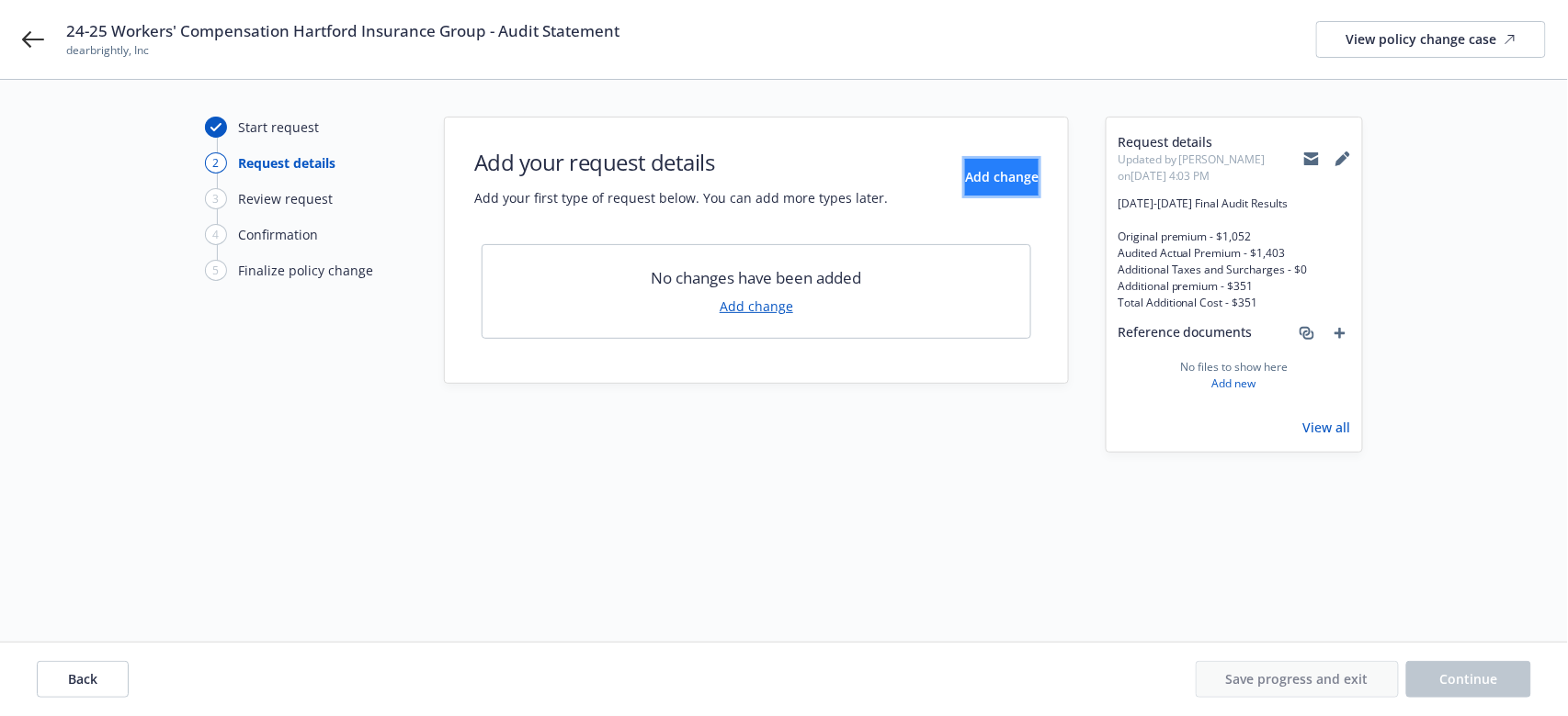
click at [965, 181] on span "Add change" at bounding box center [1002, 177] width 74 height 18
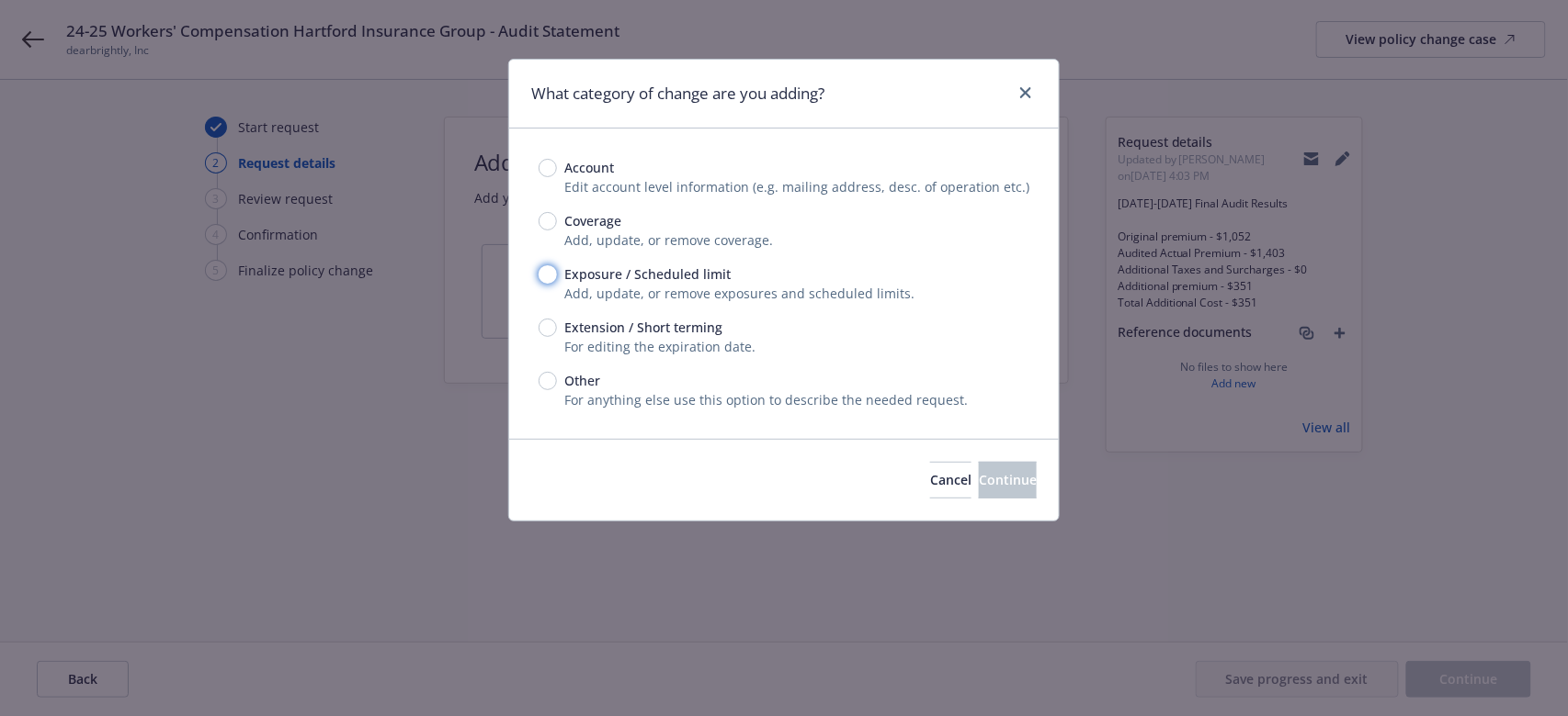
click at [547, 268] on input "Exposure / Scheduled limit" at bounding box center [547, 274] width 18 height 18
radio input "true"
click at [1022, 481] on button "Continue" at bounding box center [1006, 481] width 57 height 37
type textarea "x"
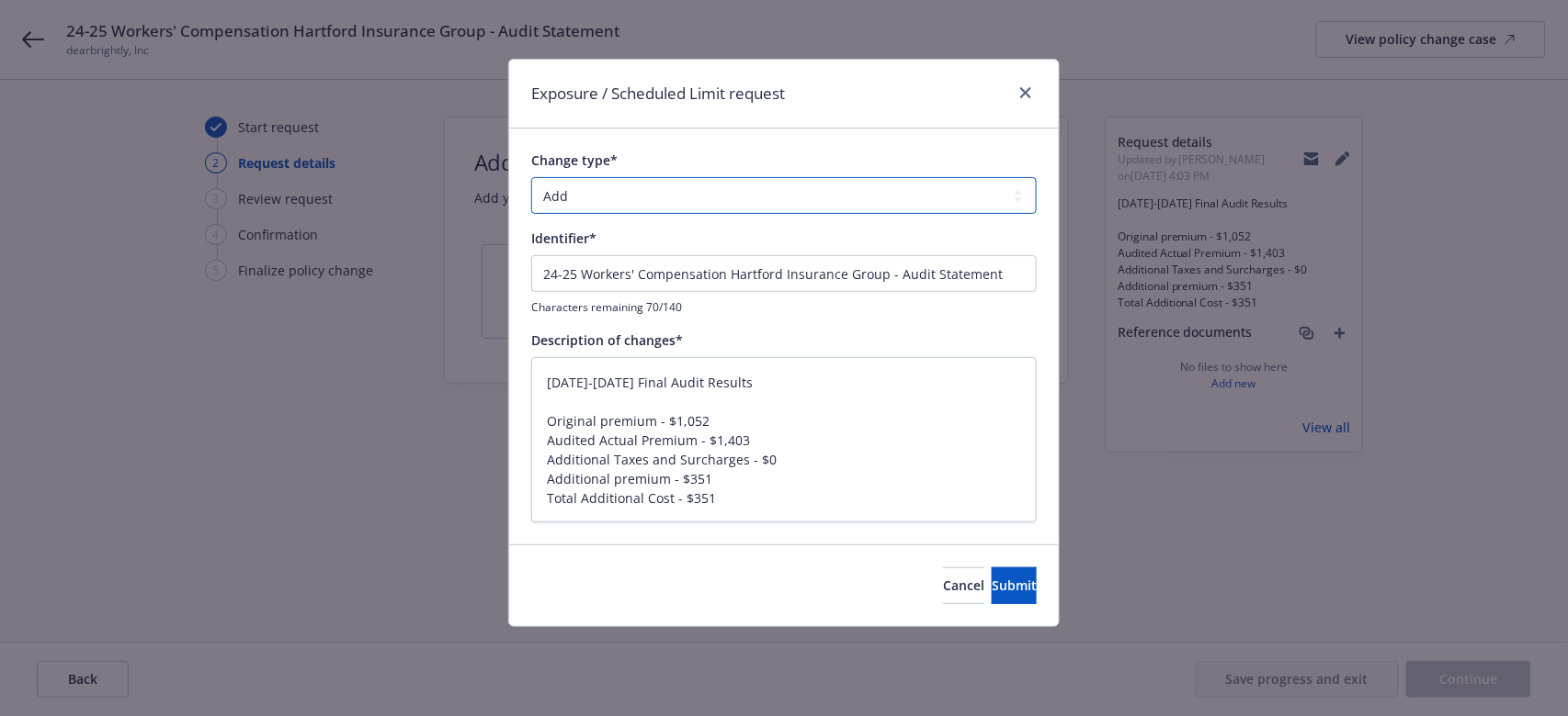
click at [597, 198] on select "Add Audit Change Remove" at bounding box center [784, 196] width 505 height 37
select select "AUDIT"
click at [531, 177] on select "Add Audit Change Remove" at bounding box center [784, 196] width 505 height 37
drag, startPoint x: 764, startPoint y: 379, endPoint x: 482, endPoint y: 386, distance: 282.1
click at [482, 386] on div "Exposure / Scheduled Limit request Change type* Add Audit Change Remove Identif…" at bounding box center [784, 358] width 1568 height 716
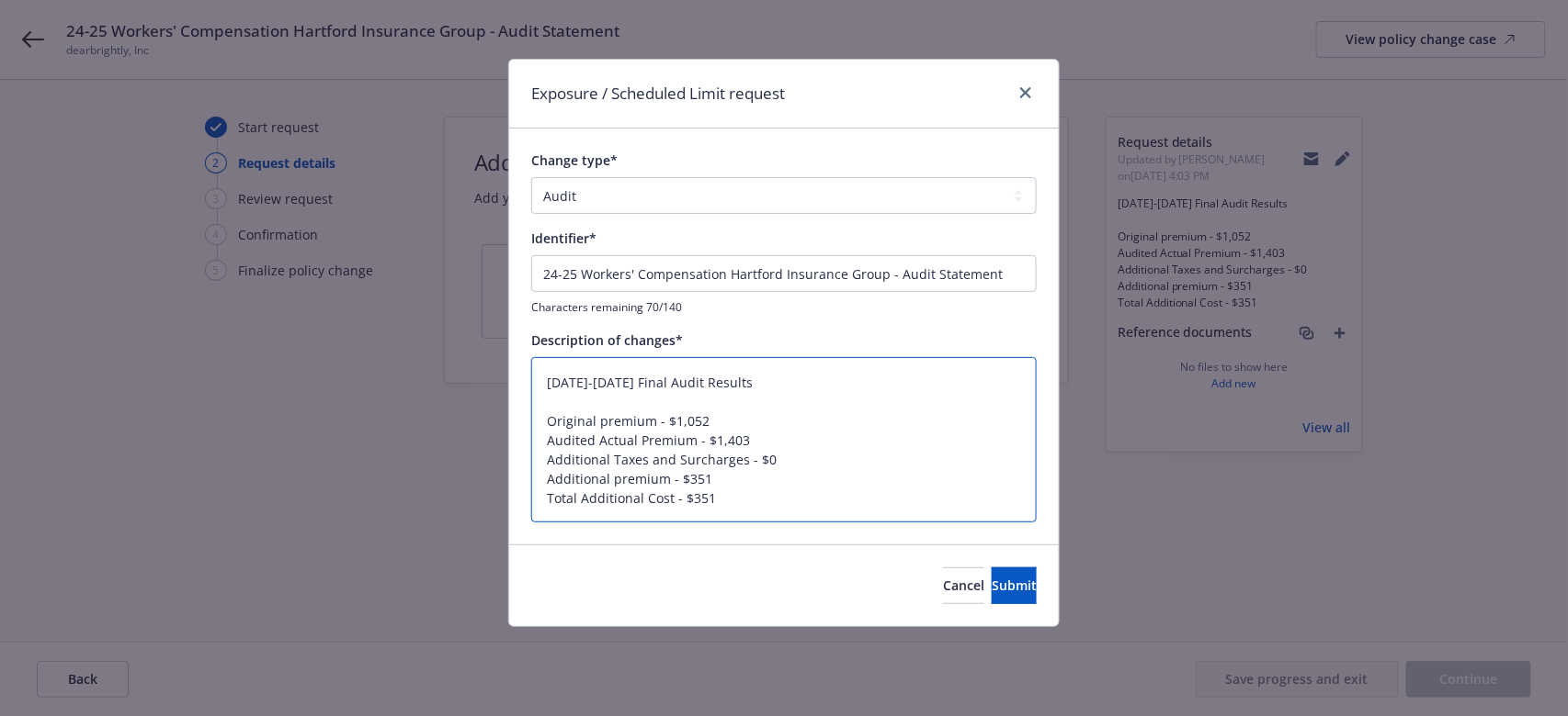
type textarea "x"
type textarea "Original premium - $1,052 Audited Actual Premium - $1,403 Additional Taxes and …"
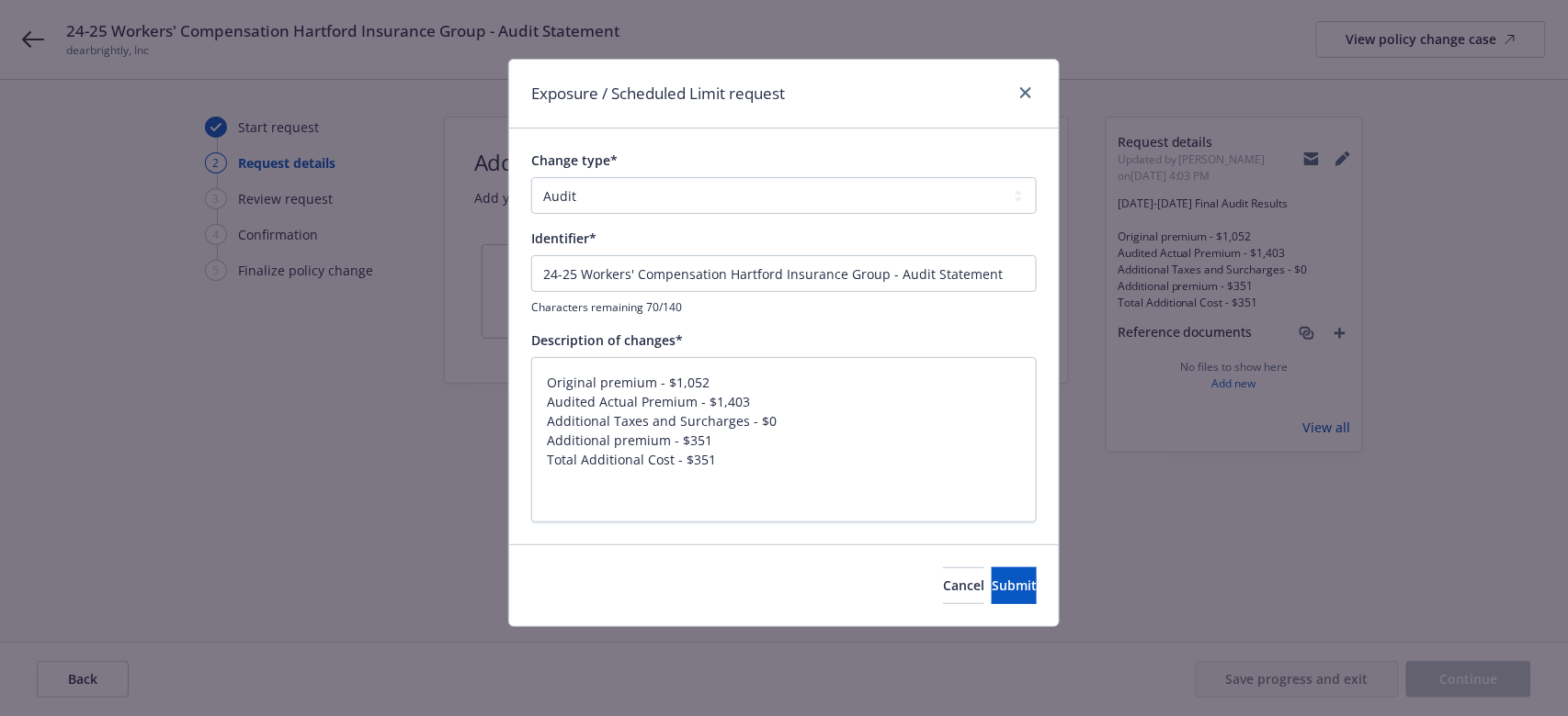
click at [746, 233] on div "Identifier*" at bounding box center [784, 238] width 505 height 19
click at [753, 271] on input "24-25 Workers' Compensation Hartford Insurance Group - Audit Statement" at bounding box center [784, 273] width 505 height 37
drag, startPoint x: 1020, startPoint y: 268, endPoint x: 445, endPoint y: 271, distance: 575.0
click at [445, 271] on div "Exposure / Scheduled Limit request Change type* Add Audit Change Remove Identif…" at bounding box center [784, 358] width 1568 height 716
paste input "024-2025 Final Audit Results"
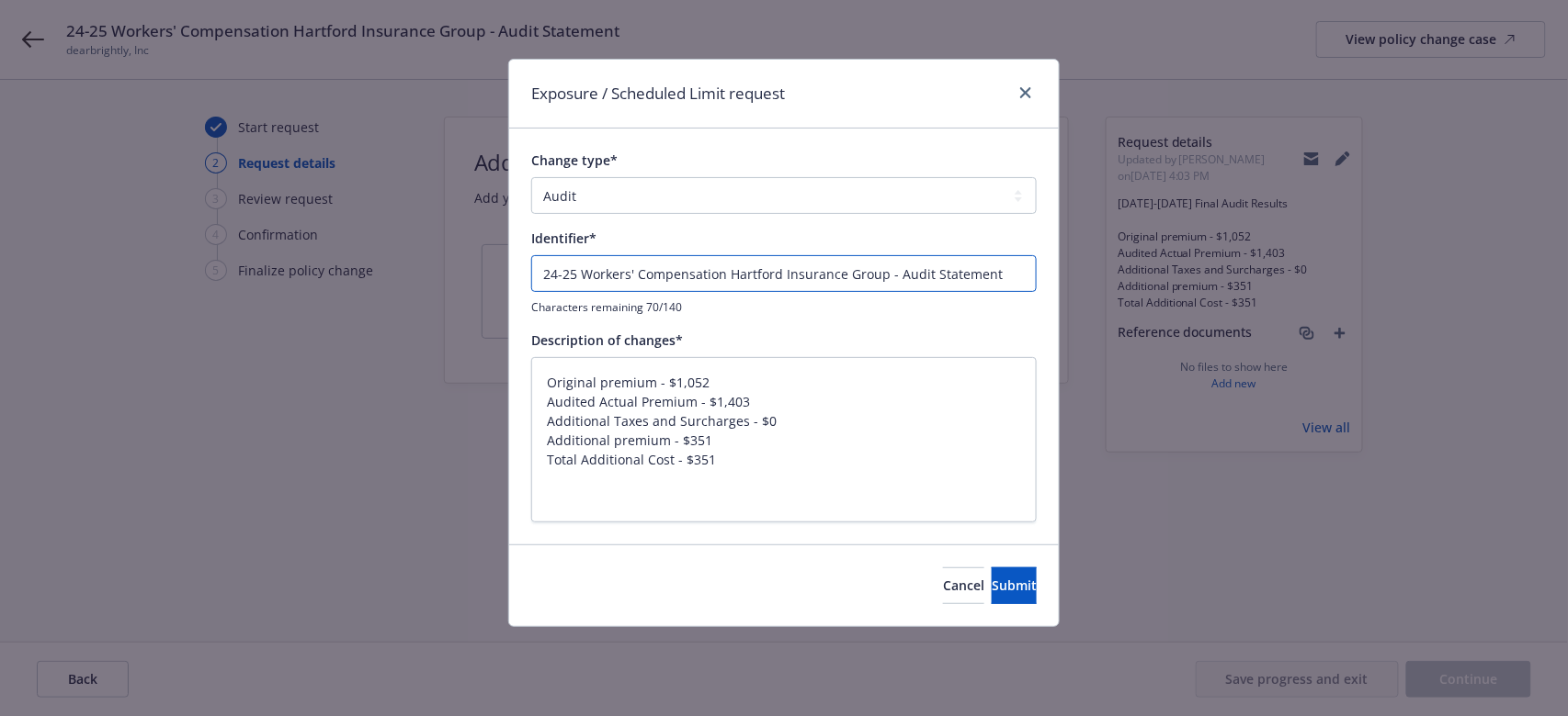
type textarea "x"
type input "2024-2025 Final Audit Results"
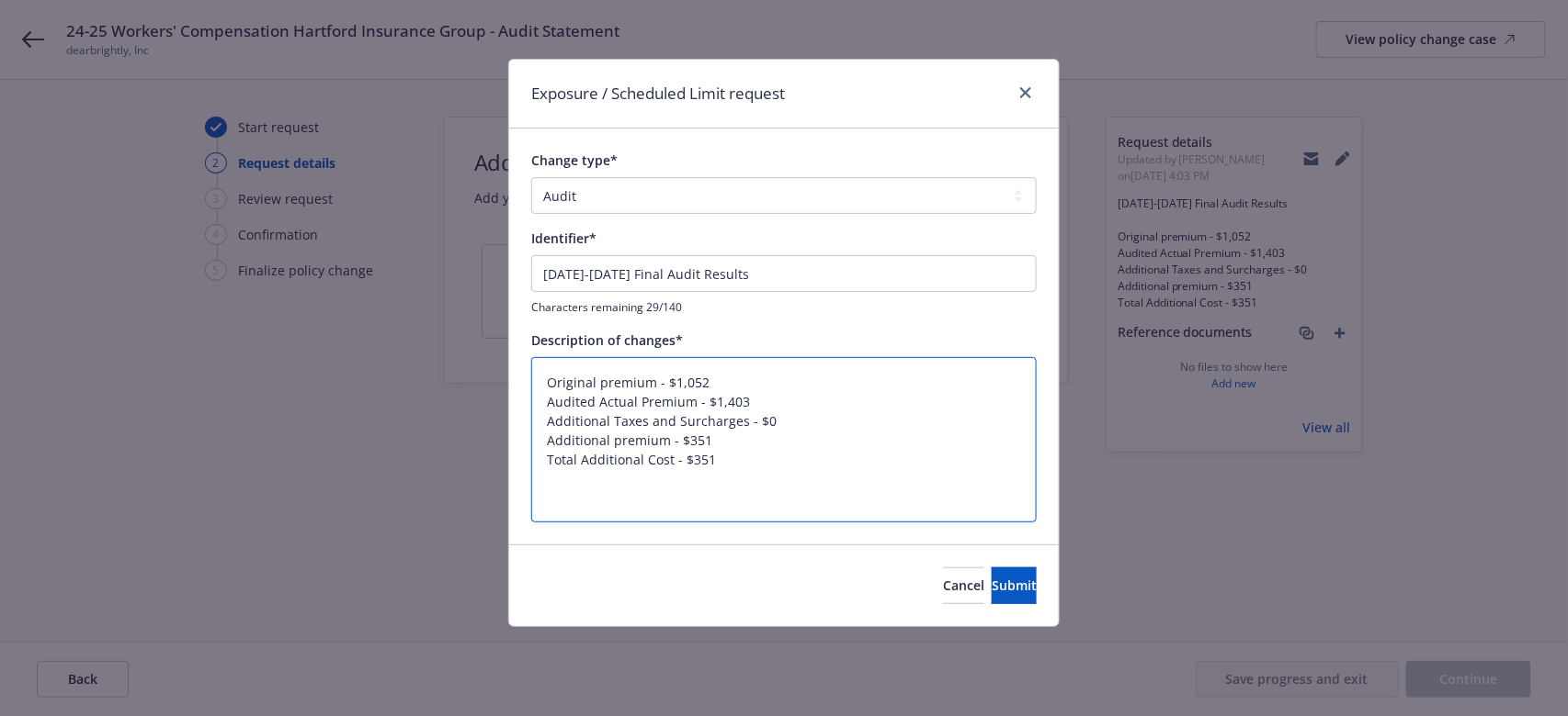
click at [544, 406] on textarea "Original premium - $1,052 Audited Actual Premium - $1,403 Additional Taxes and …" at bounding box center [784, 440] width 505 height 166
click at [543, 419] on textarea "Original premium - $1,052 Audited Actual Premium - $1,403 Additional Taxes and …" at bounding box center [784, 440] width 505 height 166
type textarea "x"
type textarea "Original premium - $1,052 Audited Actual Premium - $1,403 Additional Taxes and …"
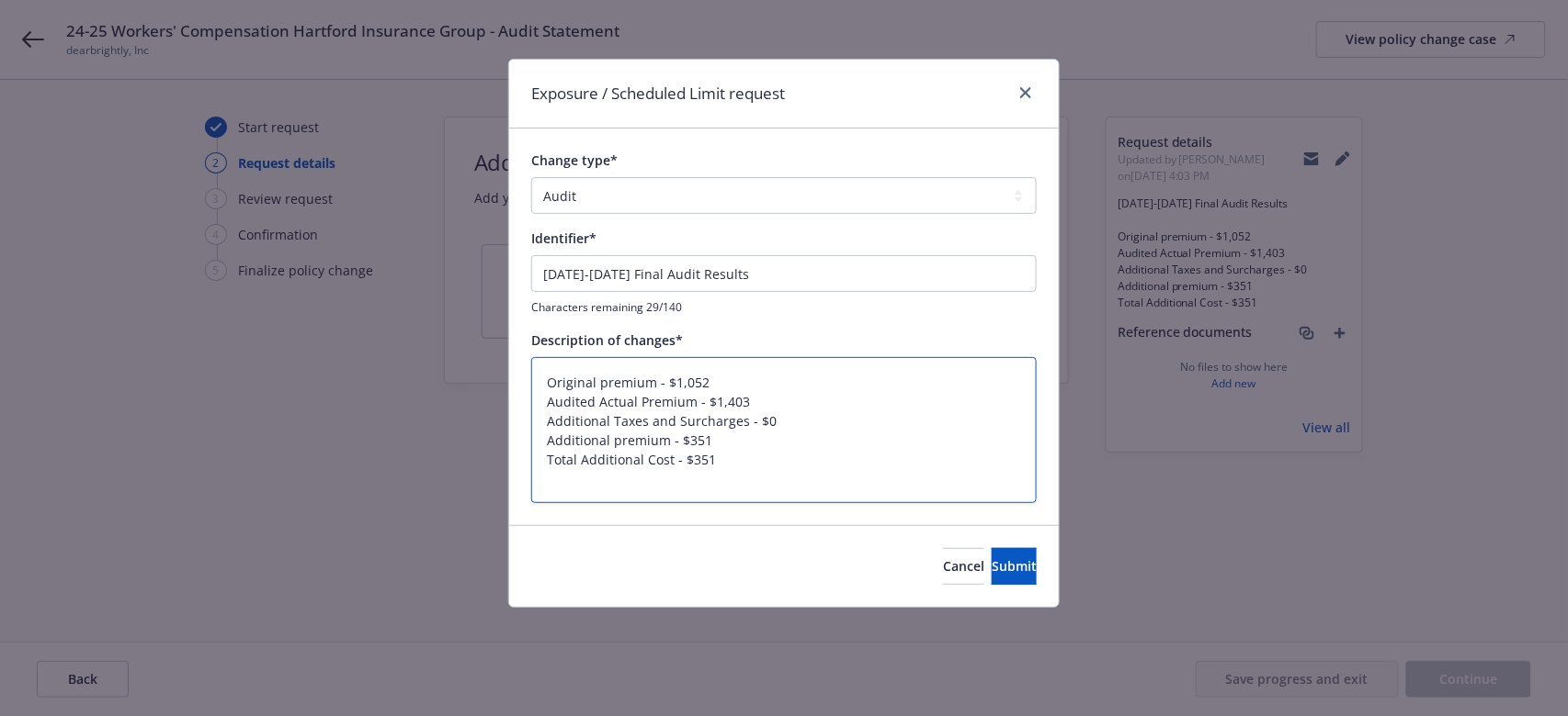
type textarea "x"
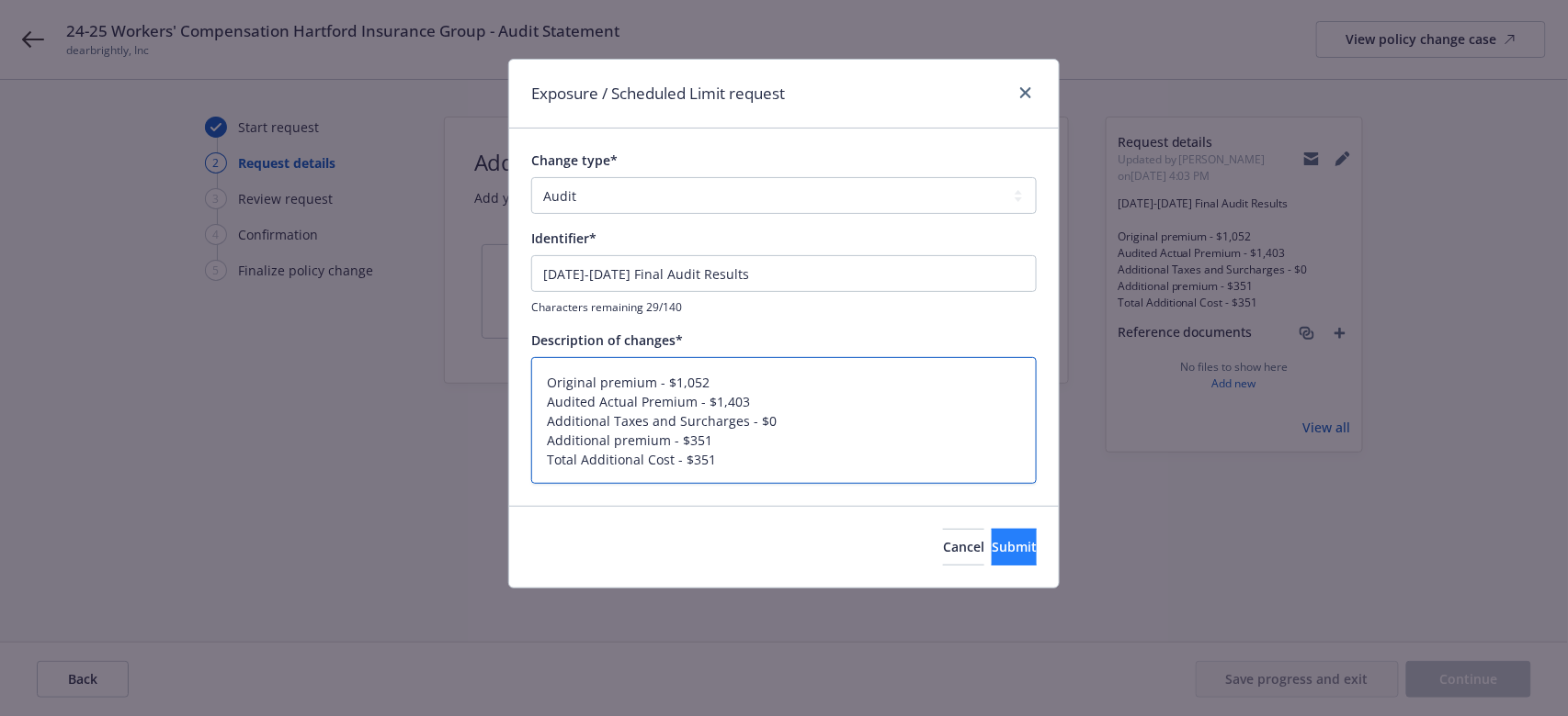
type textarea "Original premium - $1,052 Audited Actual Premium - $1,403 Additional Taxes and …"
click at [997, 536] on span "Submit" at bounding box center [1014, 547] width 45 height 18
type textarea "x"
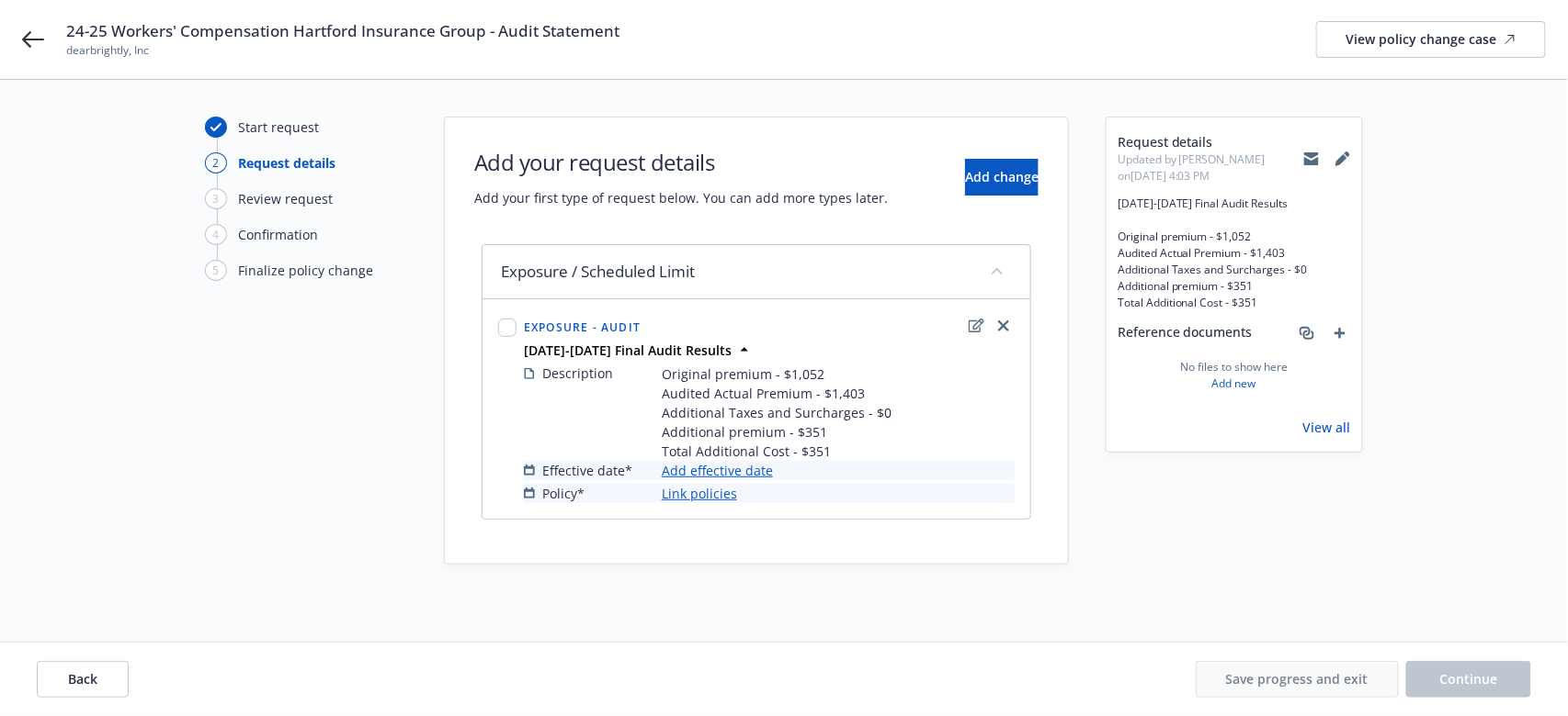
click at [737, 465] on link "Add effective date" at bounding box center [717, 471] width 111 height 19
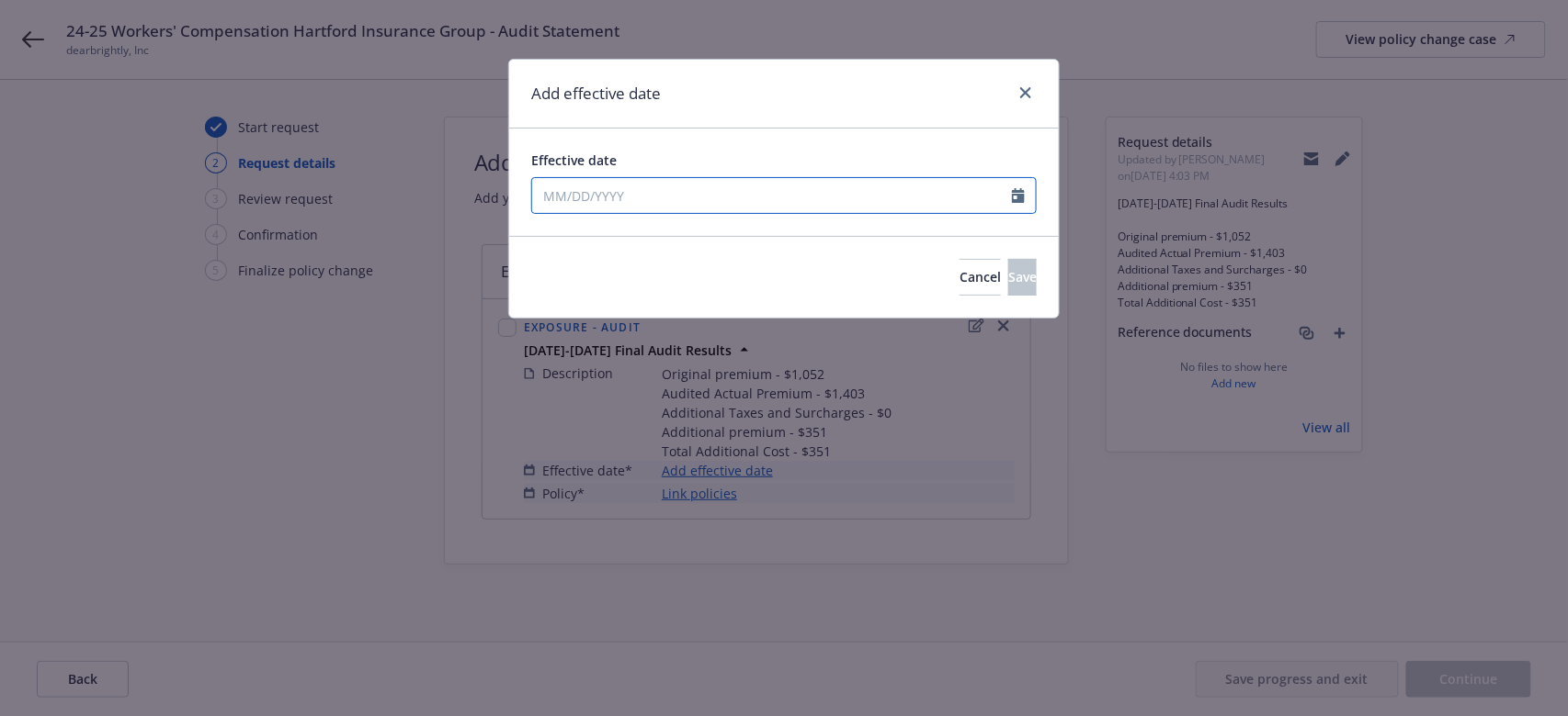
click at [620, 197] on input "Effective date" at bounding box center [772, 196] width 480 height 35
select select "10"
type input "07/31/2024"
drag, startPoint x: 688, startPoint y: 153, endPoint x: 702, endPoint y: 156, distance: 14.3
click at [688, 152] on div "Effective date" at bounding box center [784, 161] width 505 height 19
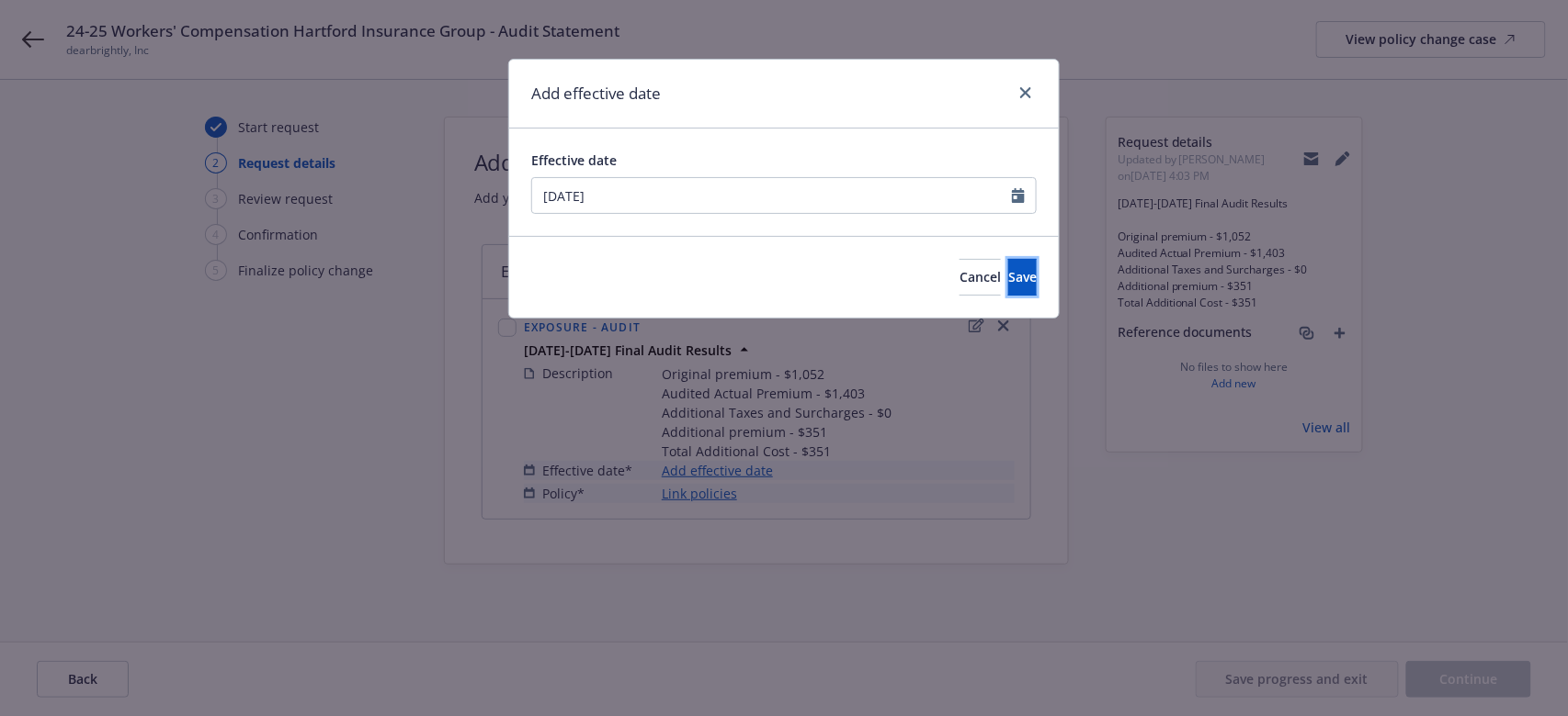
click at [1008, 282] on button "Save" at bounding box center [1022, 277] width 28 height 37
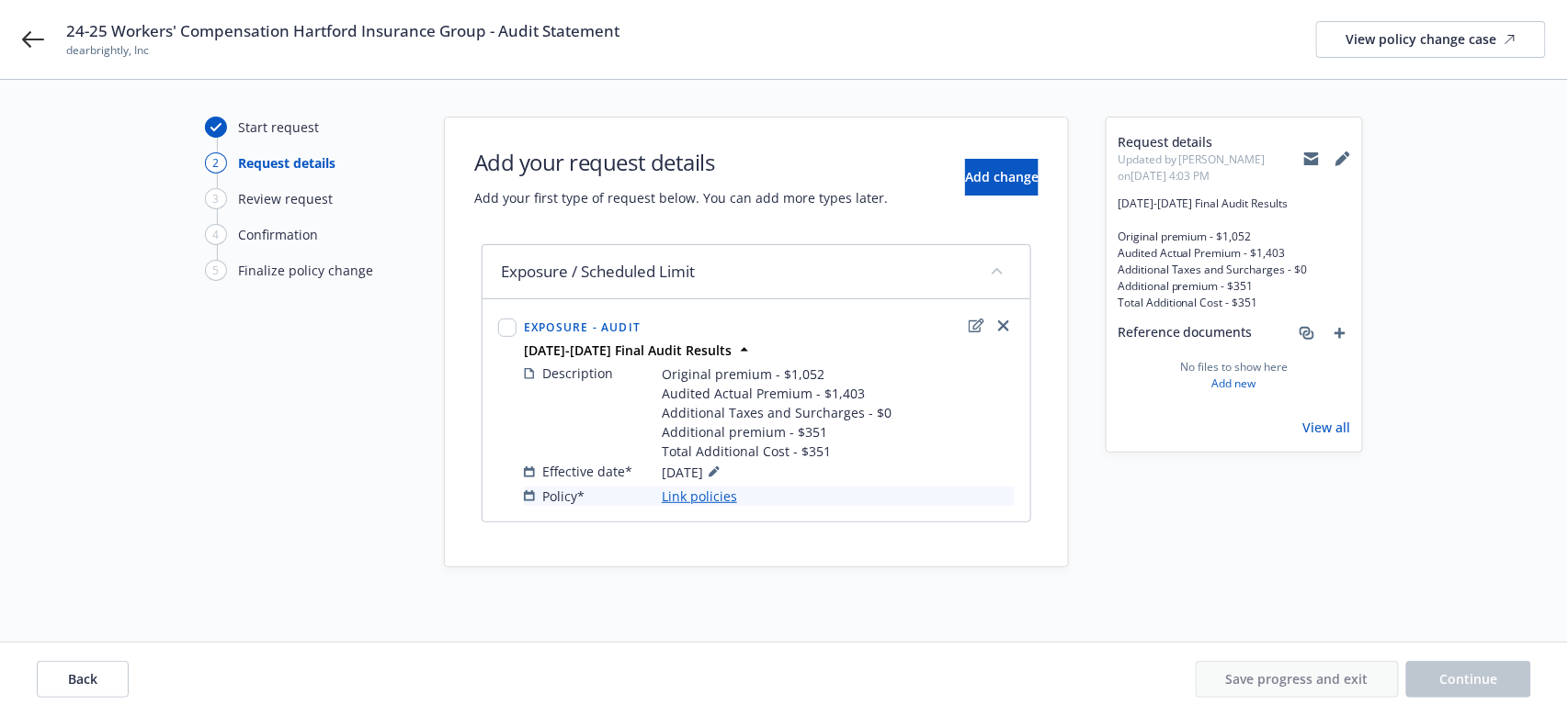
click at [682, 490] on link "Link policies" at bounding box center [699, 496] width 75 height 19
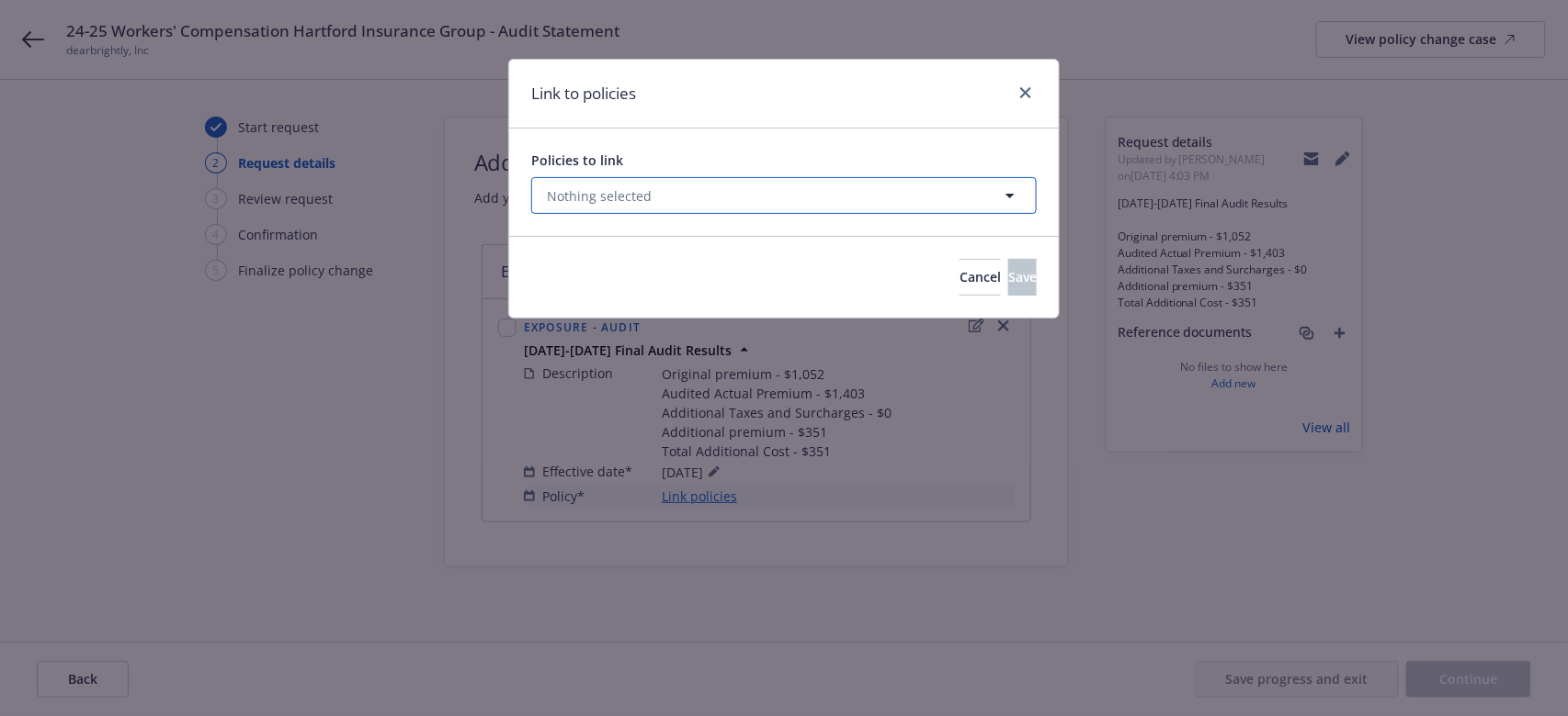
click at [716, 194] on button "Nothing selected" at bounding box center [784, 196] width 505 height 37
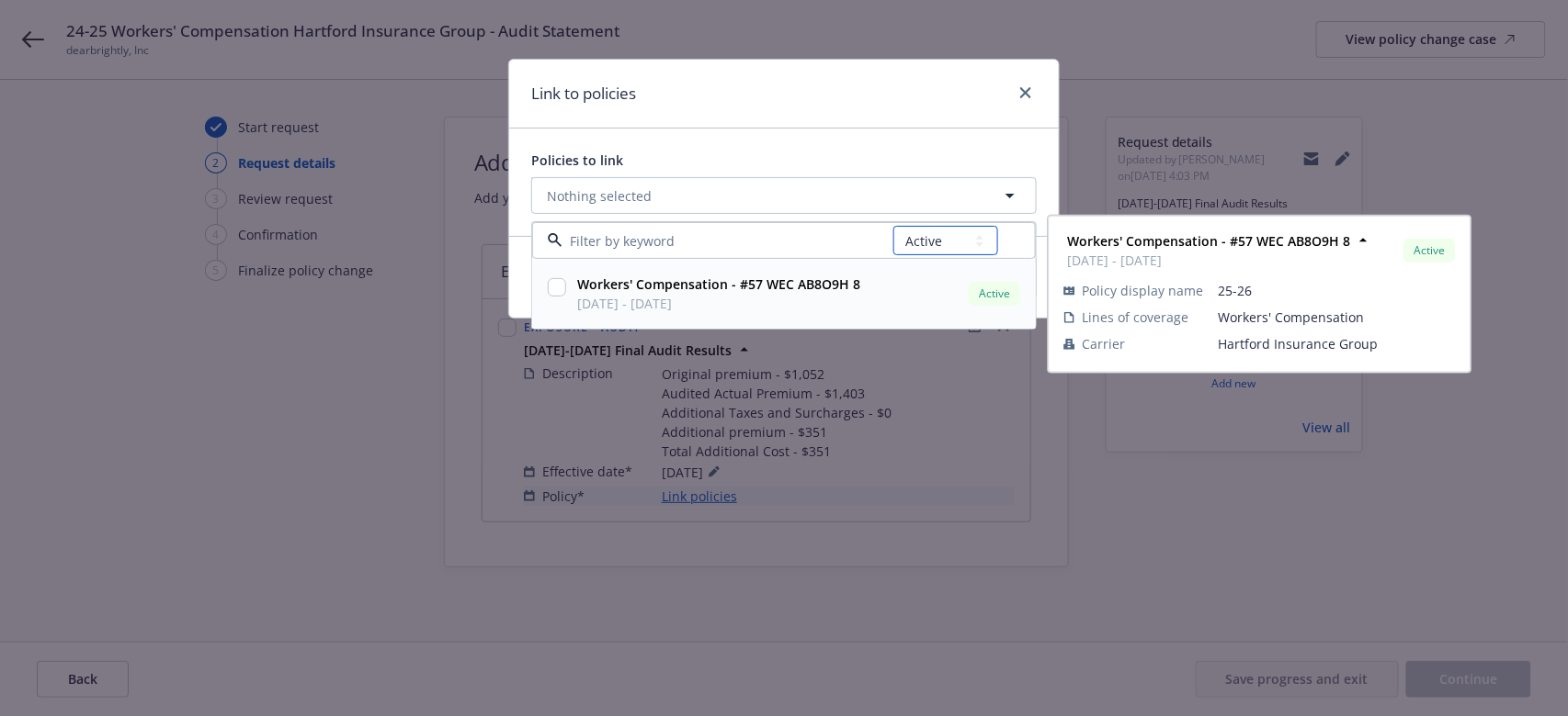
click at [967, 235] on select "All Active Upcoming Expired Cancelled" at bounding box center [946, 240] width 105 height 29
select select "EXPIRED"
click at [893, 226] on select "All Active Upcoming Expired Cancelled" at bounding box center [946, 240] width 105 height 29
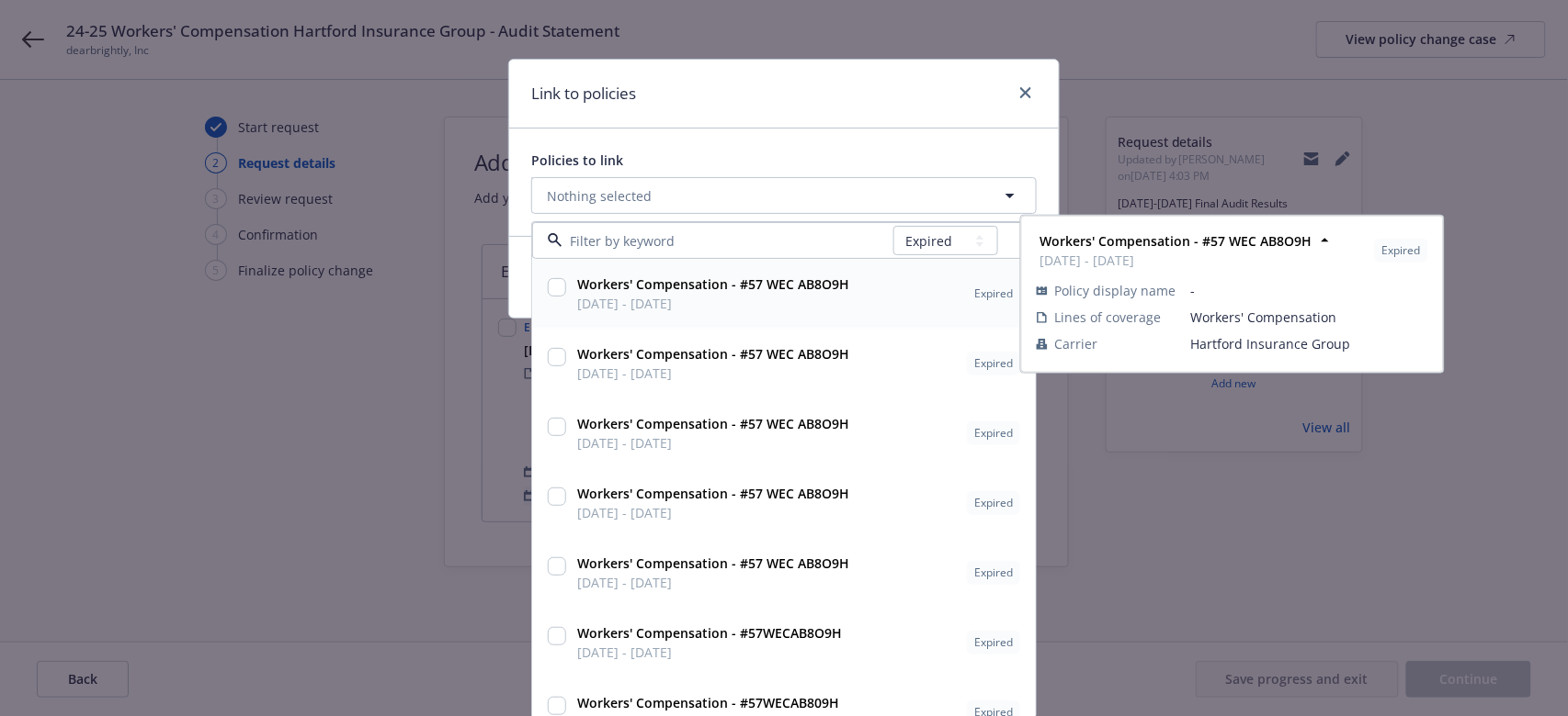
click at [731, 295] on span "07/31/2024 - 07/31/2025" at bounding box center [712, 304] width 272 height 19
checkbox input "true"
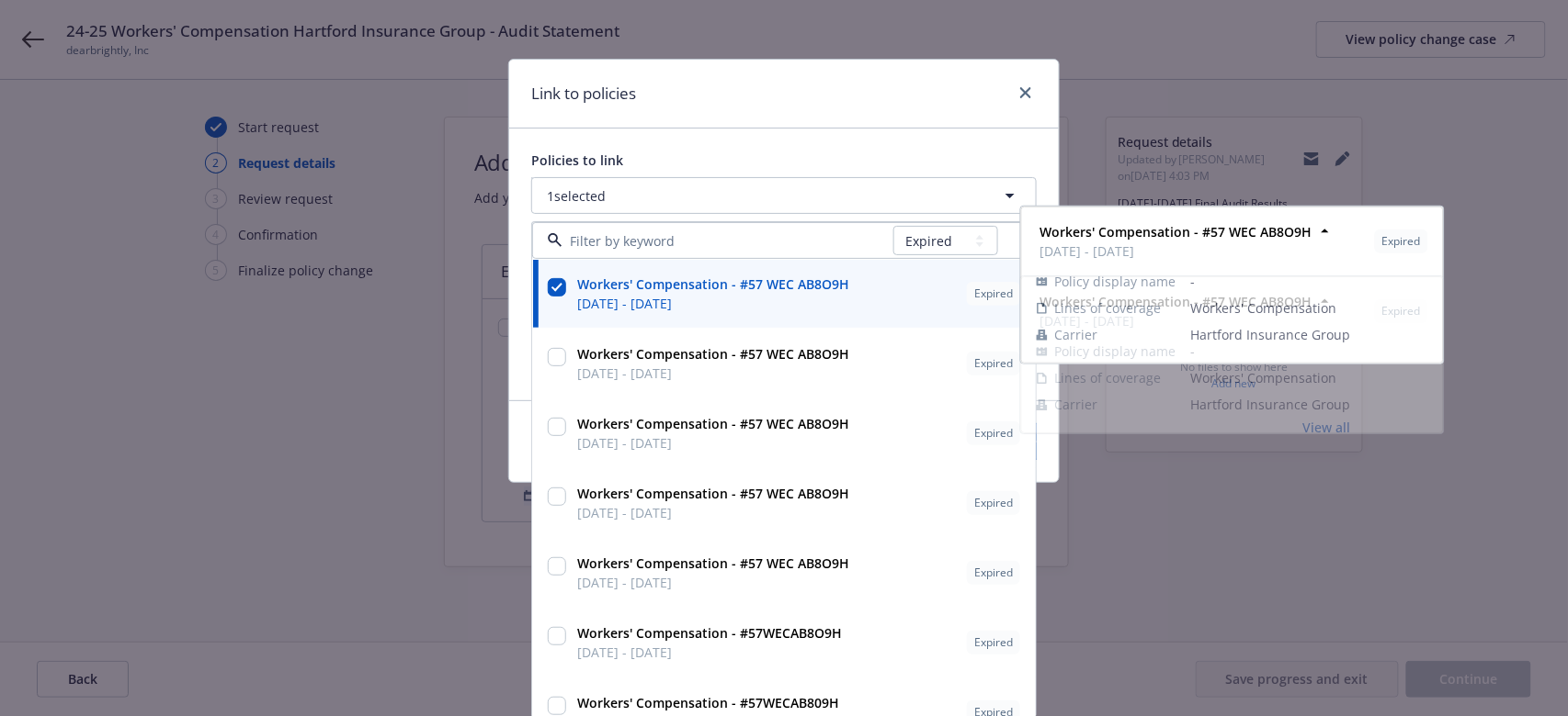
click at [351, 475] on div "Link to policies Policies to link 1 selected All Active Upcoming Expired Cancel…" at bounding box center [784, 358] width 1568 height 716
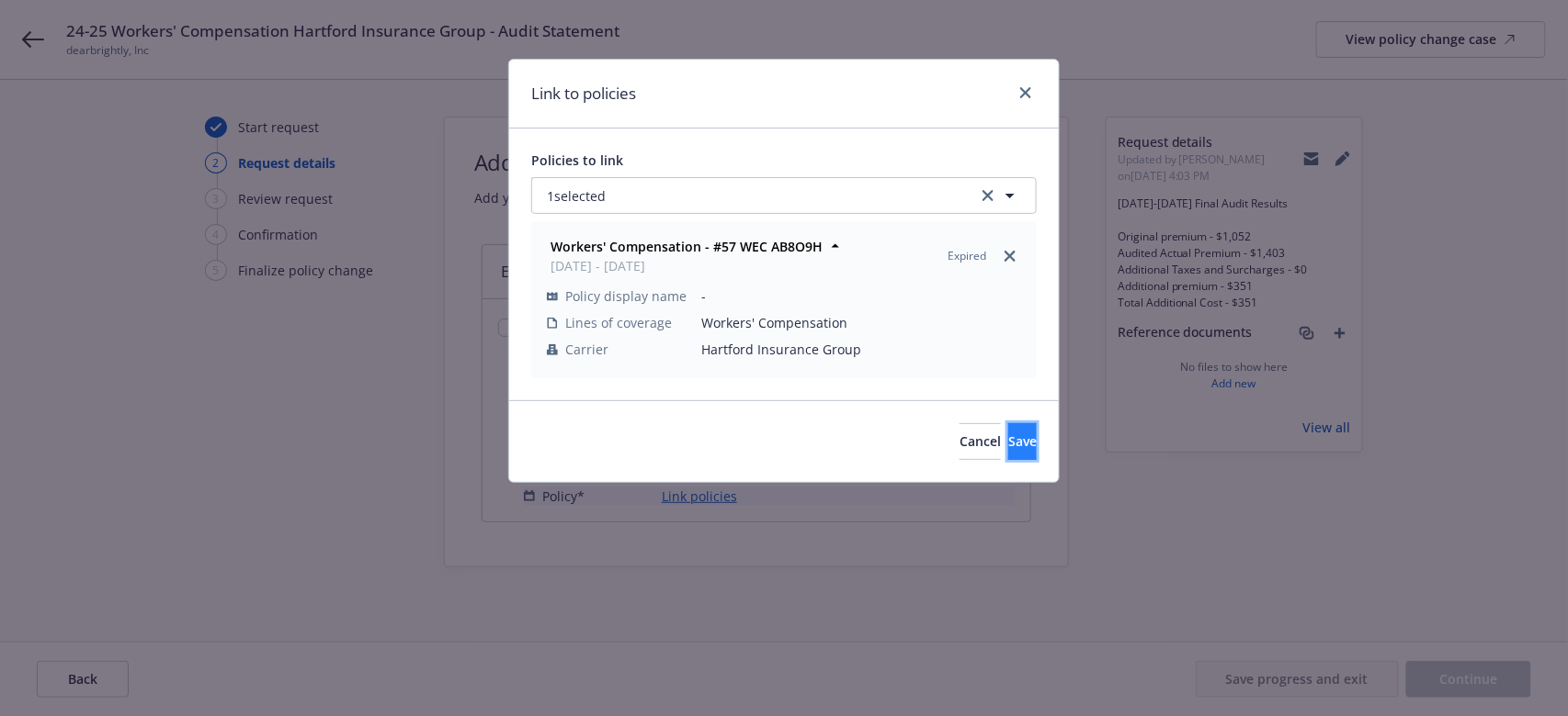
click at [1014, 439] on button "Save" at bounding box center [1022, 442] width 28 height 37
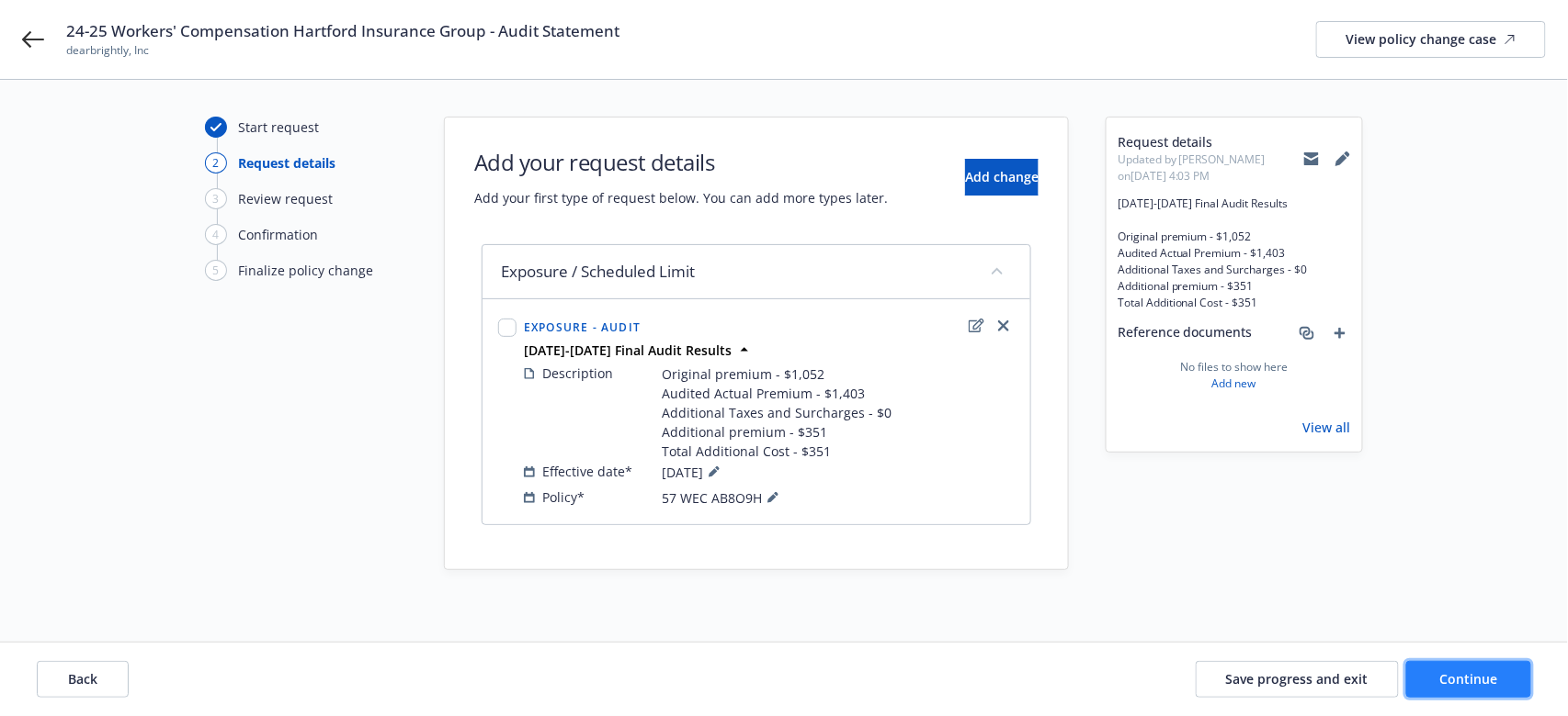
click at [1175, 536] on button "Continue" at bounding box center [1468, 680] width 125 height 37
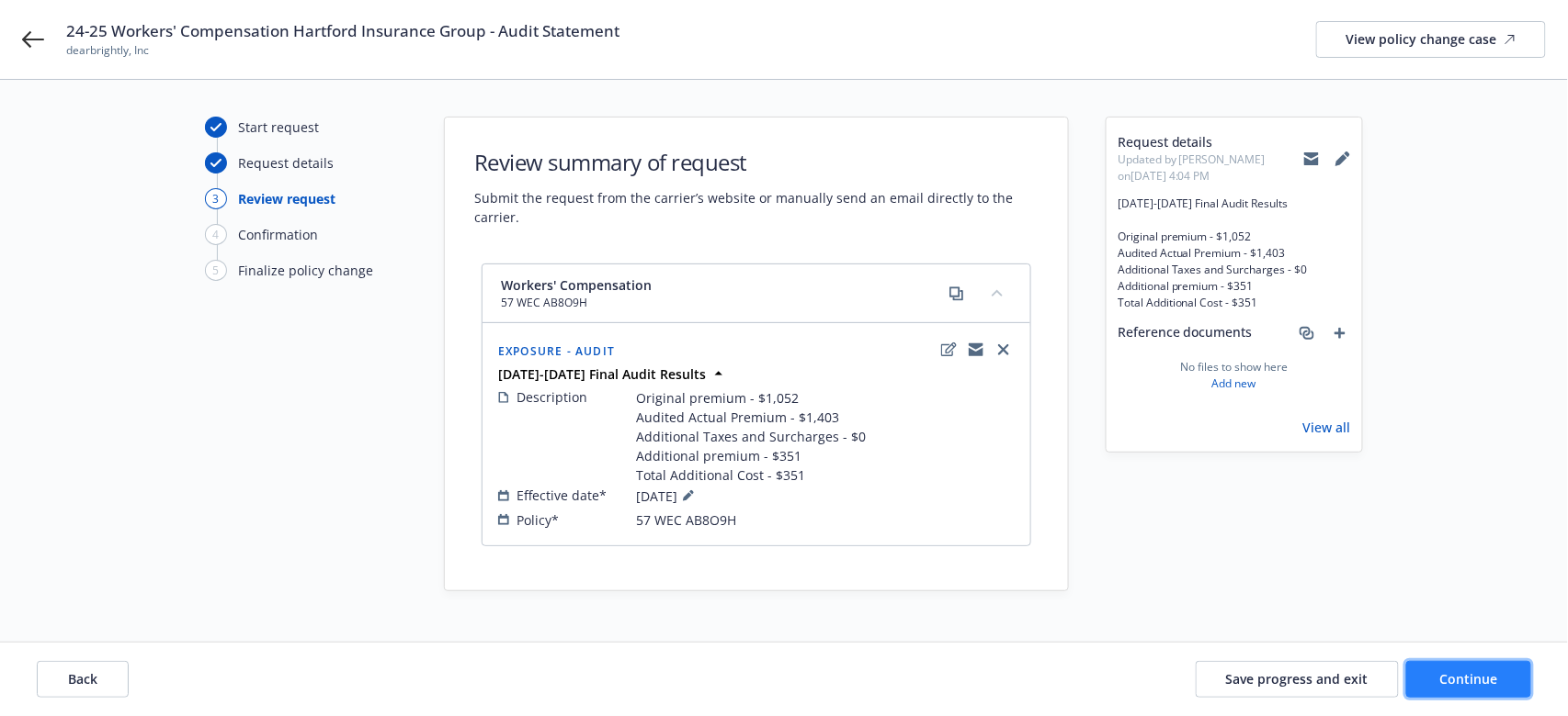
click at [1175, 536] on button "Continue" at bounding box center [1468, 680] width 125 height 37
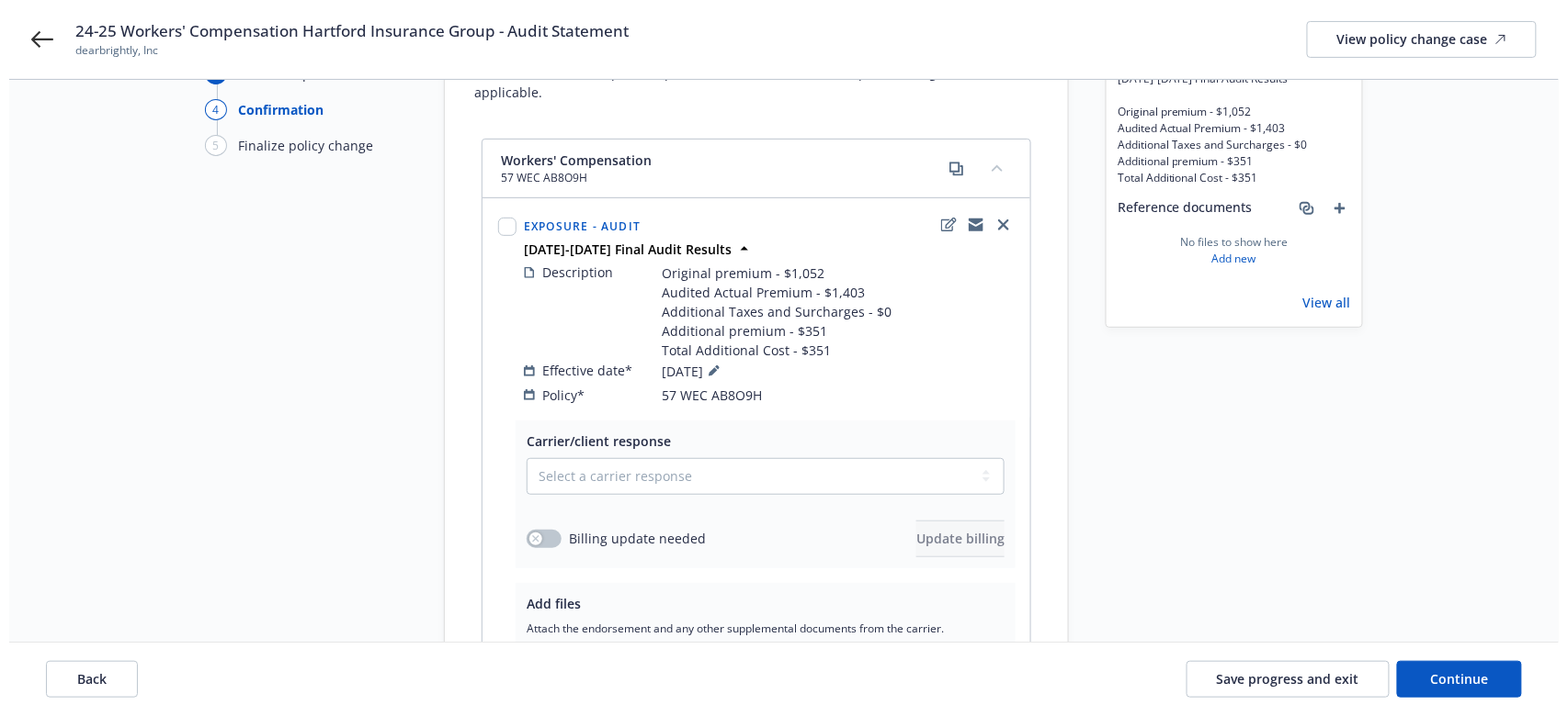
scroll to position [244, 0]
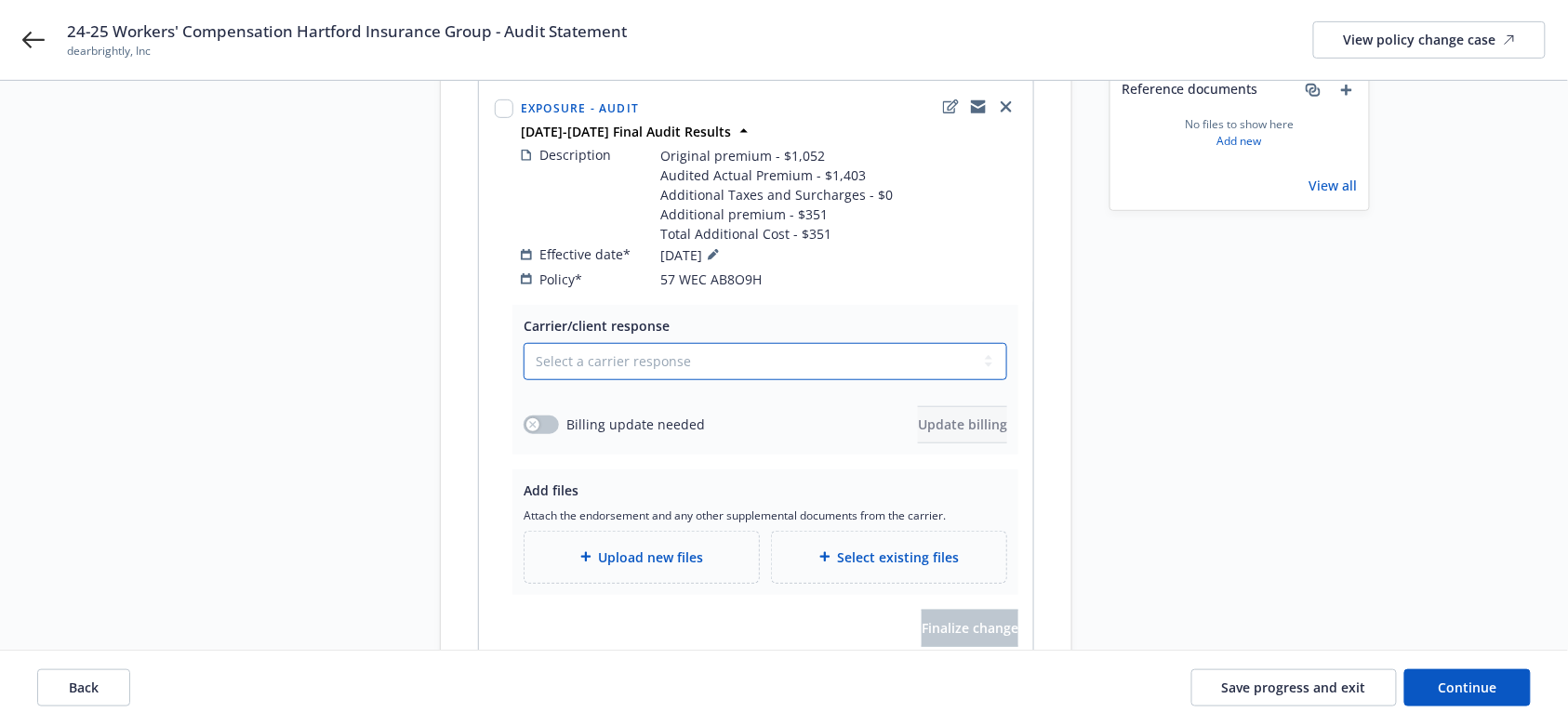
click at [589, 343] on select "Select a carrier response Accepted Accepted with revision No endorsement needed…" at bounding box center [765, 362] width 484 height 37
select select "ACCEPTED"
click at [524, 343] on select "Select a carrier response Accepted Accepted with revision No endorsement needed…" at bounding box center [765, 362] width 484 height 37
click at [527, 416] on button "button" at bounding box center [542, 425] width 35 height 19
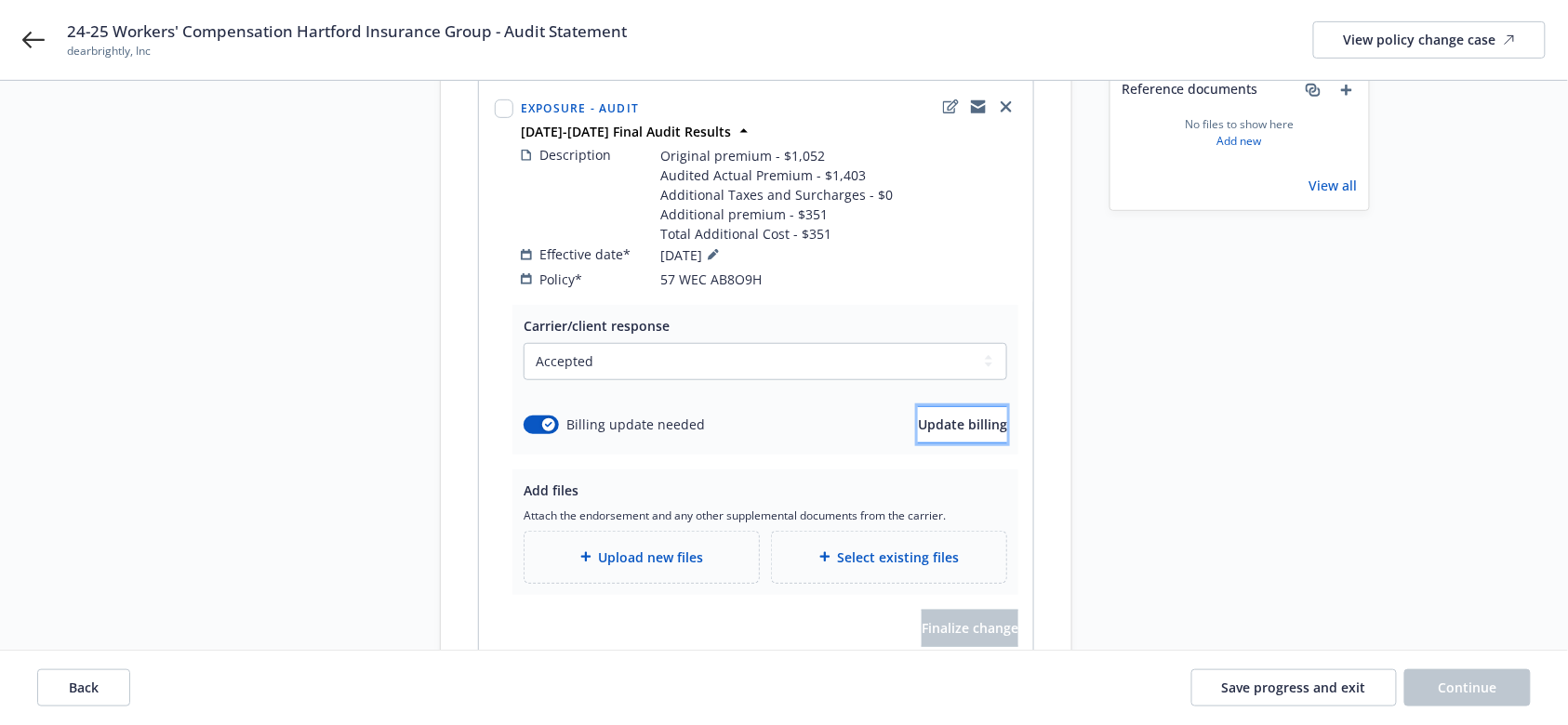
click at [973, 416] on span "Update billing" at bounding box center [962, 425] width 90 height 18
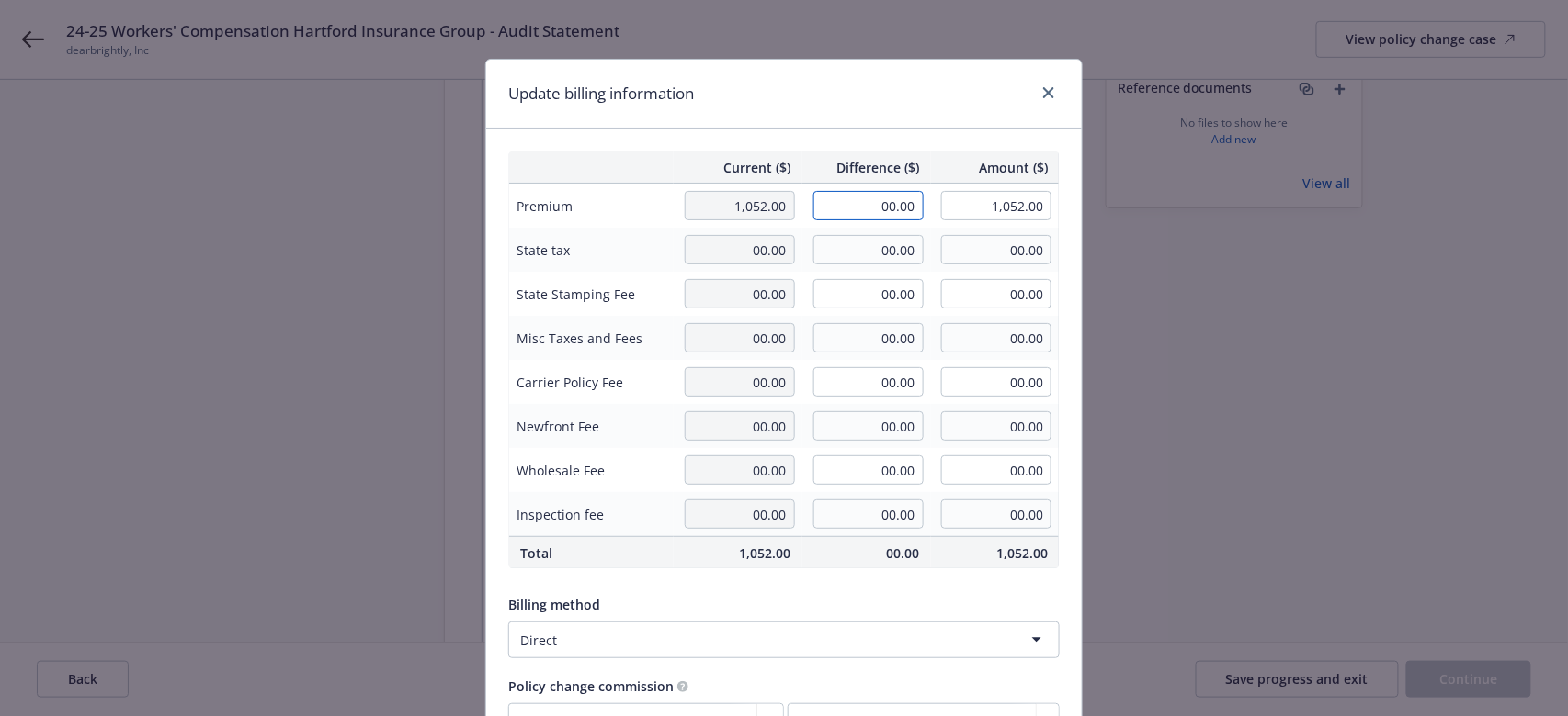
click at [844, 205] on input "00.00" at bounding box center [868, 205] width 110 height 29
type input "351.00"
type input "1,403.00"
type input "35.1"
click at [884, 113] on div "Update billing information" at bounding box center [784, 93] width 596 height 69
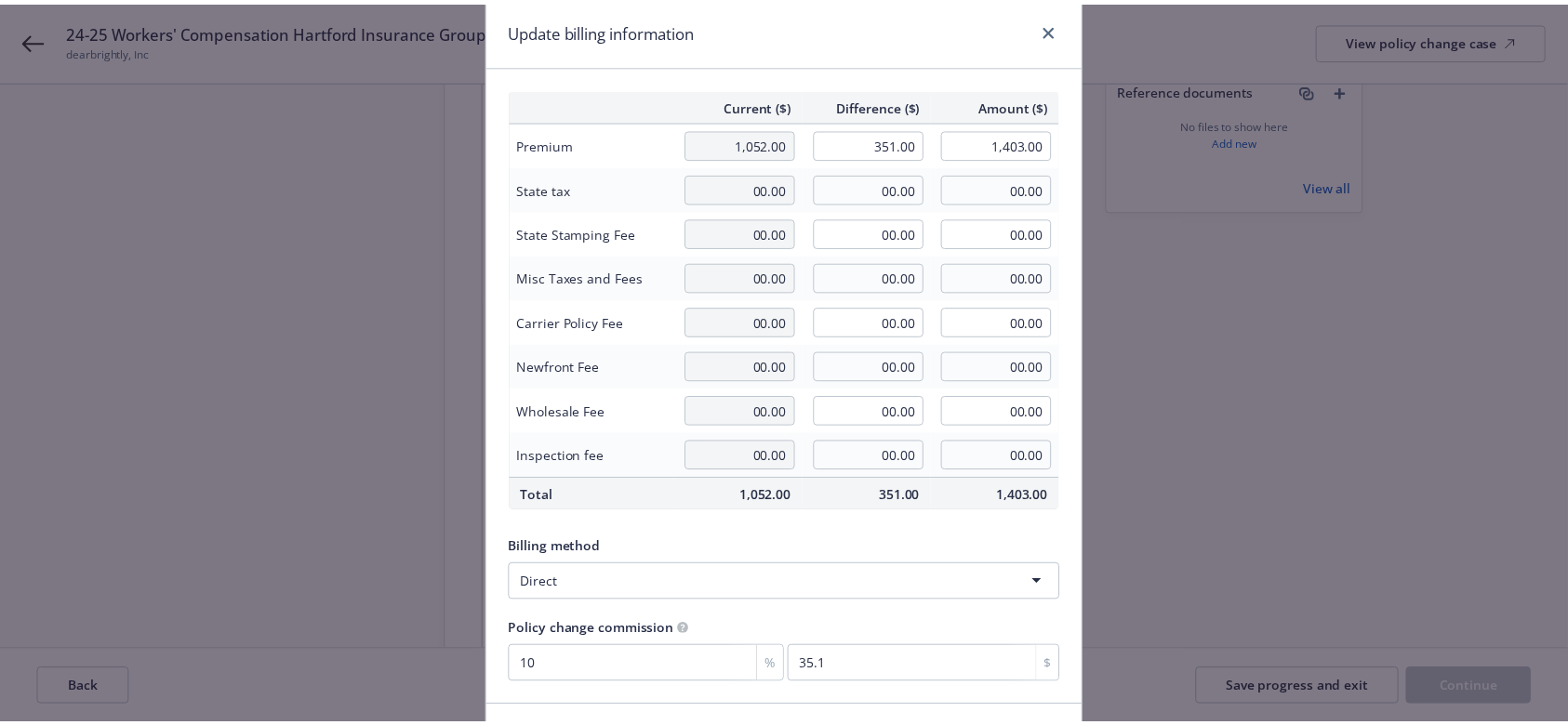
scroll to position [190, 0]
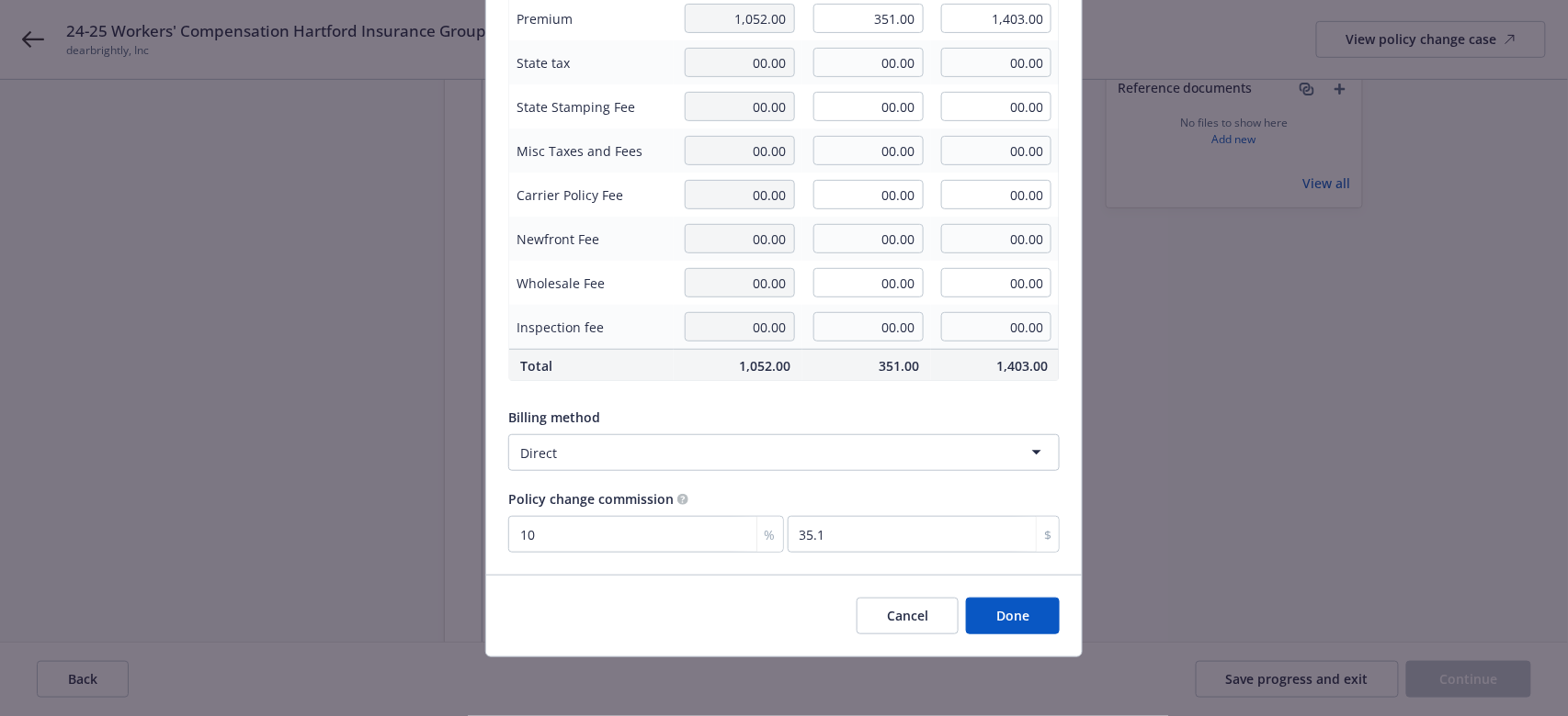
click at [1024, 536] on button "Done" at bounding box center [1012, 617] width 93 height 37
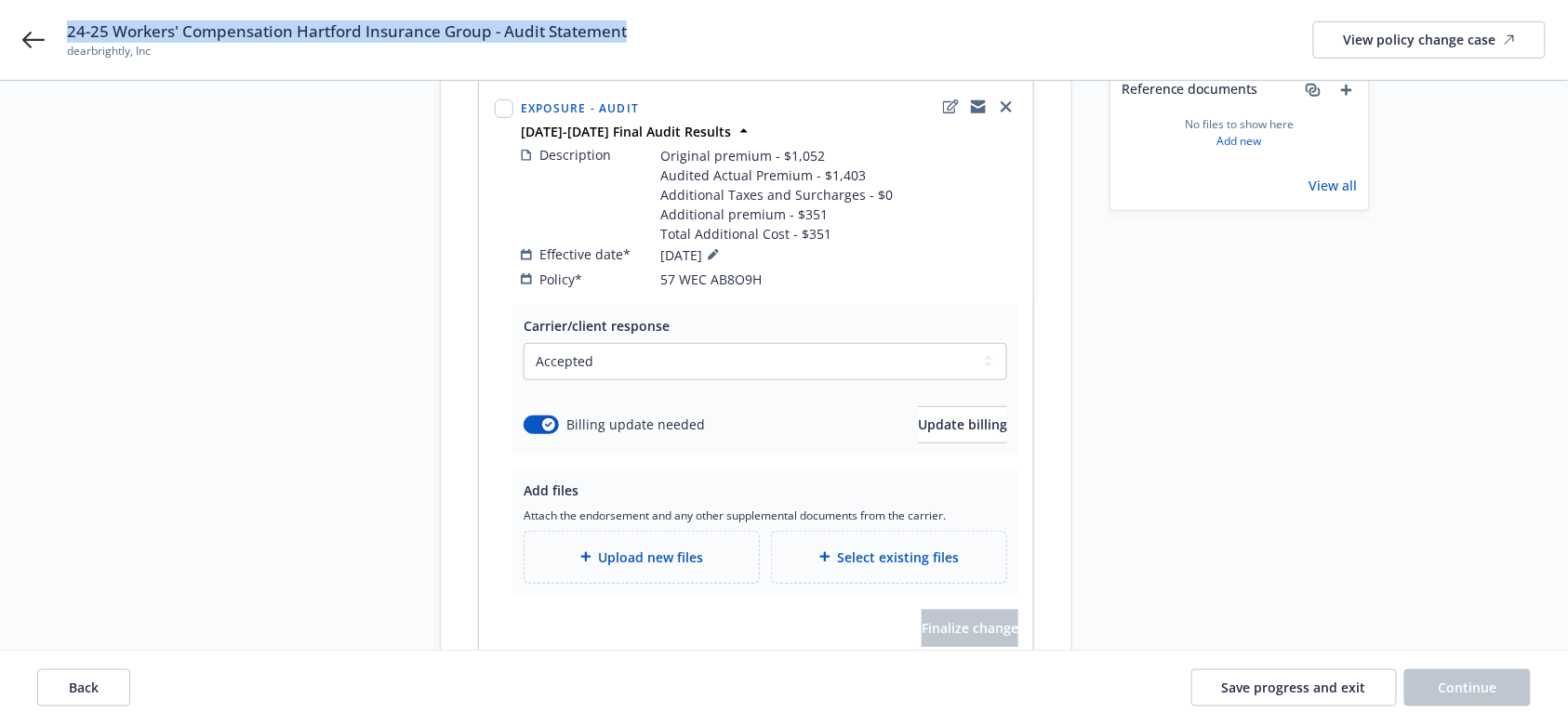
drag, startPoint x: 640, startPoint y: 31, endPoint x: 58, endPoint y: 19, distance: 582.1
click at [58, 19] on div "24-25 Workers' Compensation Hartford Insurance Group - Audit Statement dearbrig…" at bounding box center [784, 39] width 1568 height 80
copy span "24-25 Workers' Compensation Hartford Insurance Group - Audit Statement"
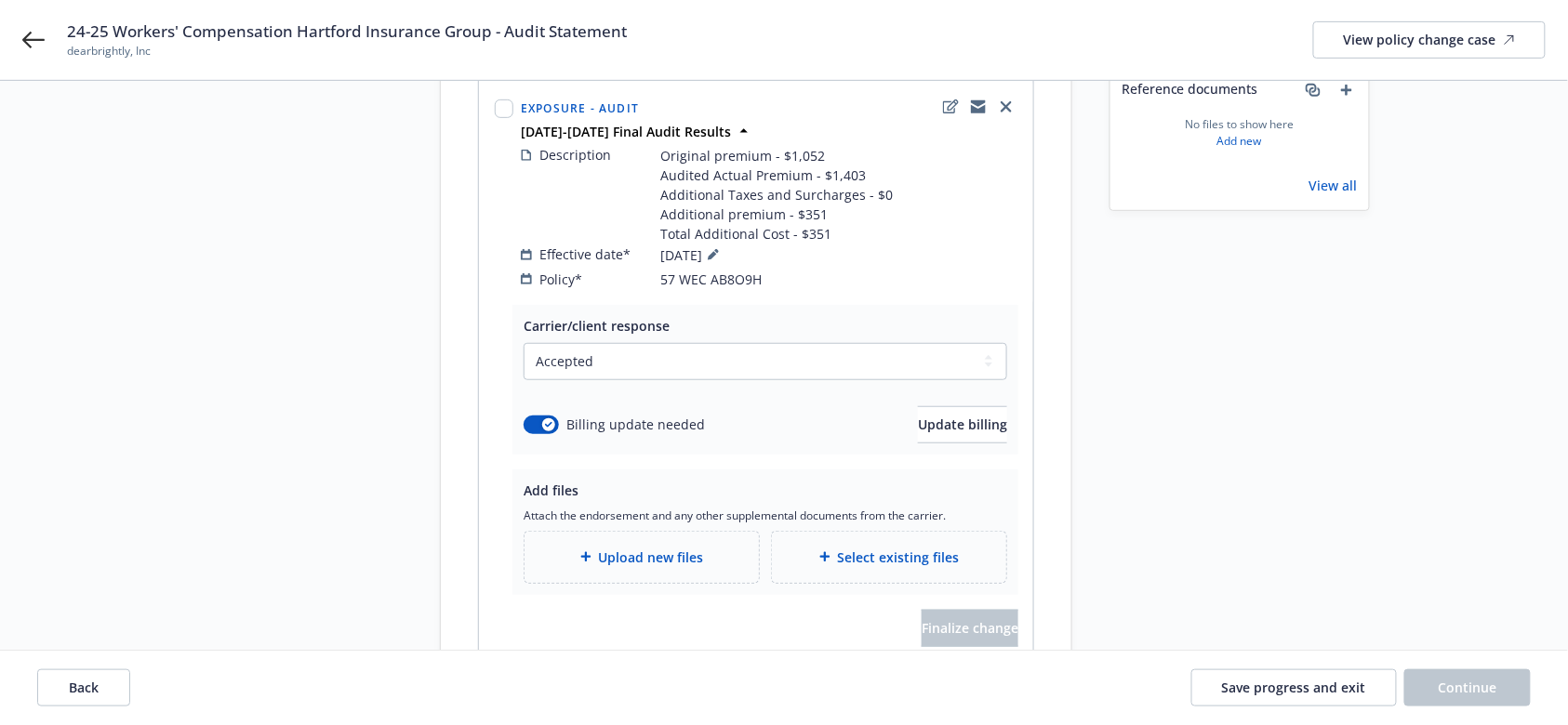
click at [658, 543] on div "Upload new files" at bounding box center [641, 558] width 234 height 51
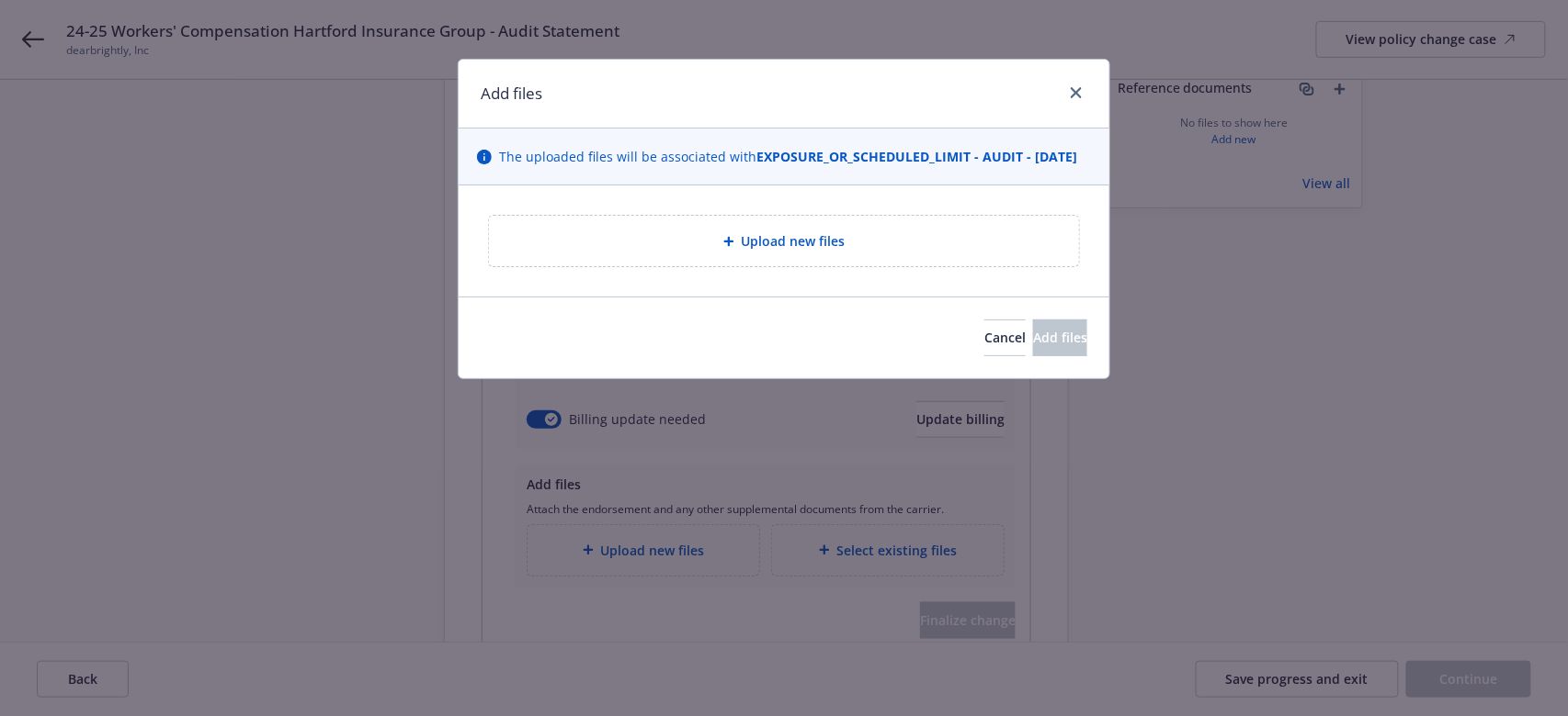
click at [859, 267] on div "Upload new files" at bounding box center [784, 241] width 590 height 51
type textarea "x"
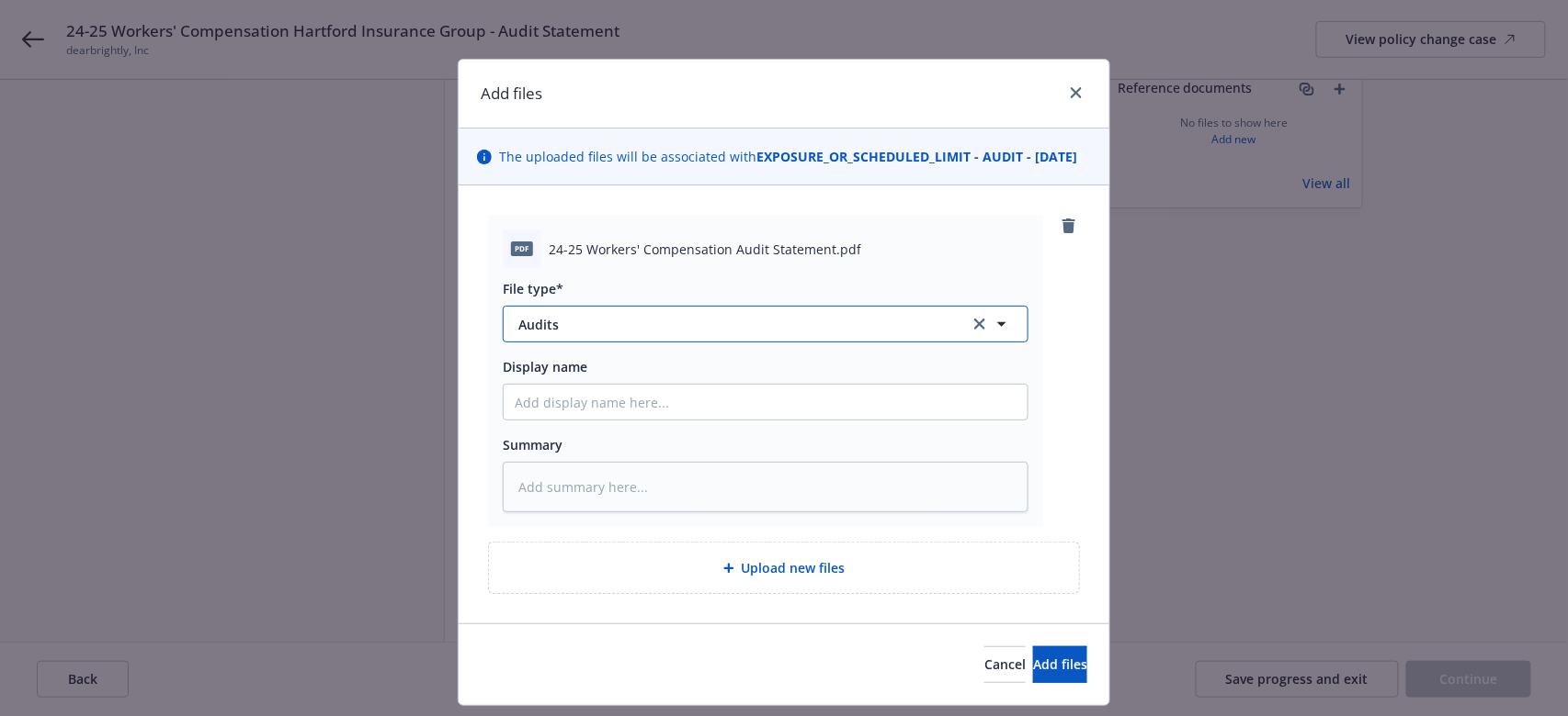
click at [748, 335] on span "Audits" at bounding box center [730, 325] width 425 height 19
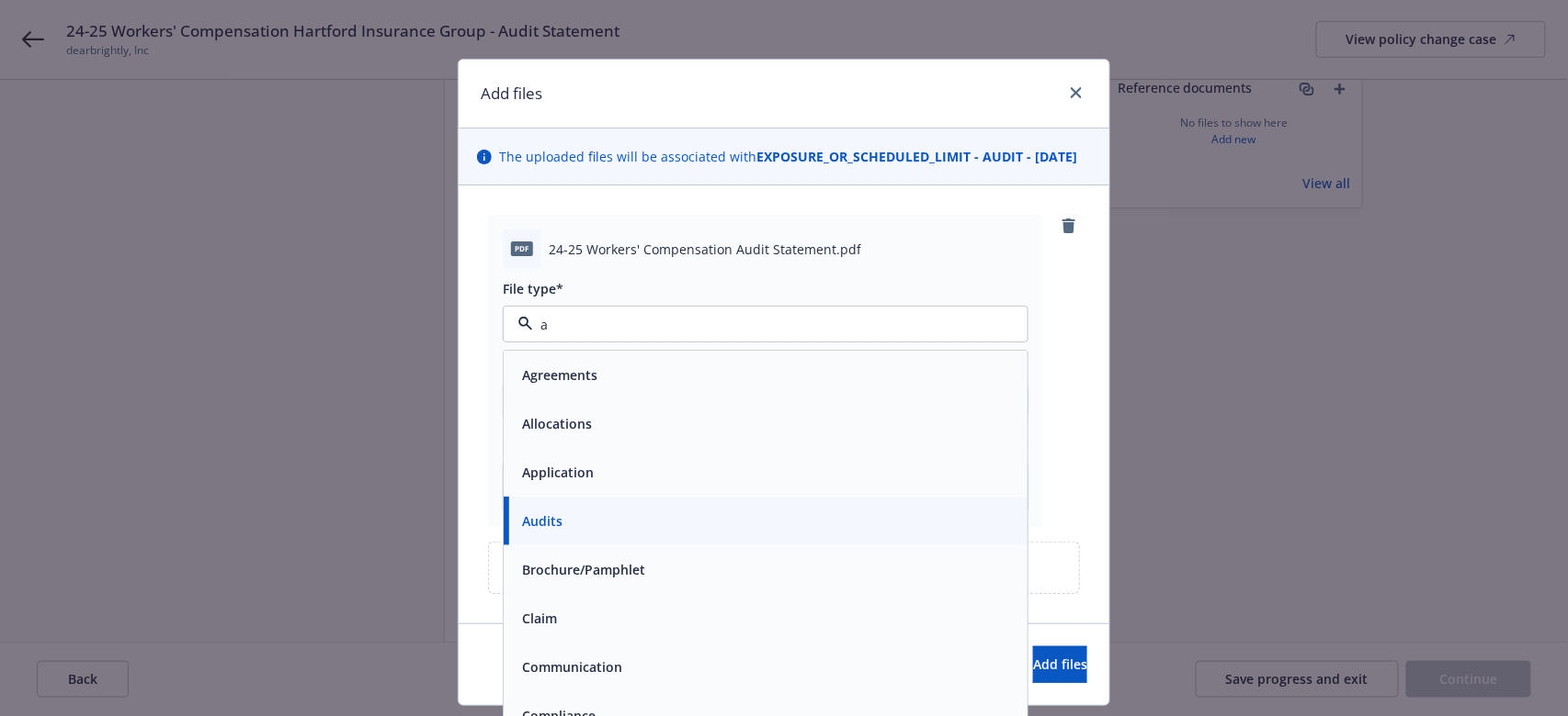
type input "au"
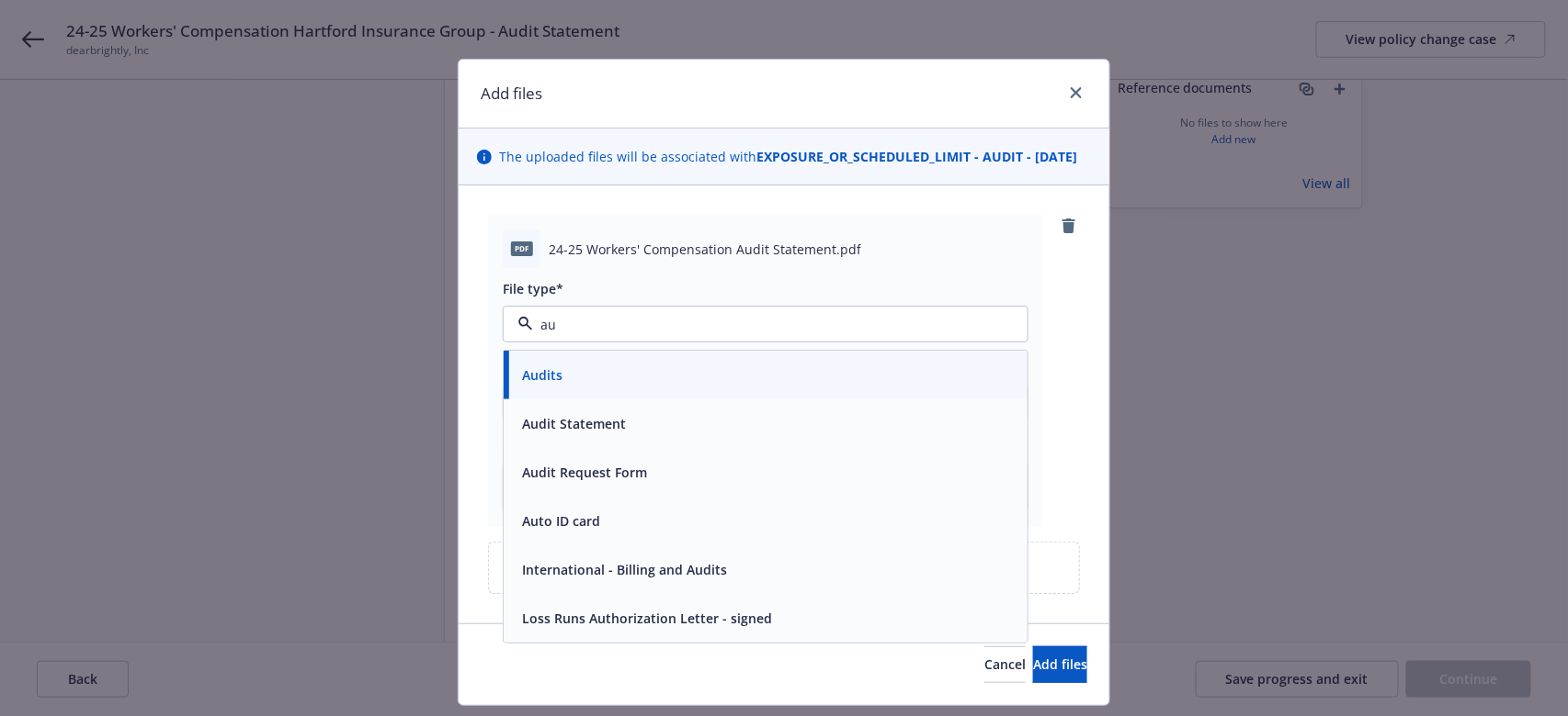
click at [657, 437] on div "Audit Statement" at bounding box center [765, 423] width 501 height 26
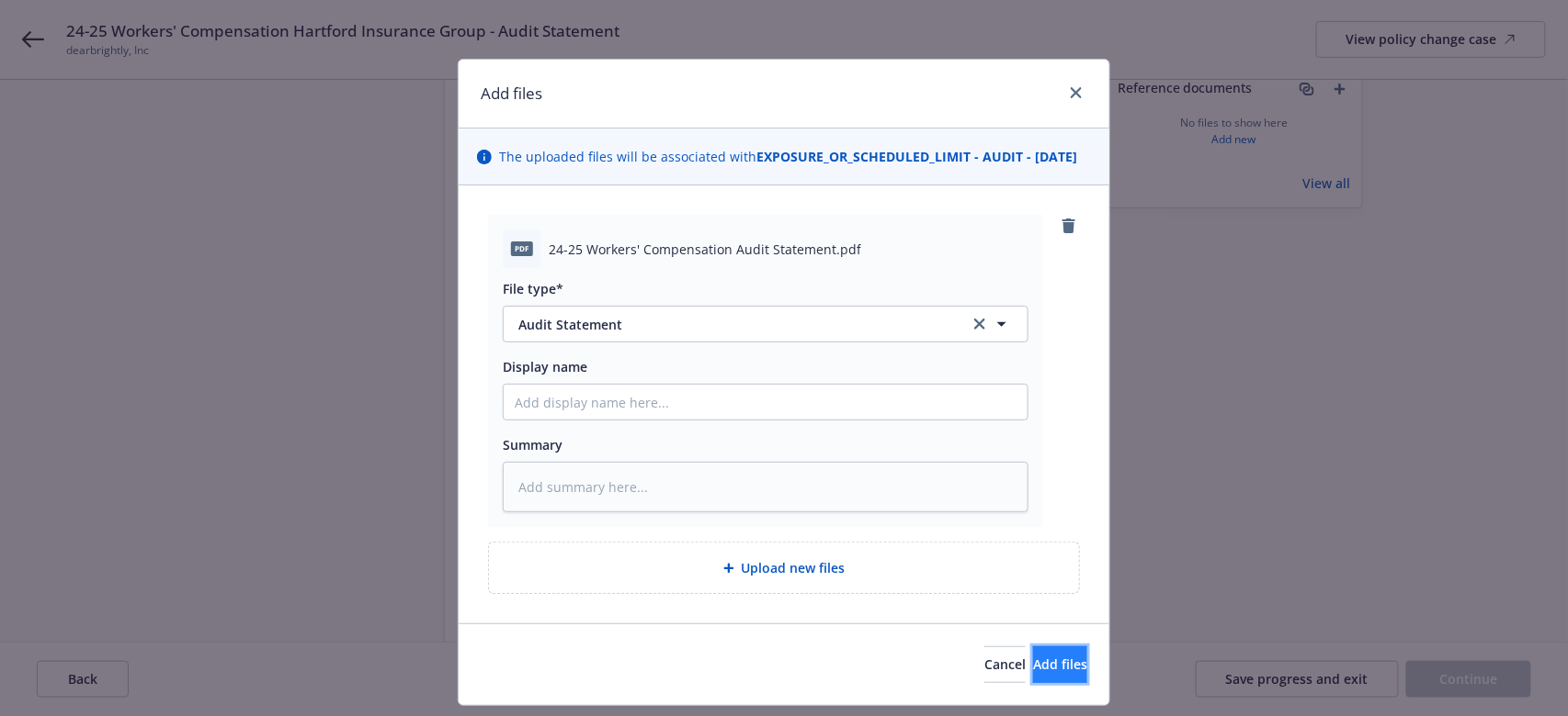
click at [1051, 536] on button "Add files" at bounding box center [1060, 665] width 55 height 37
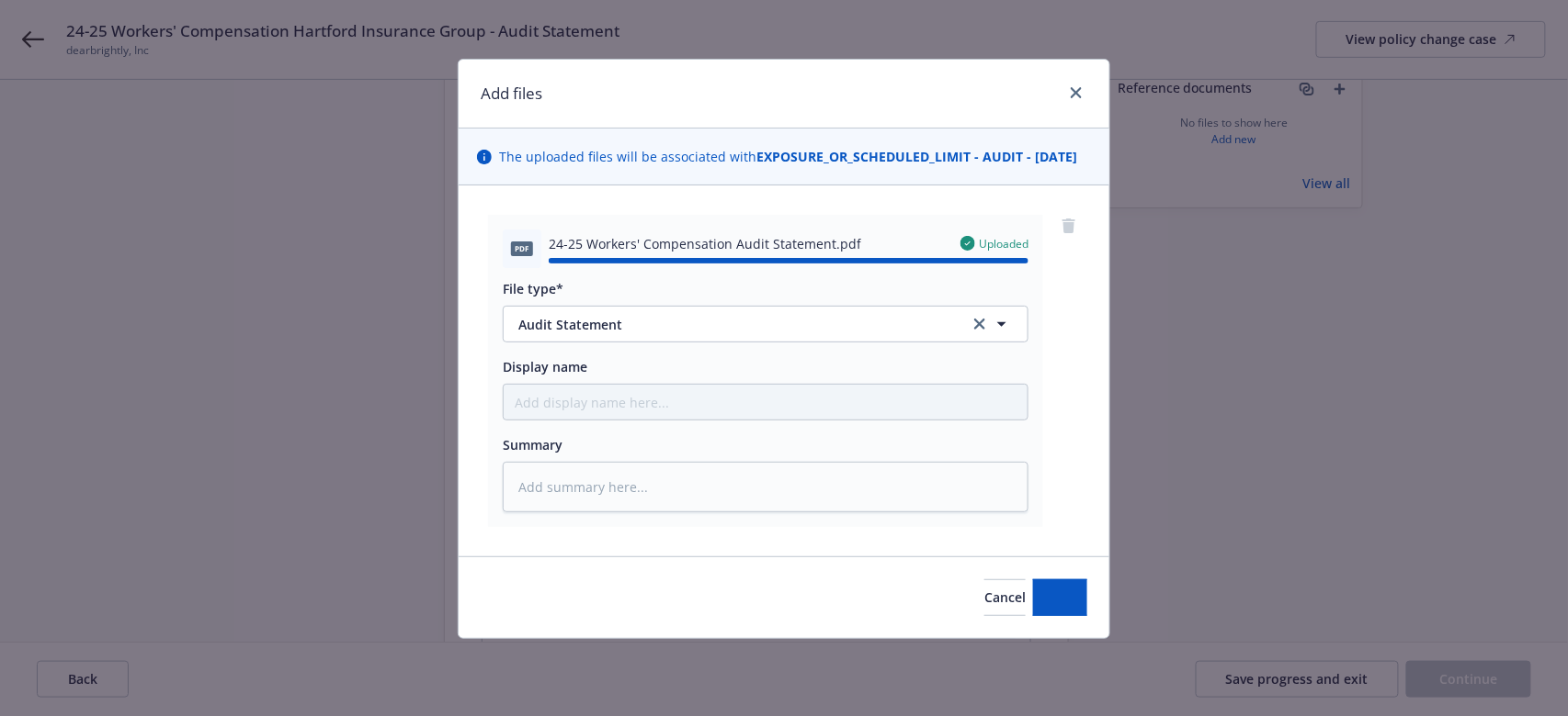
type textarea "x"
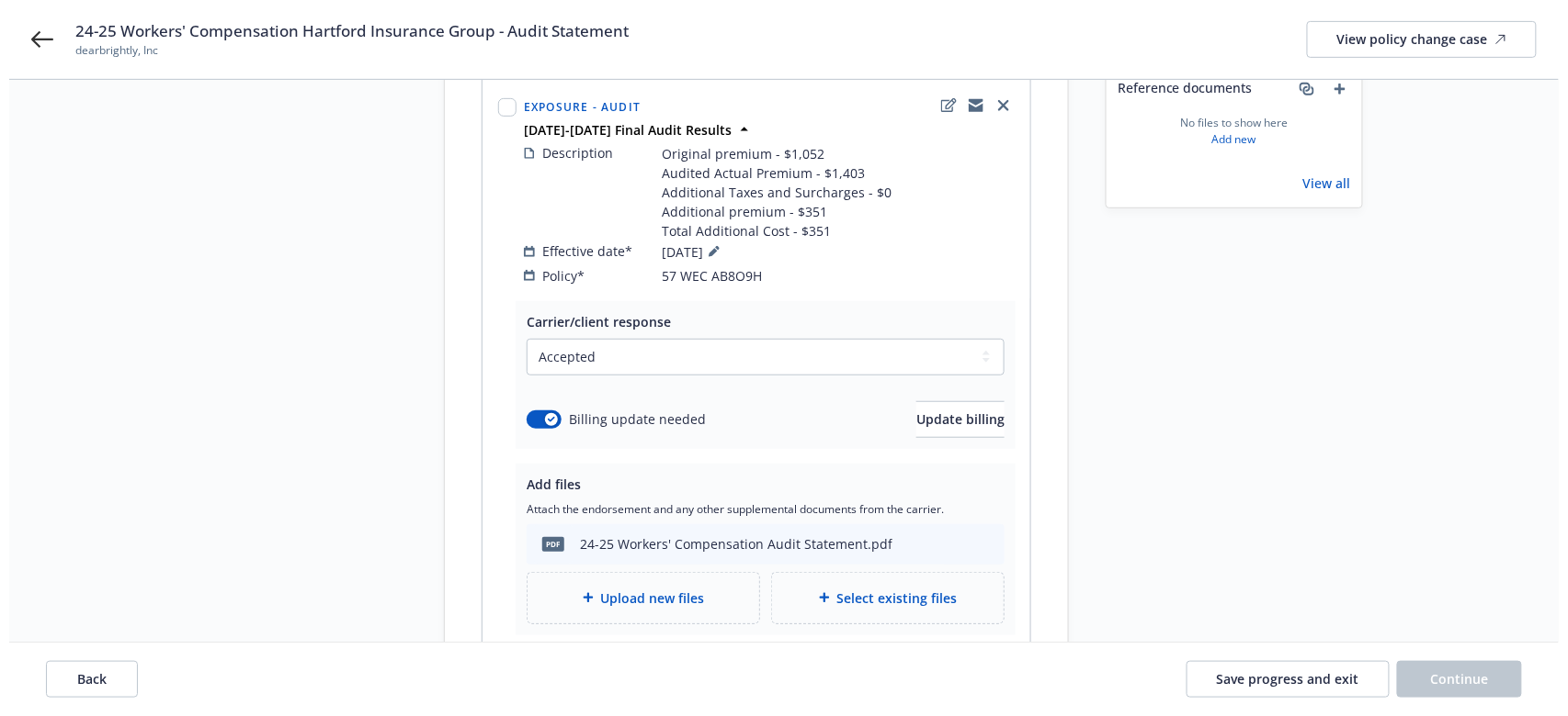
scroll to position [366, 0]
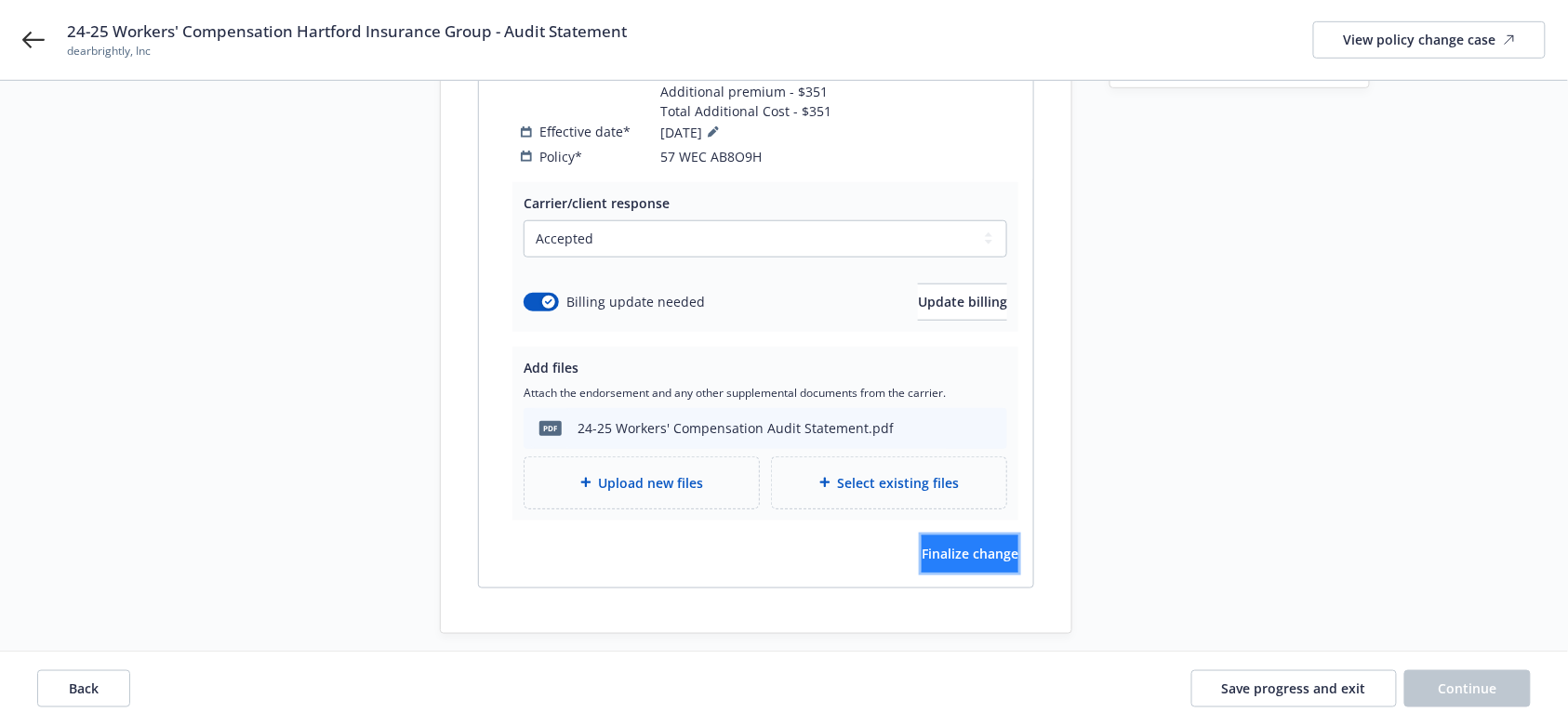
click at [927, 543] on span "Finalize change" at bounding box center [970, 554] width 97 height 18
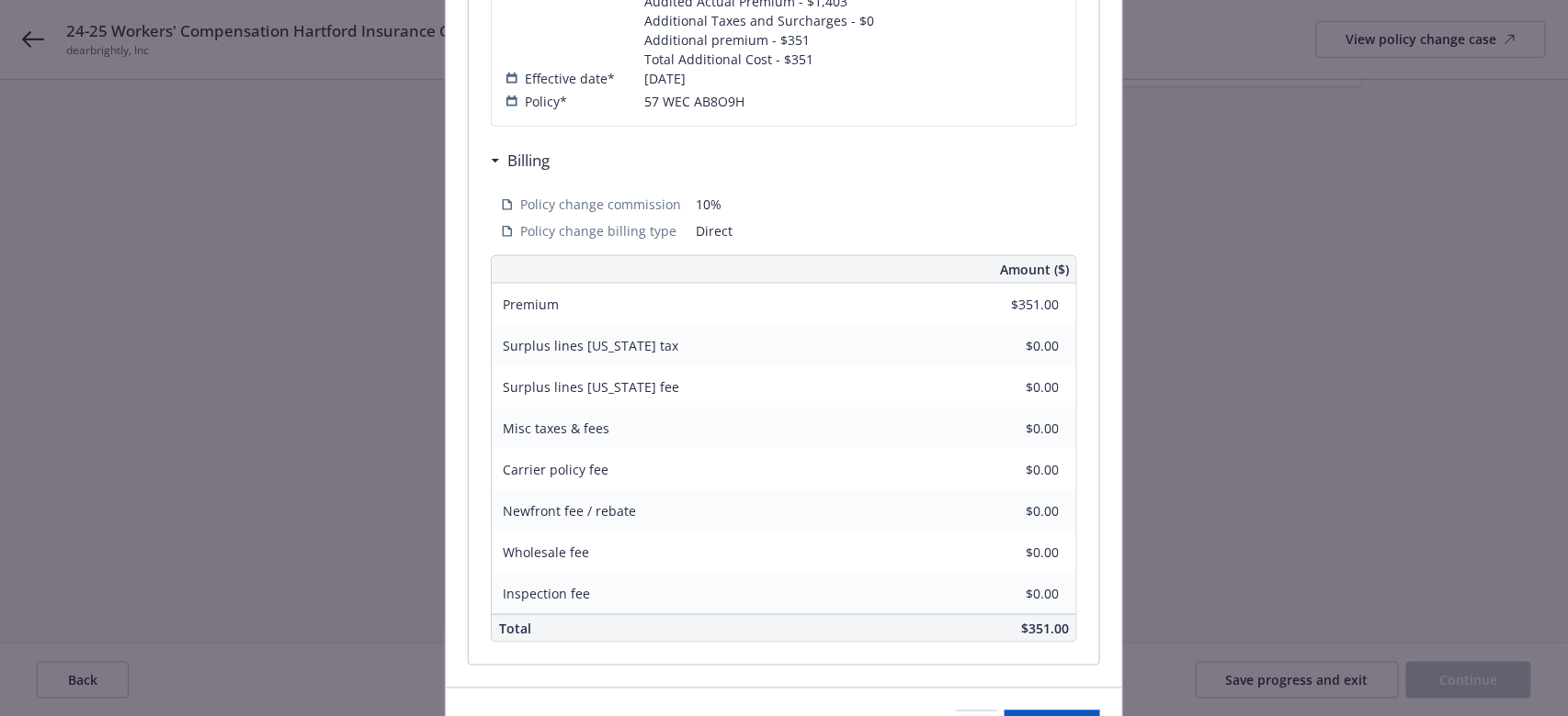
scroll to position [600, 0]
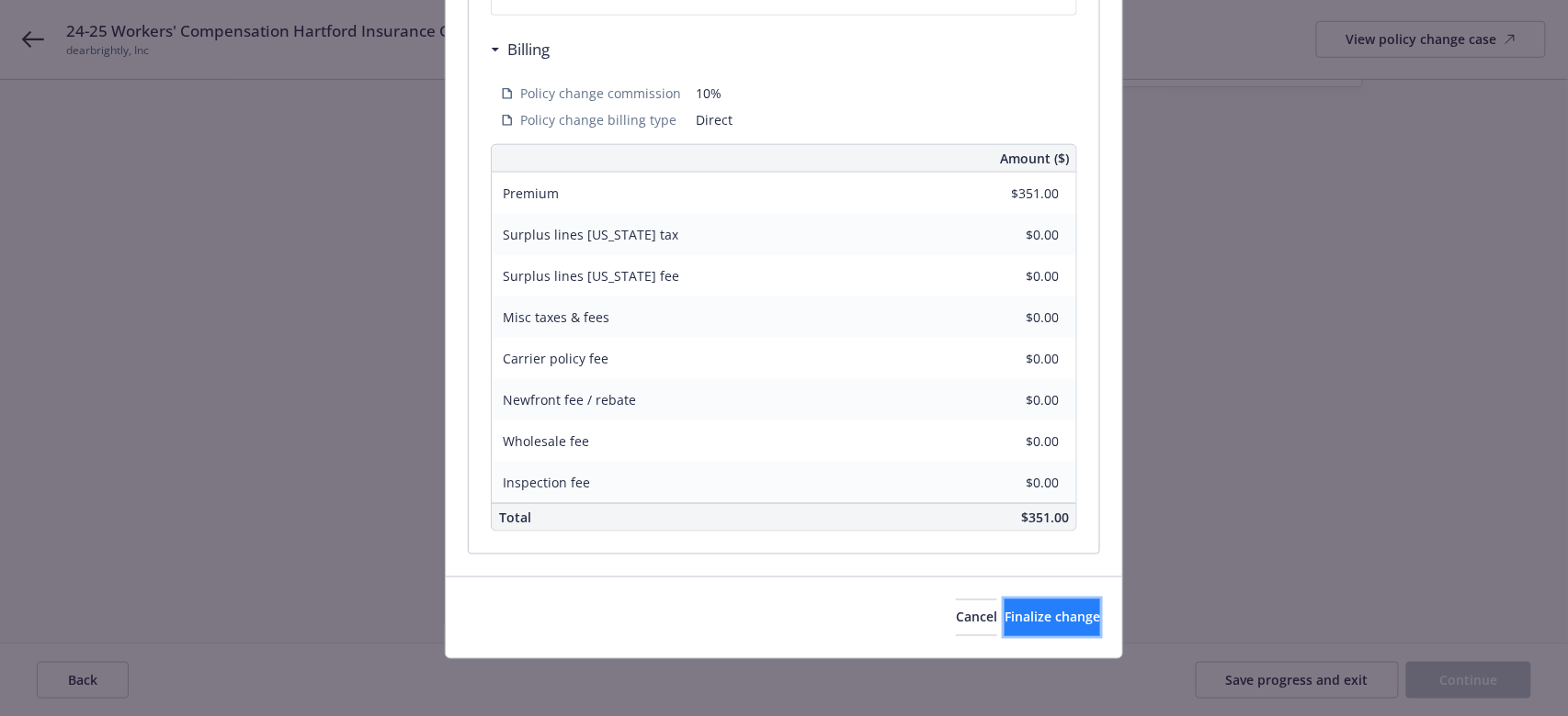
click at [1060, 536] on span "Finalize change" at bounding box center [1052, 618] width 95 height 18
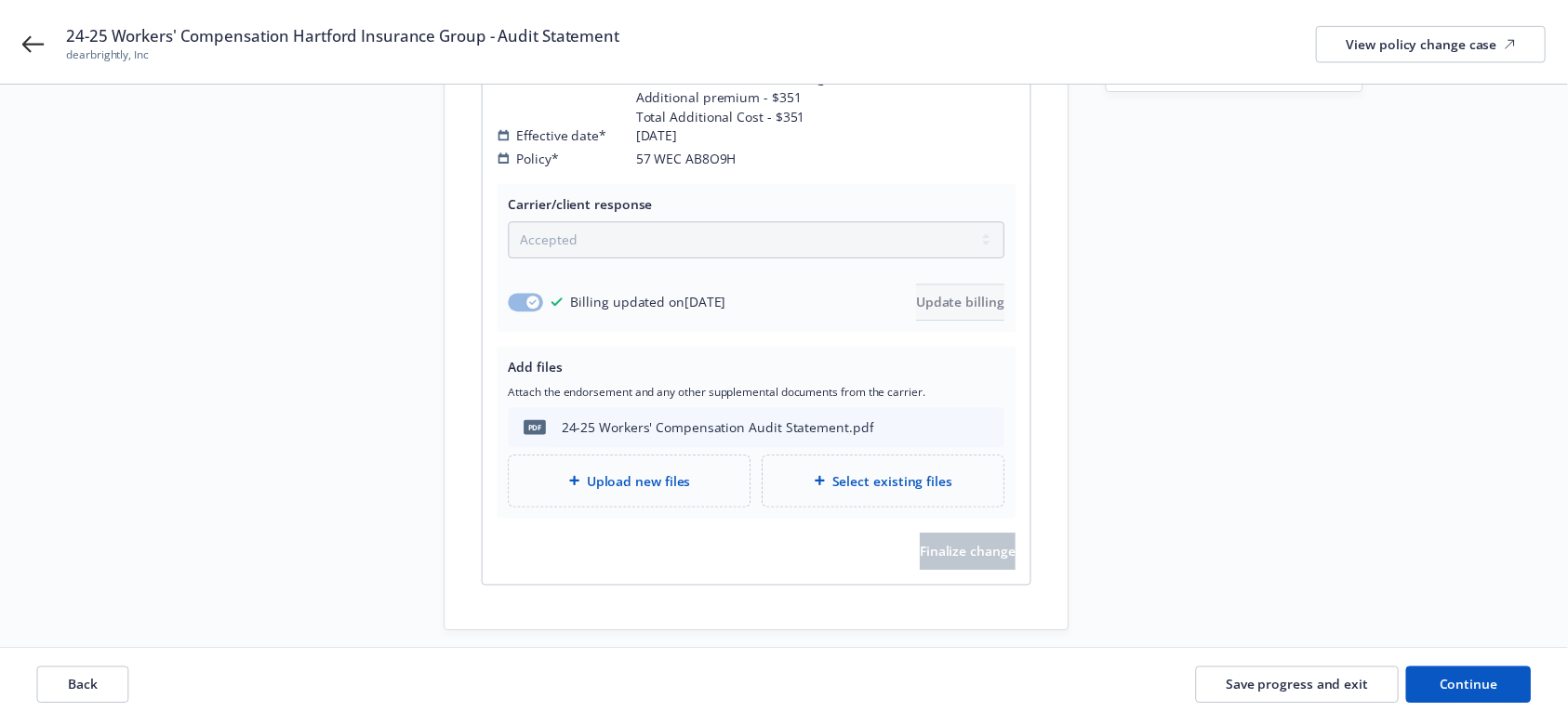
scroll to position [369, 0]
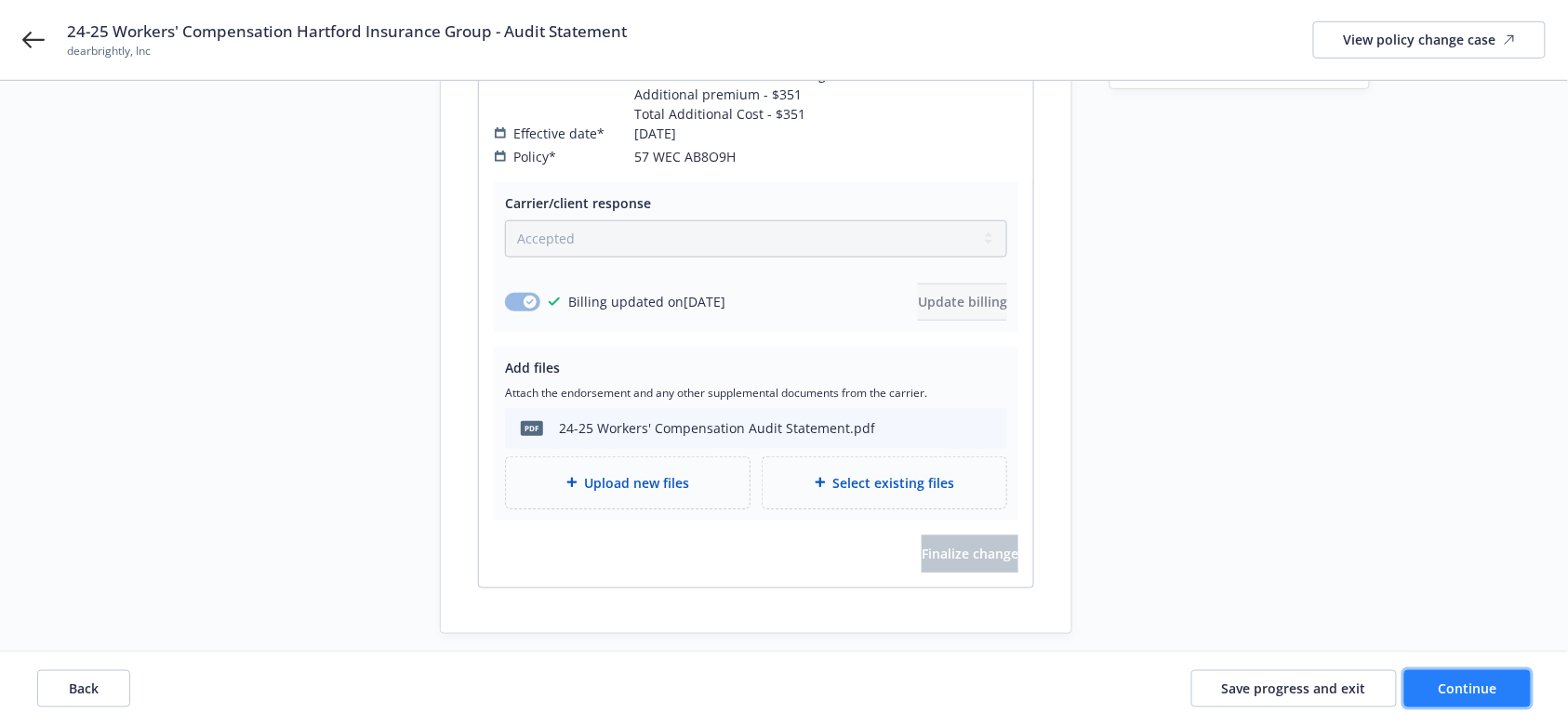
click at [1189, 543] on span "Continue" at bounding box center [1467, 688] width 58 height 18
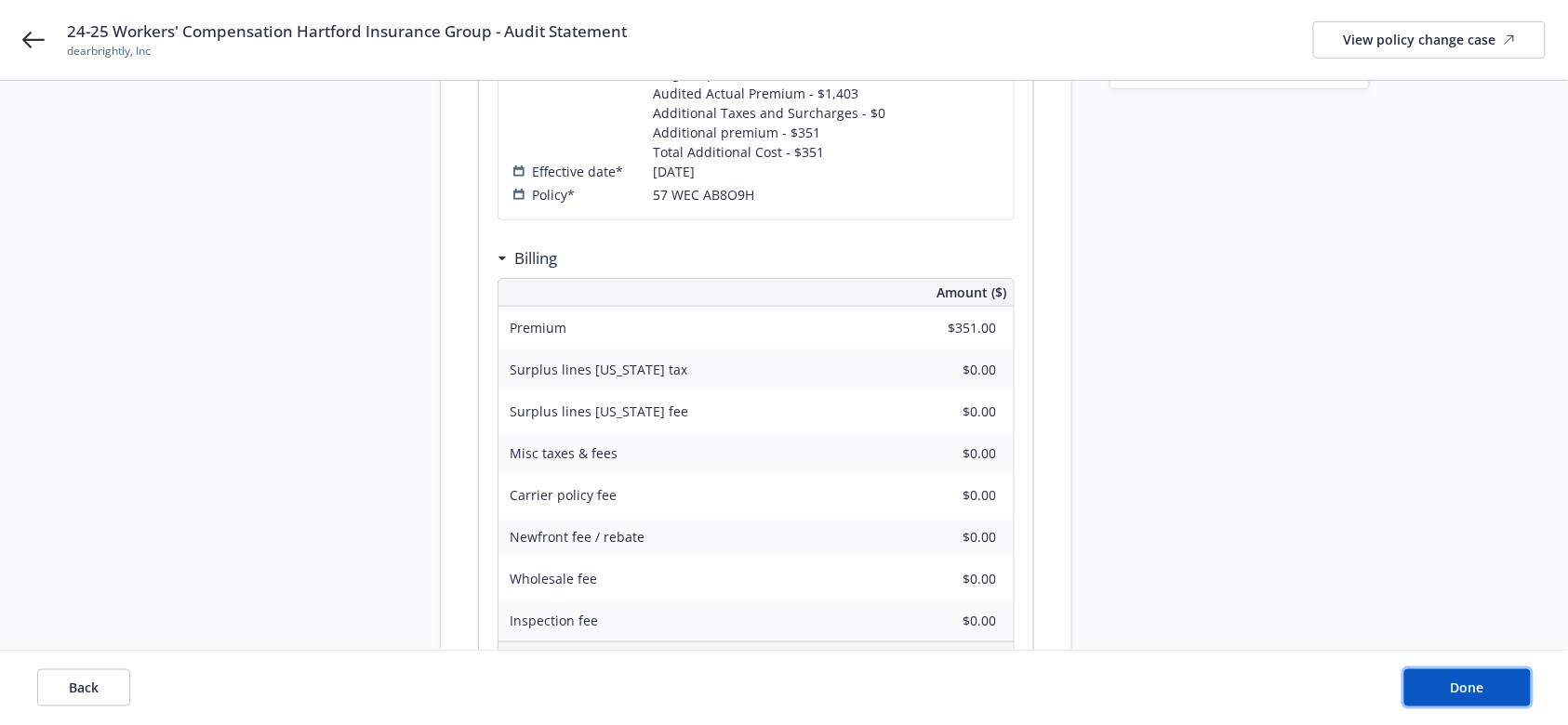
click at [1189, 543] on span "Done" at bounding box center [1468, 688] width 33 height 18
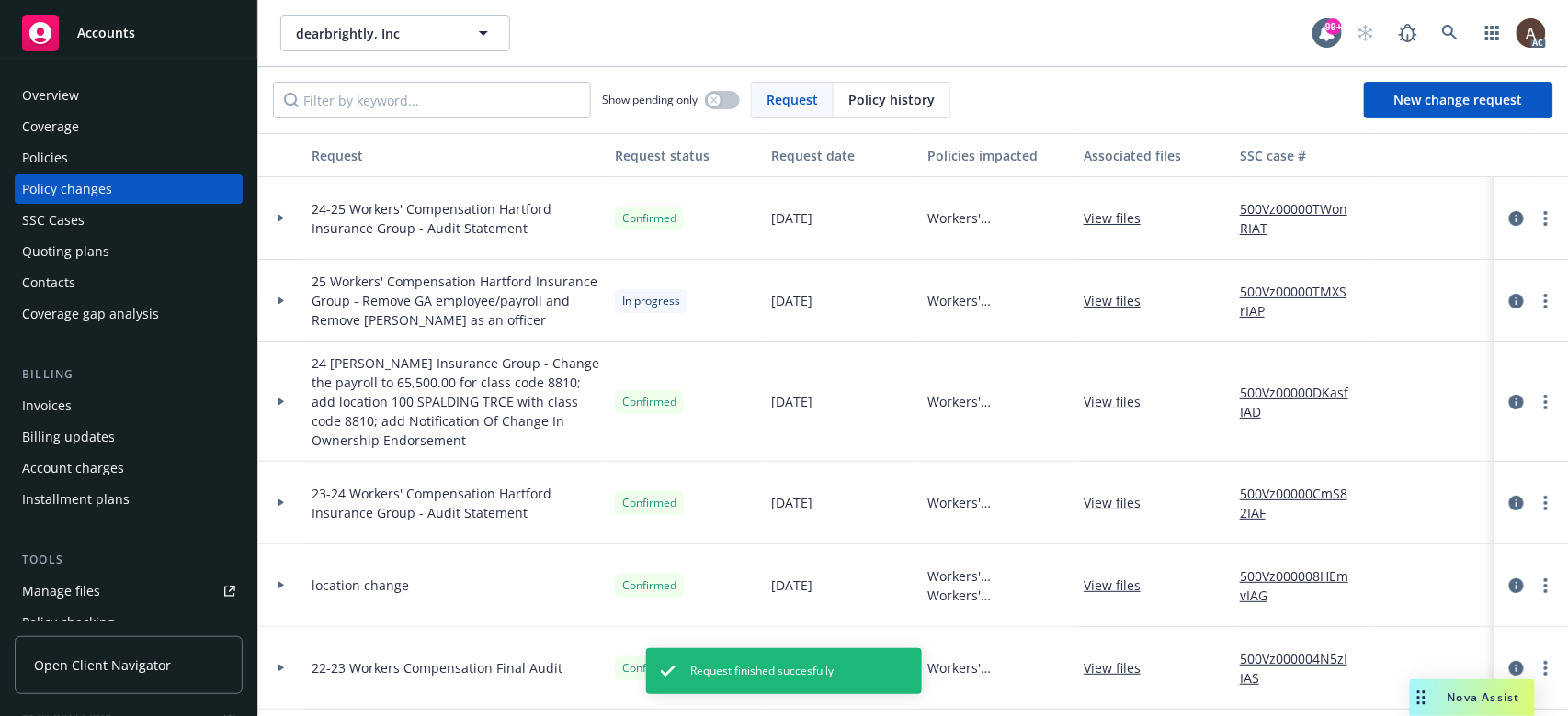
click at [278, 217] on icon at bounding box center [281, 219] width 6 height 8
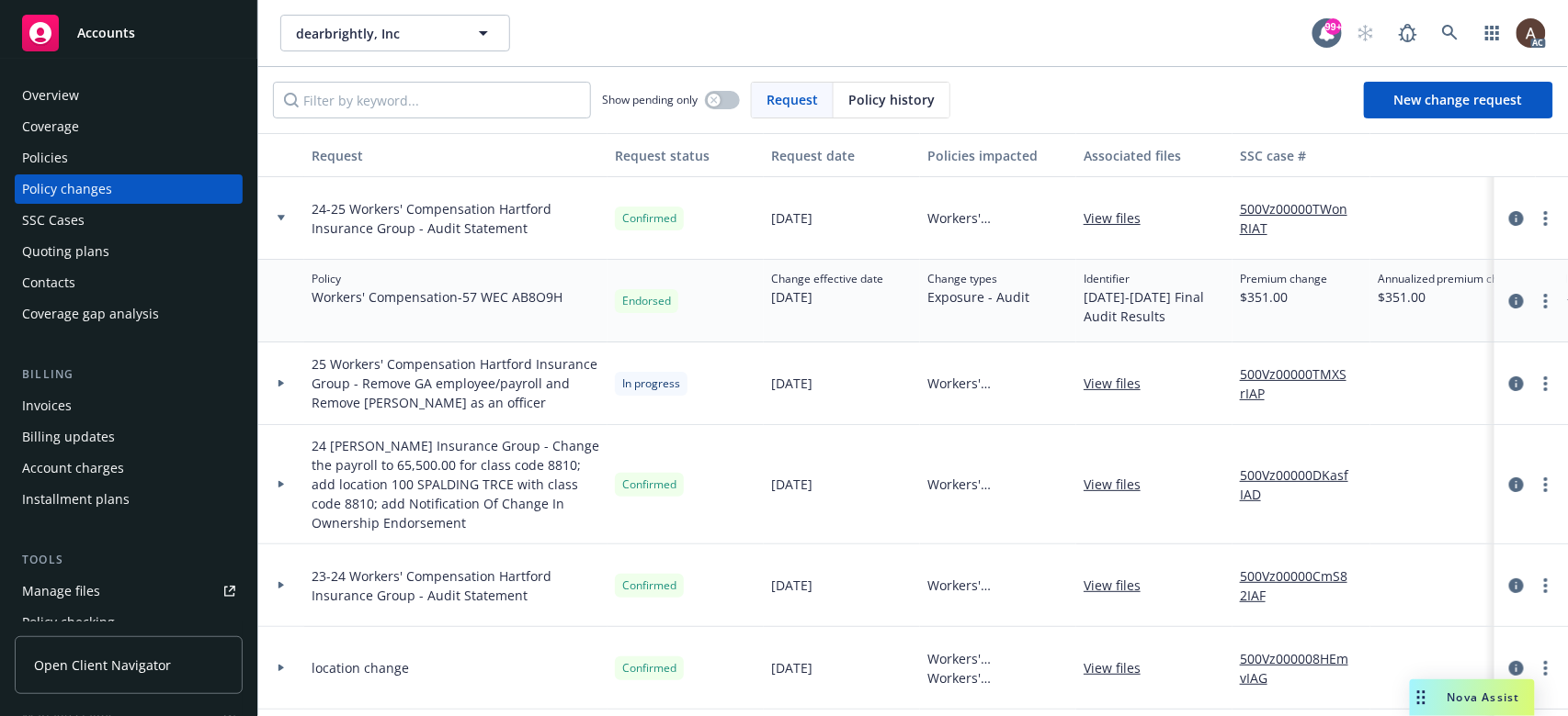
click at [1175, 205] on link "500Vz00000TWonRIAT" at bounding box center [1301, 219] width 124 height 39
click at [108, 161] on div "Policies" at bounding box center [128, 158] width 213 height 29
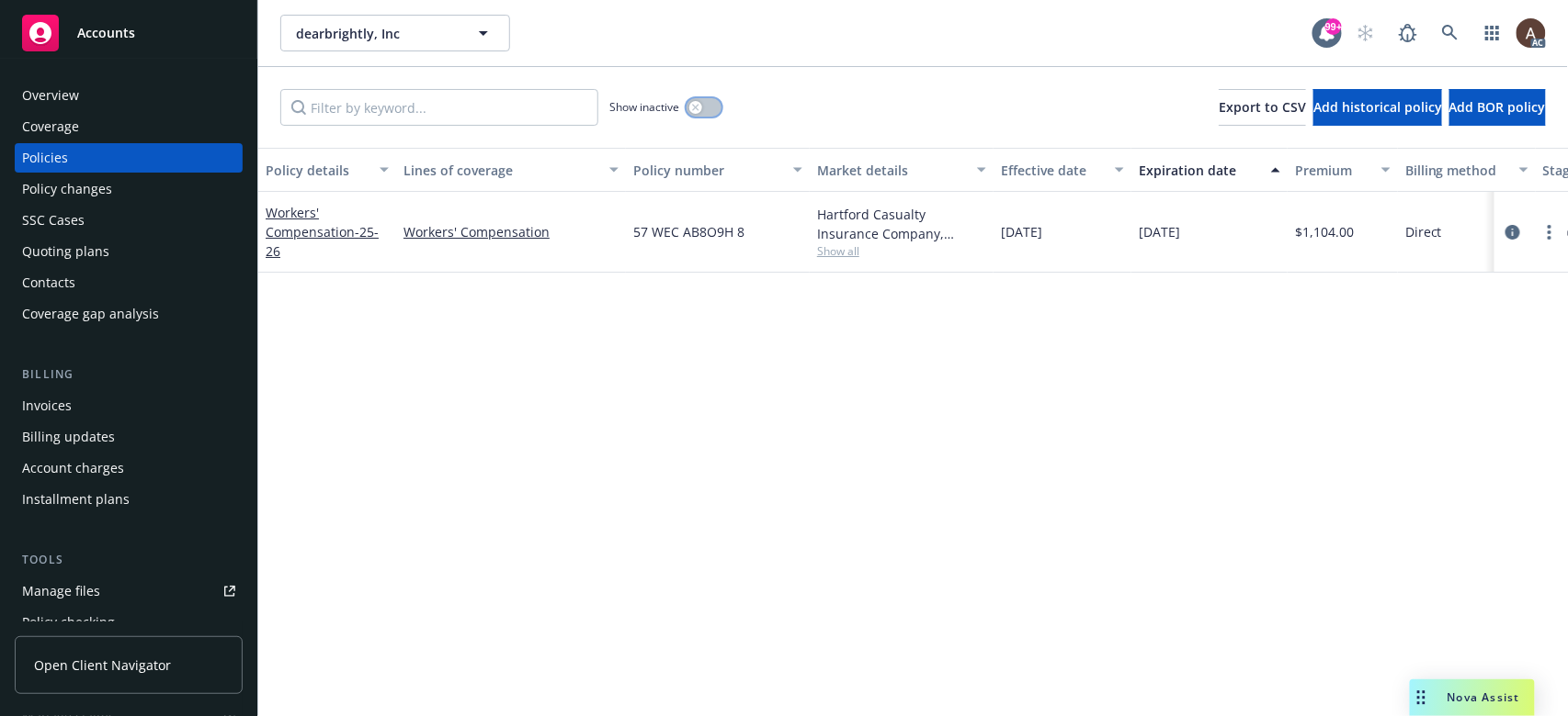
click at [706, 104] on button "button" at bounding box center [704, 107] width 35 height 18
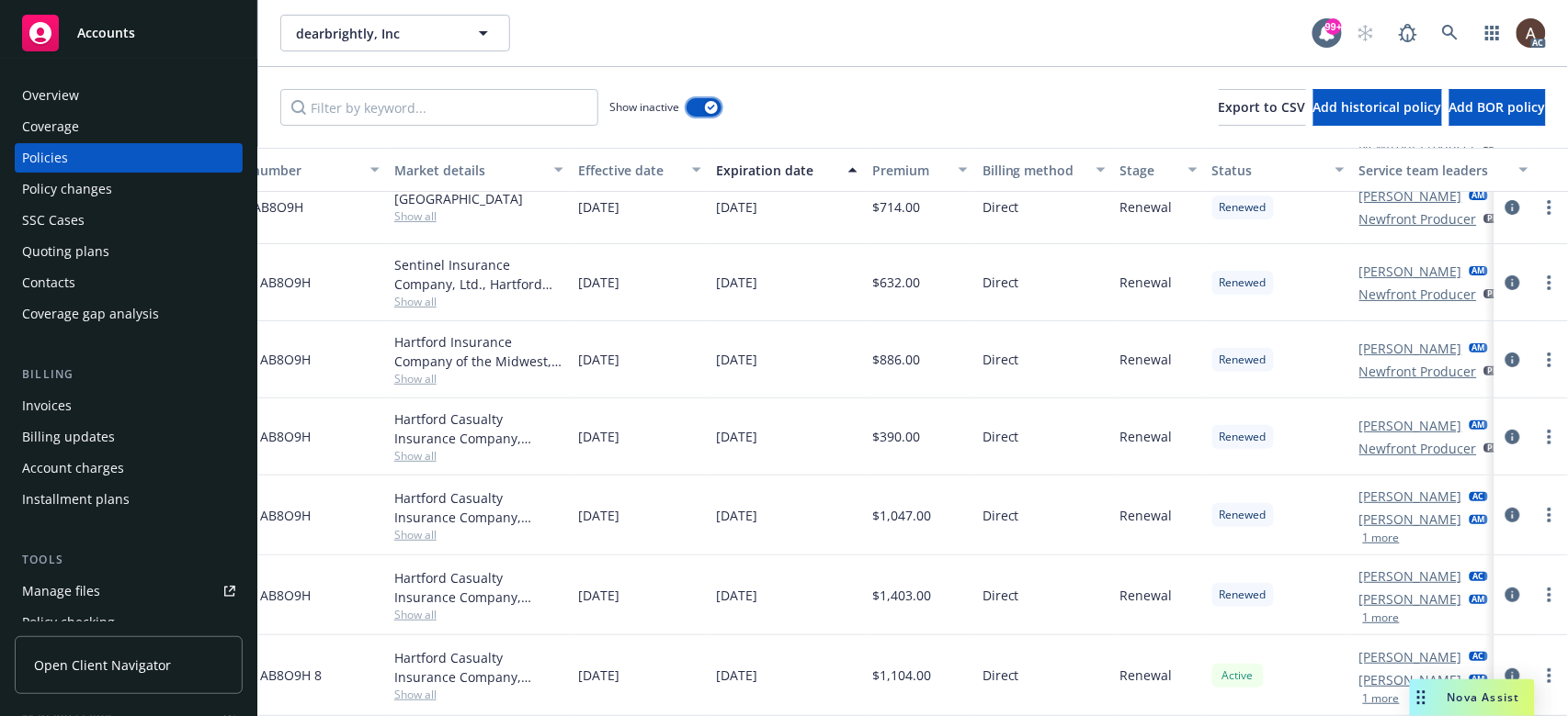
scroll to position [112, 482]
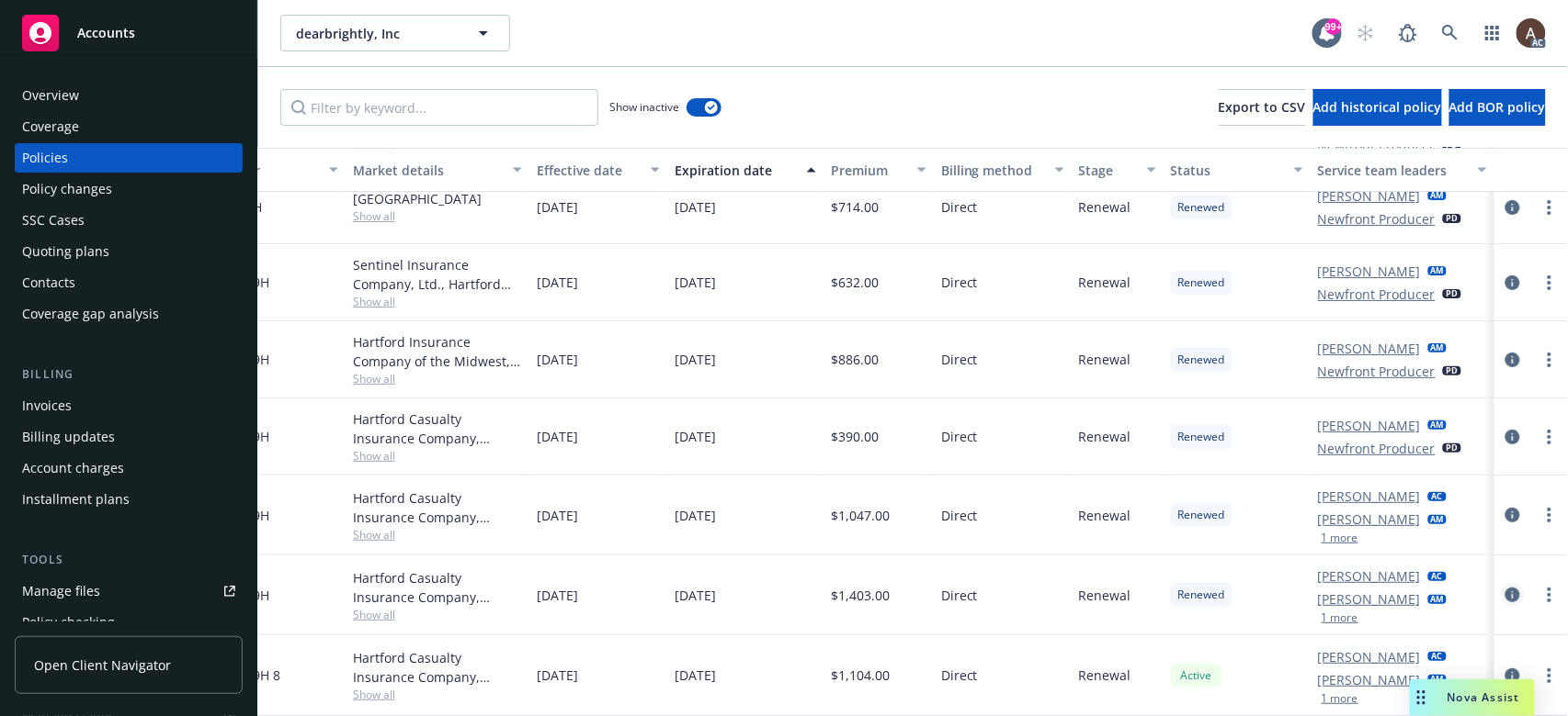
click at [1175, 536] on icon "circleInformation" at bounding box center [1512, 594] width 15 height 15
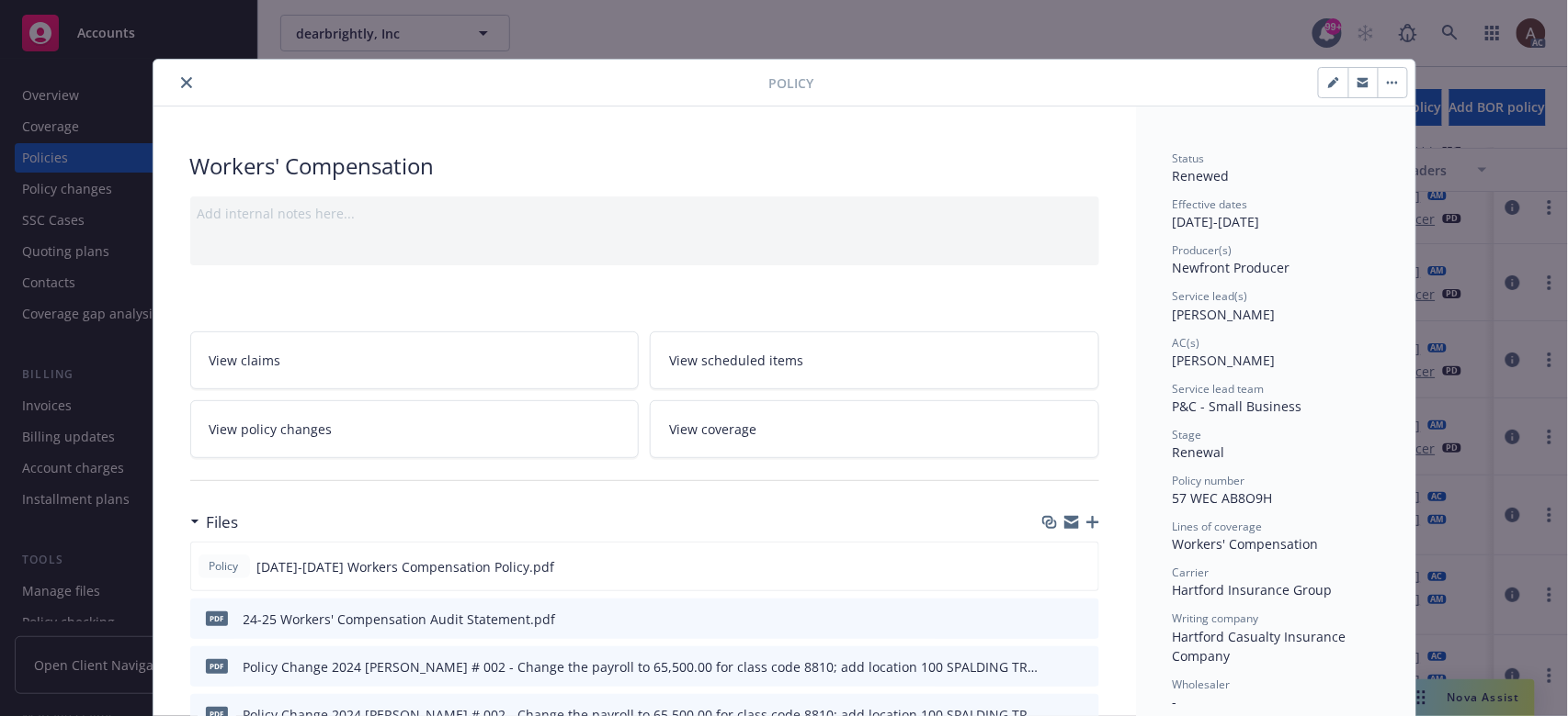
scroll to position [55, 0]
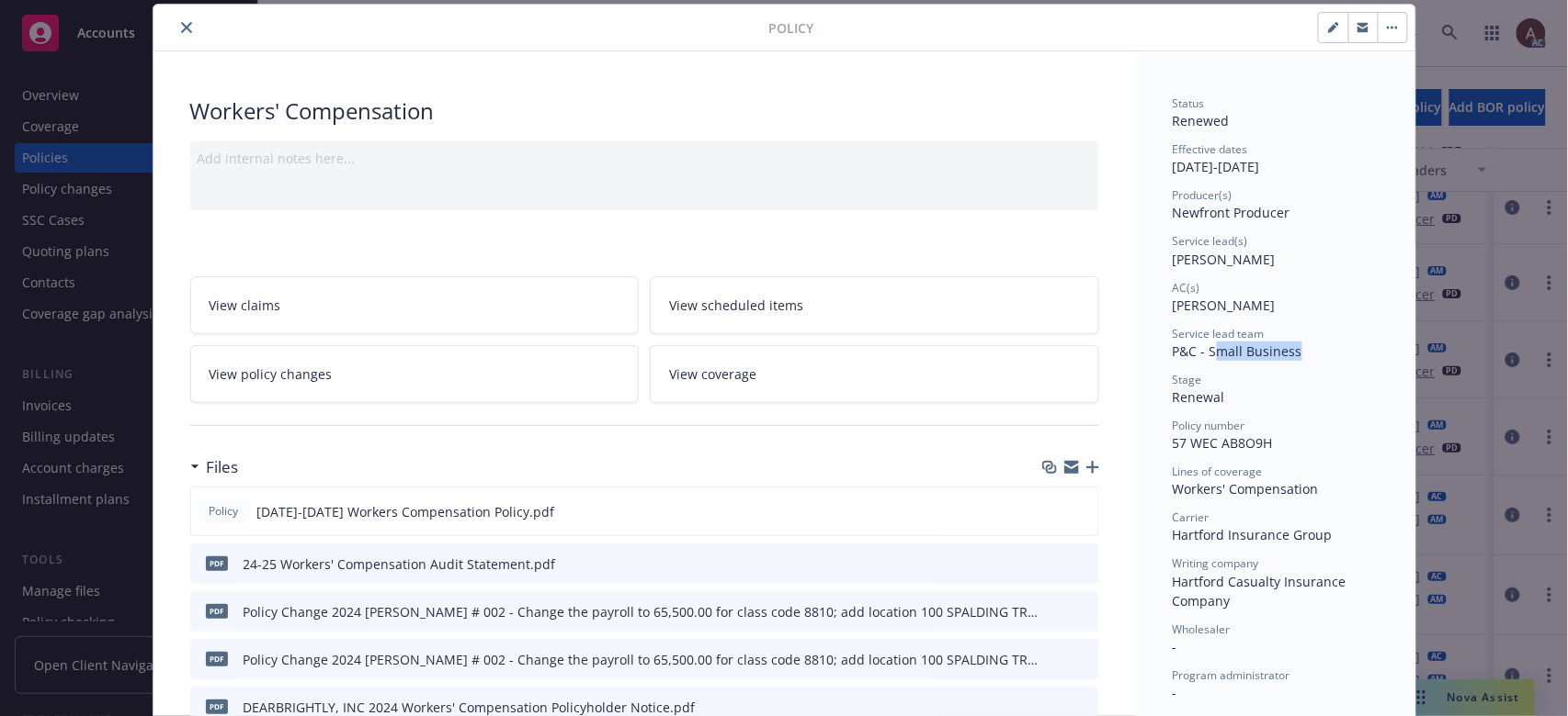
drag, startPoint x: 1207, startPoint y: 352, endPoint x: 1304, endPoint y: 365, distance: 97.9
click at [1175, 365] on div "Status Renewed Effective dates 07/31/2024 - 07/31/2025 Producer(s) Newfront Pro…" at bounding box center [1275, 537] width 205 height 883
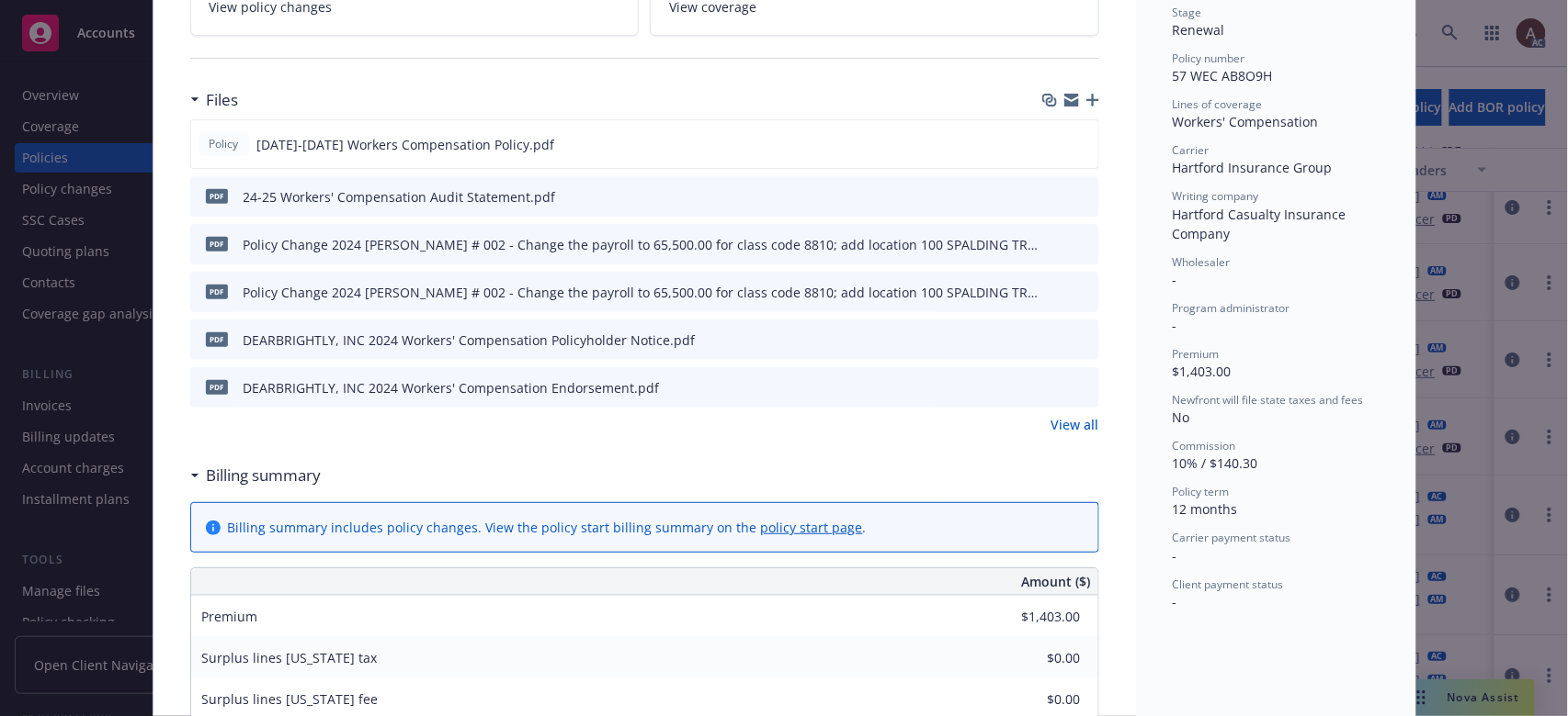
scroll to position [0, 0]
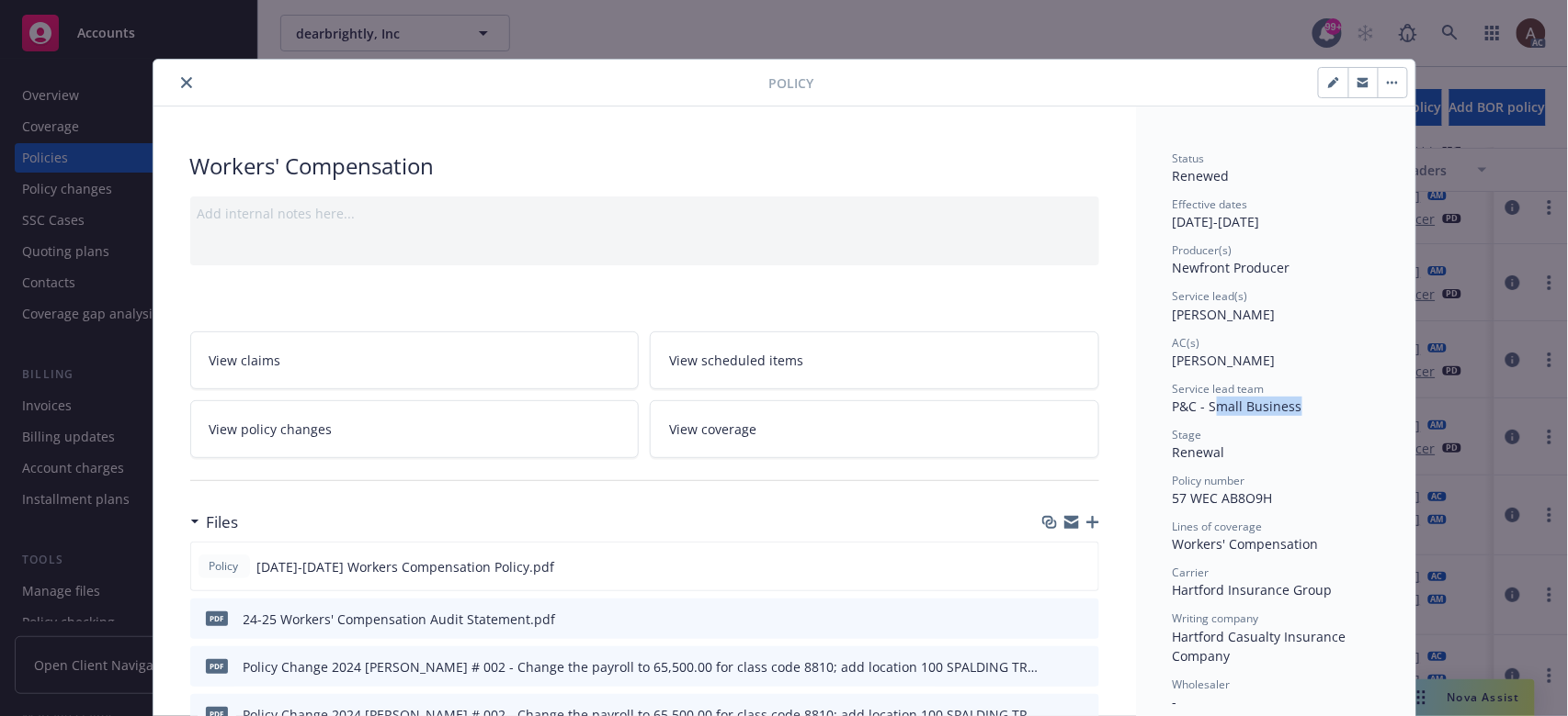
click at [178, 74] on button "close" at bounding box center [186, 83] width 22 height 22
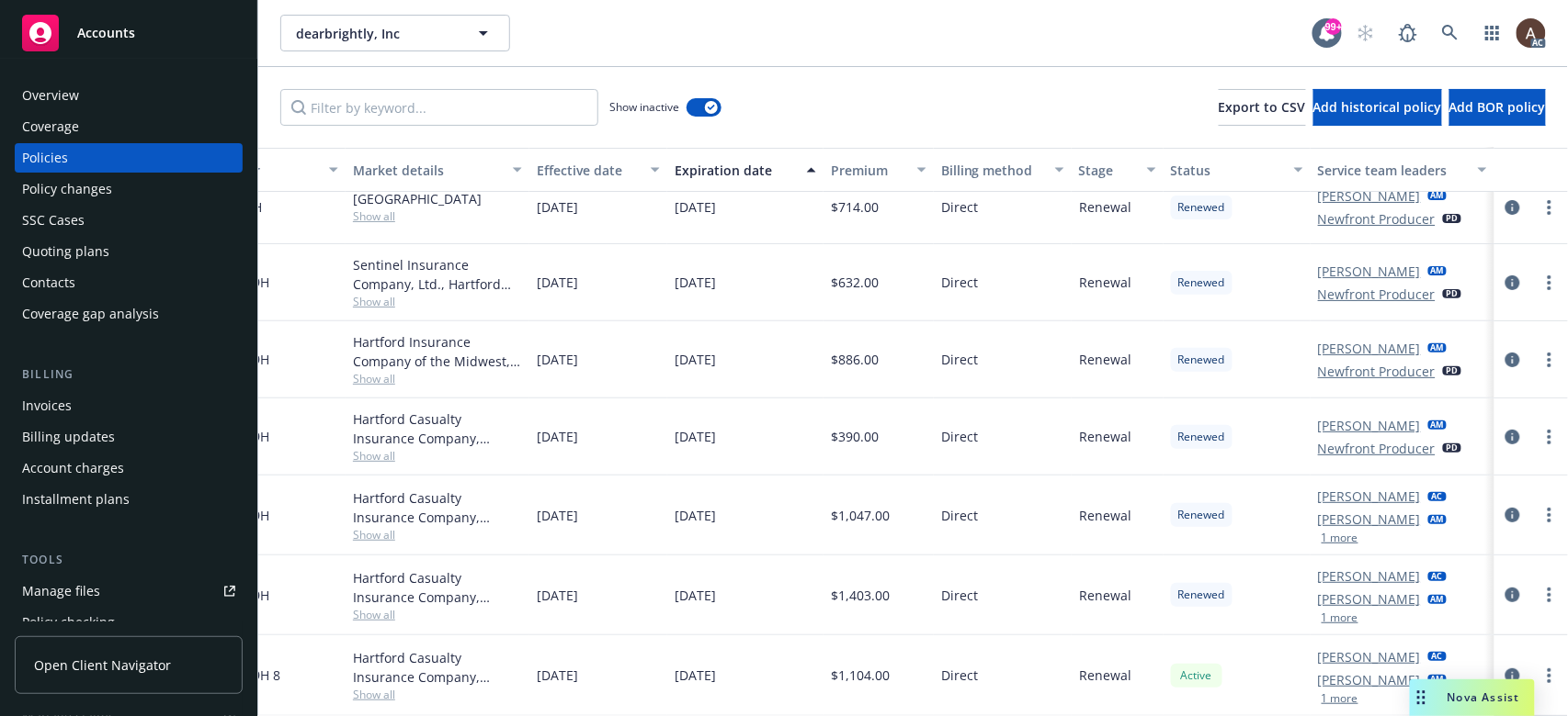
scroll to position [0, 482]
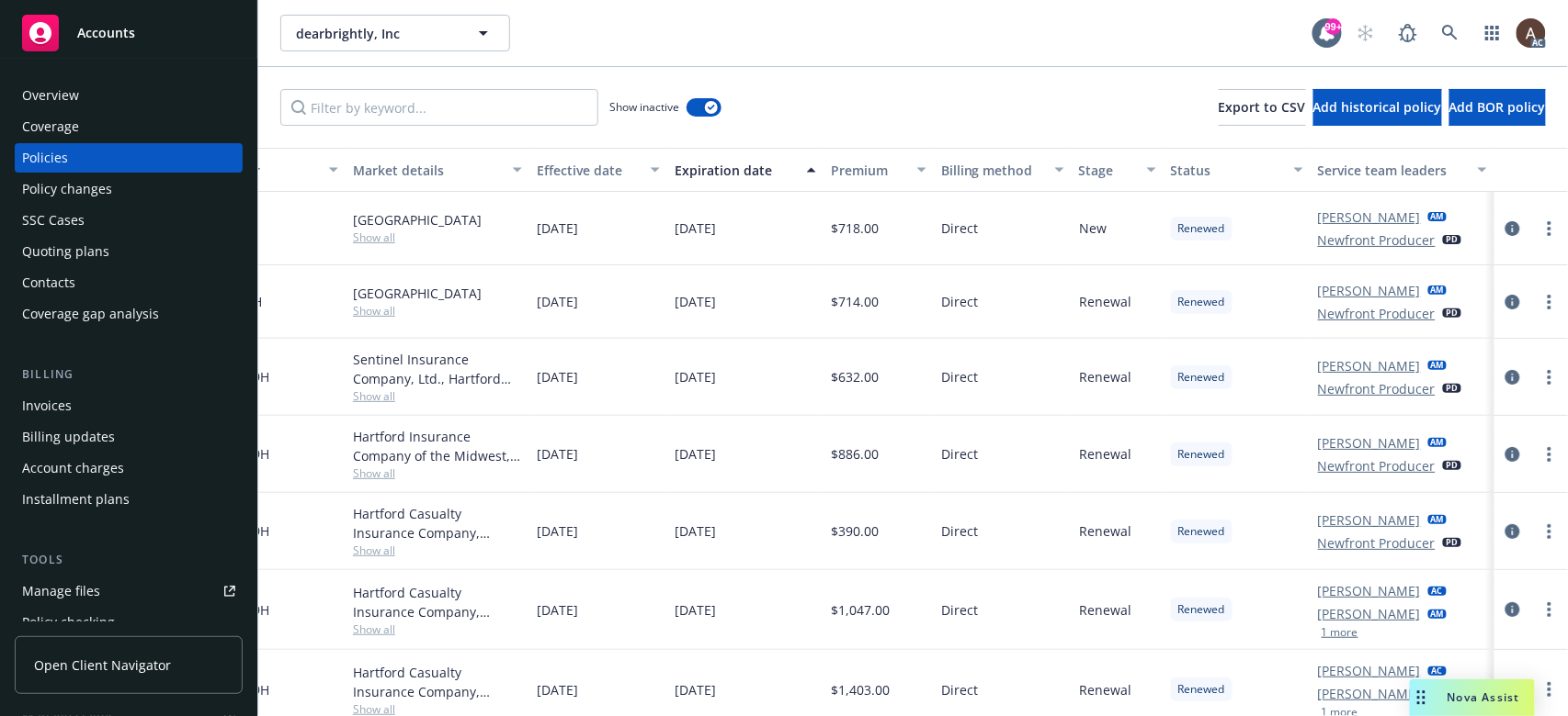
click at [119, 102] on div "Overview" at bounding box center [128, 95] width 213 height 29
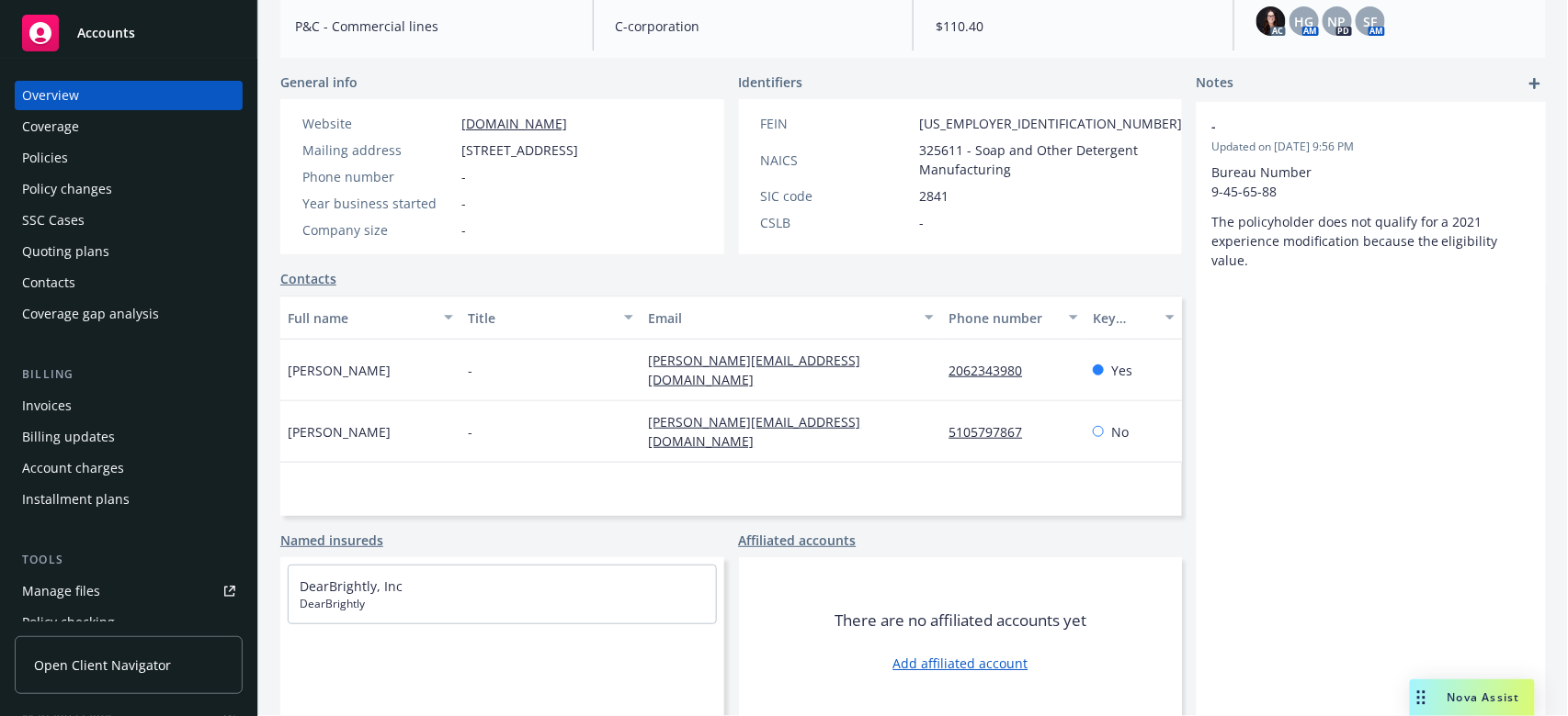
scroll to position [243, 0]
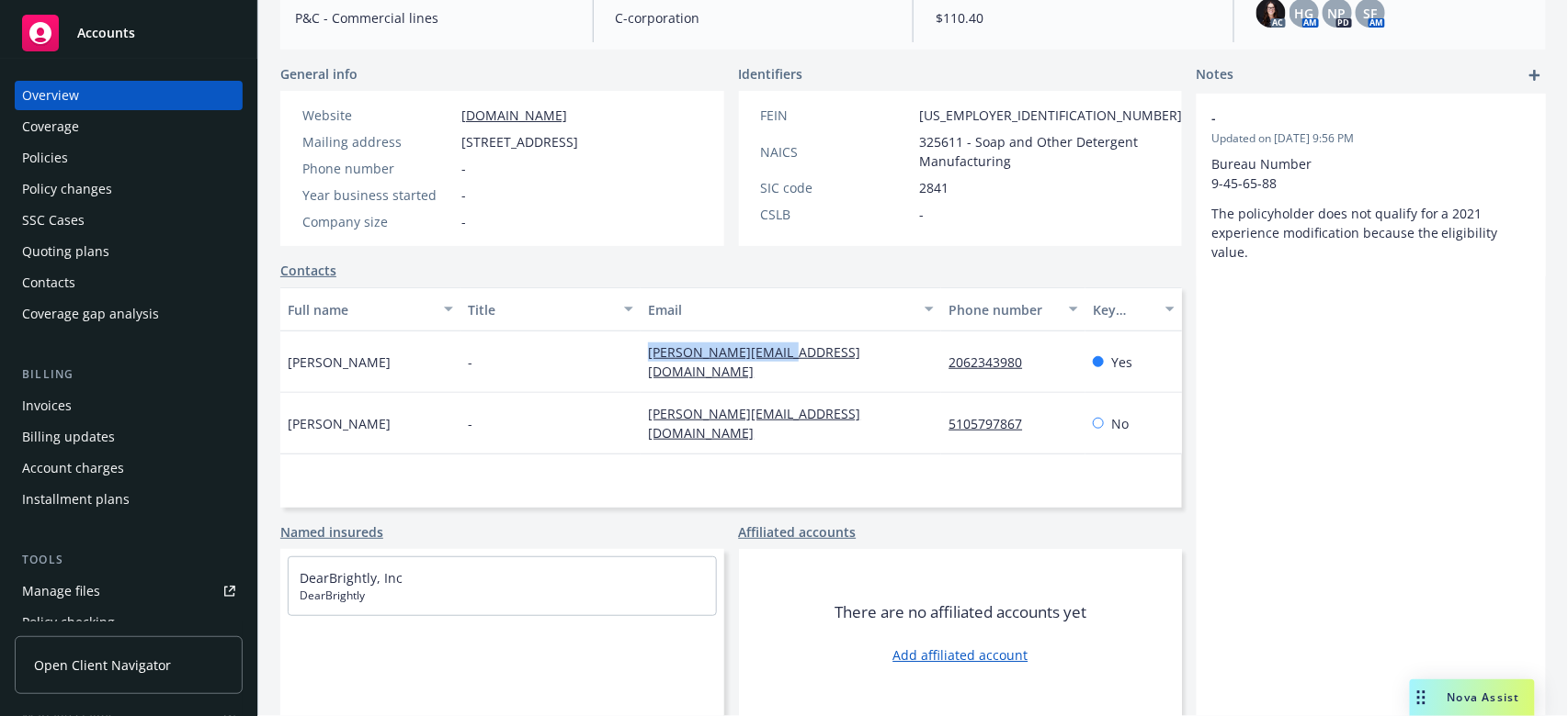
drag, startPoint x: 628, startPoint y: 351, endPoint x: 806, endPoint y: 351, distance: 178.0
click at [806, 351] on div "Amy Chiu - amy@dearbrightly.com 2062343980 Yes" at bounding box center [731, 362] width 901 height 61
copy div "amy@dearbrightly.com"
click at [60, 153] on div "Policies" at bounding box center [45, 158] width 46 height 29
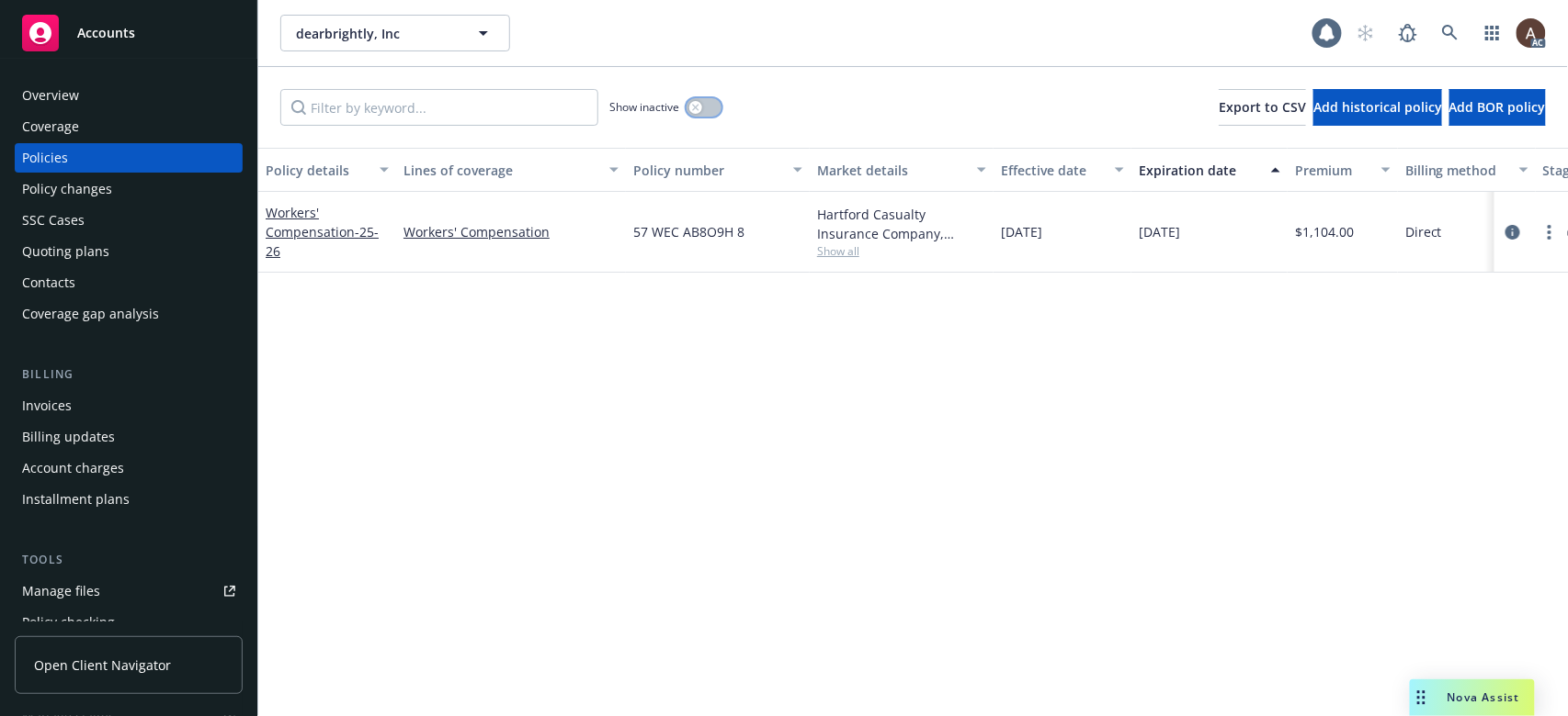
click at [701, 103] on div "button" at bounding box center [695, 107] width 13 height 13
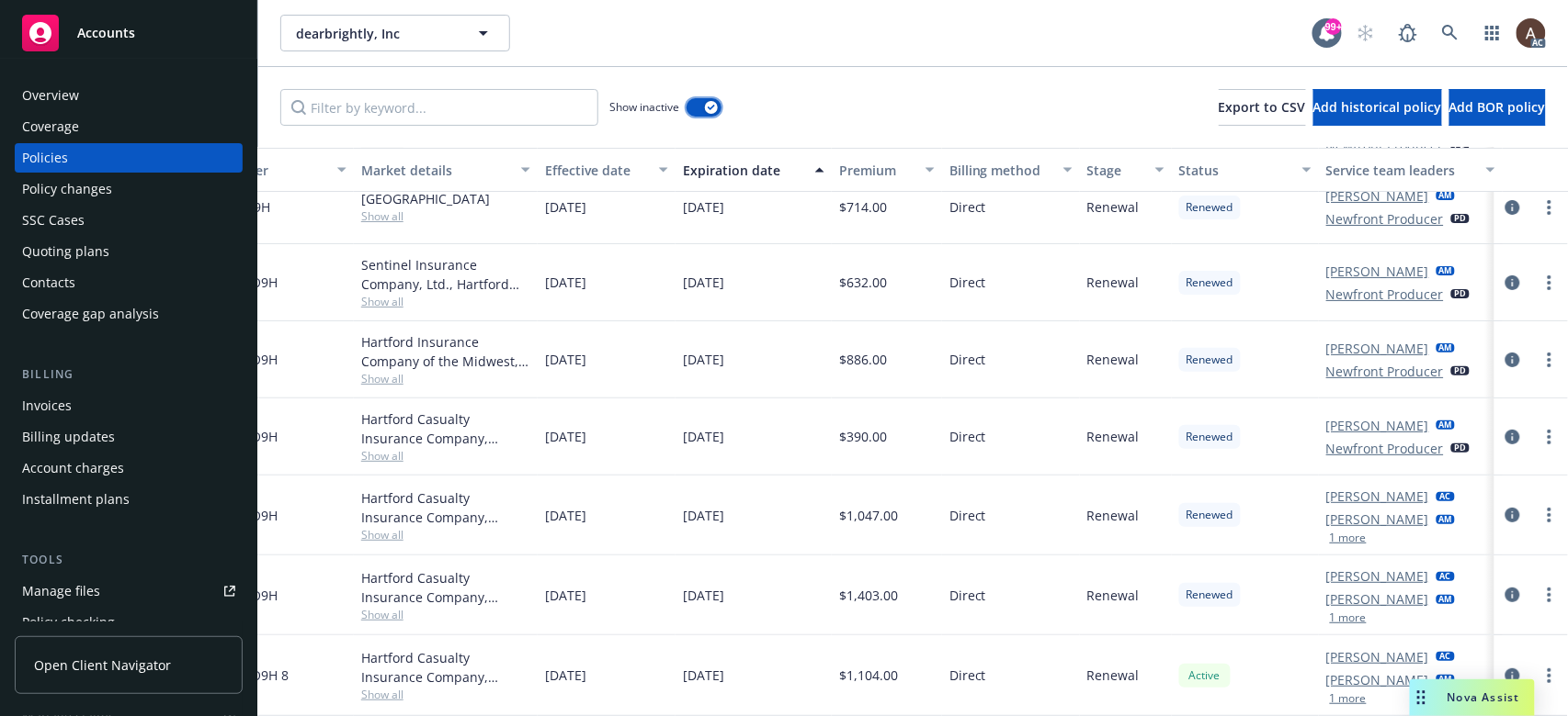
scroll to position [112, 482]
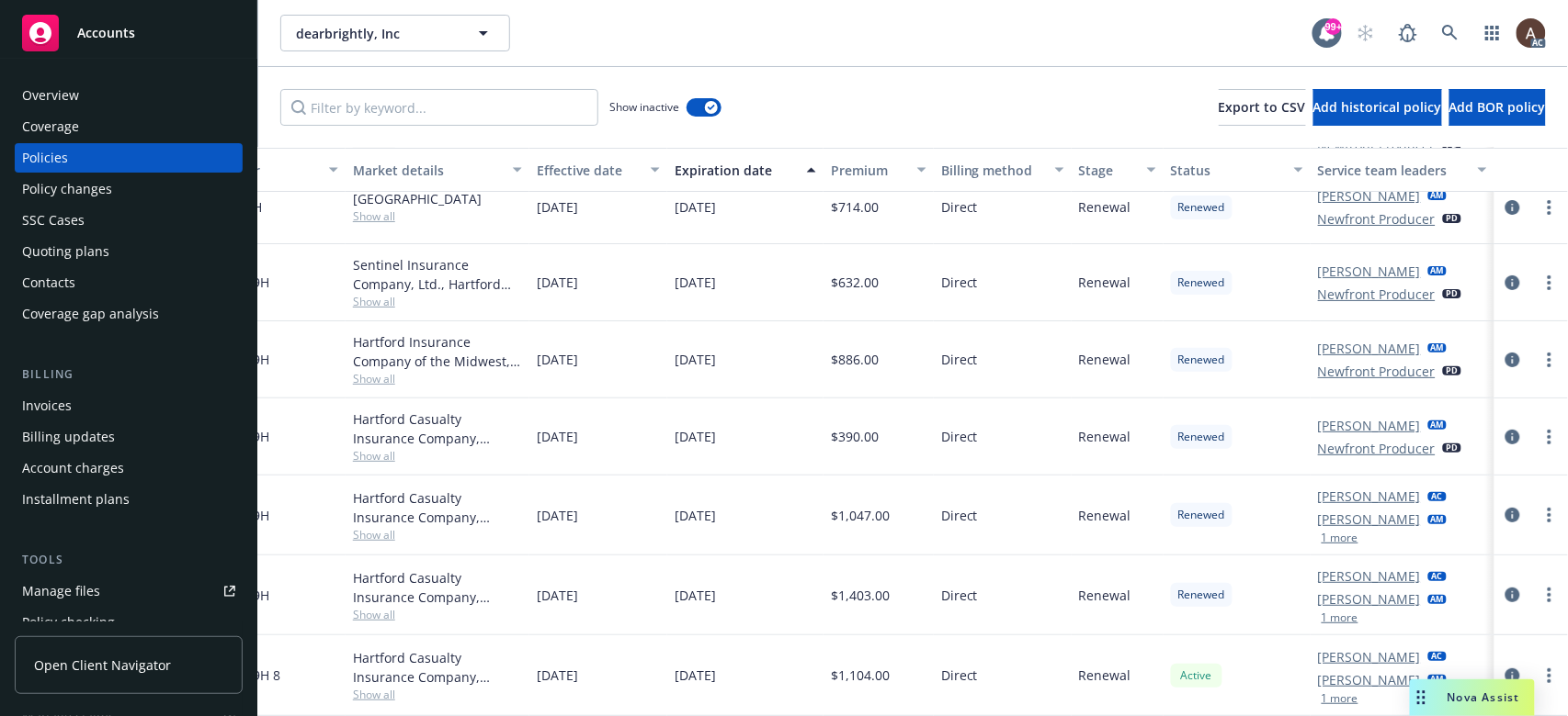
click at [115, 181] on div "Policy changes" at bounding box center [128, 189] width 213 height 29
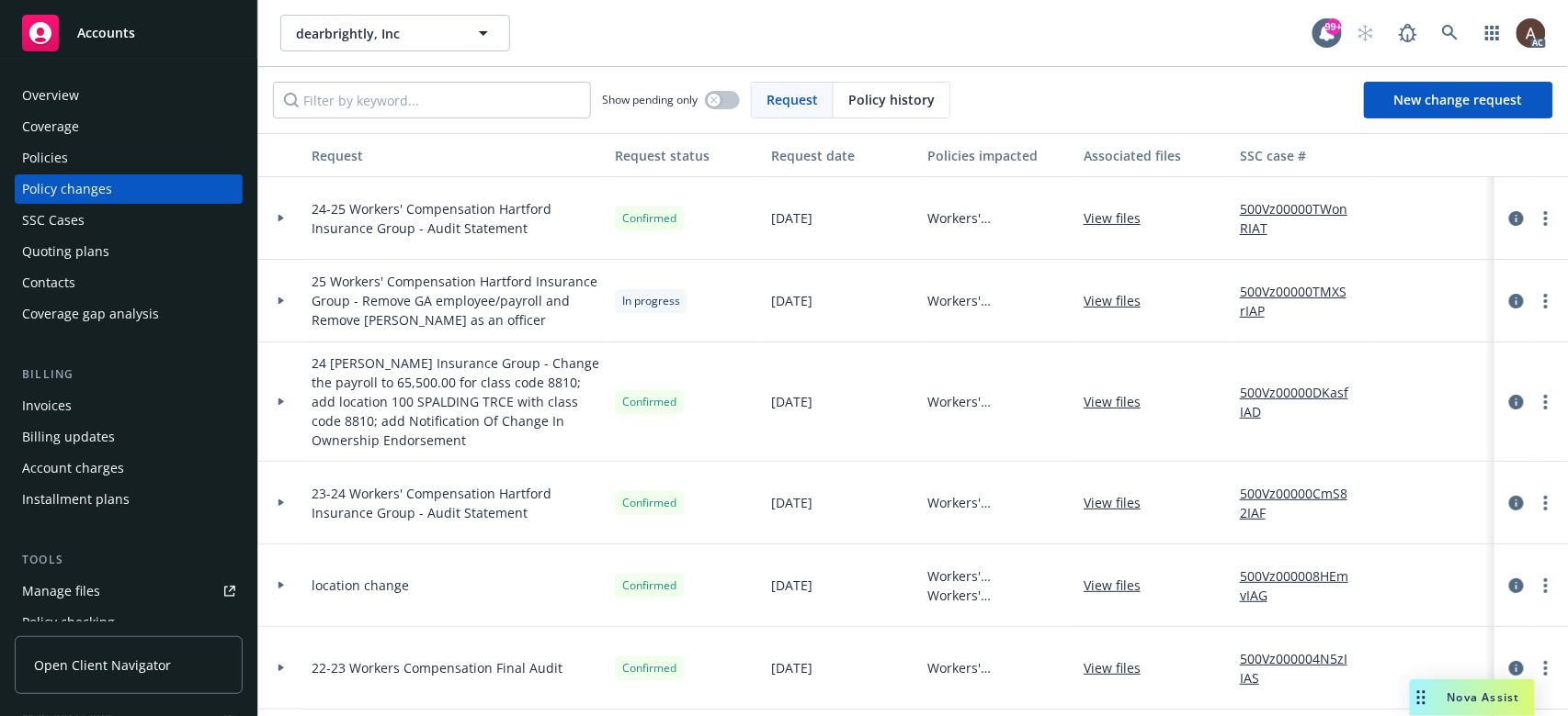
click at [283, 210] on div at bounding box center [280, 218] width 46 height 83
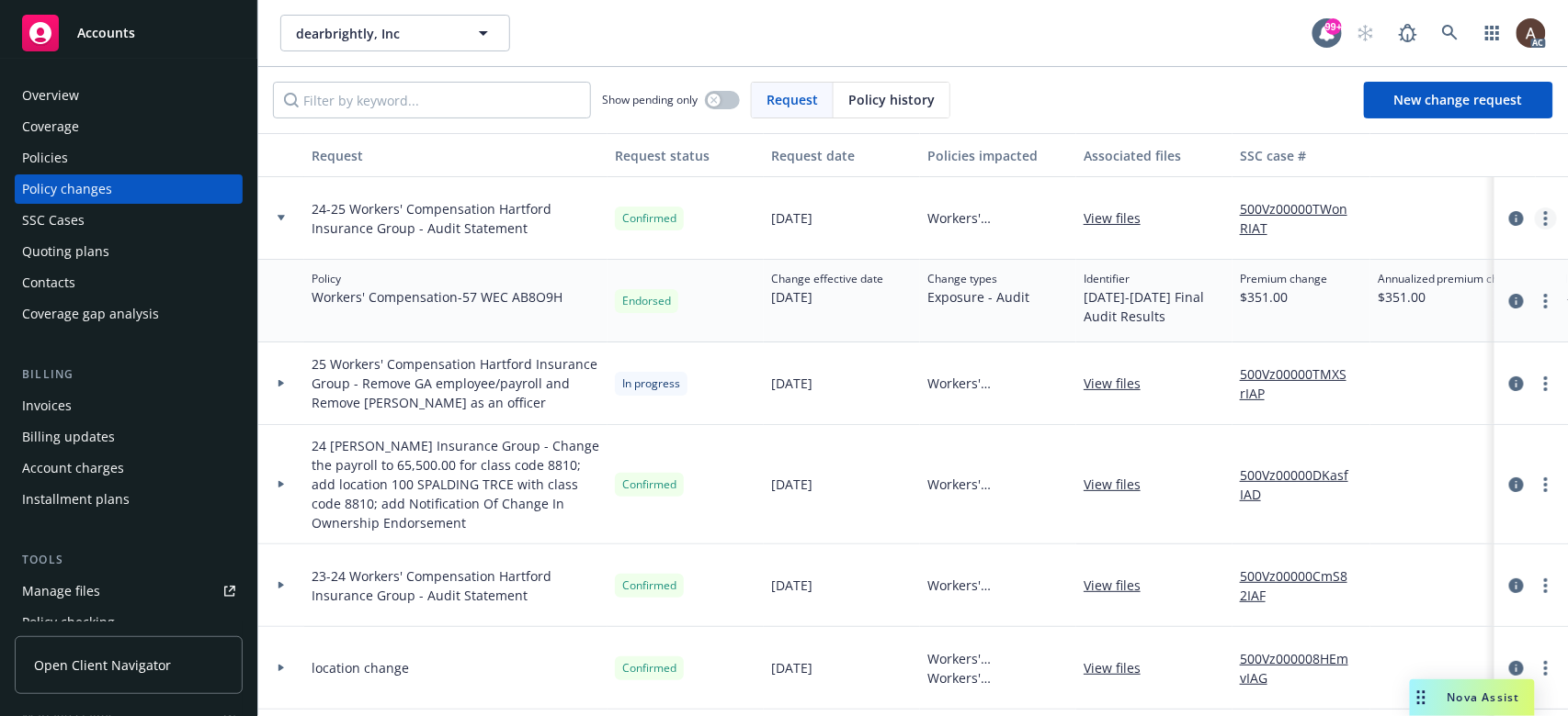
click at [1175, 218] on circle "more" at bounding box center [1546, 219] width 4 height 4
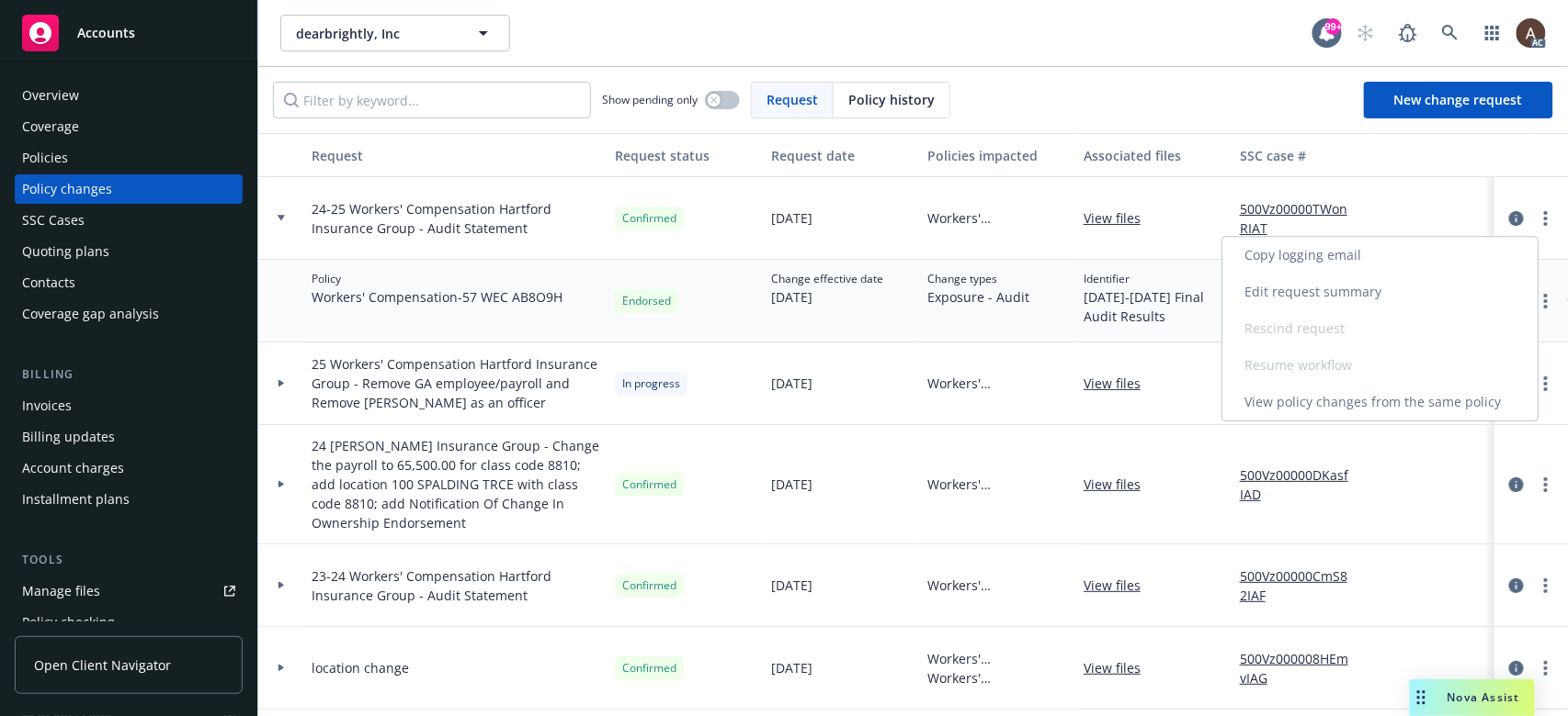
click at [1175, 254] on link "Copy logging email" at bounding box center [1380, 256] width 315 height 37
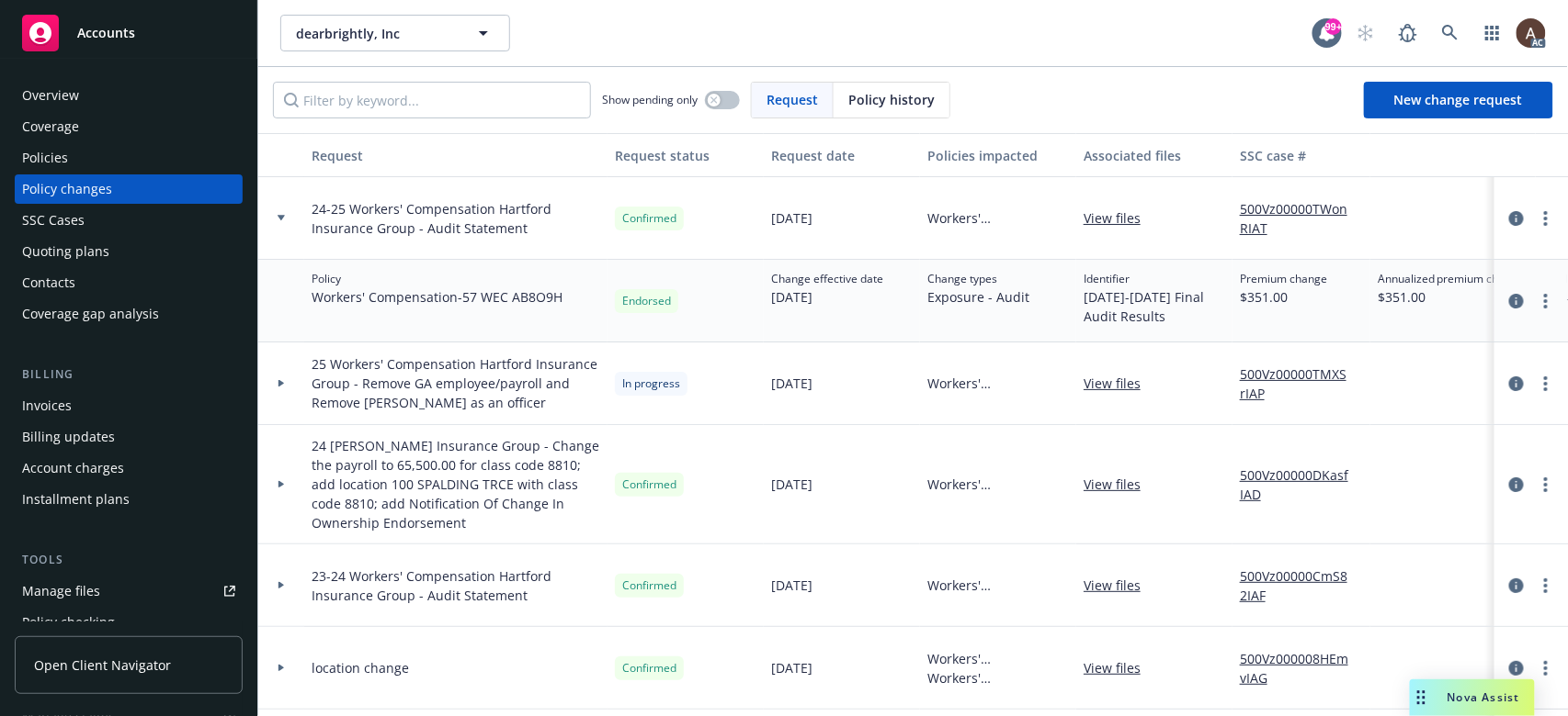
click at [88, 95] on div "Overview" at bounding box center [128, 95] width 213 height 29
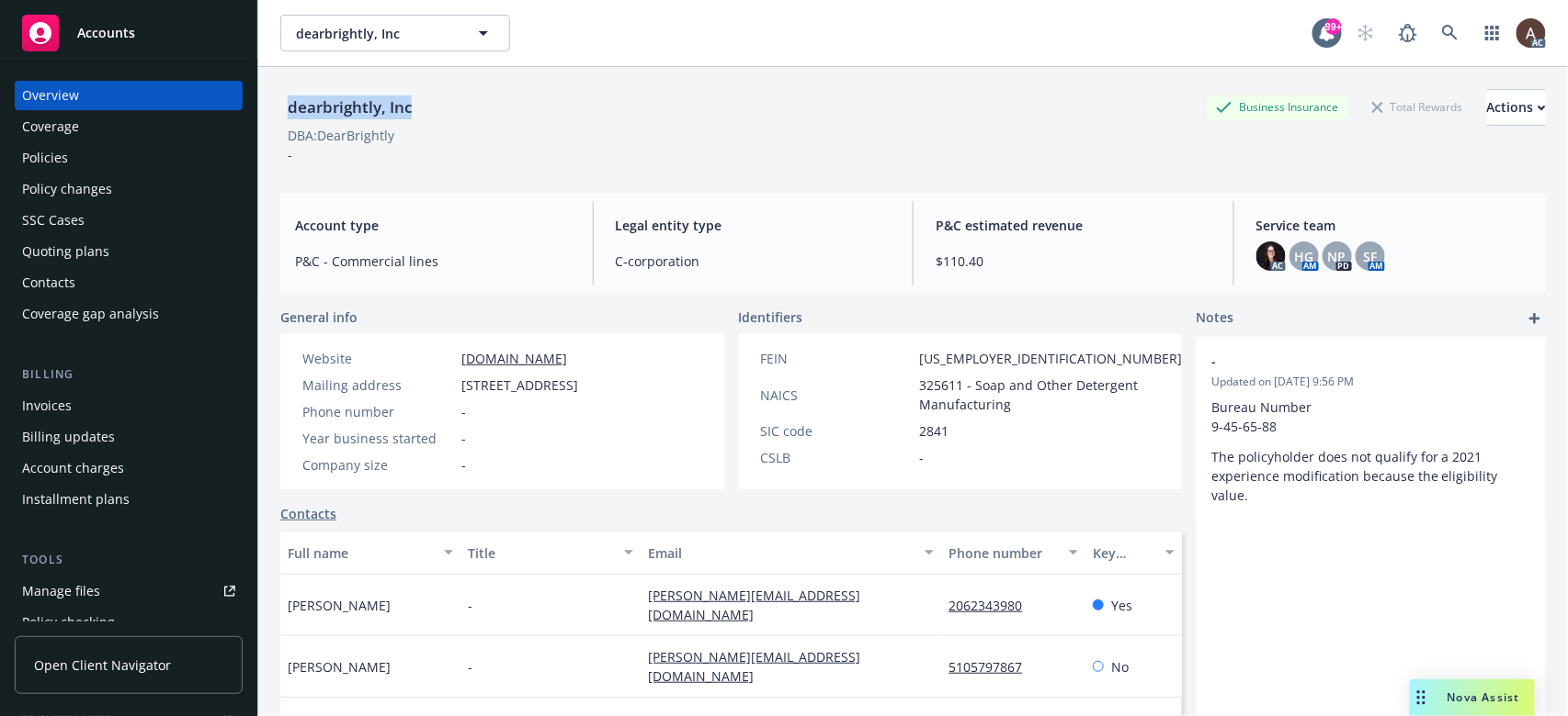
drag, startPoint x: 281, startPoint y: 102, endPoint x: 454, endPoint y: 88, distance: 173.6
click at [454, 88] on div "dearbrightly, Inc Business Insurance Total Rewards Actions DBA: DearBrightly -" at bounding box center [913, 123] width 1265 height 112
copy div "dearbrightly, Inc"
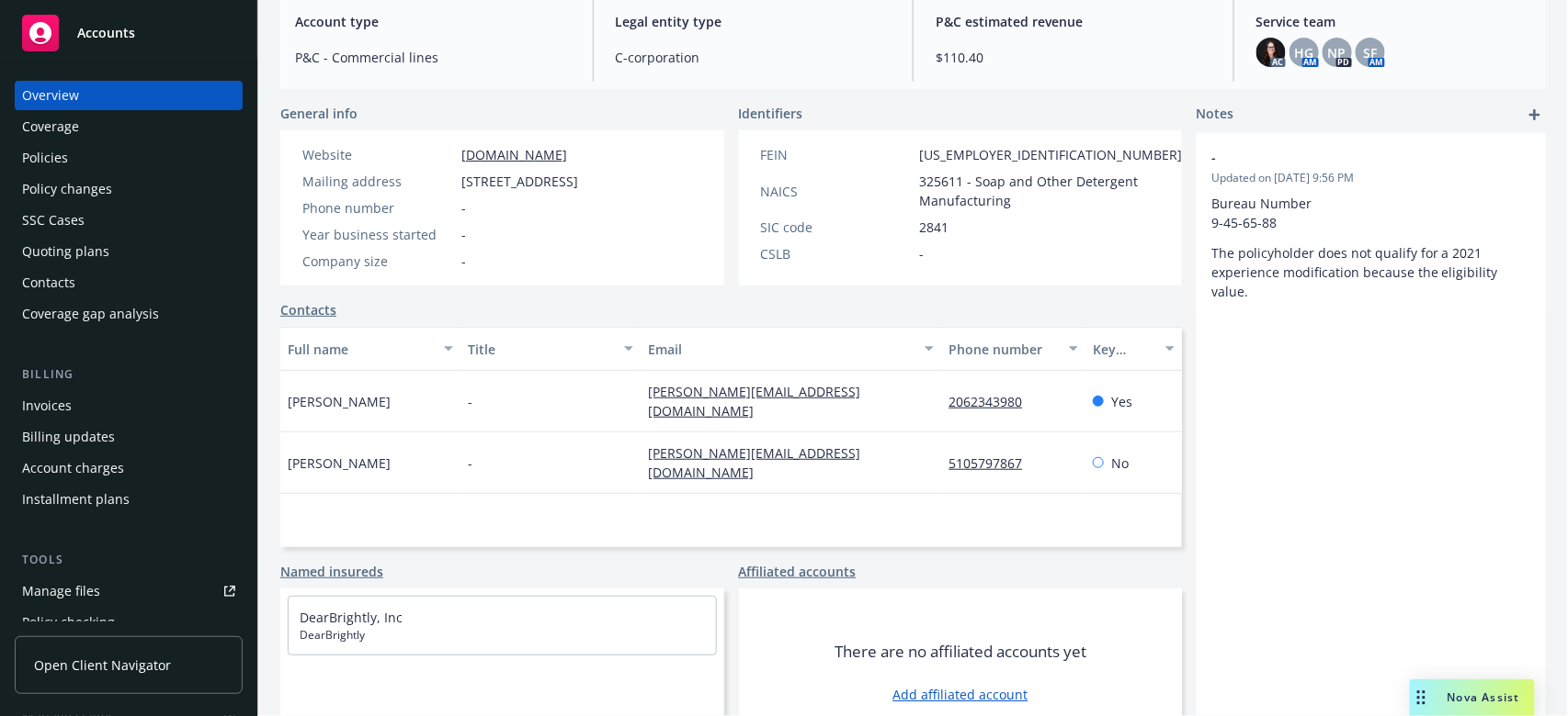
scroll to position [243, 0]
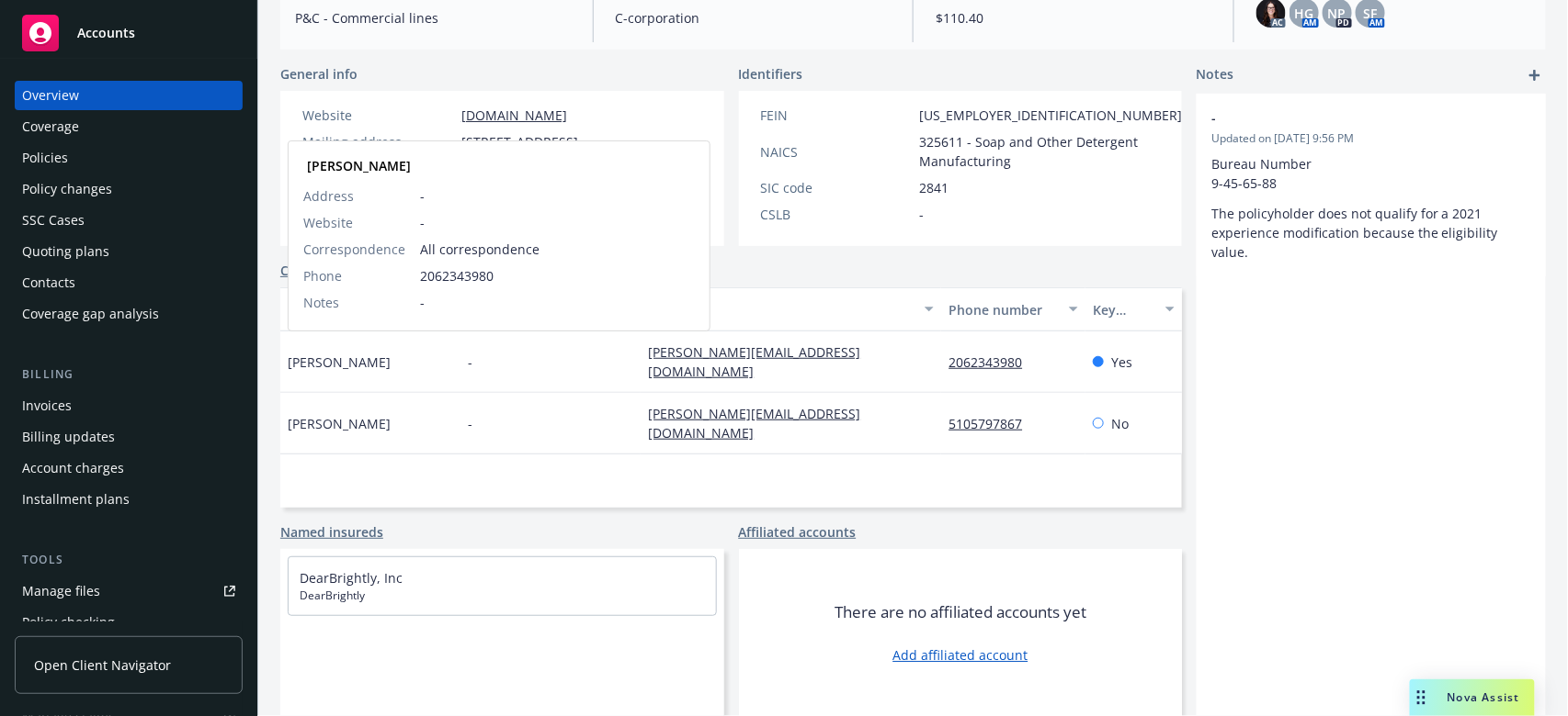
click at [297, 353] on span "Amy Chiu" at bounding box center [339, 363] width 103 height 19
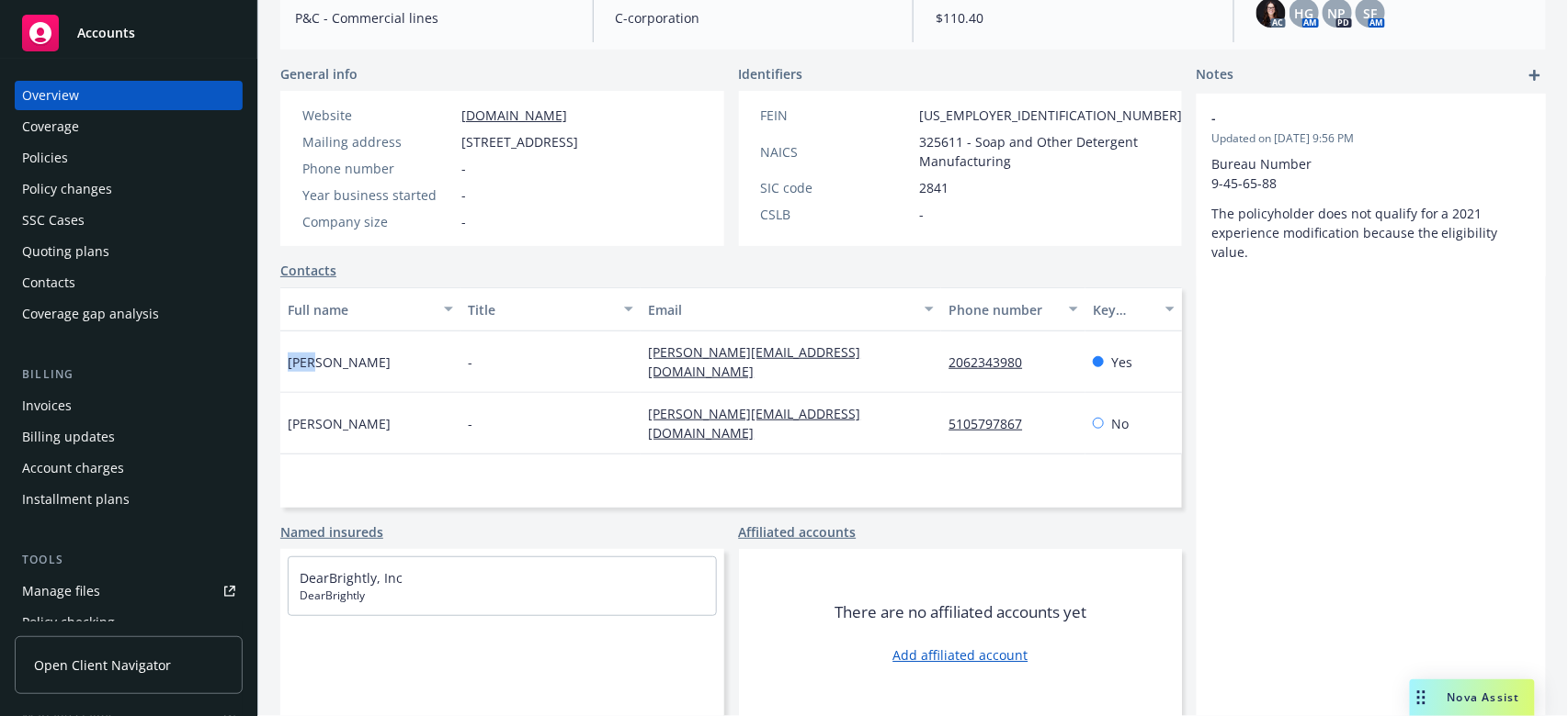
click at [297, 353] on span "Amy Chiu" at bounding box center [339, 363] width 103 height 19
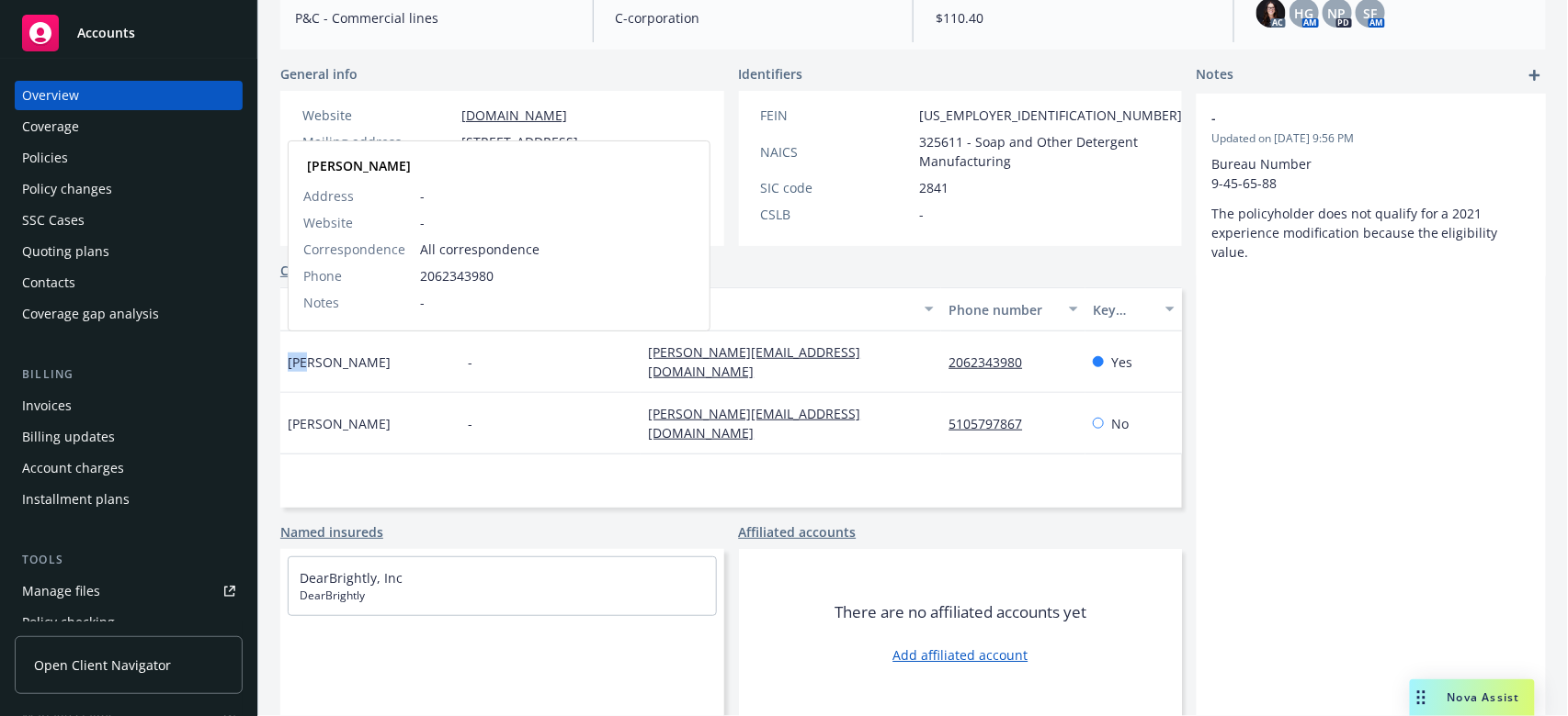
copy span "Amy"
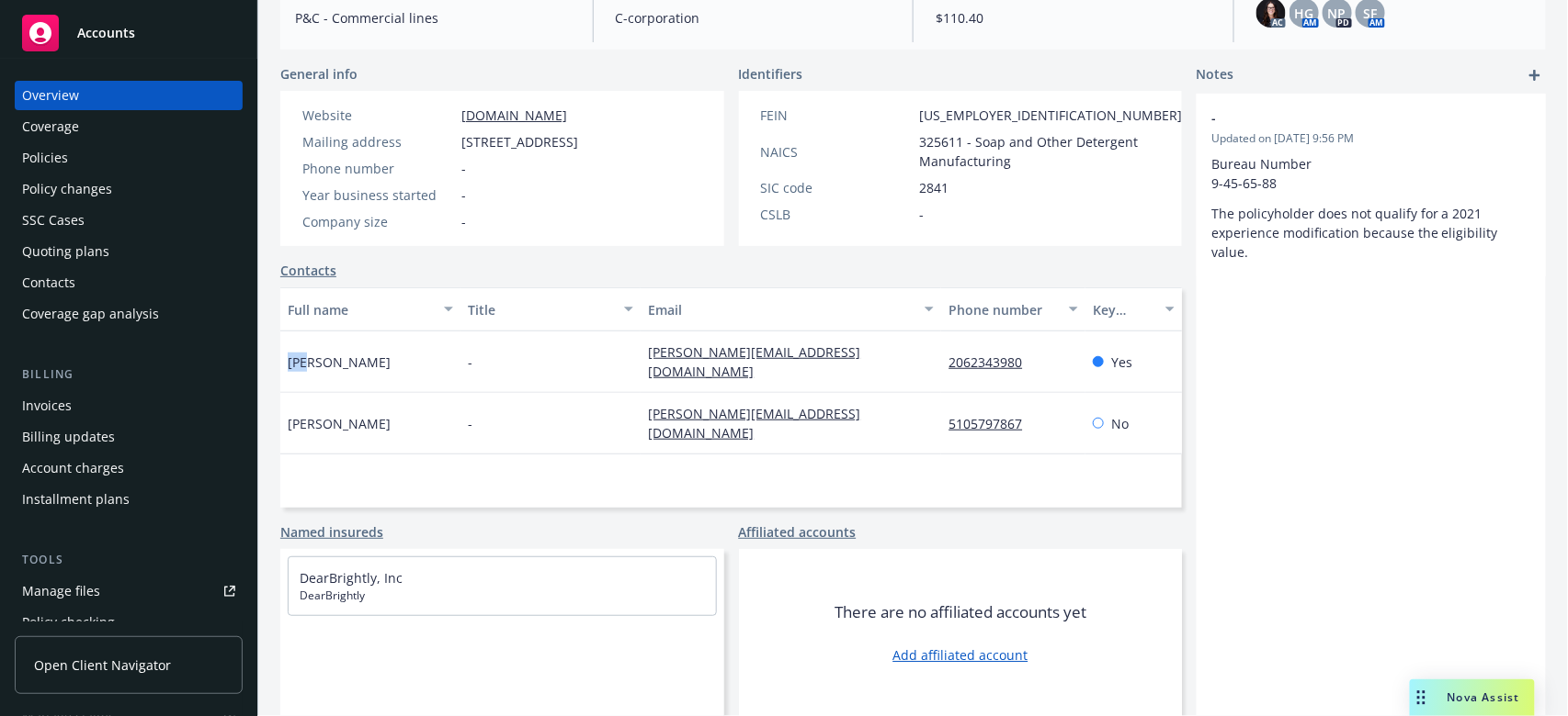
click at [117, 159] on div "Policies" at bounding box center [128, 158] width 213 height 29
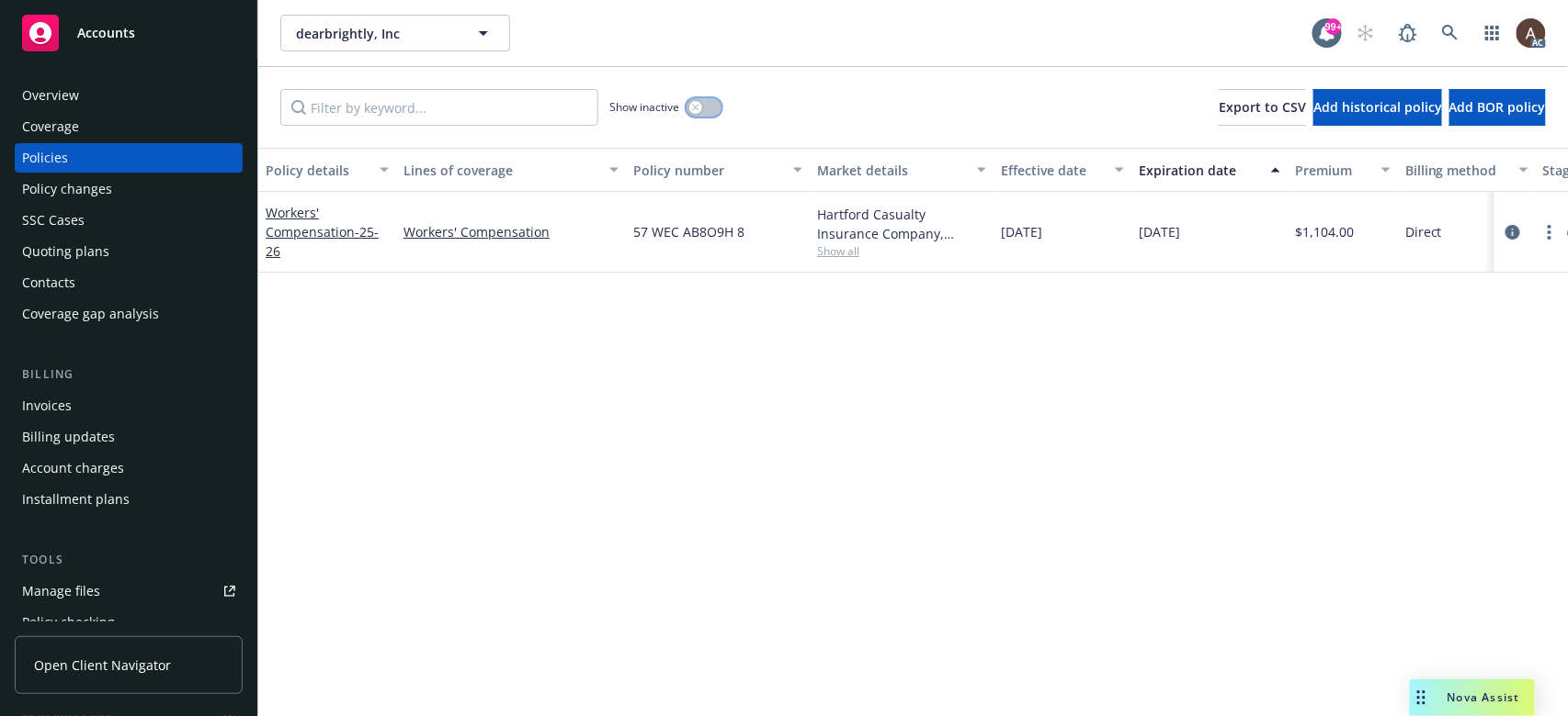
click at [707, 104] on button "button" at bounding box center [704, 107] width 35 height 18
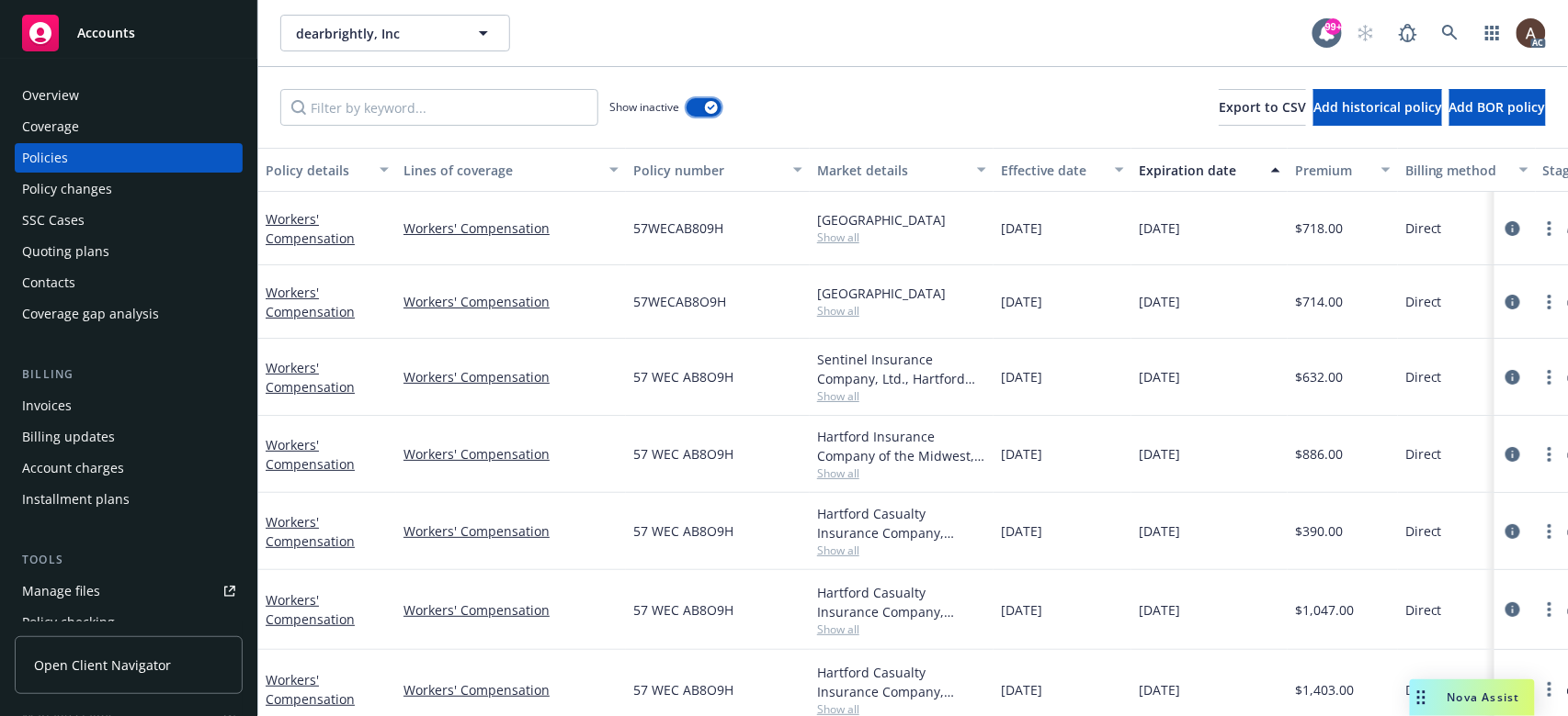
scroll to position [112, 0]
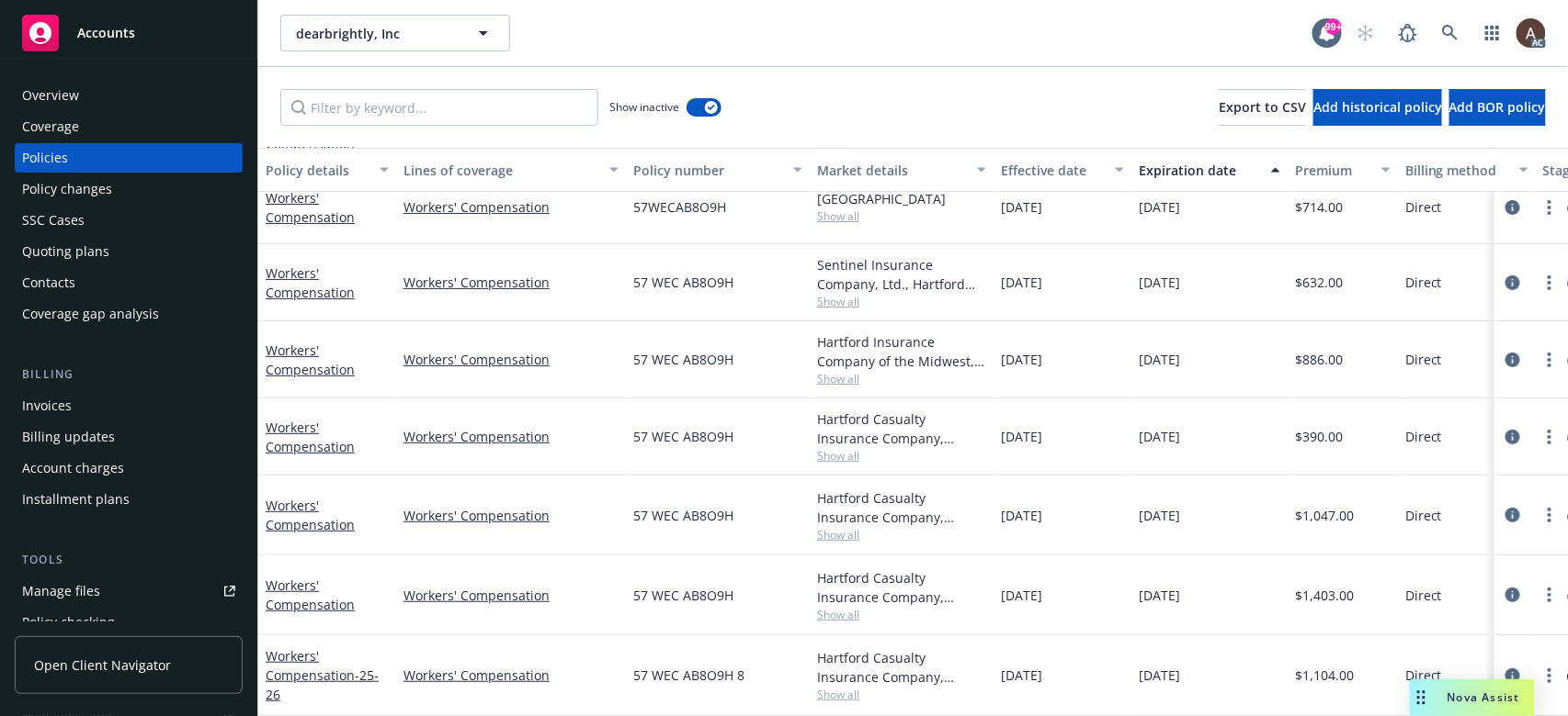
click at [1026, 536] on span "07/31/2024" at bounding box center [1021, 595] width 41 height 19
drag, startPoint x: 1004, startPoint y: 577, endPoint x: 1097, endPoint y: 593, distance: 94.4
click at [1097, 536] on div "07/31/2024" at bounding box center [1063, 595] width 138 height 80
copy span "07/31/2024"
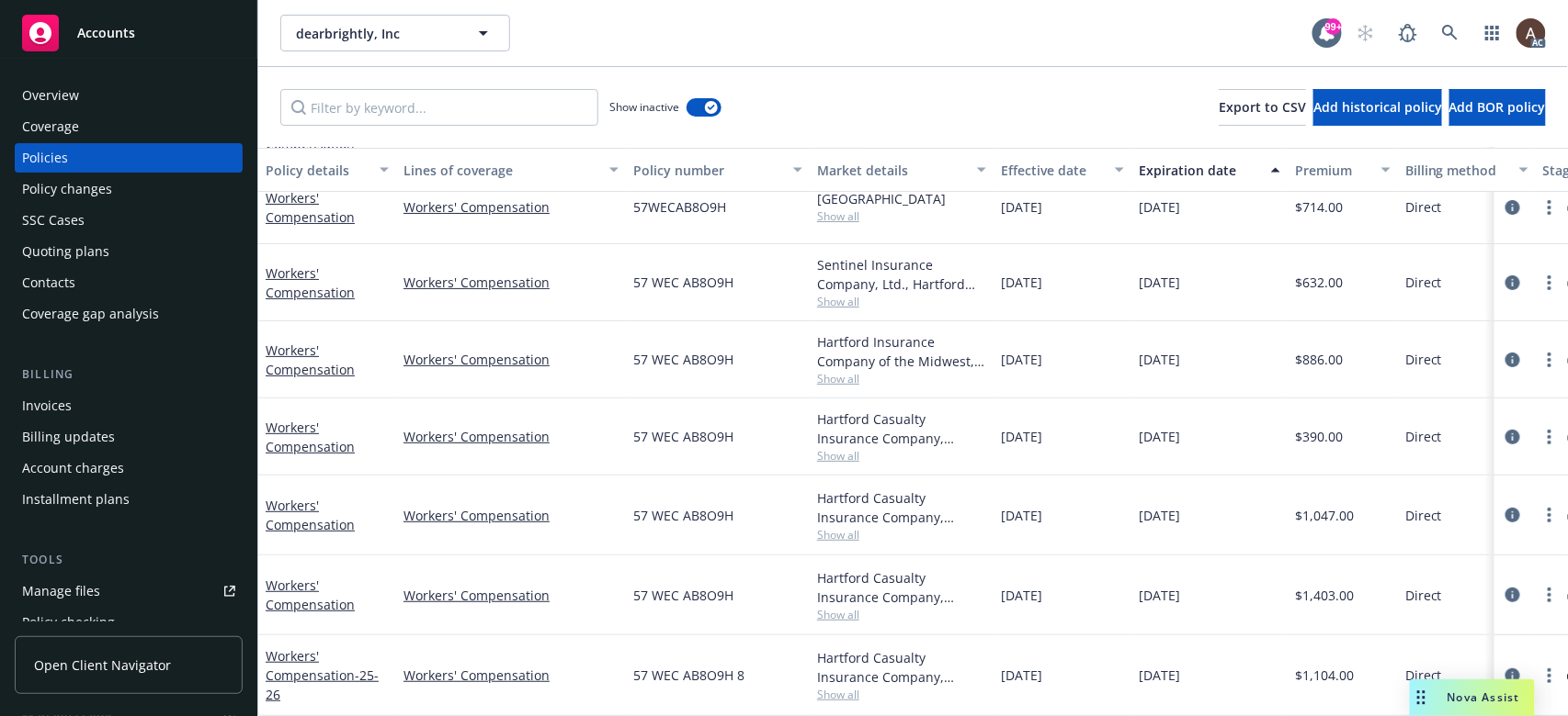
click at [849, 536] on span "Show all" at bounding box center [901, 615] width 169 height 16
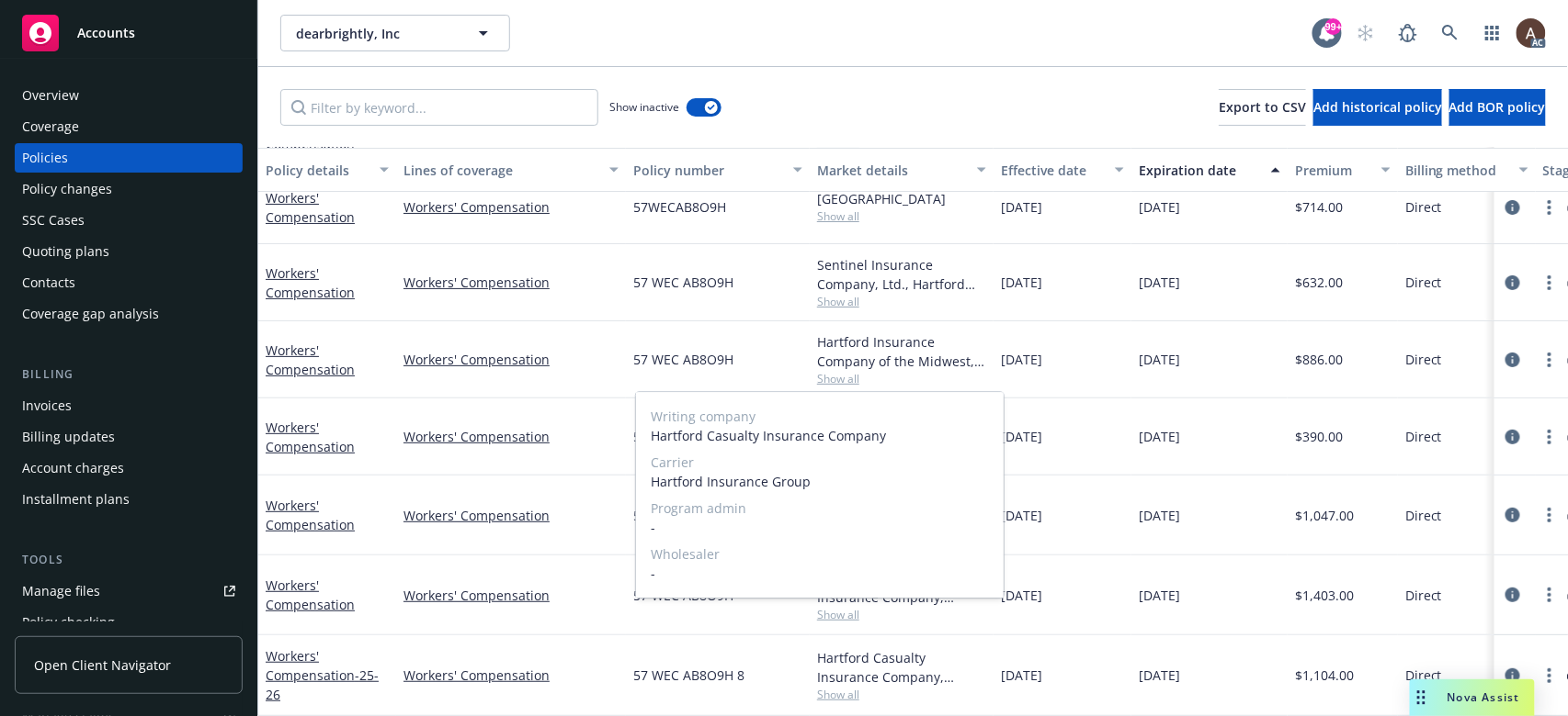
click at [651, 480] on span "Hartford Insurance Group" at bounding box center [819, 482] width 338 height 19
drag, startPoint x: 651, startPoint y: 480, endPoint x: 888, endPoint y: 474, distance: 237.1
click at [888, 474] on span "Hartford Insurance Group" at bounding box center [819, 482] width 338 height 19
copy span "Hartford Insurance Group"
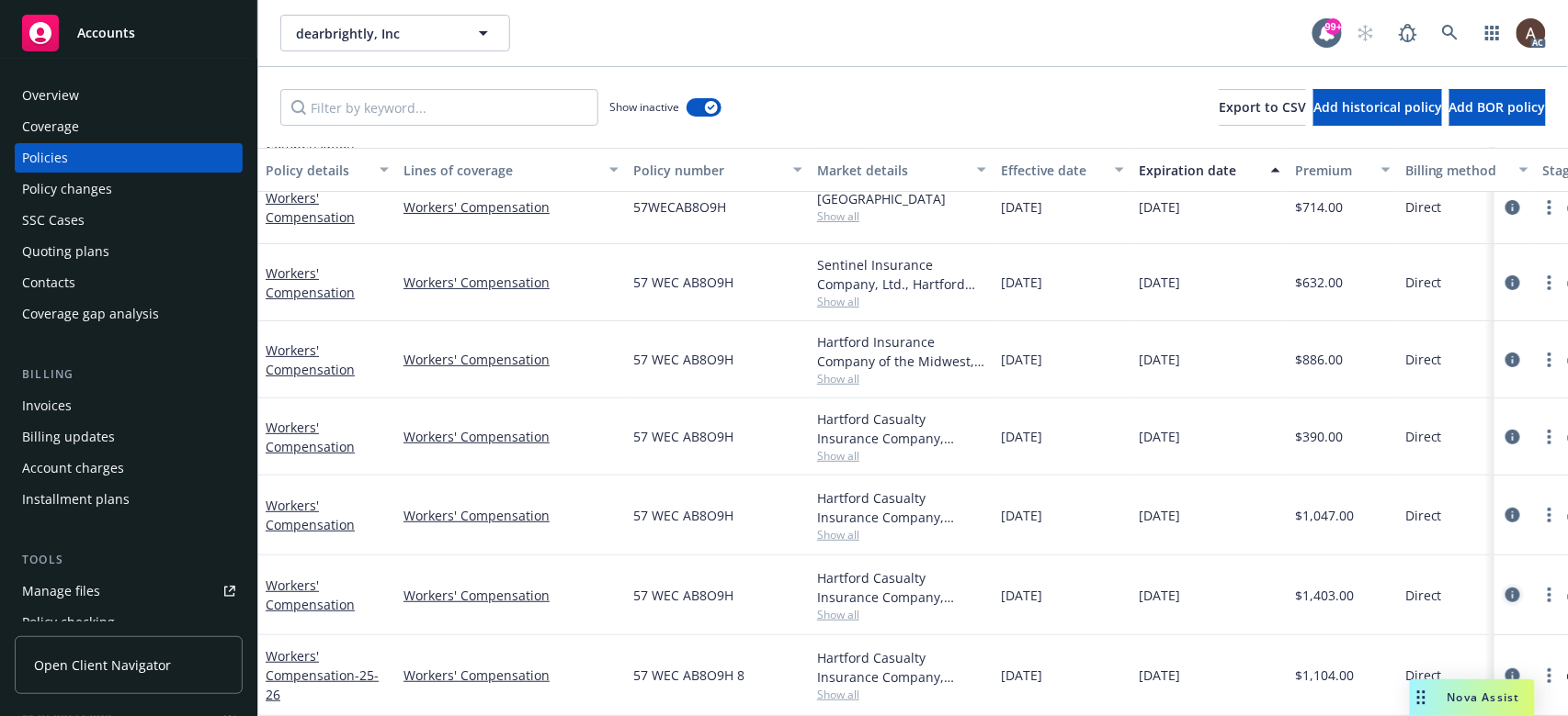
click at [1175, 536] on icon "circleInformation" at bounding box center [1512, 594] width 15 height 15
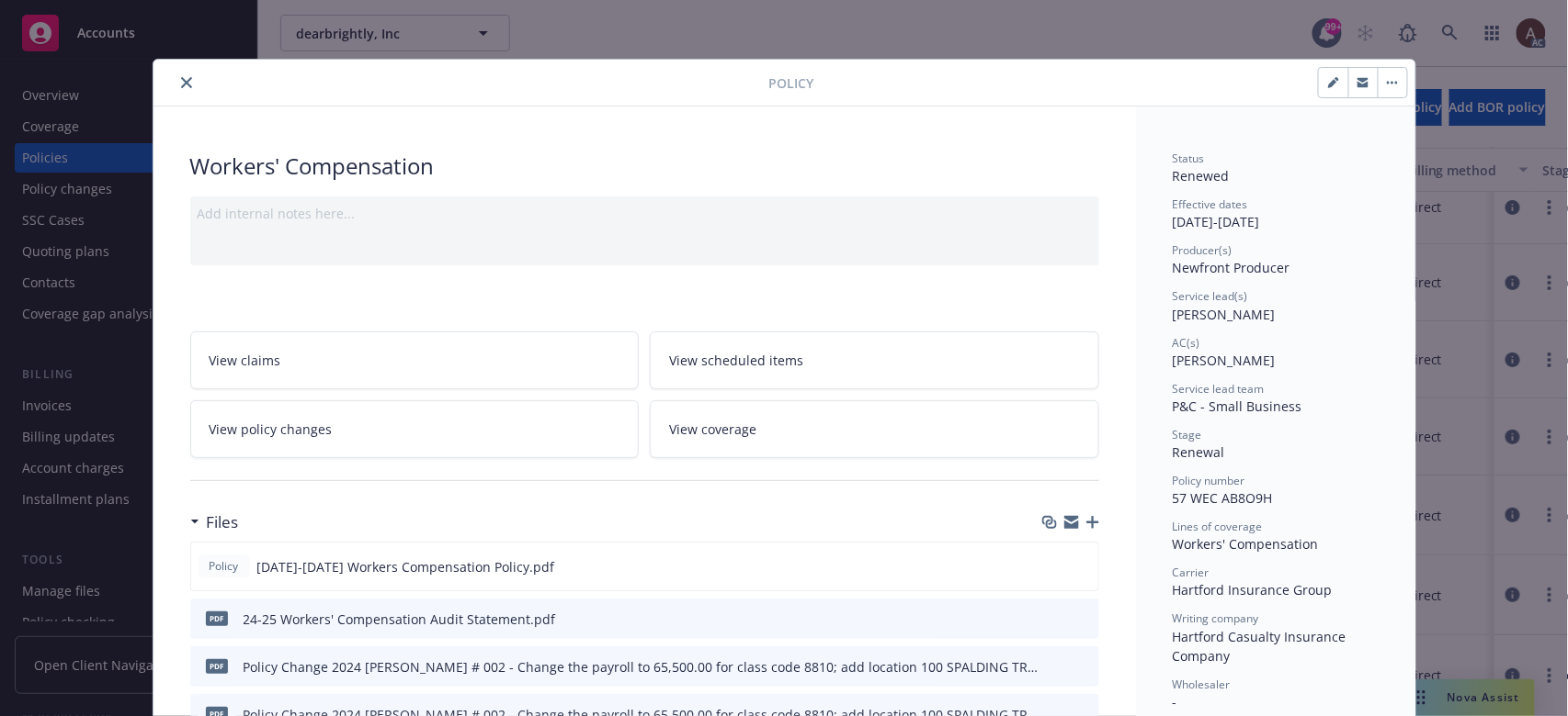
click at [181, 79] on icon "close" at bounding box center [186, 82] width 11 height 11
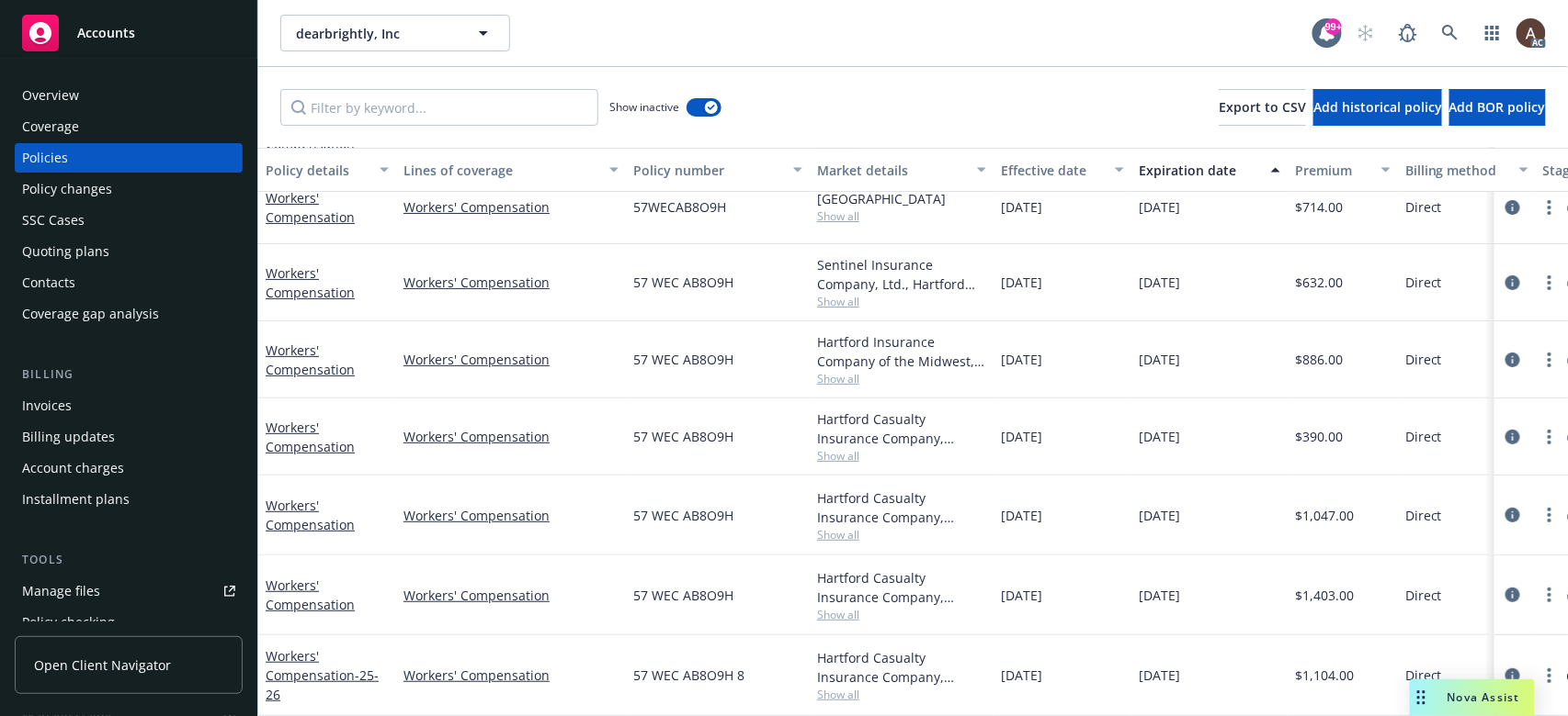
click at [138, 186] on div "Policy changes" at bounding box center [128, 189] width 213 height 29
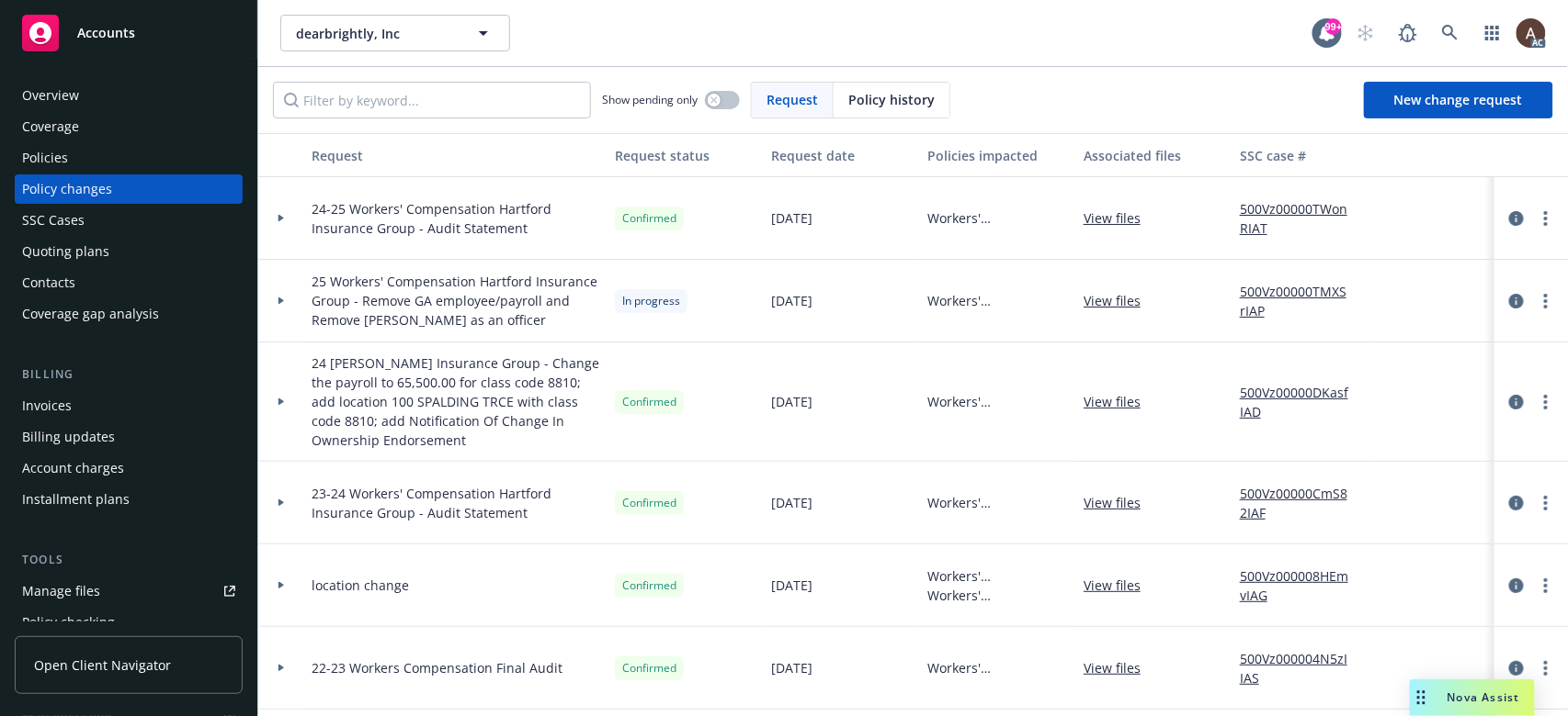
click at [1128, 221] on link "View files" at bounding box center [1119, 218] width 72 height 19
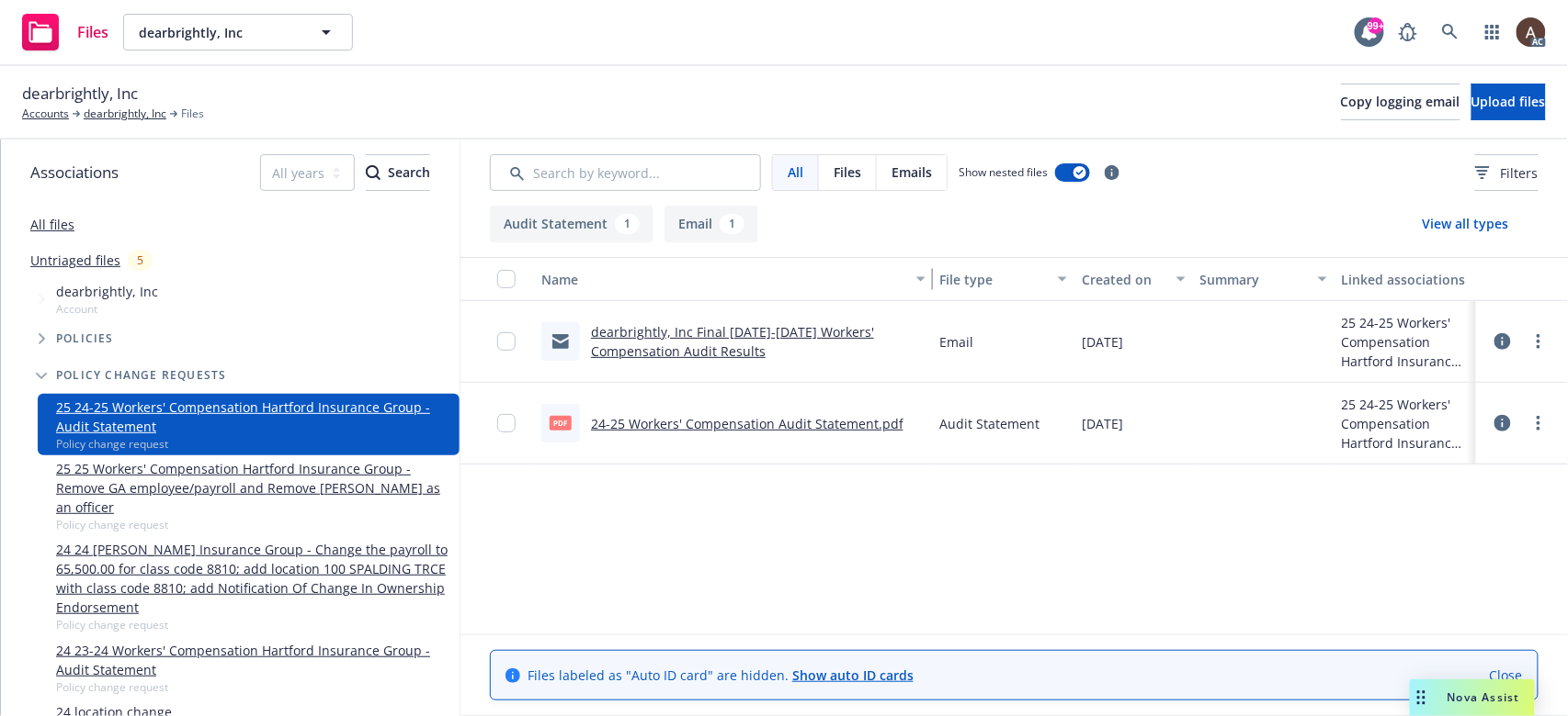
drag, startPoint x: 731, startPoint y: 270, endPoint x: 978, endPoint y: 268, distance: 247.0
click at [978, 268] on div "Name File type Created on Summary Linked associations" at bounding box center [1014, 278] width 1108 height 44
